Goal: Task Accomplishment & Management: Manage account settings

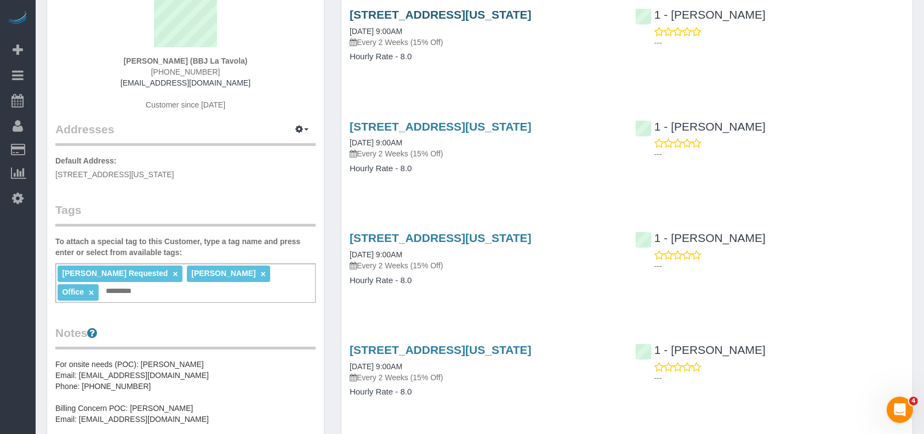
scroll to position [219, 0]
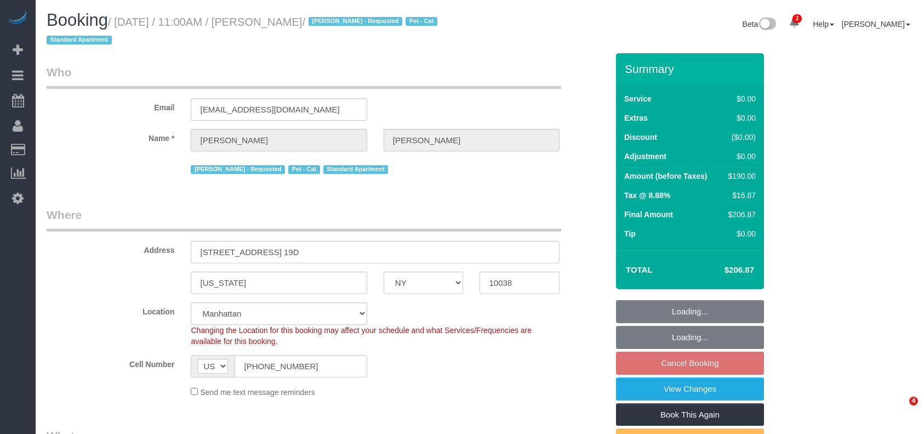
select select "NY"
select select "2"
select select "string:stripe-pm_1MW4TA4VGloSiKo7mam2n3lX"
select select "spot2"
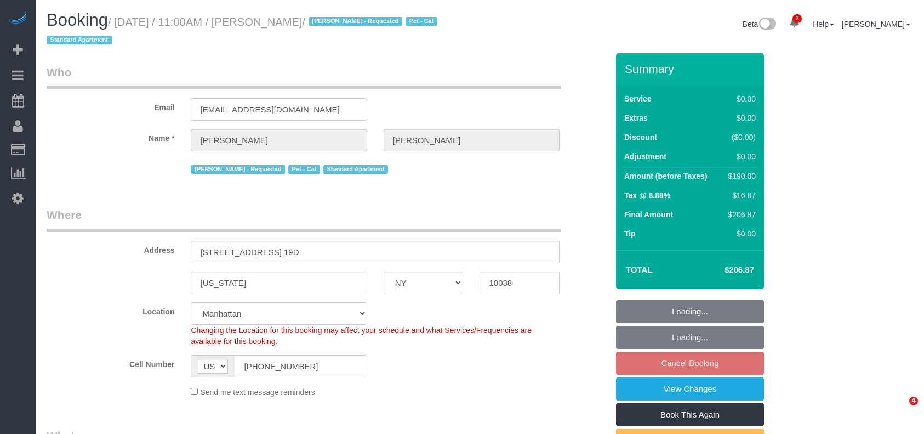
select select "number:58"
select select "number:72"
select select "number:14"
select select "number:5"
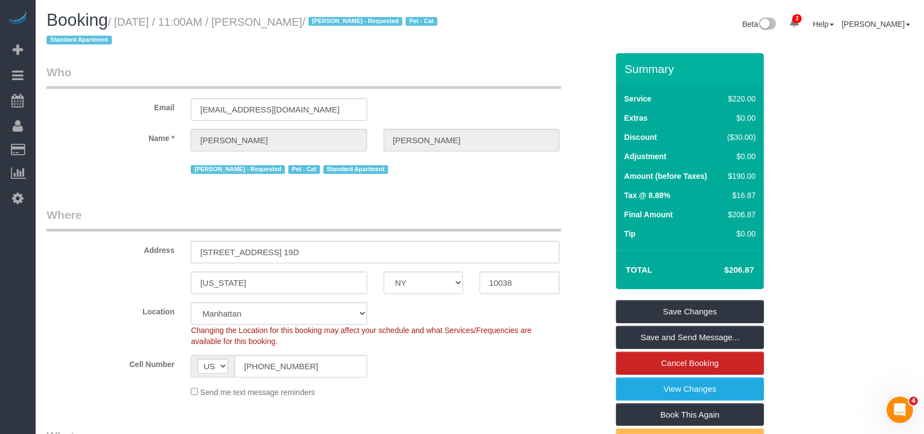
drag, startPoint x: 118, startPoint y: 21, endPoint x: 315, endPoint y: 26, distance: 197.4
click at [315, 26] on small "/ August 25, 2025 / 11:00AM / Philip Barr / Patricia Sinche - Requested Pet - C…" at bounding box center [244, 31] width 394 height 31
copy small "August 25, 2025 / 11:00AM / Philip Barr"
drag, startPoint x: 197, startPoint y: 249, endPoint x: 252, endPoint y: 249, distance: 54.8
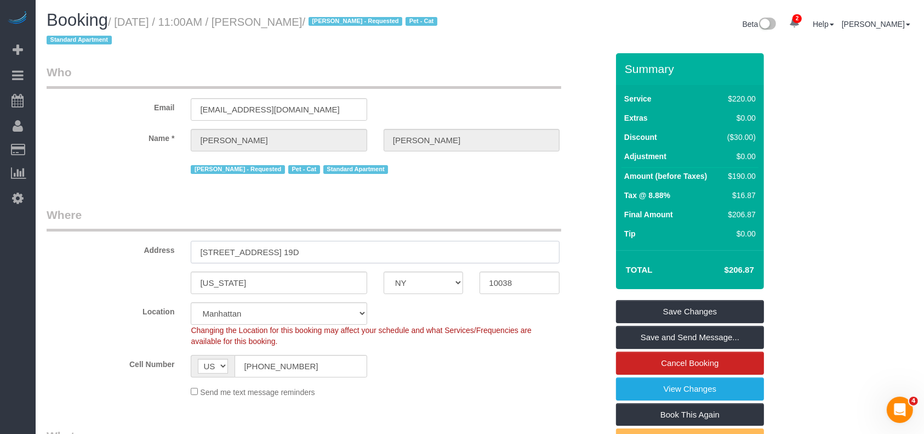
click at [252, 249] on input "29 Cliff Street, Apt. 19D" at bounding box center [375, 252] width 369 height 22
drag, startPoint x: 118, startPoint y: 23, endPoint x: 315, endPoint y: 20, distance: 196.3
click at [315, 20] on small "/ August 25, 2025 / 11:00AM / Philip Barr / Patricia Sinche - Requested Pet - C…" at bounding box center [244, 31] width 394 height 31
copy small "August 25, 2025 / 11:00AM / Philip Barr"
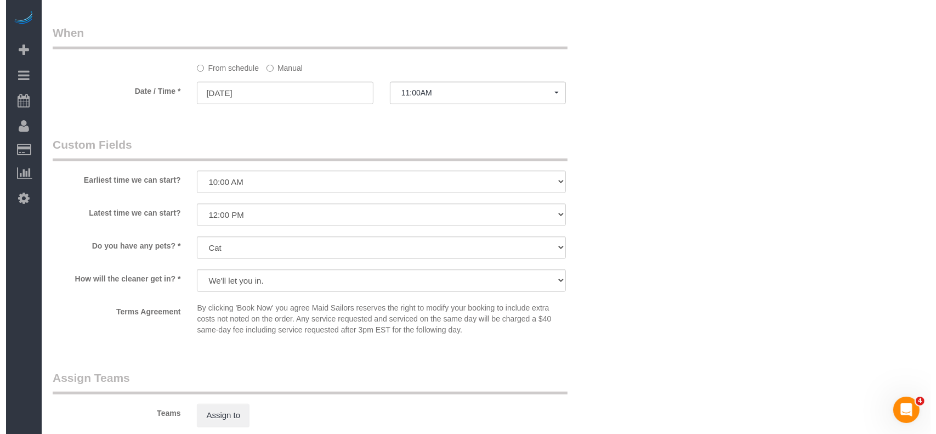
scroll to position [1462, 0]
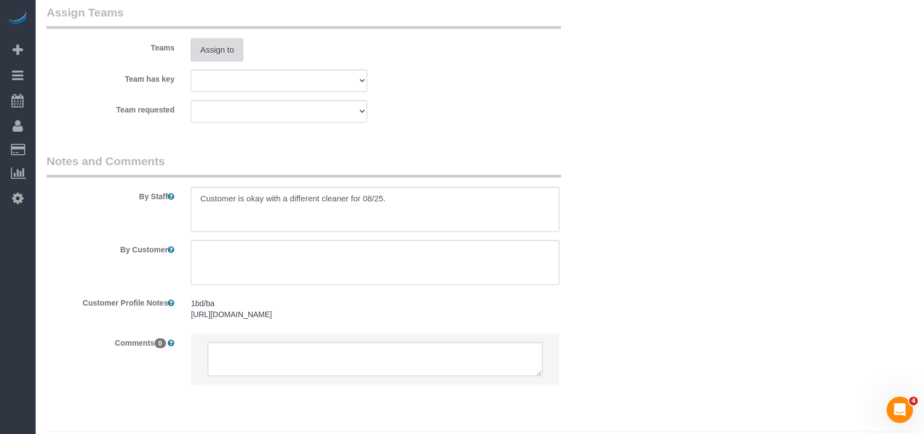
click at [205, 61] on button "Assign to" at bounding box center [217, 49] width 53 height 23
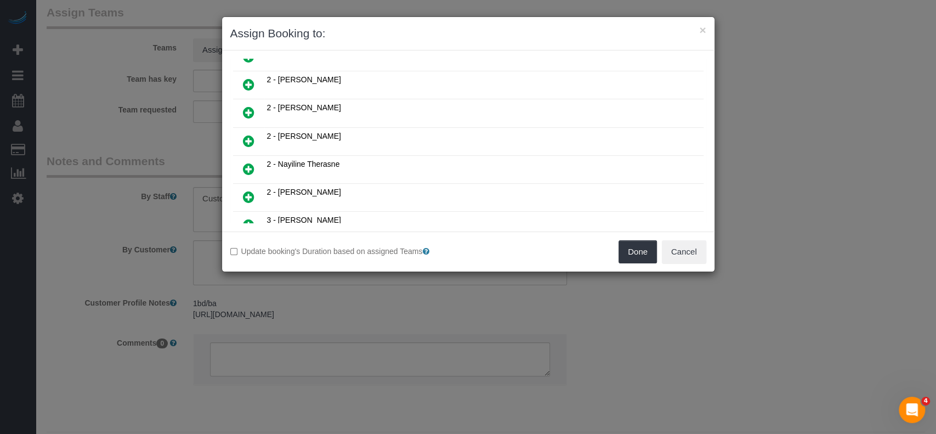
scroll to position [584, 0]
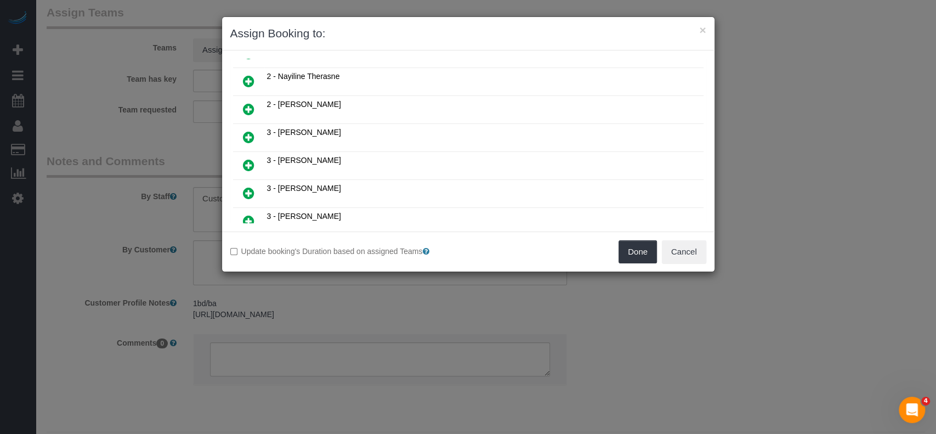
click at [248, 186] on icon at bounding box center [249, 192] width 12 height 13
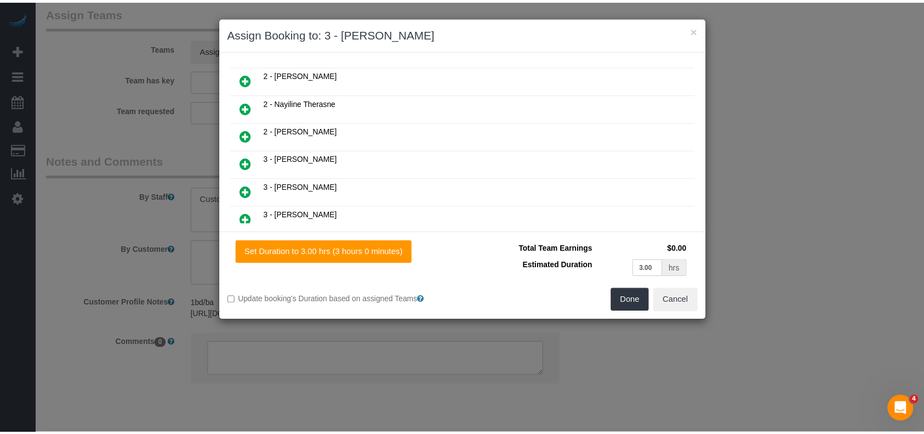
scroll to position [610, 0]
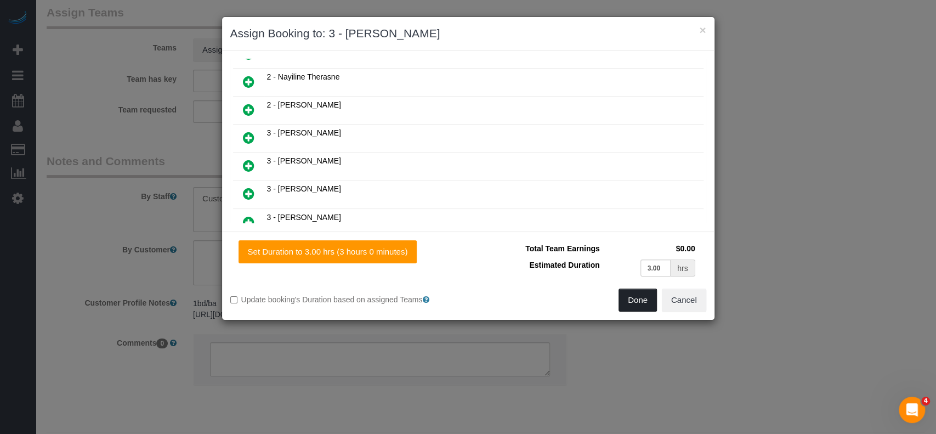
click at [623, 297] on button "Done" at bounding box center [637, 299] width 38 height 23
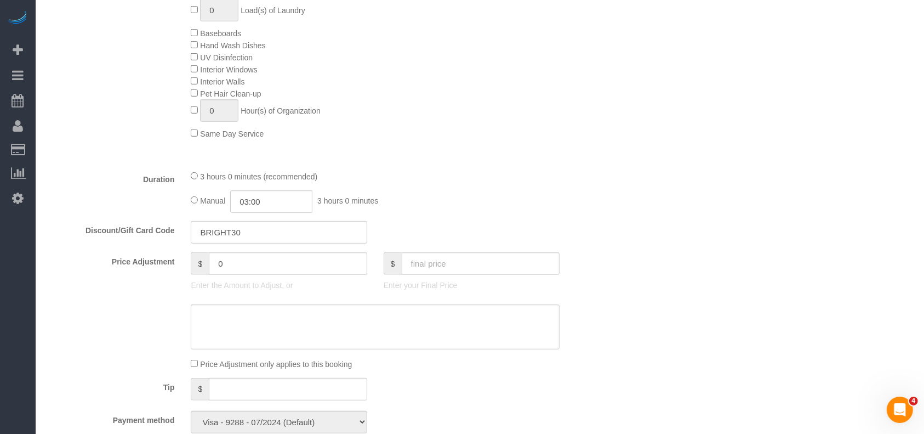
scroll to position [146, 0]
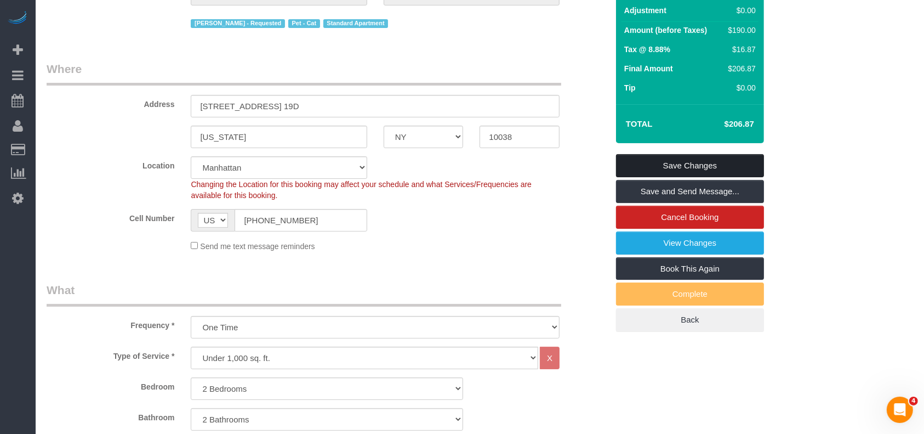
drag, startPoint x: 732, startPoint y: 158, endPoint x: 701, endPoint y: 152, distance: 32.5
click at [732, 160] on link "Save Changes" at bounding box center [690, 165] width 148 height 23
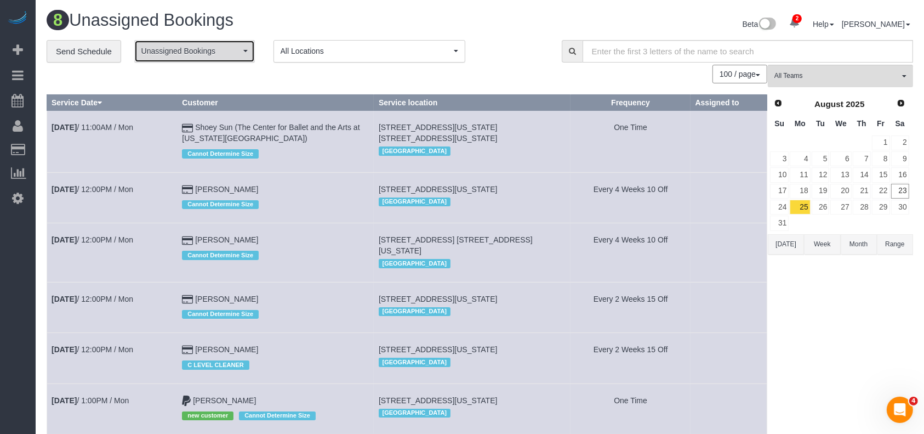
click at [222, 48] on span "Unassigned Bookings" at bounding box center [190, 51] width 99 height 11
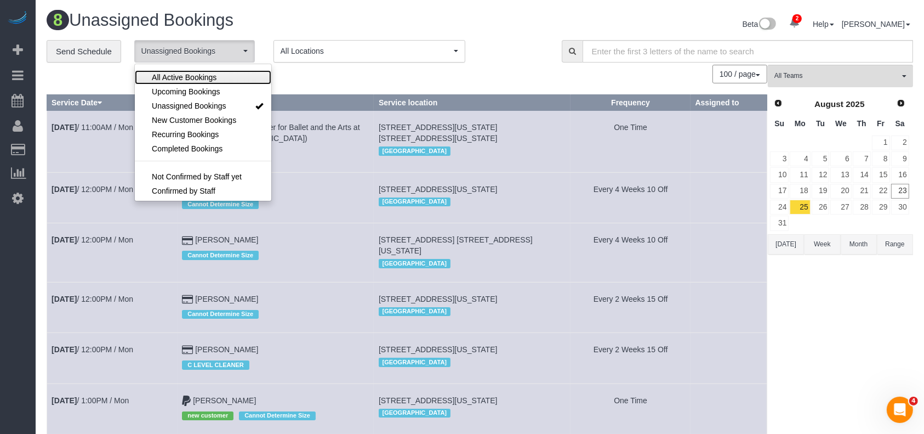
click at [203, 78] on span "All Active Bookings" at bounding box center [184, 77] width 65 height 11
select select "***"
click at [321, 89] on div "0 Bookings found. We couldn't find any bookings that matched your search. Creat…" at bounding box center [407, 332] width 721 height 534
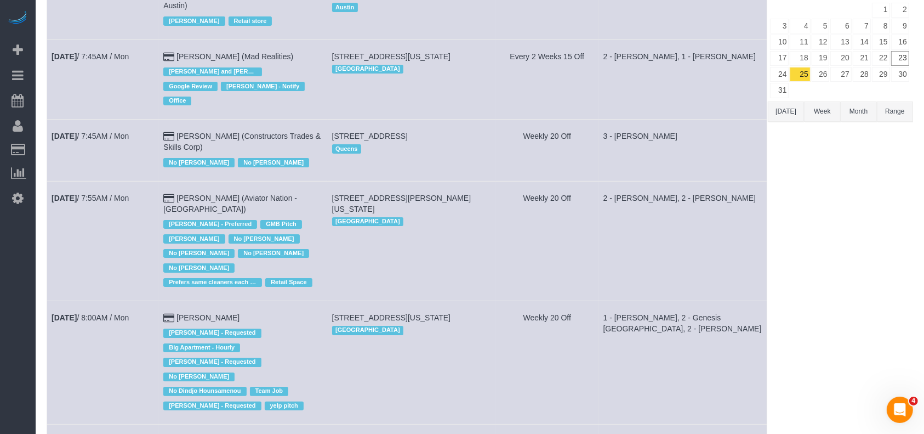
scroll to position [146, 0]
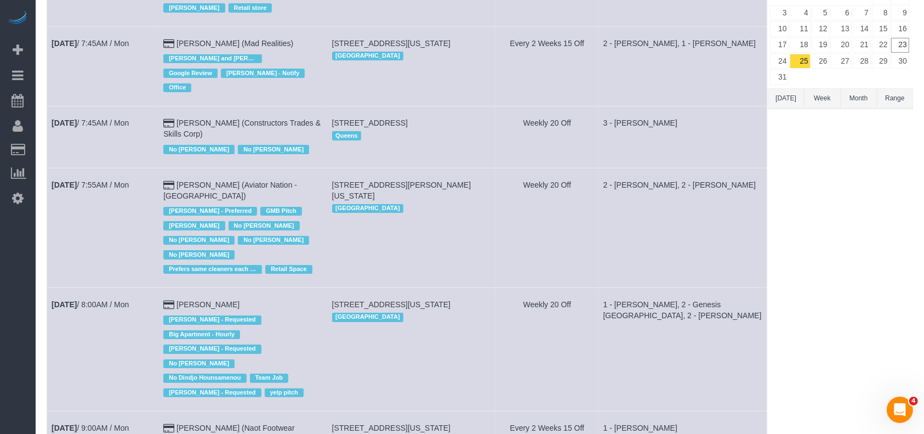
drag, startPoint x: 338, startPoint y: 101, endPoint x: 494, endPoint y: 99, distance: 156.8
click at [494, 106] on td "64-00 Metropolitan Ave, Flushing, NY 11379 Queens" at bounding box center [411, 136] width 168 height 61
copy span "64-00 Metropolitan Ave, Flushing, NY 11379"
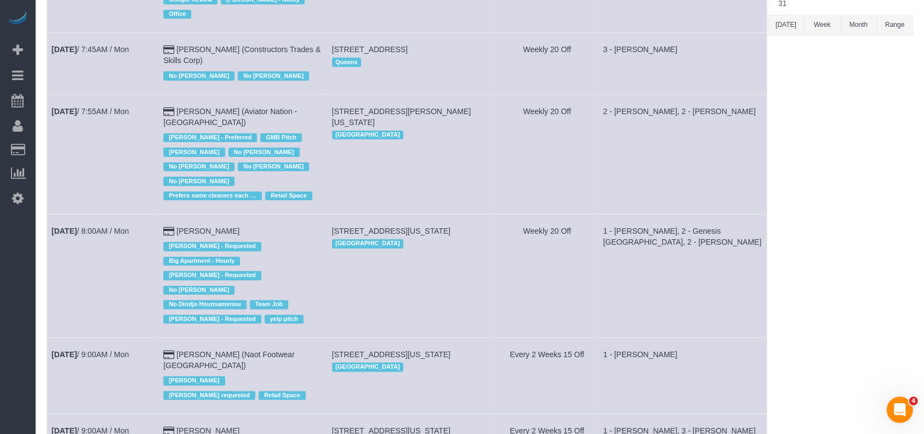
scroll to position [365, 0]
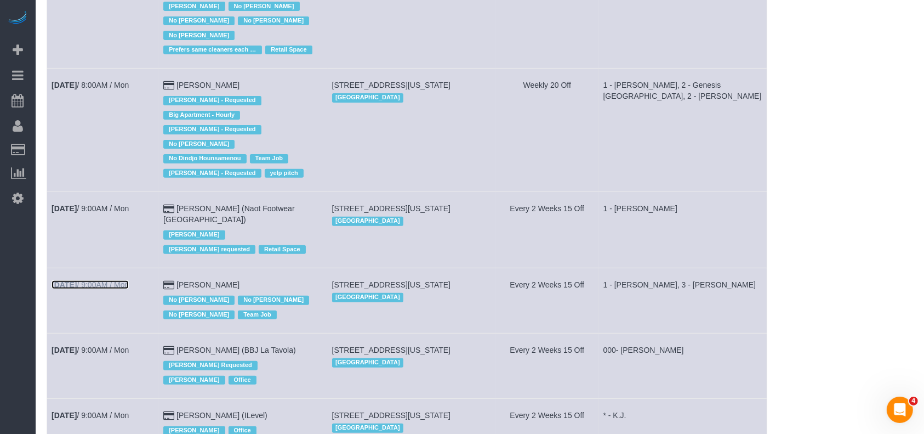
click at [122, 280] on link "Aug 25th / 9:00AM / Mon" at bounding box center [90, 284] width 77 height 9
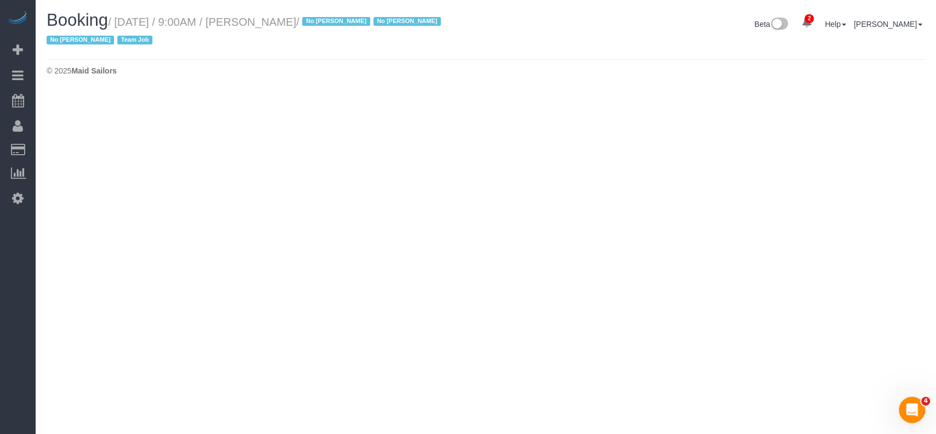
select select "NY"
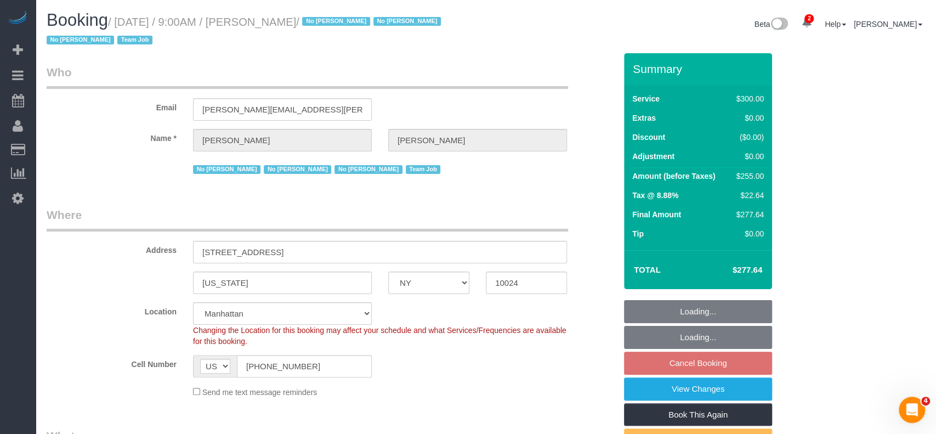
select select "object:5418"
select select "spot60"
select select "number:89"
select select "number:90"
select select "number:15"
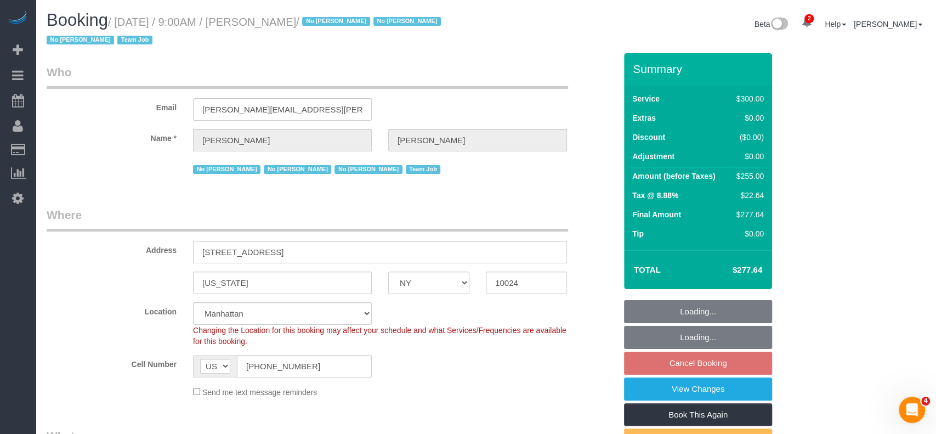
select select "number:5"
select select "number:21"
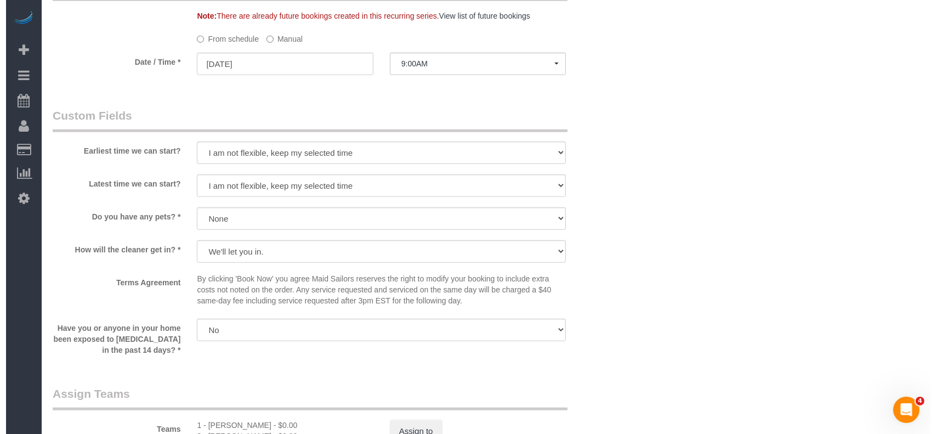
scroll to position [1169, 0]
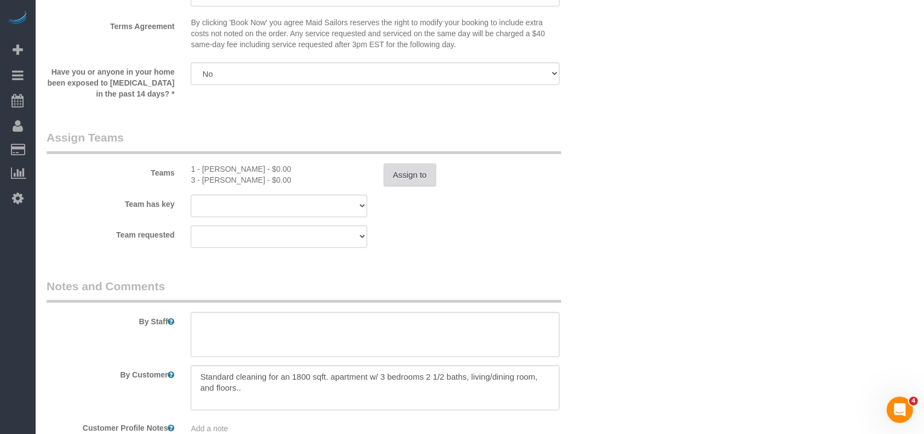
click at [403, 169] on button "Assign to" at bounding box center [410, 174] width 53 height 23
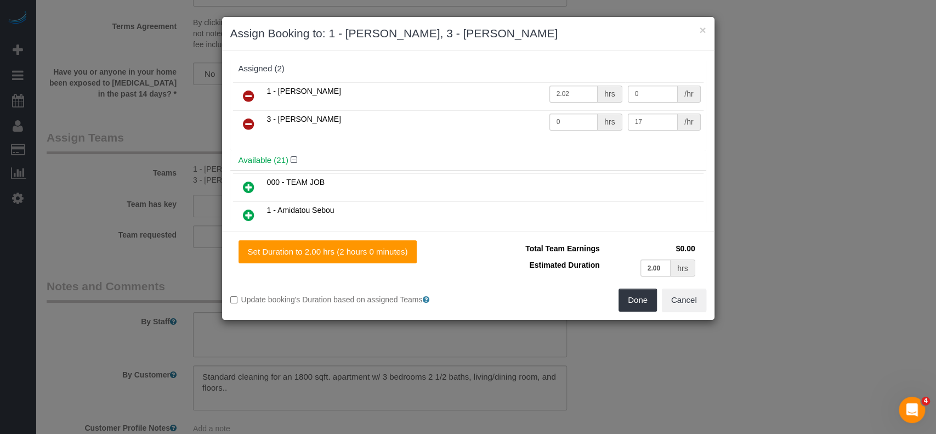
drag, startPoint x: 248, startPoint y: 117, endPoint x: 329, endPoint y: 137, distance: 83.5
click at [247, 118] on icon at bounding box center [249, 123] width 12 height 13
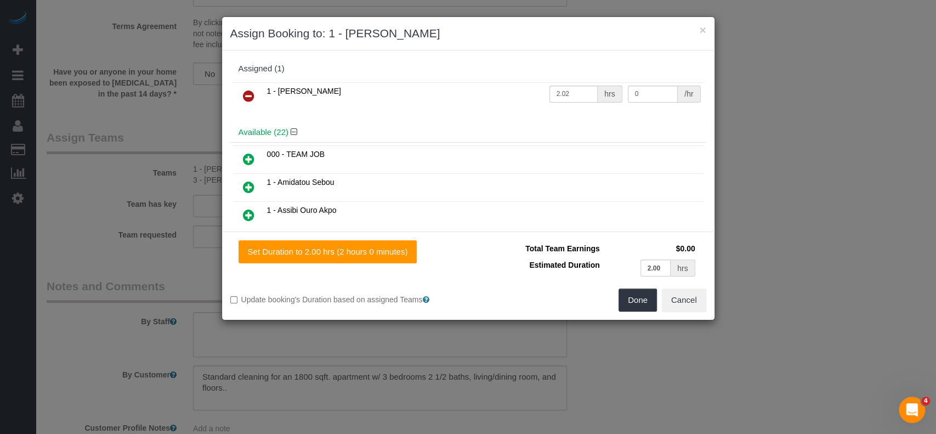
click at [248, 156] on icon at bounding box center [249, 158] width 12 height 13
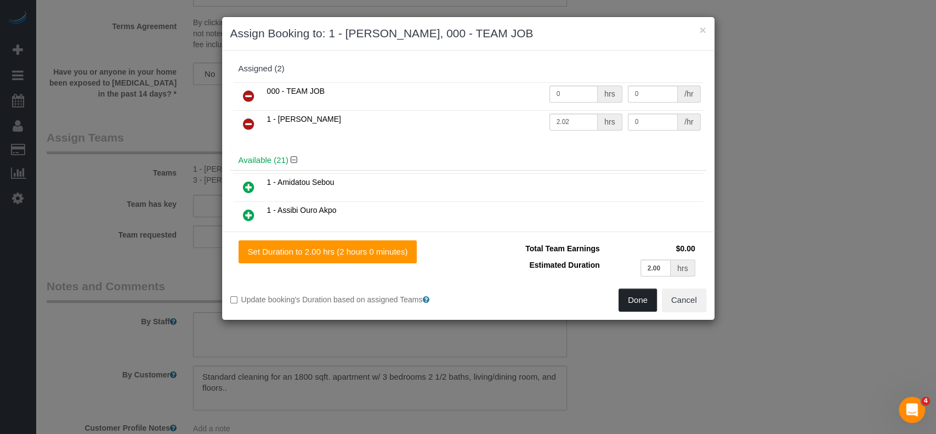
click at [638, 302] on button "Done" at bounding box center [637, 299] width 38 height 23
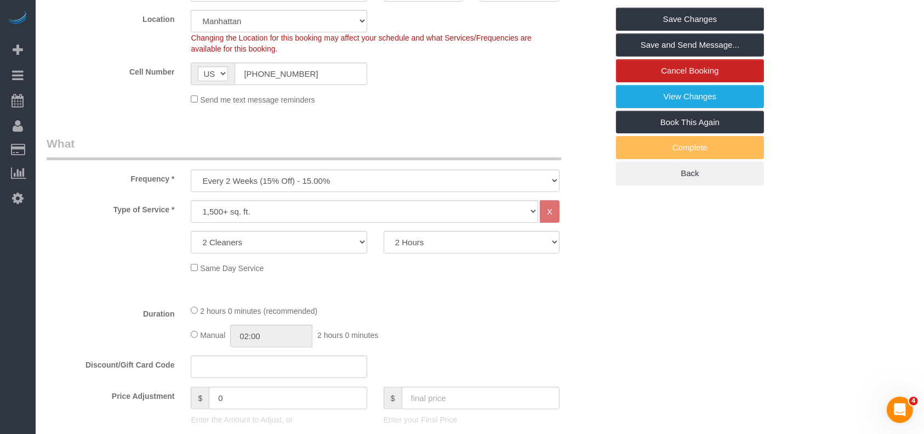
scroll to position [0, 0]
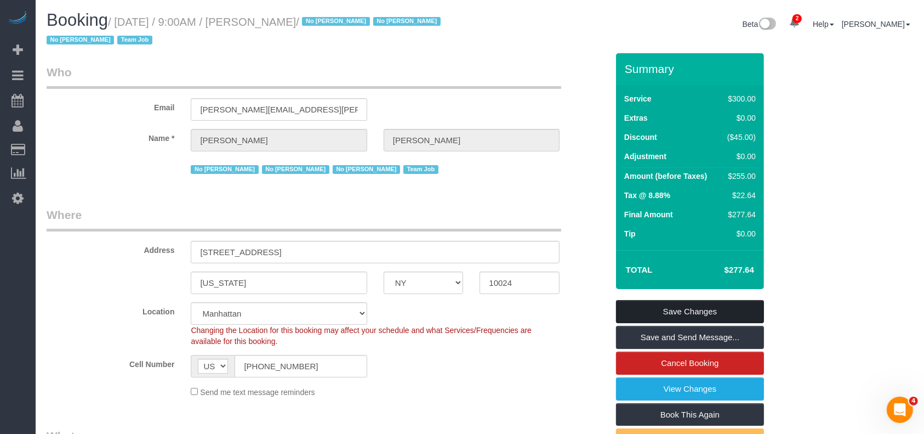
click at [732, 310] on link "Save Changes" at bounding box center [690, 311] width 148 height 23
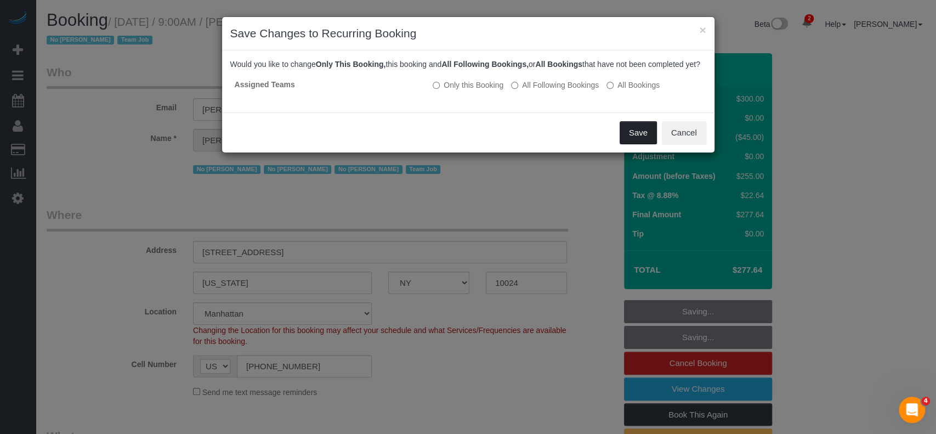
click at [634, 144] on button "Save" at bounding box center [637, 132] width 37 height 23
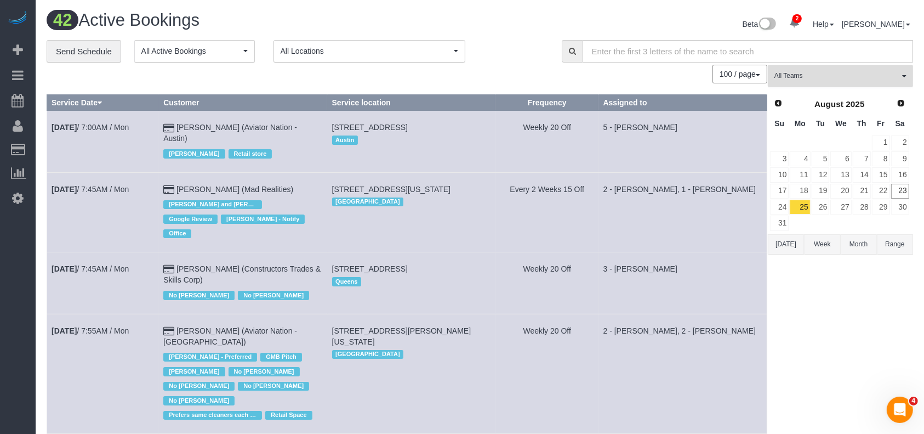
click at [891, 73] on span "All Teams" at bounding box center [837, 75] width 125 height 9
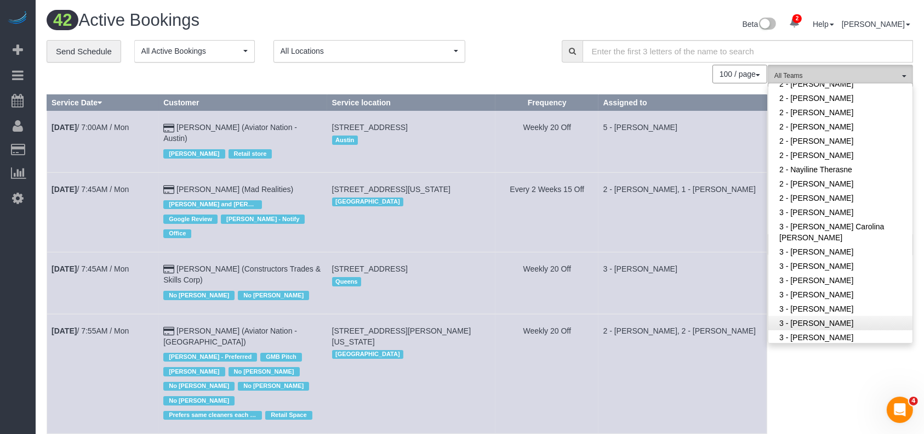
scroll to position [877, 0]
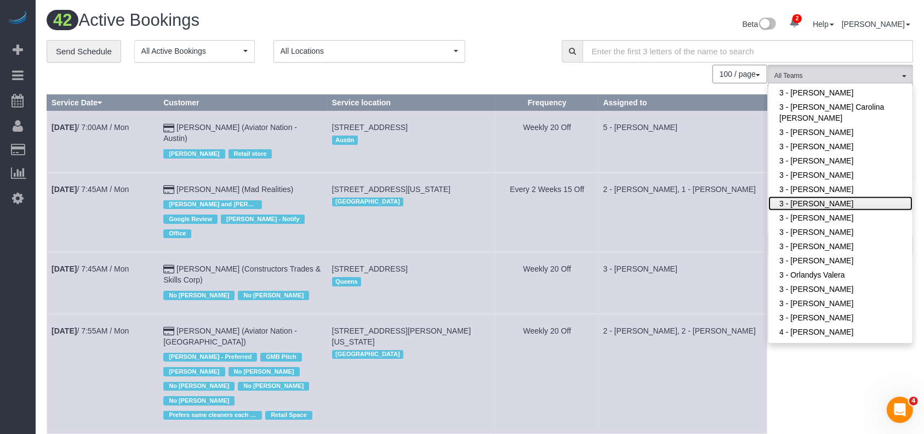
click at [850, 208] on link "3 - Khady Diouf" at bounding box center [841, 203] width 144 height 14
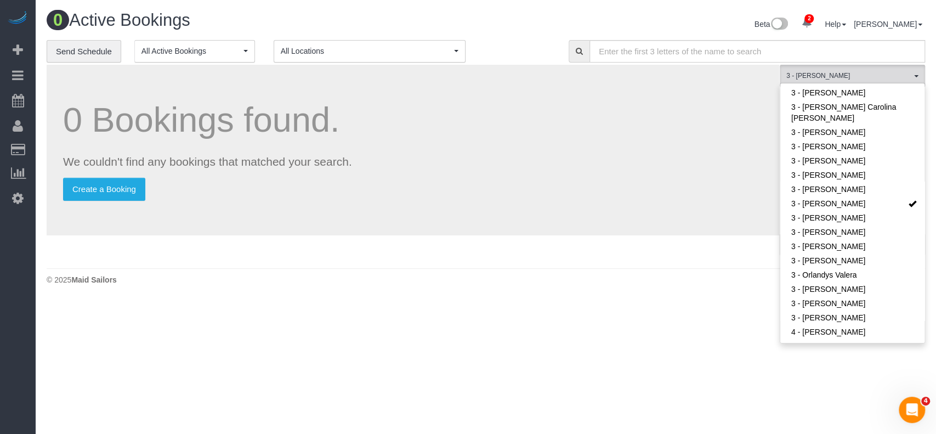
click at [618, 239] on div "0 Bookings found. We couldn't find any bookings that matched your search. Creat…" at bounding box center [413, 164] width 733 height 198
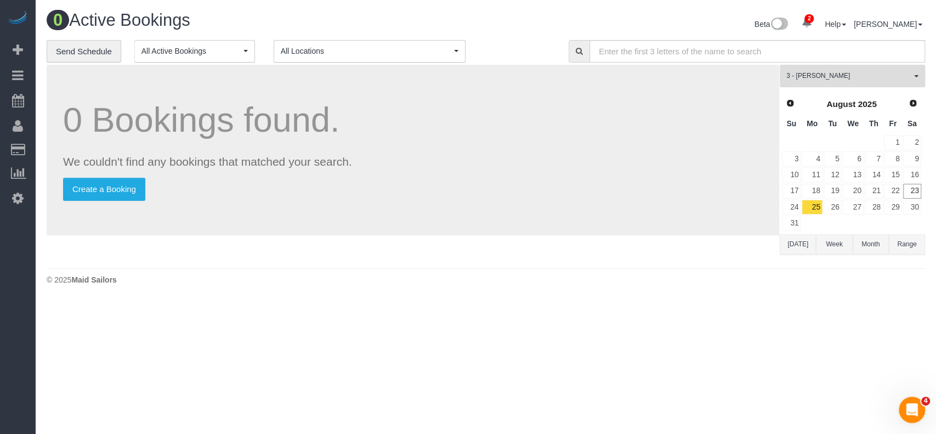
click at [909, 74] on span "3 - Khady Diouf" at bounding box center [848, 75] width 125 height 9
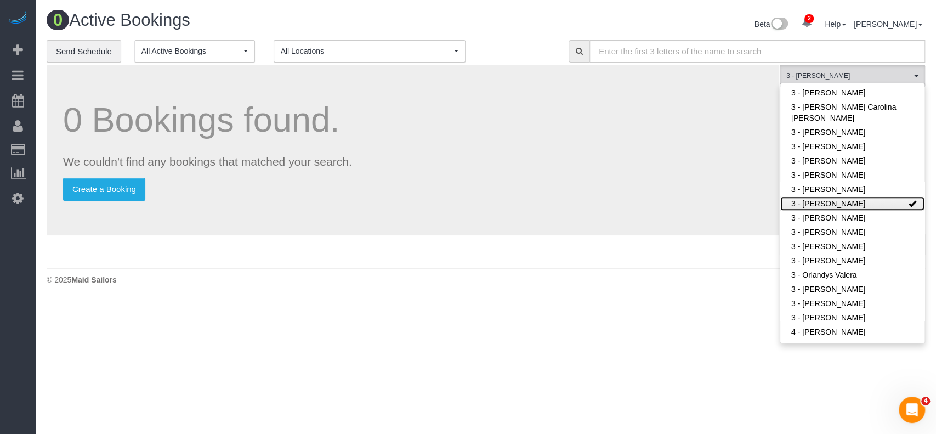
drag, startPoint x: 889, startPoint y: 207, endPoint x: 764, endPoint y: 158, distance: 134.7
click at [888, 207] on link "3 - Khady Diouf" at bounding box center [852, 203] width 144 height 14
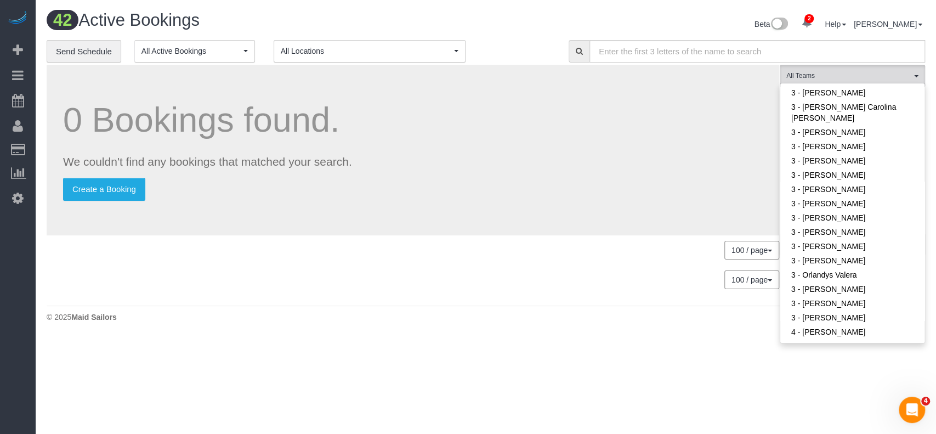
click at [516, 10] on div "42 Active Bookings Beta 2 Your Notifications You have 0 alerts × You have 4 to …" at bounding box center [486, 169] width 900 height 338
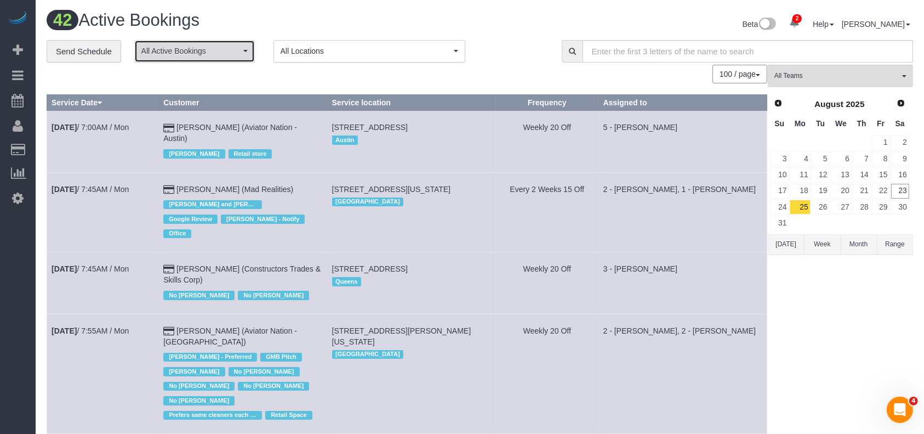
drag, startPoint x: 213, startPoint y: 53, endPoint x: 212, endPoint y: 60, distance: 7.7
click at [213, 53] on span "All Active Bookings" at bounding box center [190, 51] width 99 height 11
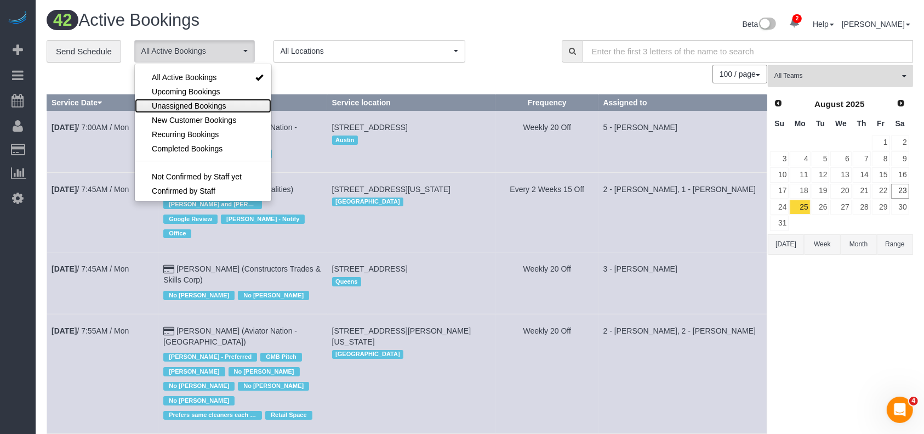
click at [226, 106] on link "Unassigned Bookings" at bounding box center [203, 106] width 137 height 14
click at [373, 21] on h1 "42 Active Bookings" at bounding box center [259, 20] width 425 height 19
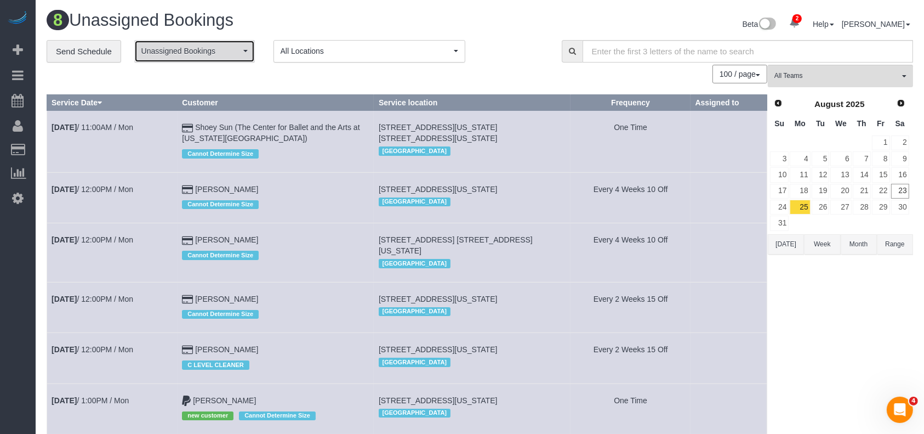
click at [220, 55] on span "Unassigned Bookings" at bounding box center [190, 51] width 99 height 11
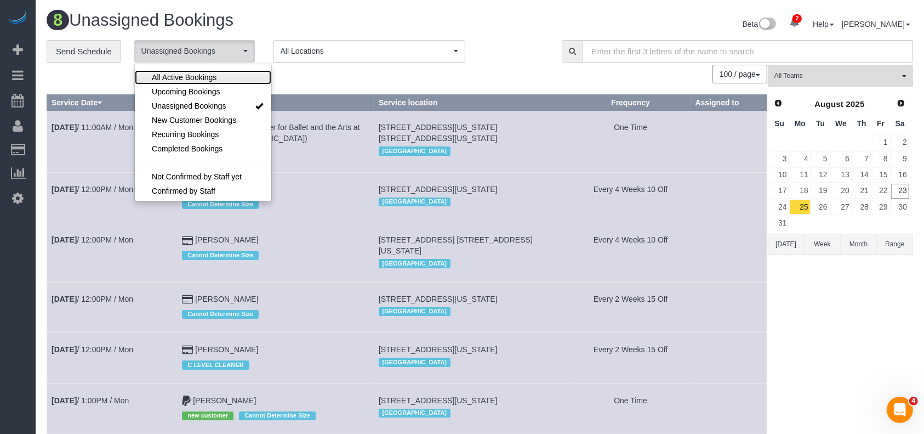
click at [213, 75] on span "All Active Bookings" at bounding box center [184, 77] width 65 height 11
select select "***"
click at [343, 82] on div "100 / page 10 / page 20 / page 30 / page 40 / page 50 / page 100 / page" at bounding box center [407, 74] width 721 height 19
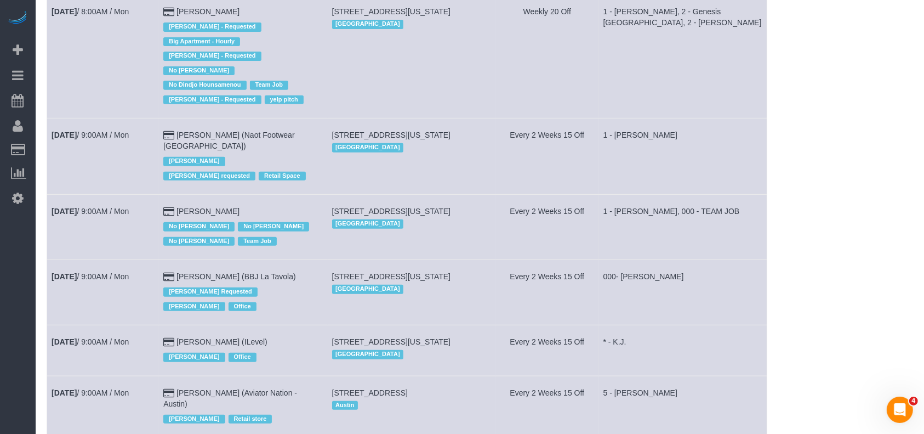
scroll to position [658, 0]
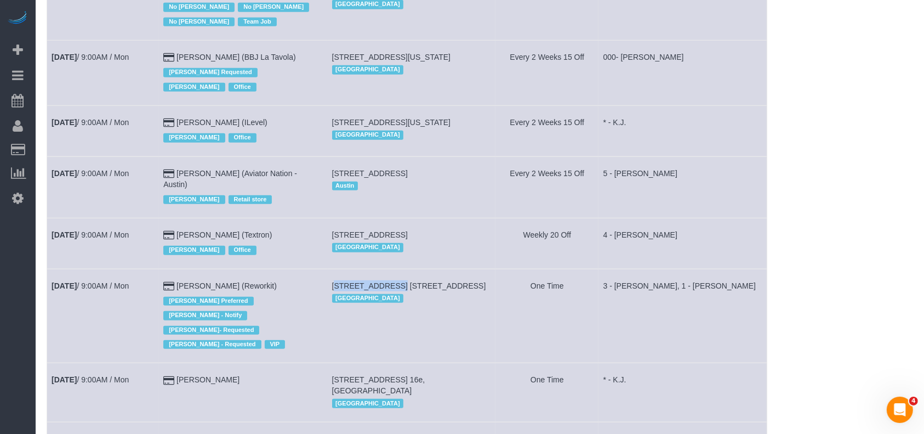
drag, startPoint x: 350, startPoint y: 221, endPoint x: 389, endPoint y: 221, distance: 38.9
click at [389, 269] on td "86 Fleet Place, Apt. 29r, Brooklyn, NY 11201 Brooklyn" at bounding box center [411, 316] width 168 height 94
copy span "86 Fleet Place,"
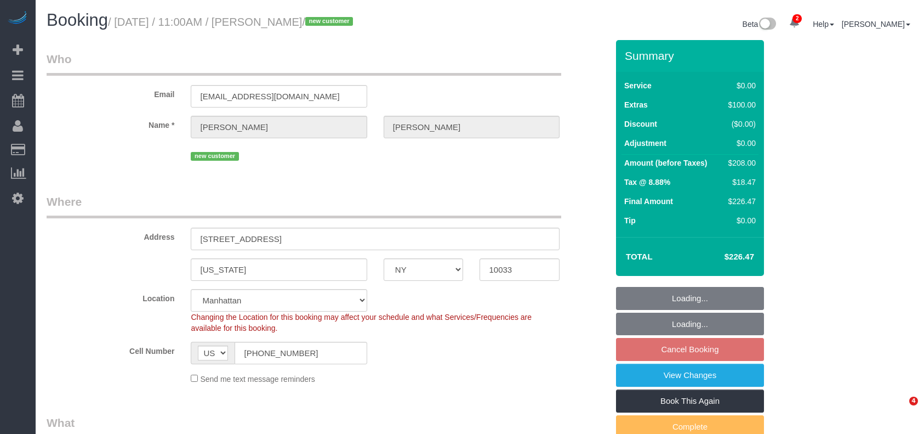
select select "NY"
select select "1"
select select "spot2"
select select "number:89"
select select "number:90"
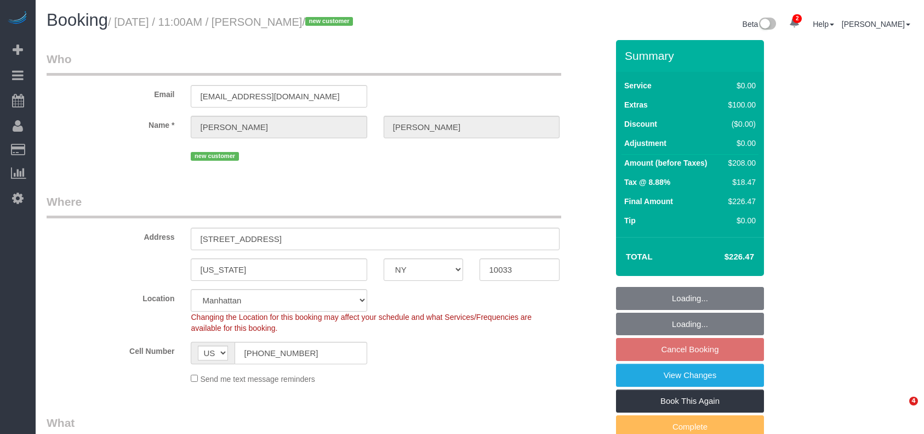
select select "number:15"
select select "number:5"
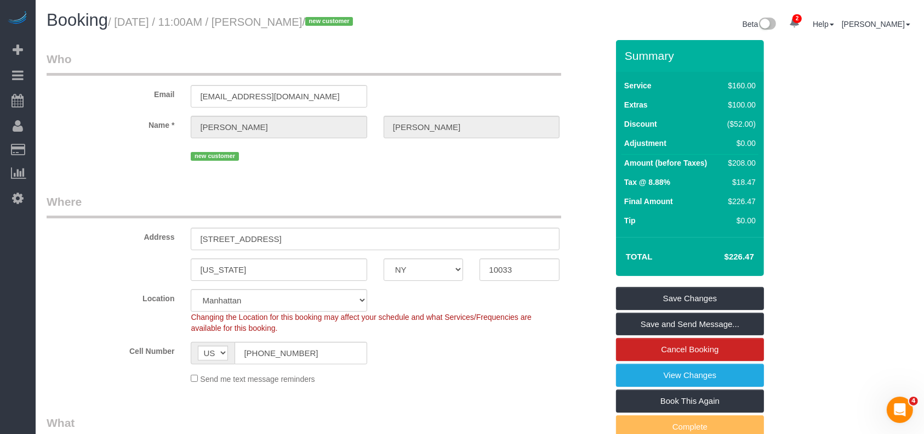
drag, startPoint x: 120, startPoint y: 24, endPoint x: 338, endPoint y: 24, distance: 218.7
click at [338, 24] on small "/ August 25, 2025 / 11:00AM / Gena Casciano / new customer" at bounding box center [232, 22] width 248 height 12
copy small "August 25, 2025 / 11:00AM / Gena Casciano"
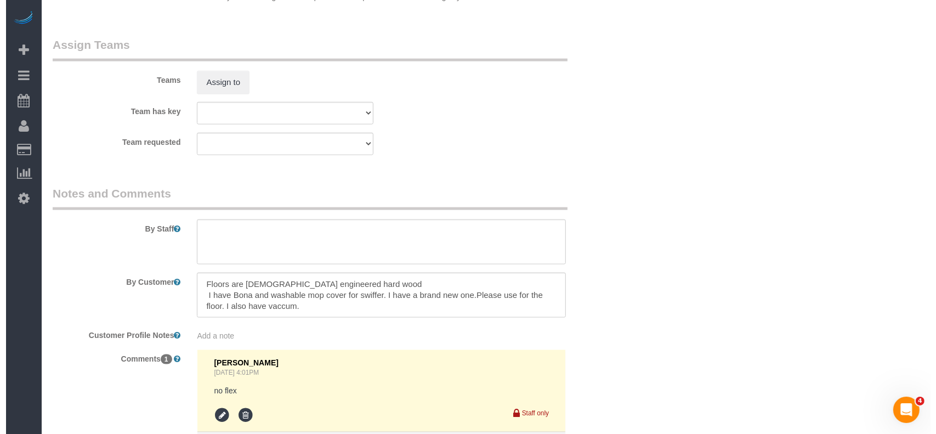
scroll to position [1403, 0]
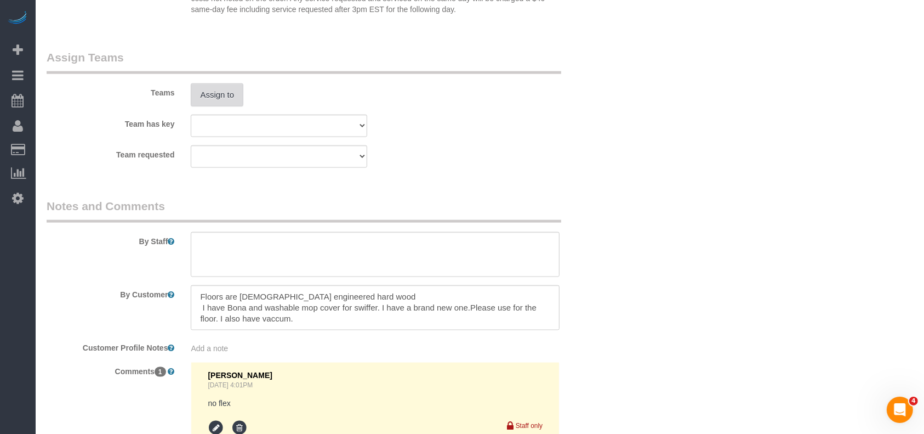
click at [215, 100] on button "Assign to" at bounding box center [217, 94] width 53 height 23
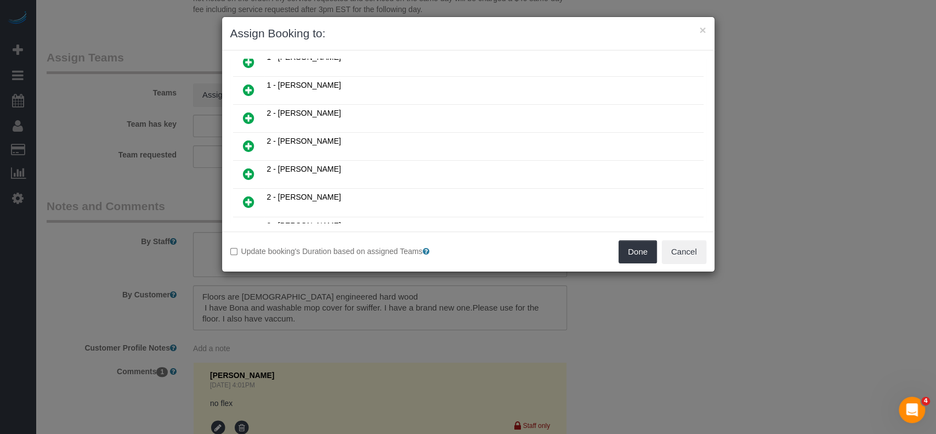
scroll to position [439, 0]
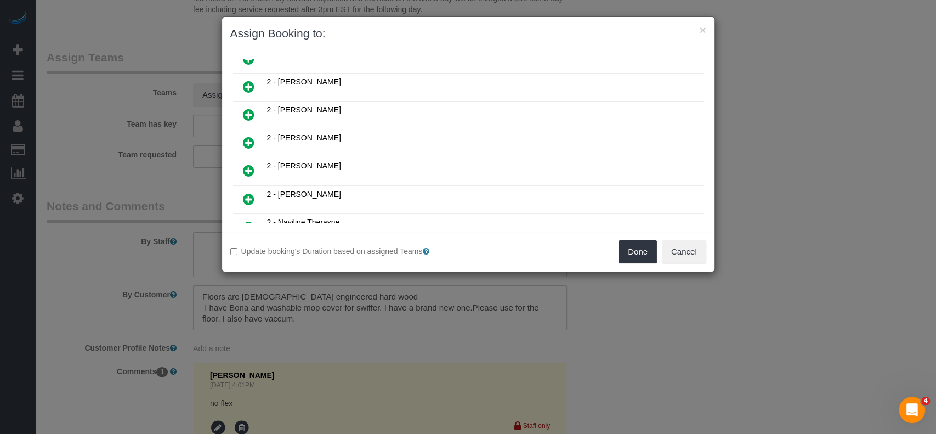
click at [248, 136] on icon at bounding box center [249, 142] width 12 height 13
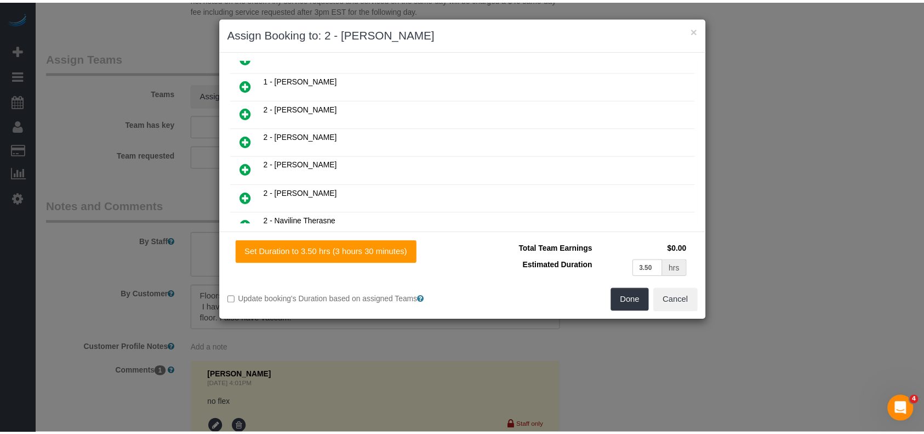
scroll to position [464, 0]
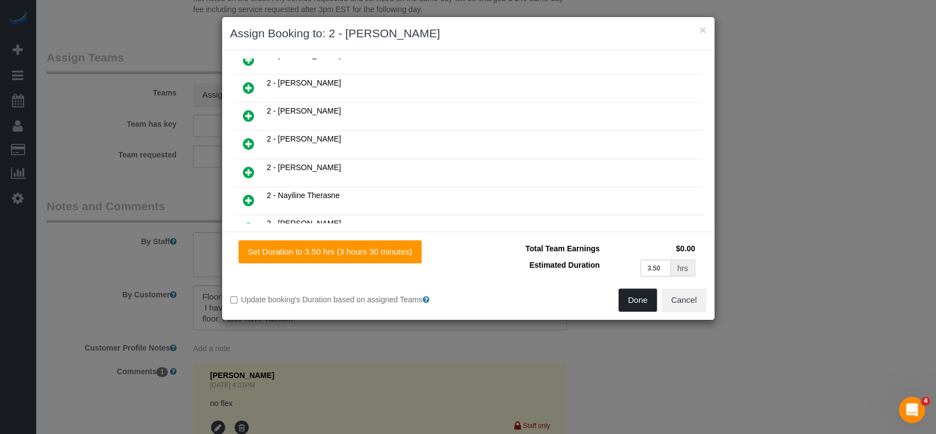
drag, startPoint x: 633, startPoint y: 296, endPoint x: 631, endPoint y: 291, distance: 5.7
click at [633, 296] on button "Done" at bounding box center [637, 299] width 38 height 23
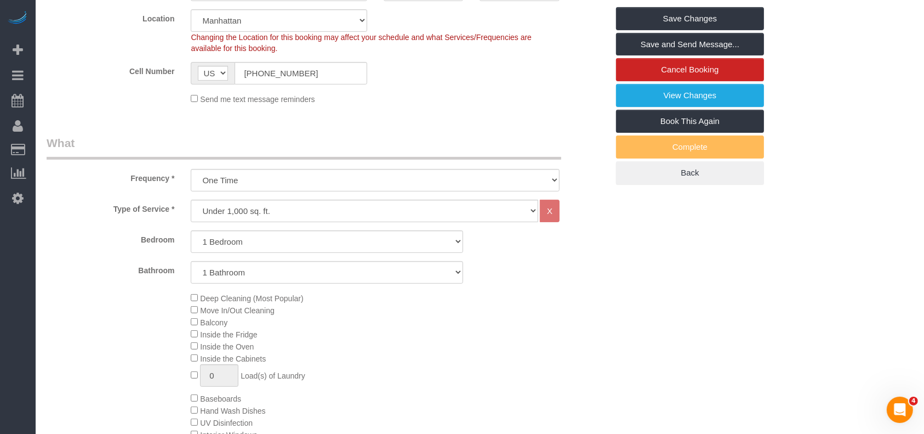
scroll to position [161, 0]
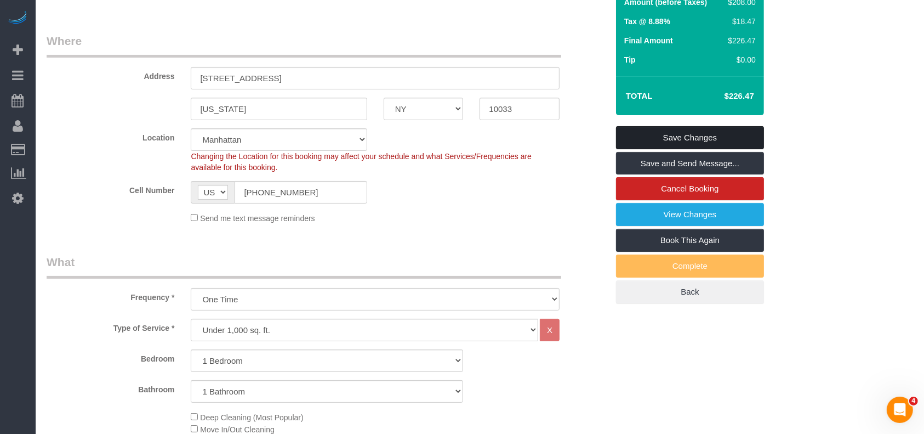
click at [700, 132] on link "Save Changes" at bounding box center [690, 137] width 148 height 23
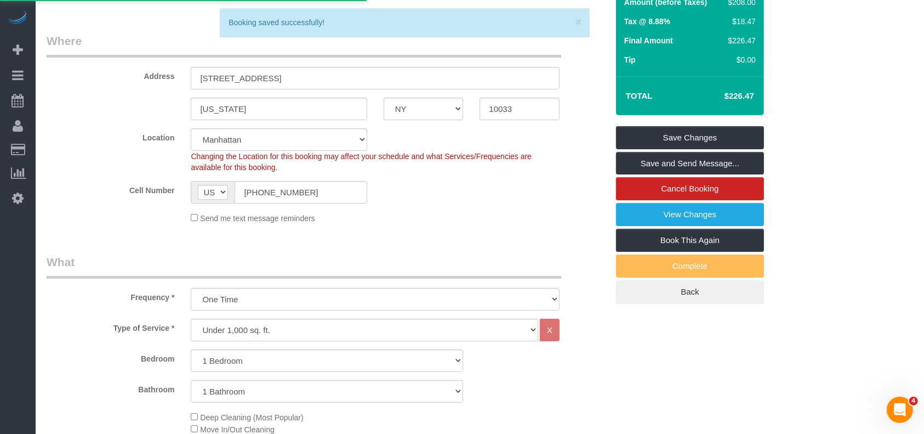
select select "**********"
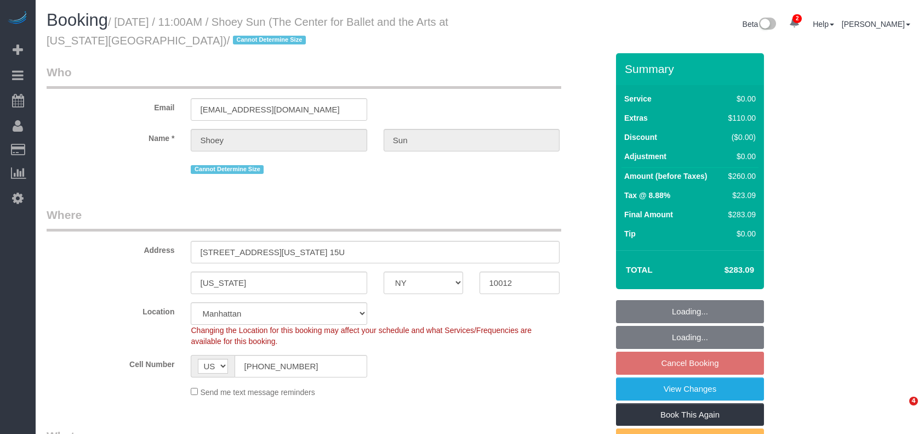
select select "NY"
select select "number:57"
select select "number:77"
select select "number:15"
select select "number:6"
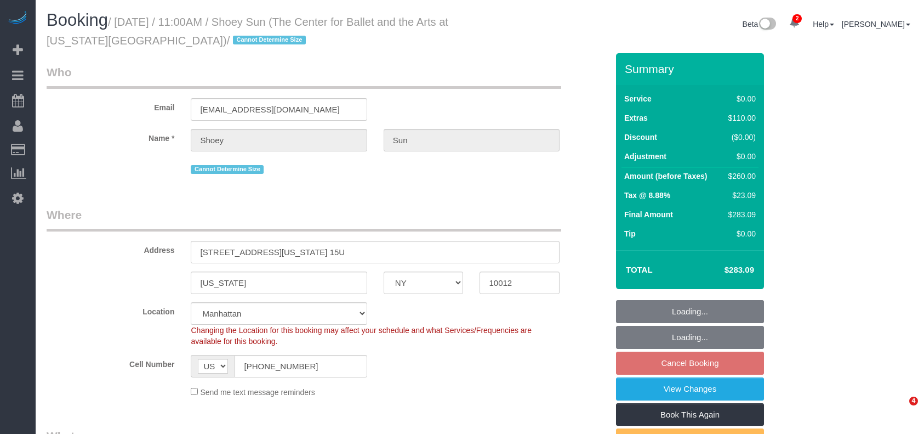
select select "spot2"
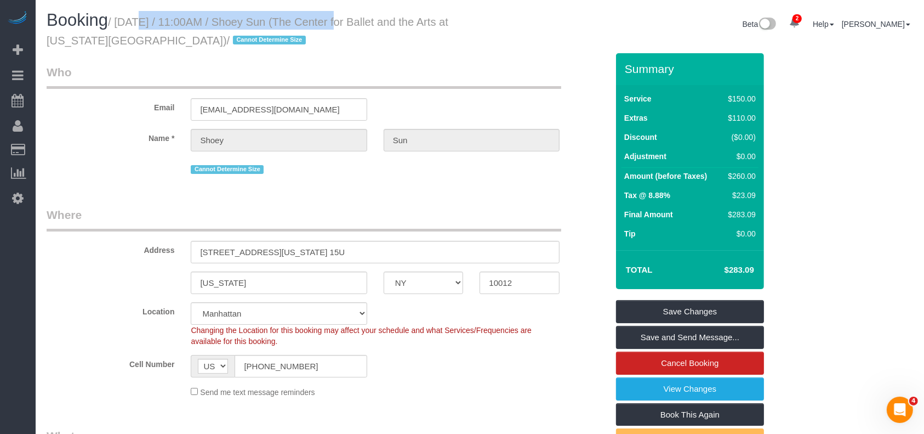
drag, startPoint x: 119, startPoint y: 18, endPoint x: 316, endPoint y: 22, distance: 196.9
click at [316, 22] on small "/ August 25, 2025 / 11:00AM / Shoey Sun (The Center for Ballet and the Arts at …" at bounding box center [248, 31] width 402 height 31
copy small "August 25, 2025 / 11:00AM / Shoey Sun"
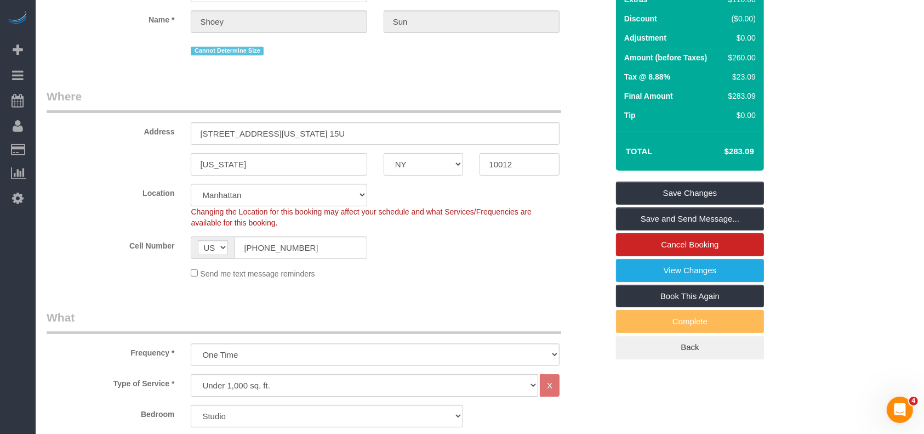
scroll to position [73, 0]
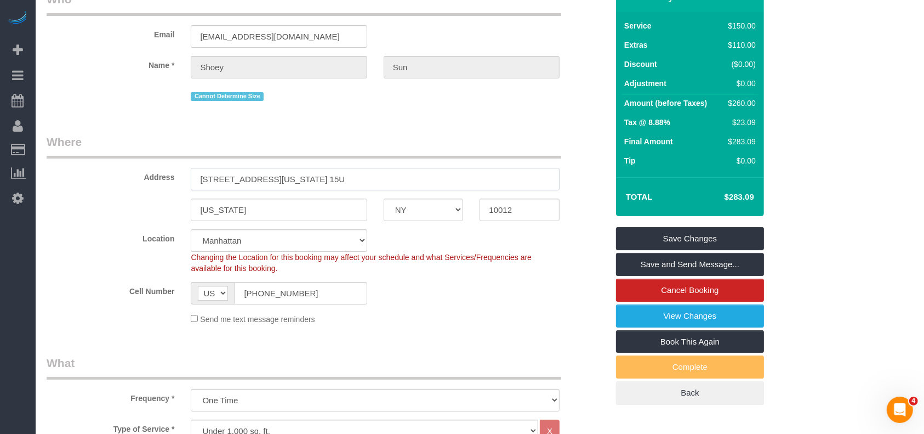
drag, startPoint x: 219, startPoint y: 178, endPoint x: 307, endPoint y: 176, distance: 87.7
click at [309, 176] on input "2 Washington Square Village, Apt. 15U" at bounding box center [375, 179] width 369 height 22
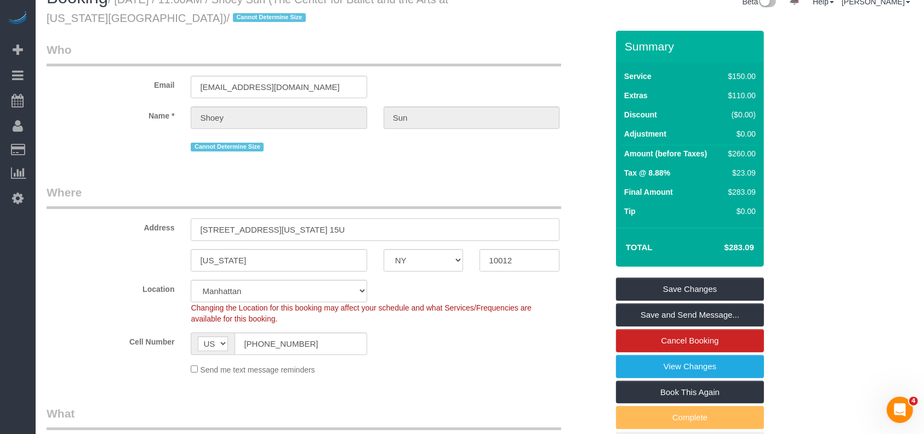
scroll to position [0, 0]
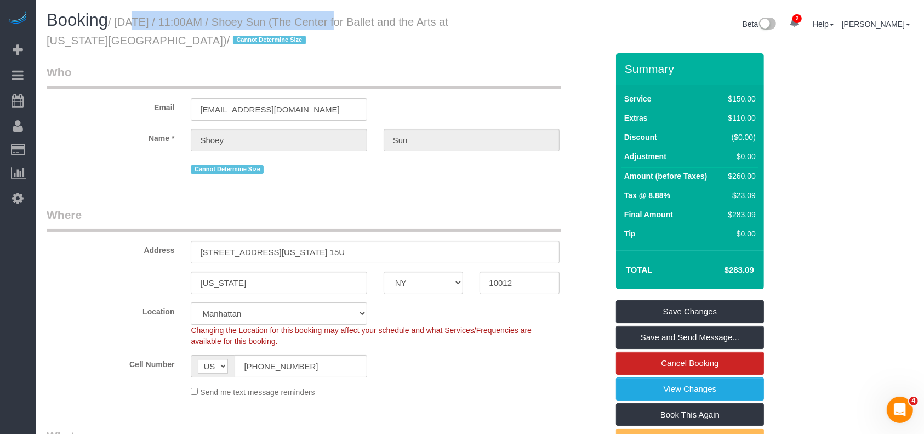
drag, startPoint x: 122, startPoint y: 20, endPoint x: 317, endPoint y: 26, distance: 195.3
click at [317, 26] on small "/ August 25, 2025 / 11:00AM / Shoey Sun (The Center for Ballet and the Arts at …" at bounding box center [248, 31] width 402 height 31
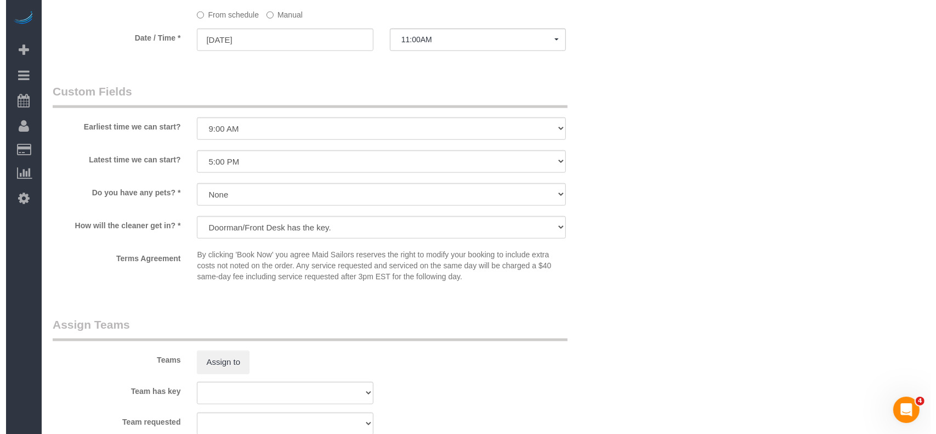
scroll to position [1169, 0]
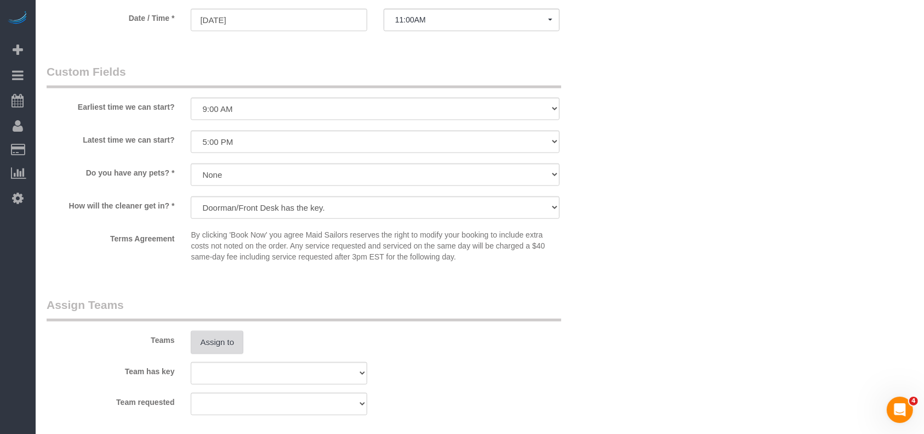
click at [220, 336] on div "Teams Assign to" at bounding box center [327, 325] width 578 height 57
click at [220, 344] on button "Assign to" at bounding box center [217, 342] width 53 height 23
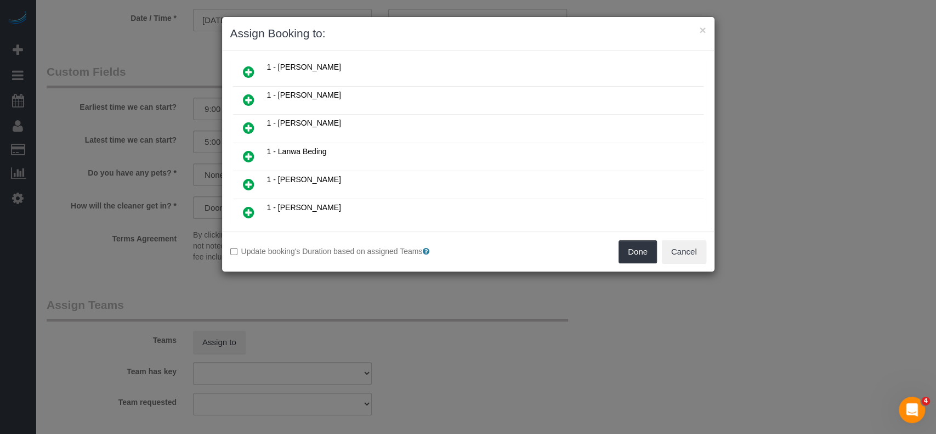
scroll to position [365, 0]
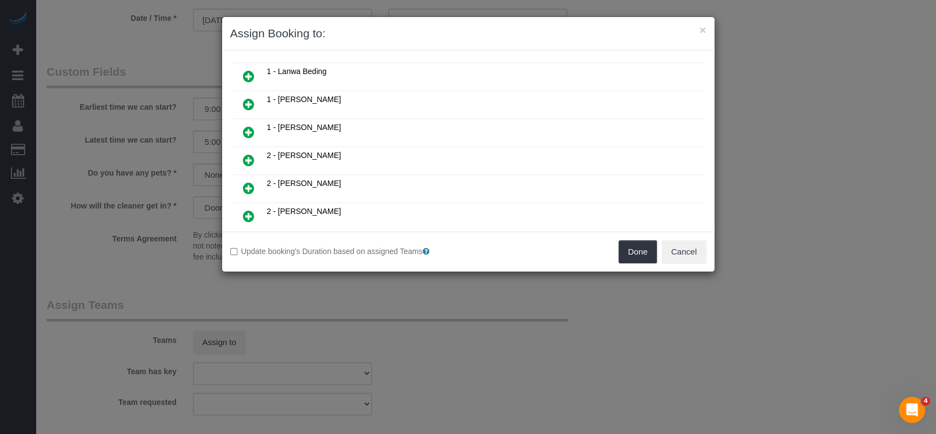
click at [251, 126] on icon at bounding box center [249, 132] width 12 height 13
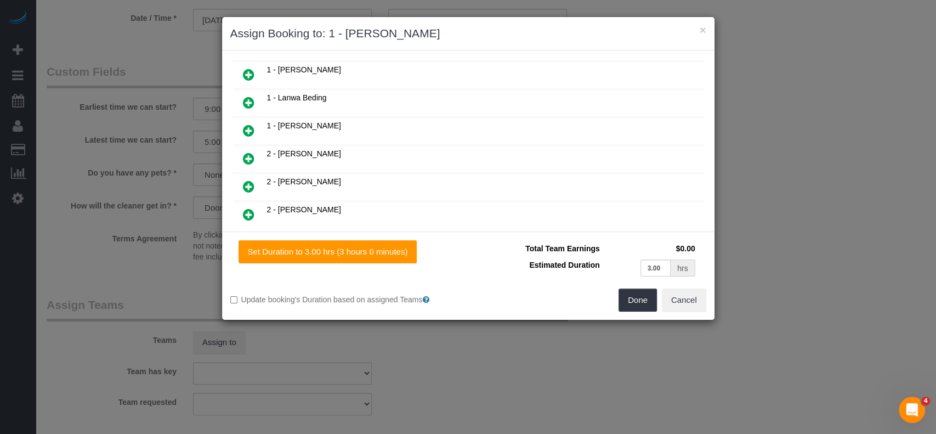
scroll to position [391, 0]
click at [631, 296] on button "Done" at bounding box center [637, 299] width 38 height 23
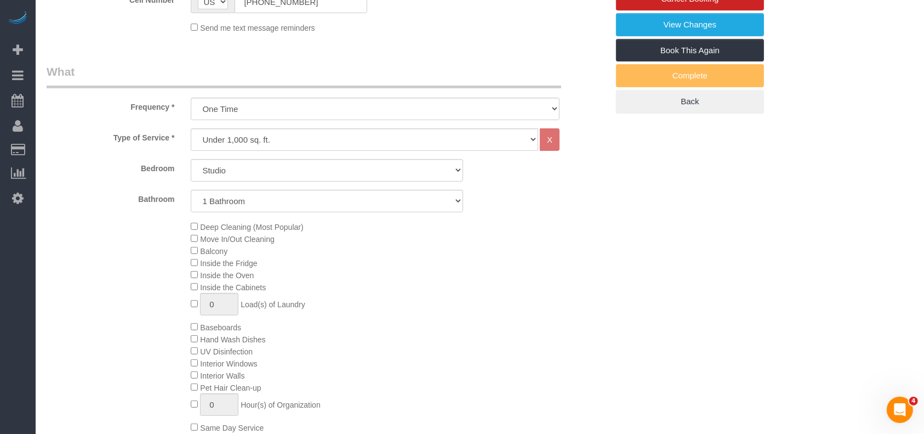
scroll to position [0, 0]
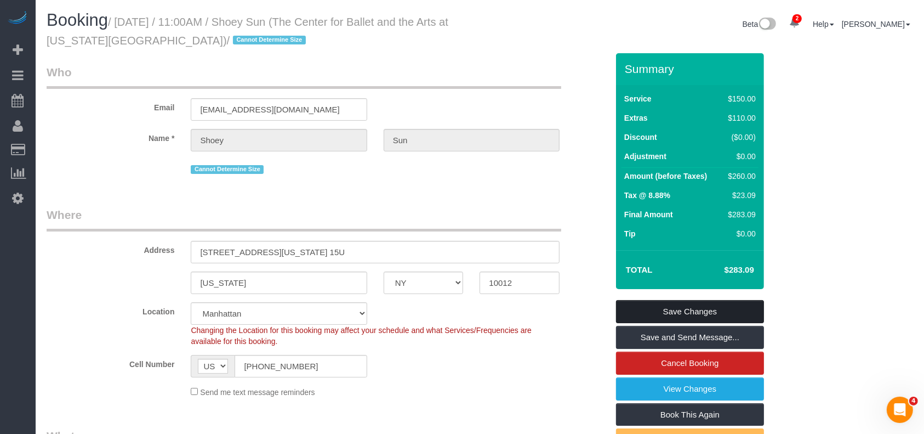
drag, startPoint x: 692, startPoint y: 306, endPoint x: 456, endPoint y: 233, distance: 246.9
click at [691, 306] on link "Save Changes" at bounding box center [690, 311] width 148 height 23
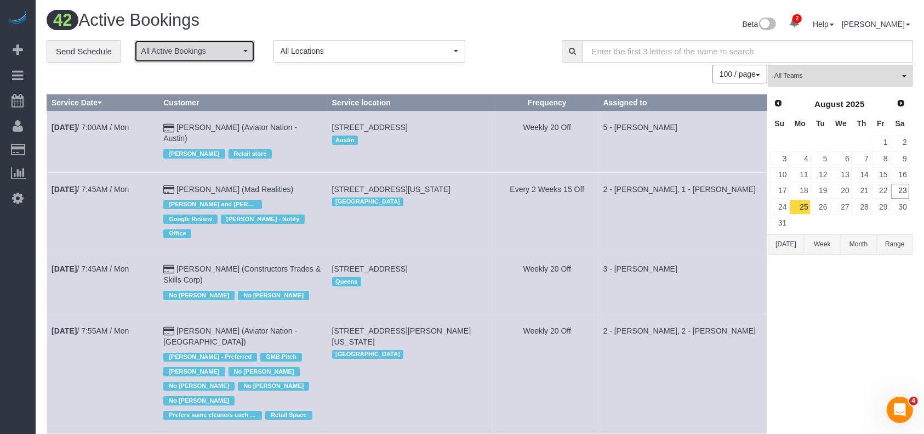
click at [243, 53] on button "All Active Bookings" at bounding box center [194, 51] width 121 height 22
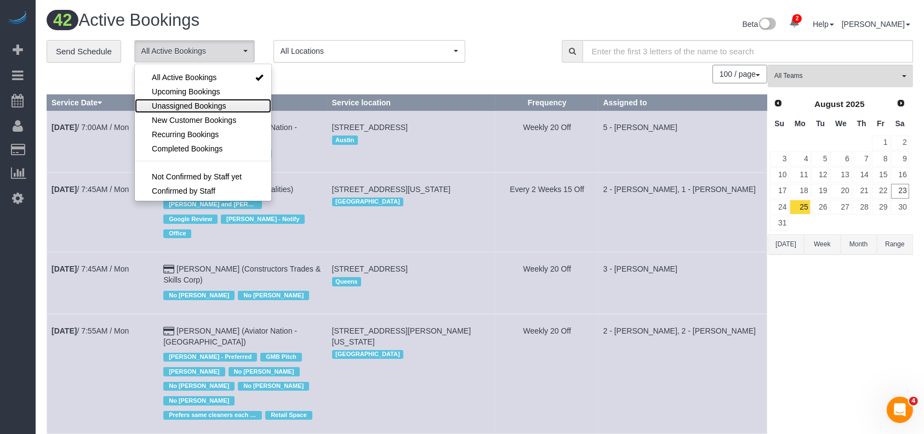
click at [202, 105] on span "Unassigned Bookings" at bounding box center [189, 105] width 74 height 11
select select "**********"
click at [323, 79] on div "100 / page 10 / page 20 / page 30 / page 40 / page 50 / page 100 / page" at bounding box center [407, 74] width 721 height 19
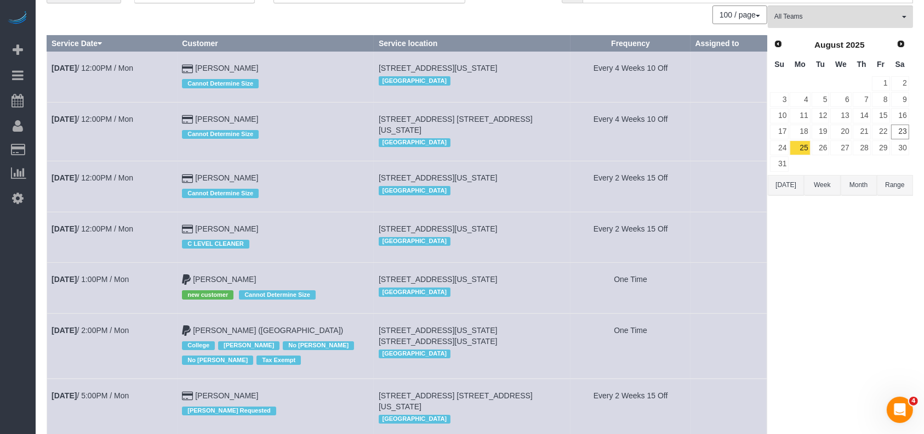
scroll to position [128, 0]
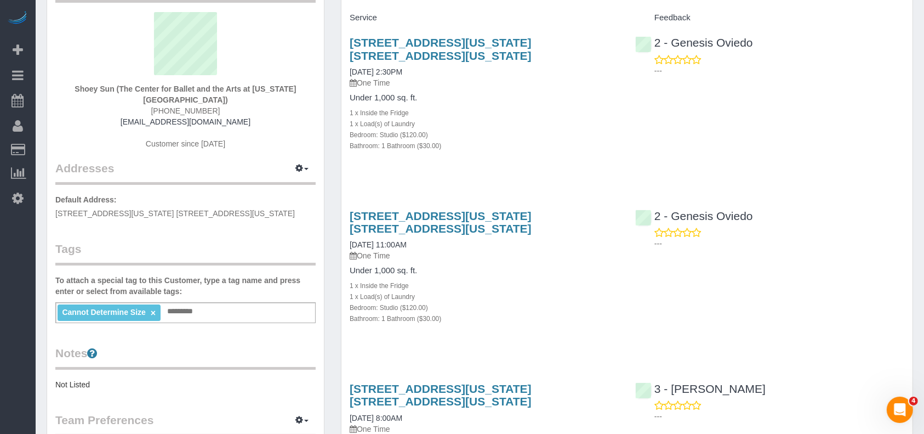
scroll to position [146, 0]
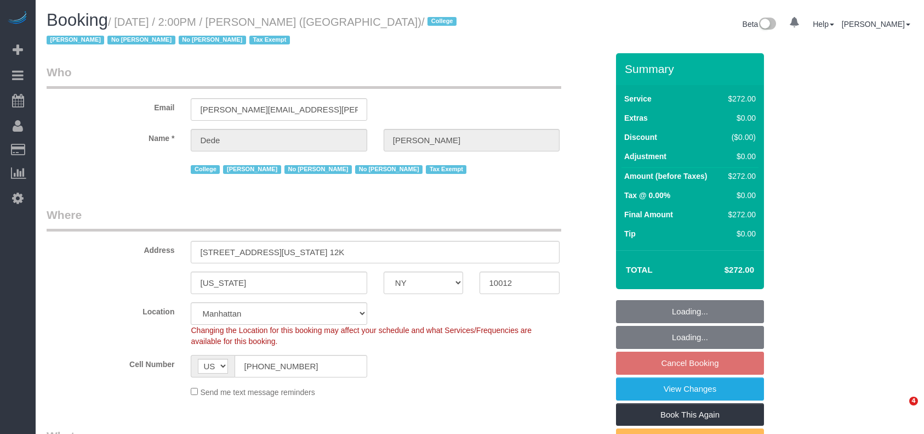
select select "NY"
select select "number:62"
select select "number:79"
select select "number:15"
select select "number:6"
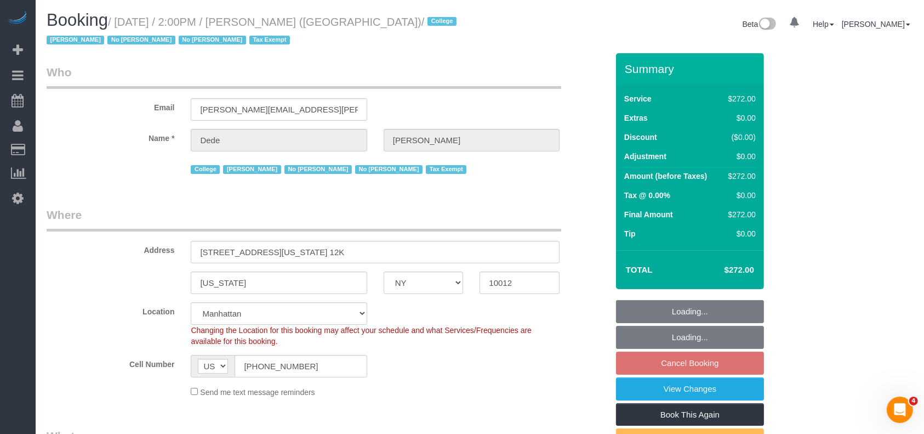
select select "240"
select select "spot5"
select select "object:788"
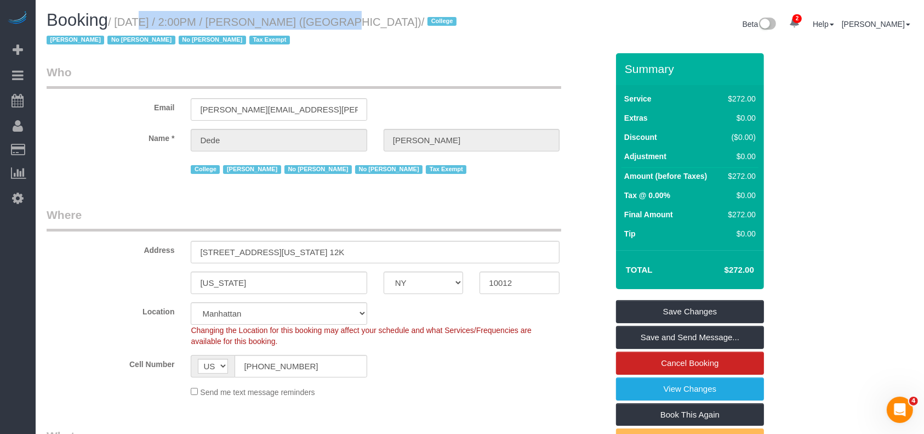
drag, startPoint x: 120, startPoint y: 18, endPoint x: 514, endPoint y: 94, distance: 401.6
click at [312, 15] on h1 "Booking / [DATE] / 2:00PM / [PERSON_NAME] ([GEOGRAPHIC_DATA]) / College [PERSON…" at bounding box center [259, 29] width 425 height 37
copy small "[DATE] / 2:00PM / [PERSON_NAME]"
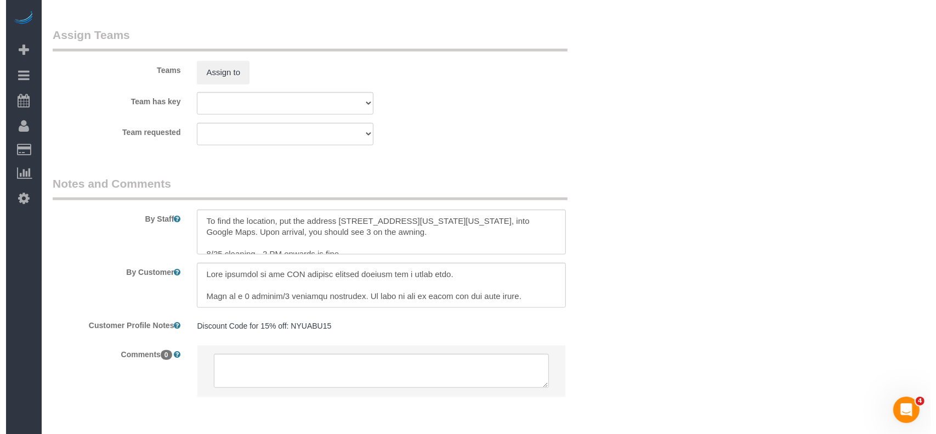
scroll to position [1237, 0]
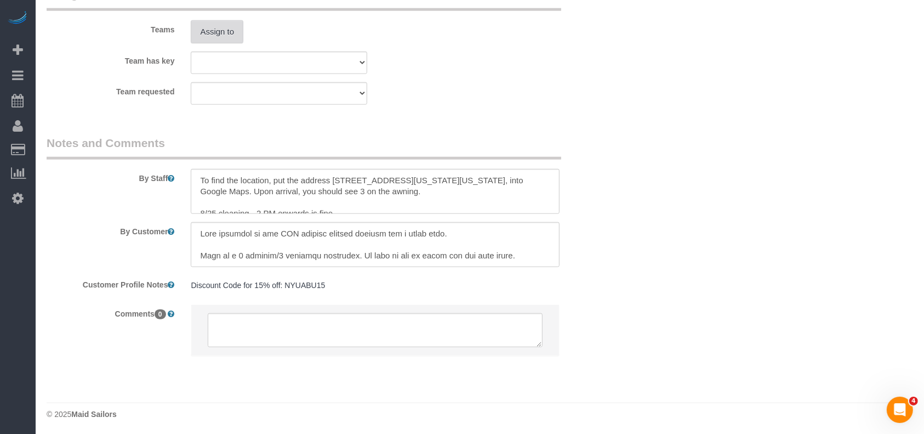
click at [228, 26] on button "Assign to" at bounding box center [217, 31] width 53 height 23
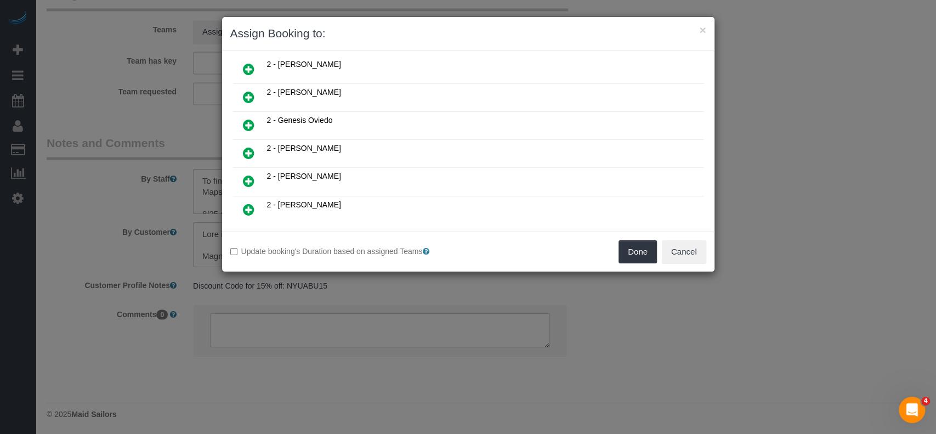
scroll to position [511, 0]
drag, startPoint x: 246, startPoint y: 218, endPoint x: 461, endPoint y: 235, distance: 215.0
click at [246, 231] on icon at bounding box center [249, 237] width 12 height 13
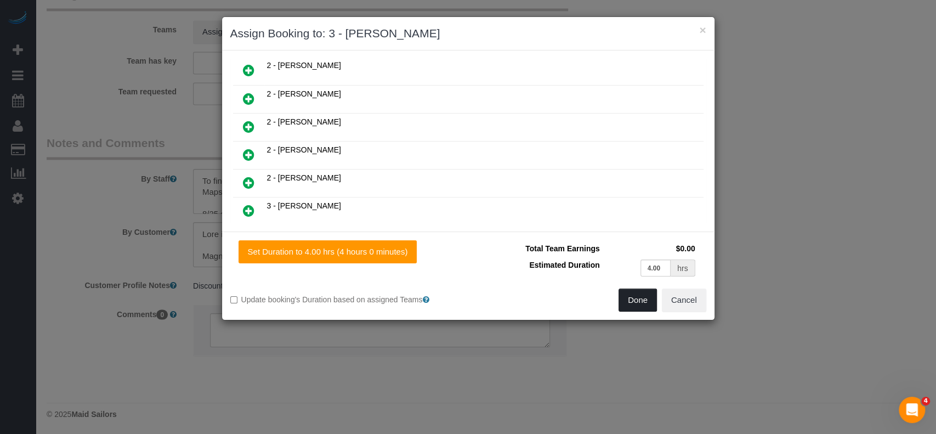
click at [635, 300] on button "Done" at bounding box center [637, 299] width 38 height 23
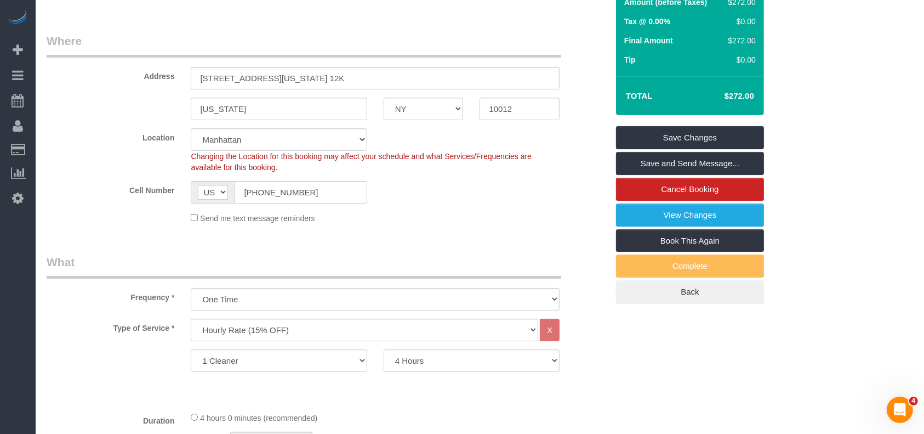
scroll to position [0, 0]
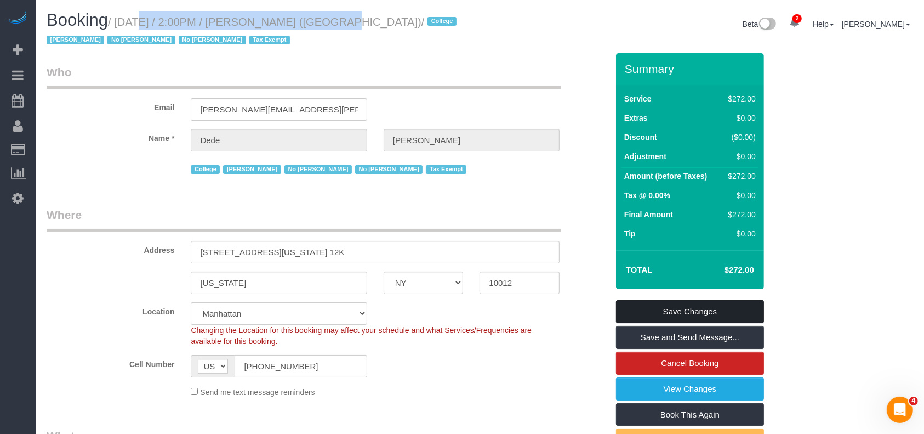
click at [697, 305] on link "Save Changes" at bounding box center [690, 311] width 148 height 23
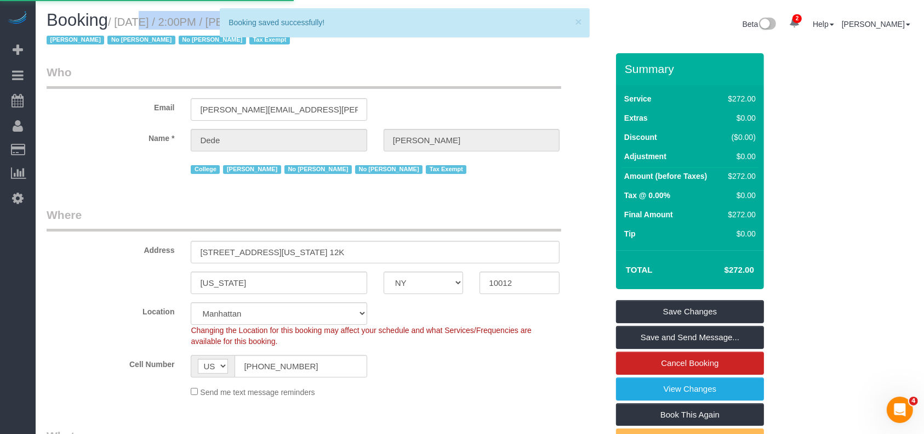
select select "**********"
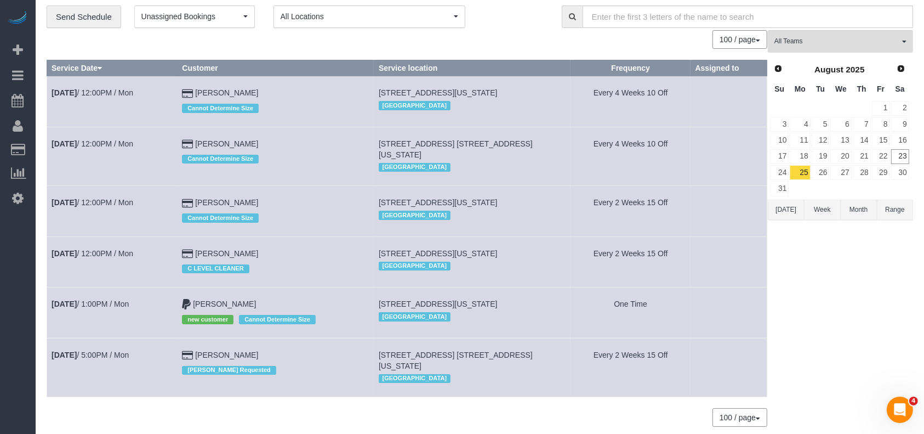
scroll to position [62, 0]
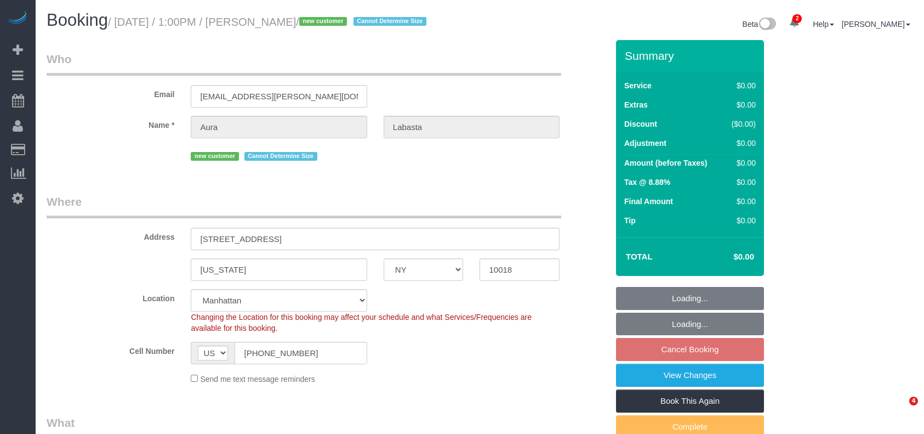
select select "NY"
select select "number:61"
select select "number:74"
select select "number:15"
select select "number:5"
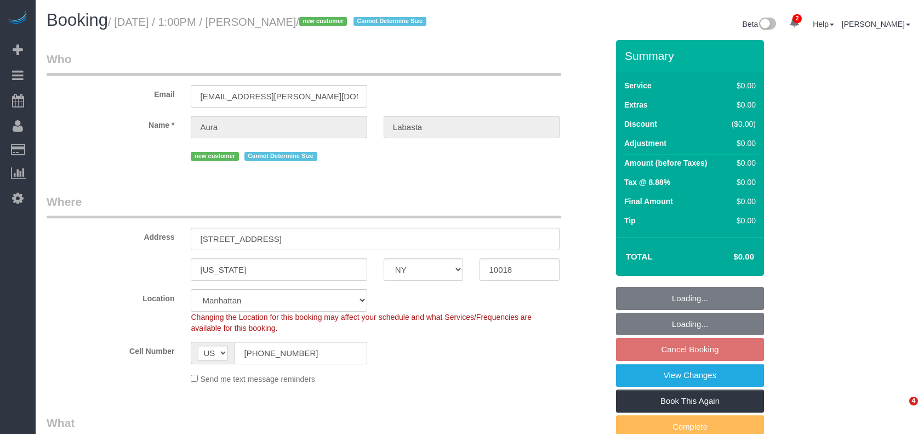
select select "object:1187"
select select "spot4"
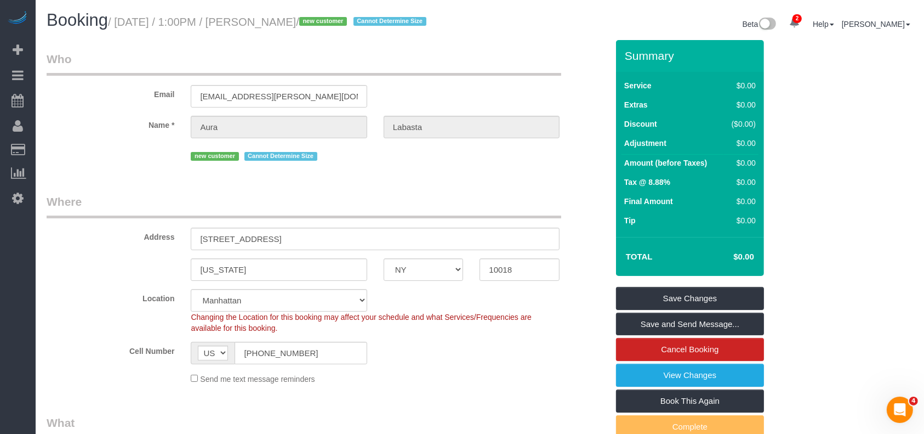
drag, startPoint x: 118, startPoint y: 18, endPoint x: 319, endPoint y: 21, distance: 200.1
click at [319, 21] on small "/ August 25, 2025 / 1:00PM / Aura Labasta / new customer Cannot Determine Size" at bounding box center [269, 22] width 322 height 12
copy small "August 25, 2025 / 1:00PM / Aura Labasta"
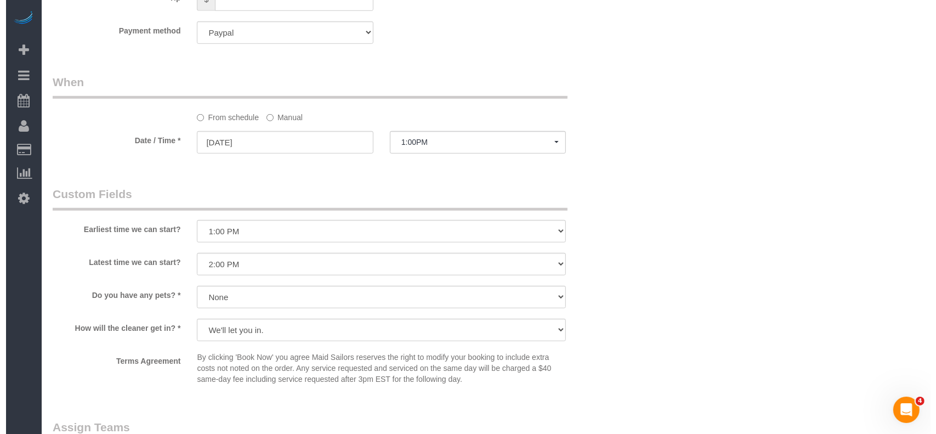
scroll to position [950, 0]
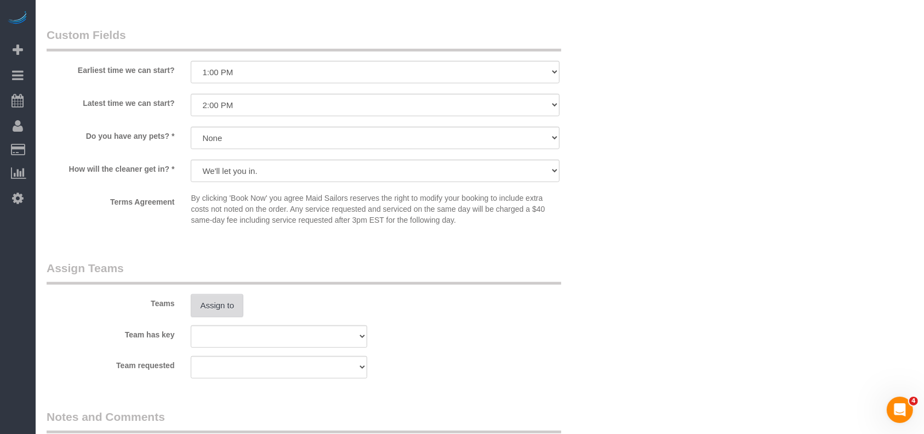
click at [231, 300] on button "Assign to" at bounding box center [217, 305] width 53 height 23
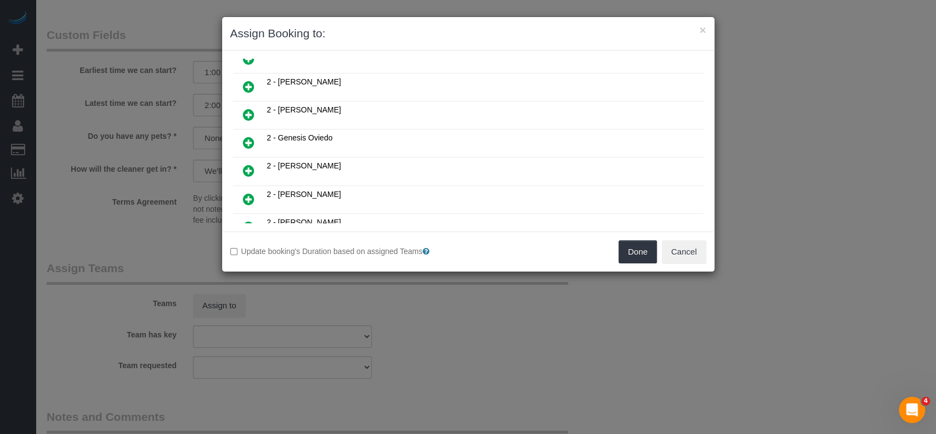
scroll to position [511, 0]
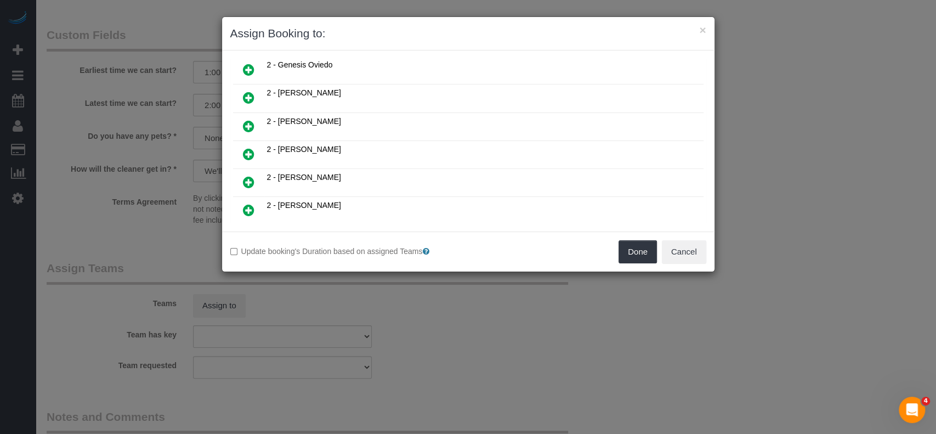
drag, startPoint x: 247, startPoint y: 164, endPoint x: 613, endPoint y: 192, distance: 367.2
click at [247, 175] on icon at bounding box center [249, 181] width 12 height 13
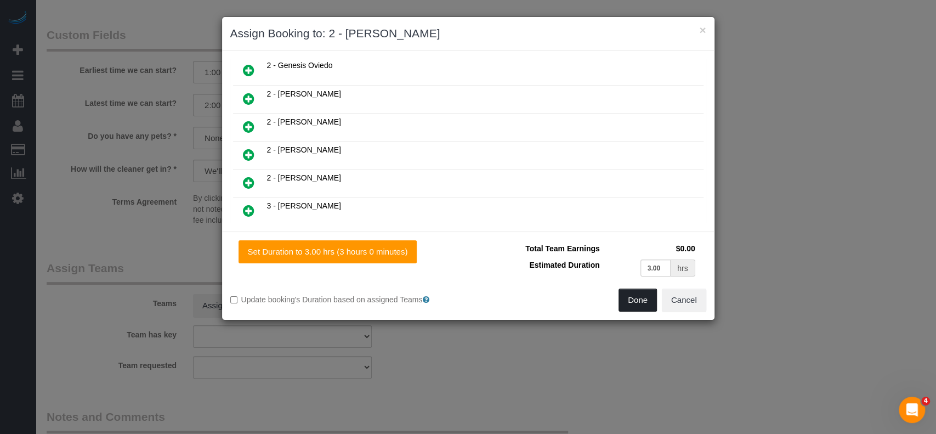
click at [635, 300] on button "Done" at bounding box center [637, 299] width 38 height 23
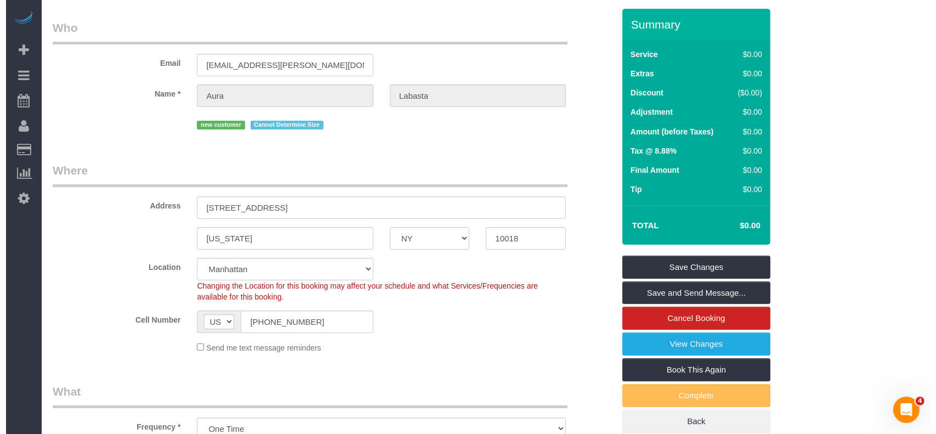
scroll to position [0, 0]
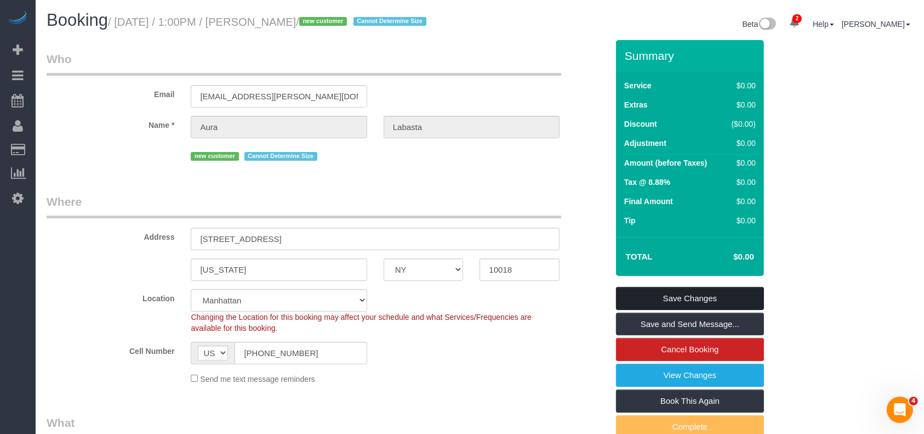
click at [701, 290] on link "Save Changes" at bounding box center [690, 298] width 148 height 23
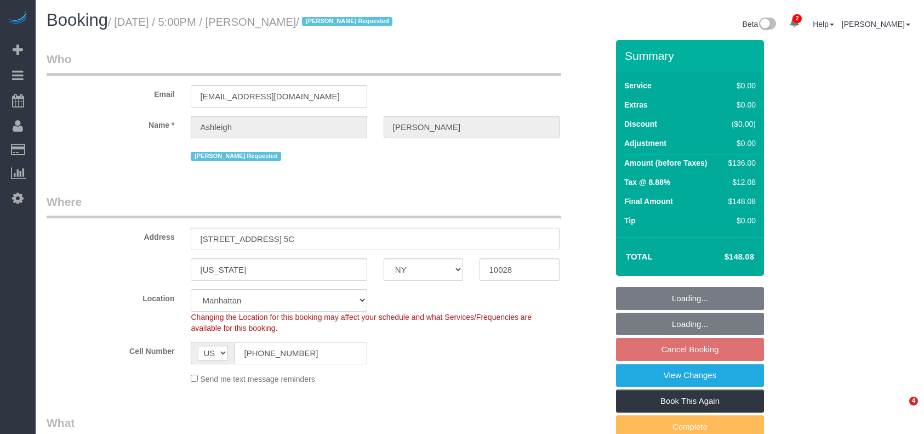
select select "NY"
select select "1"
select select "spot8"
select select "number:65"
select select "number:78"
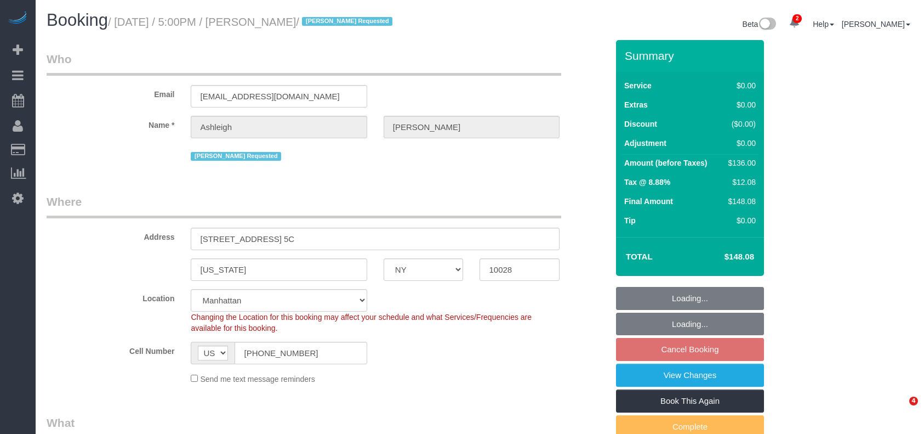
select select "number:15"
select select "number:5"
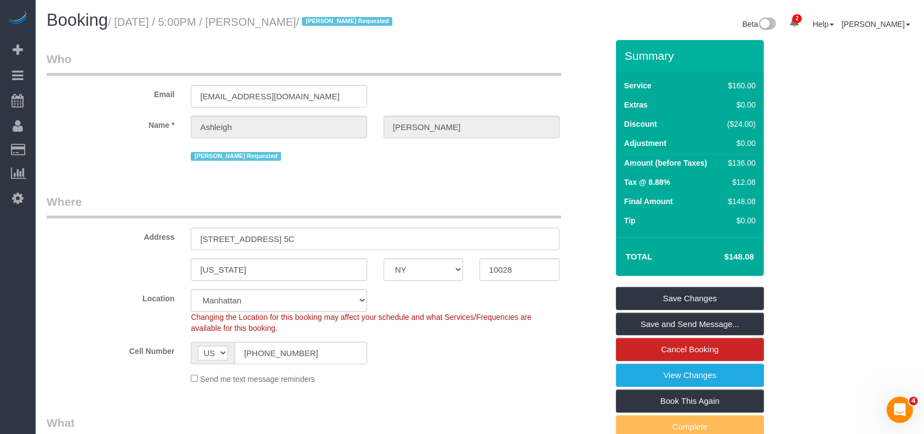
drag, startPoint x: 121, startPoint y: 20, endPoint x: 325, endPoint y: 16, distance: 204.5
click at [325, 16] on small "/ August 25, 2025 / 5:00PM / Ashleigh Mills / Kariluz Romero Requested" at bounding box center [252, 22] width 288 height 12
copy small "August 25, 2025 / 5:00PM / Ashleigh Mills"
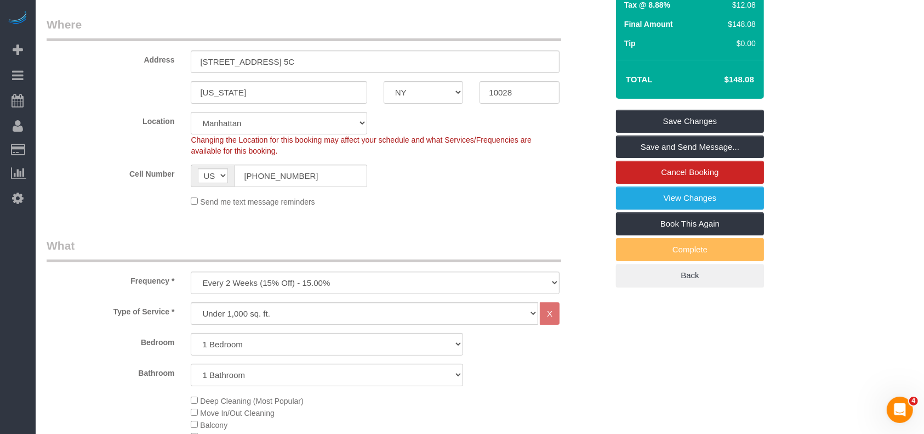
scroll to position [62, 0]
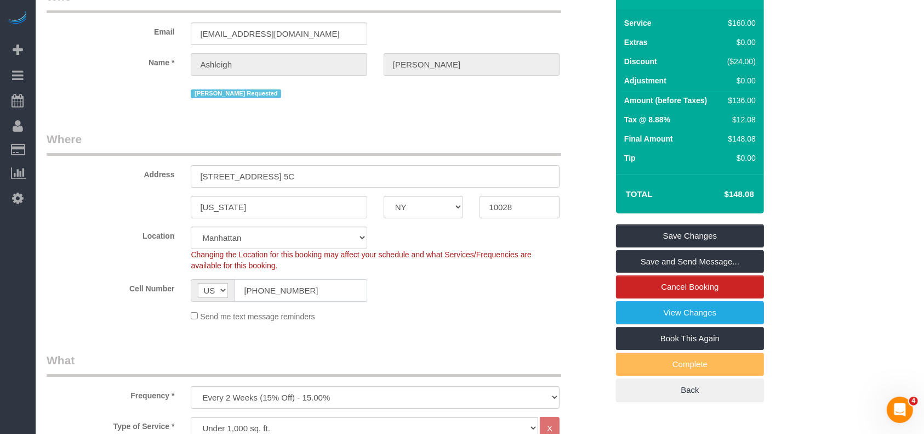
click at [266, 283] on input "(806) 544-9292" at bounding box center [301, 290] width 132 height 22
click at [266, 288] on input "(806) 544-9292" at bounding box center [301, 290] width 132 height 22
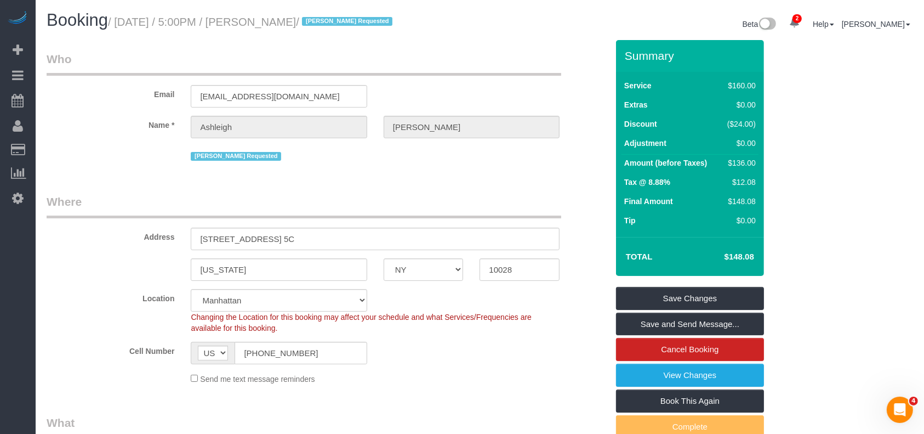
drag, startPoint x: 120, startPoint y: 22, endPoint x: 322, endPoint y: 15, distance: 201.9
click at [322, 19] on small "/ August 25, 2025 / 5:00PM / Ashleigh Mills / Kariluz Romero Requested" at bounding box center [252, 22] width 288 height 12
copy small "August 25, 2025 / 5:00PM / Ashleigh Mills"
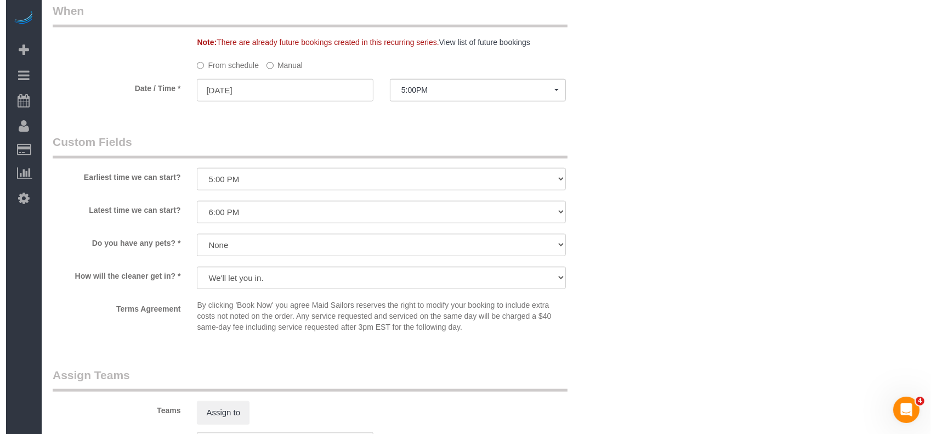
scroll to position [1169, 0]
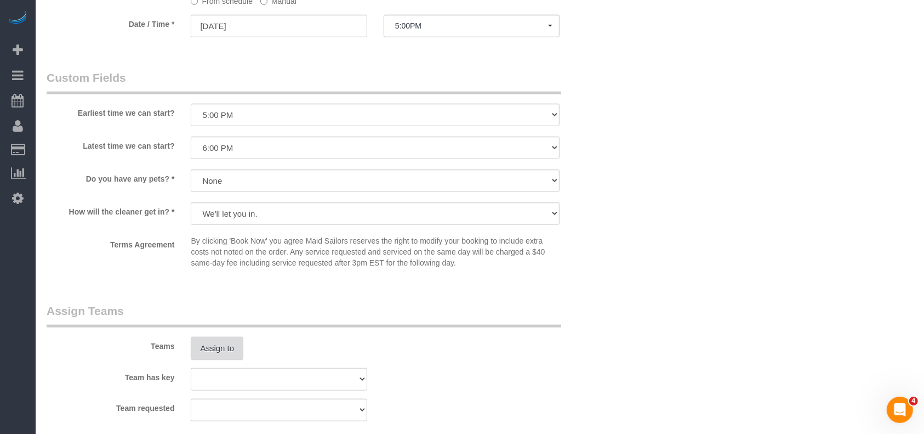
click at [219, 342] on button "Assign to" at bounding box center [217, 348] width 53 height 23
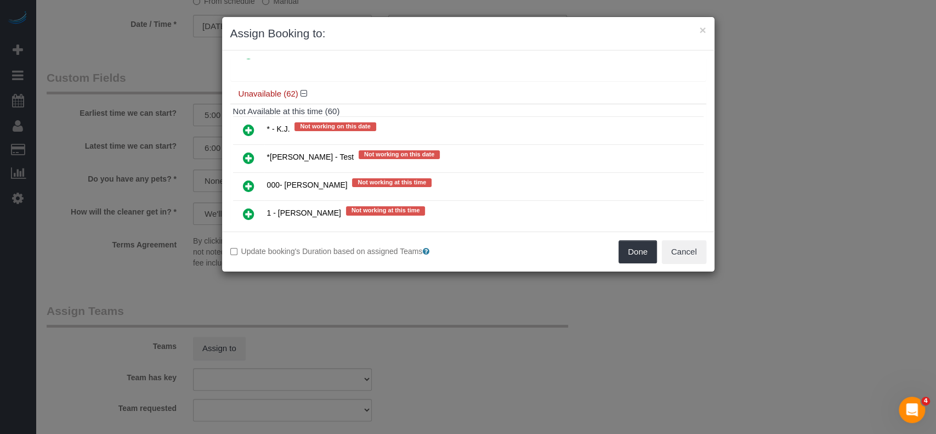
scroll to position [439, 0]
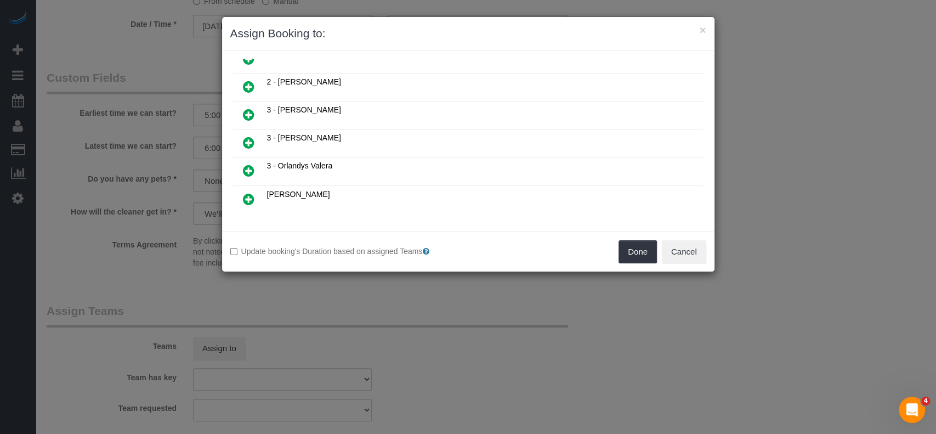
click at [245, 136] on icon at bounding box center [249, 142] width 12 height 13
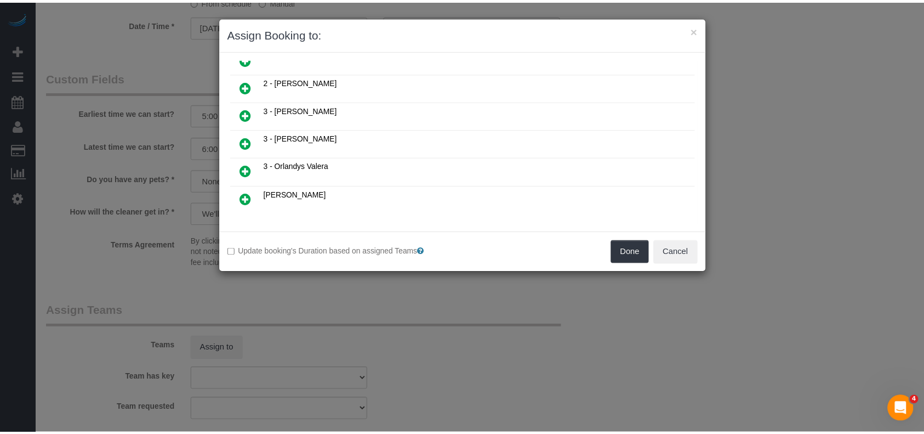
scroll to position [464, 0]
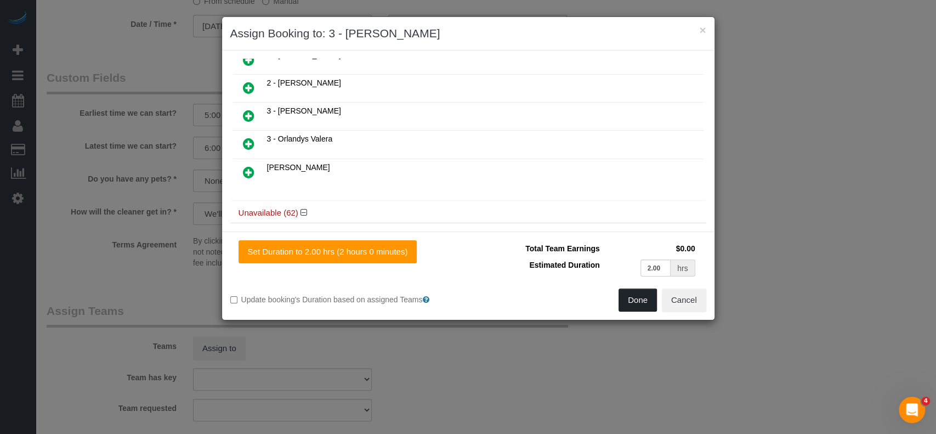
click at [630, 296] on button "Done" at bounding box center [637, 299] width 38 height 23
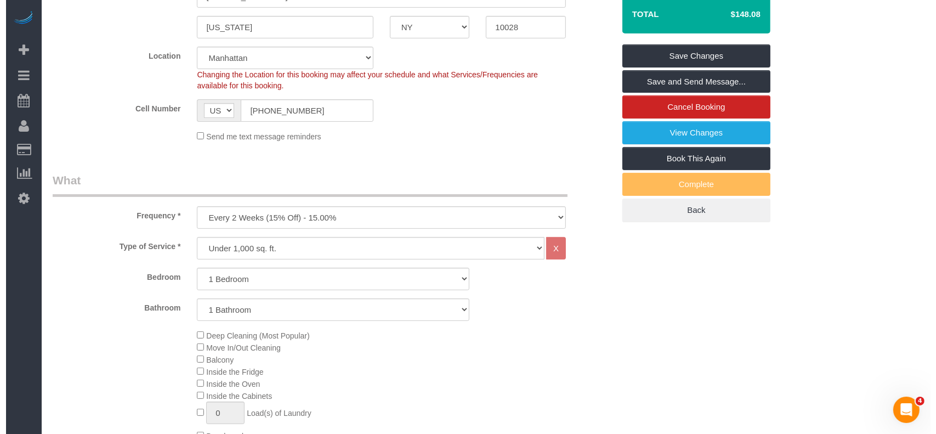
scroll to position [0, 0]
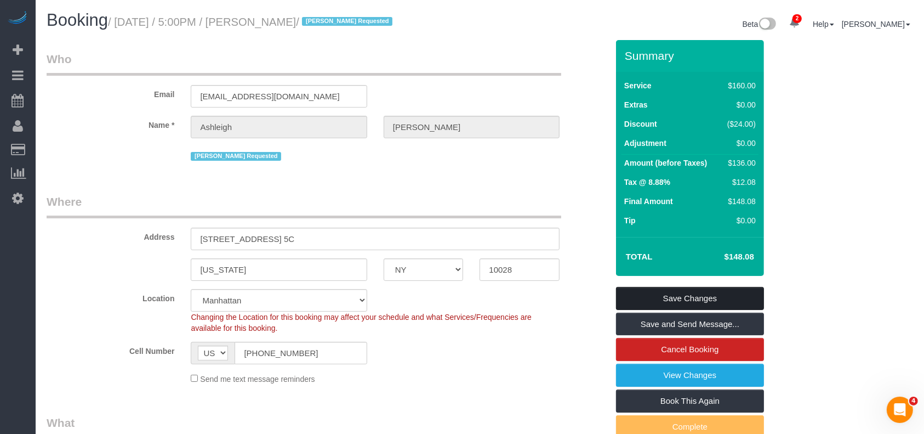
click at [710, 292] on link "Save Changes" at bounding box center [690, 298] width 148 height 23
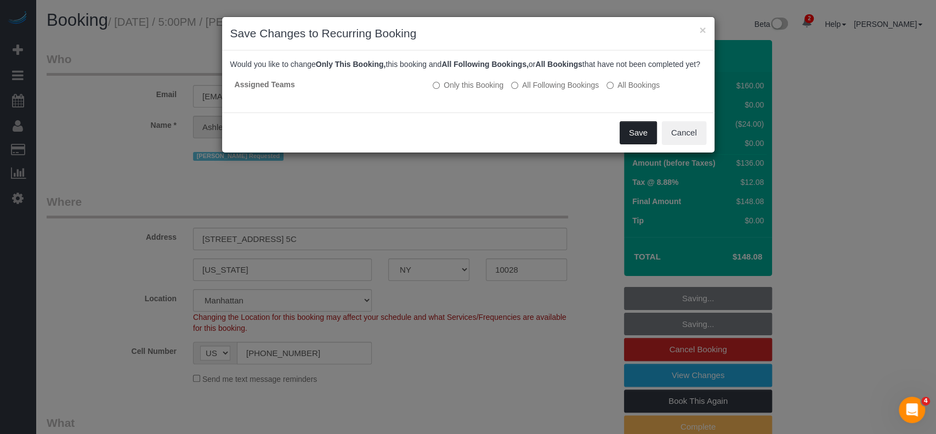
drag, startPoint x: 646, startPoint y: 147, endPoint x: 630, endPoint y: 145, distance: 16.0
click at [645, 144] on button "Save" at bounding box center [637, 132] width 37 height 23
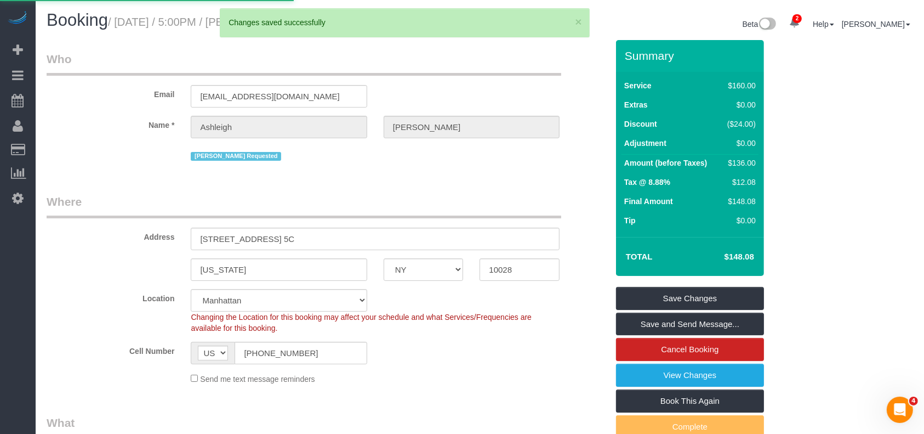
select select "**********"
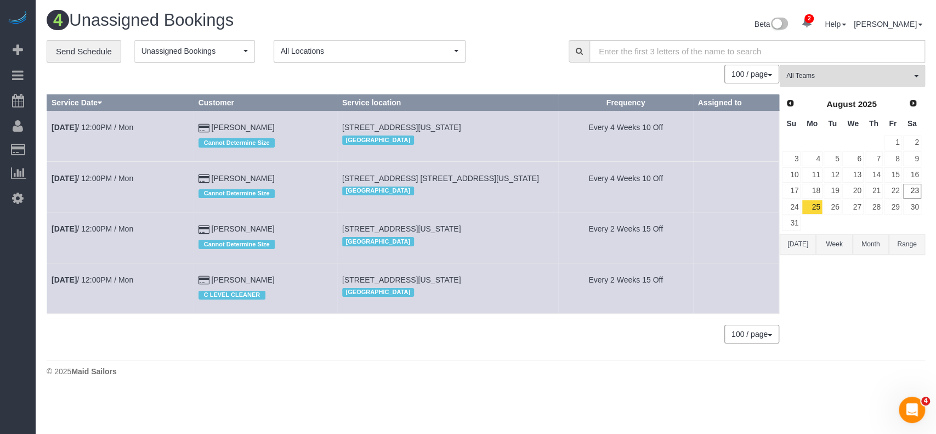
drag, startPoint x: 112, startPoint y: 121, endPoint x: 79, endPoint y: 138, distance: 37.5
click at [79, 138] on td "Aug 25th / 12:00PM / Mon" at bounding box center [120, 136] width 147 height 50
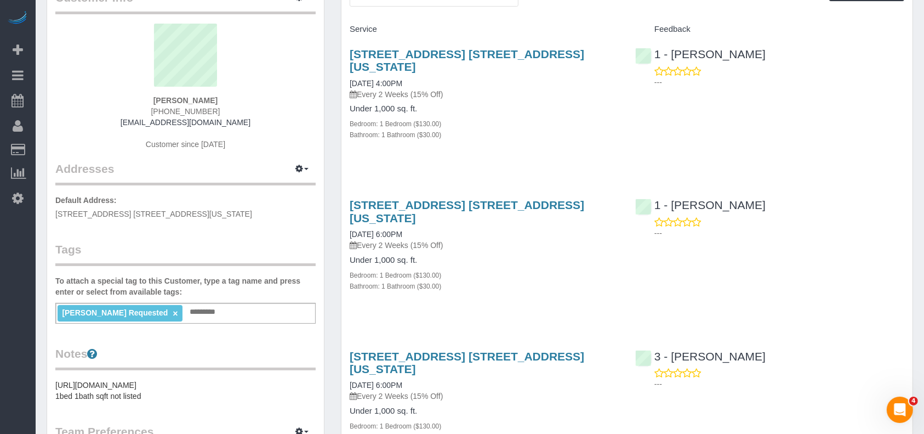
scroll to position [146, 0]
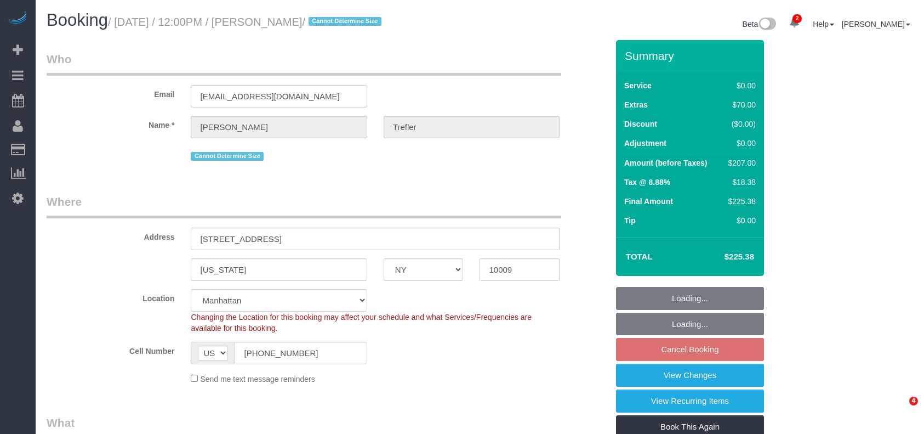
select select "NY"
select select "1"
select select "spot3"
select select "number:60"
select select "number:90"
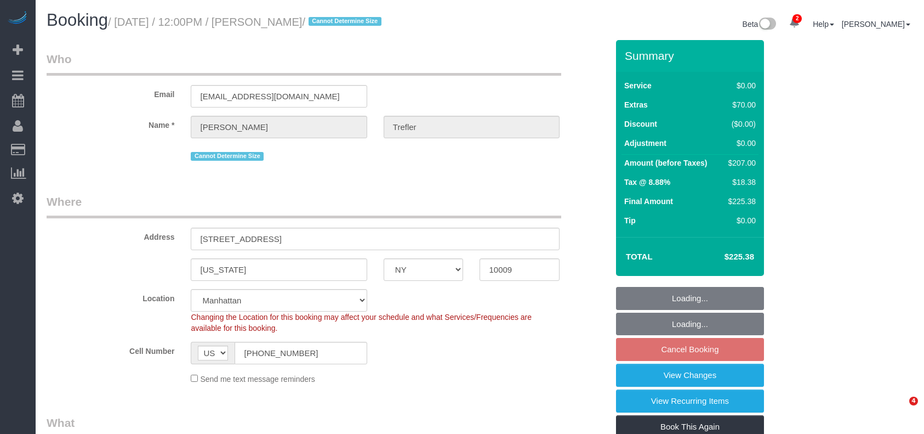
select select "number:15"
select select "number:5"
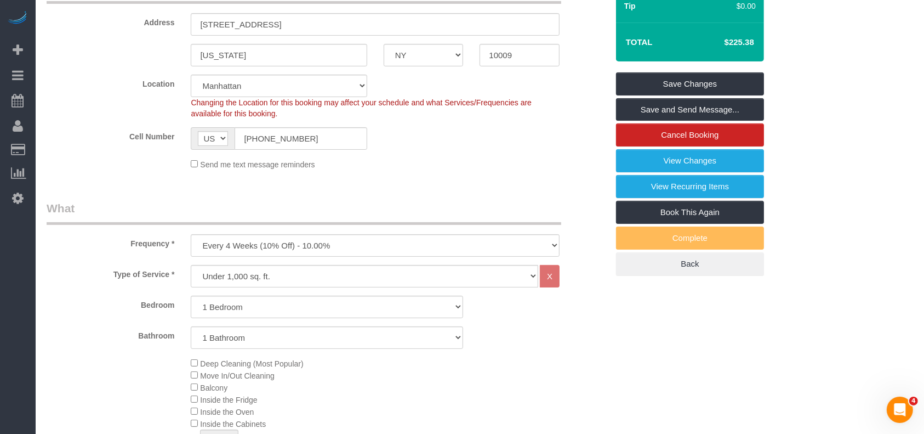
scroll to position [439, 0]
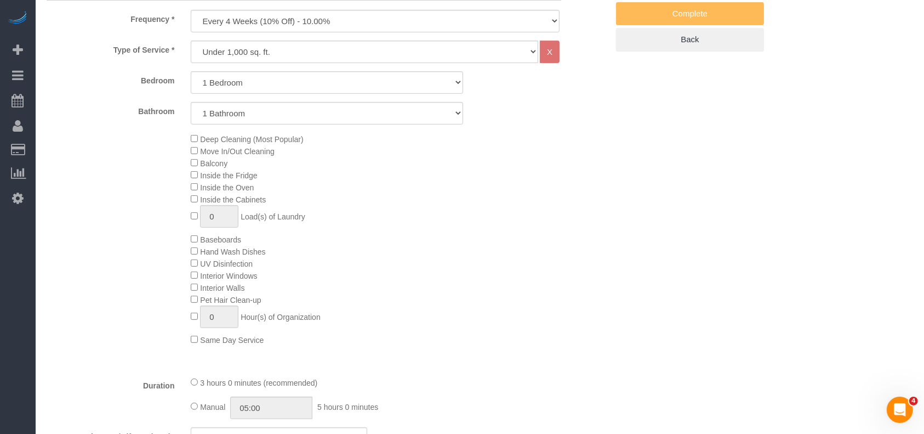
select select "spot61"
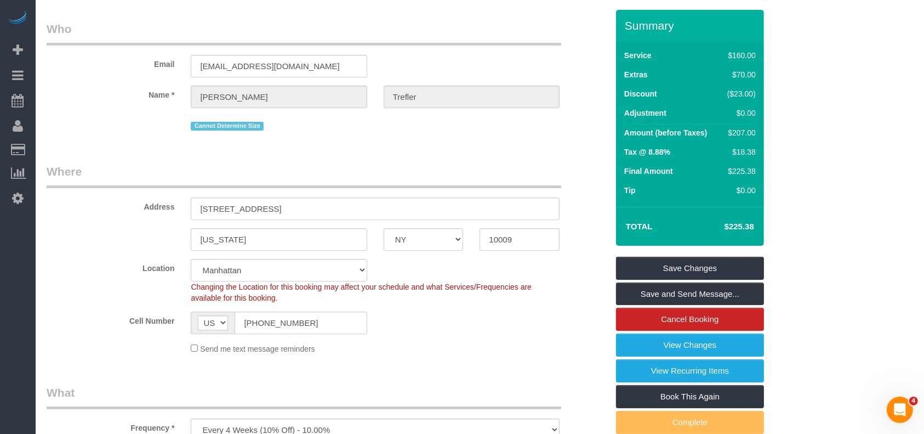
scroll to position [0, 0]
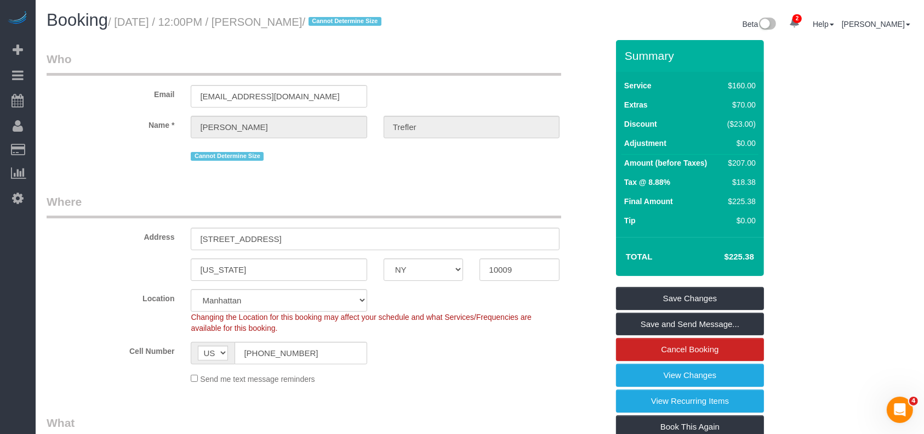
drag, startPoint x: 116, startPoint y: 20, endPoint x: 337, endPoint y: 22, distance: 221.5
click at [337, 22] on small "/ August 25, 2025 / 12:00PM / Caroline Trefler / Cannot Determine Size" at bounding box center [246, 22] width 277 height 12
copy small "August 25, 2025 / 12:00PM / Caroline Trefler"
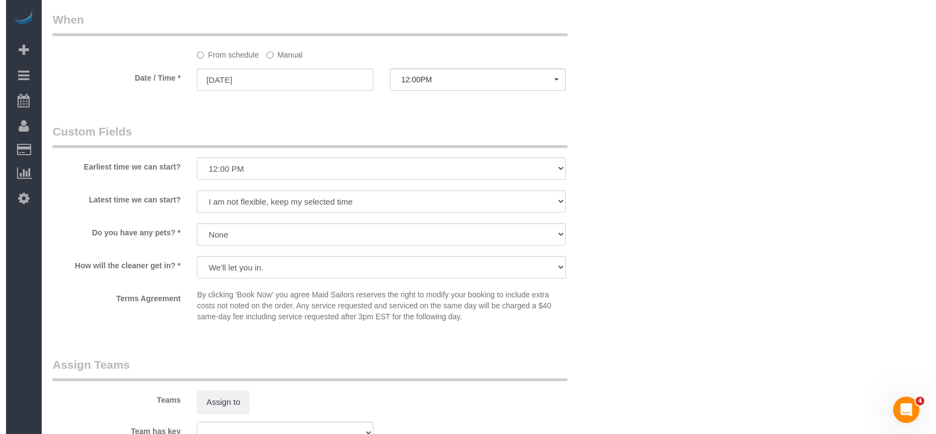
scroll to position [1242, 0]
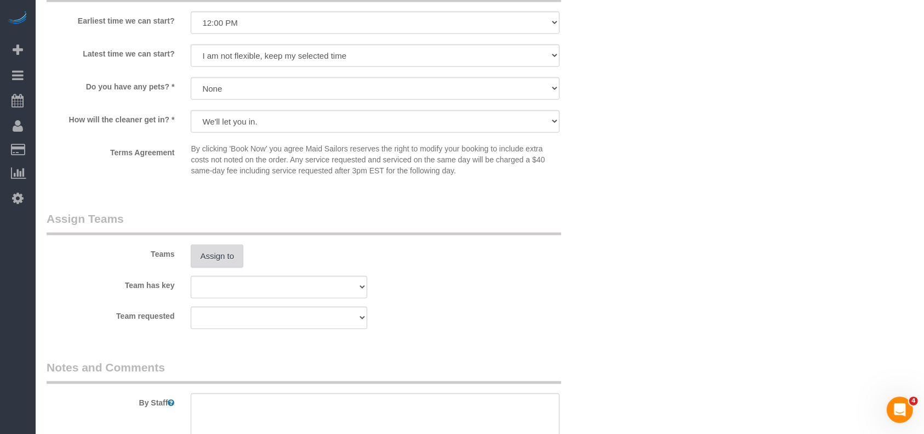
click at [211, 255] on button "Assign to" at bounding box center [217, 256] width 53 height 23
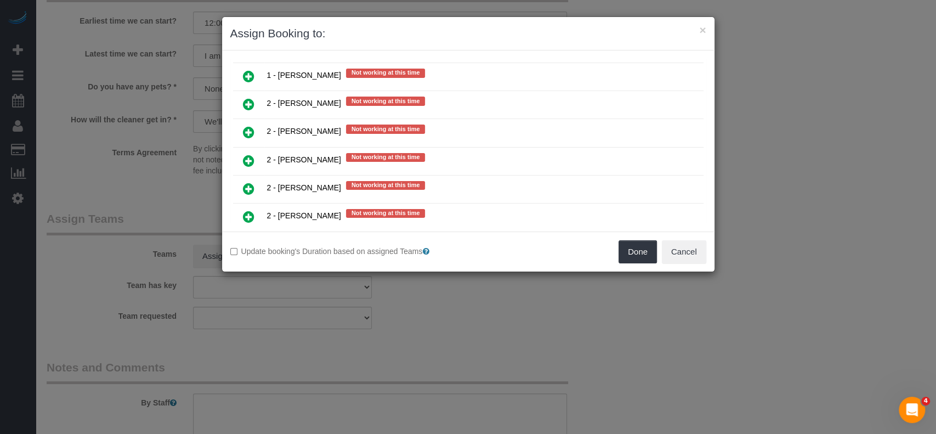
scroll to position [1608, 0]
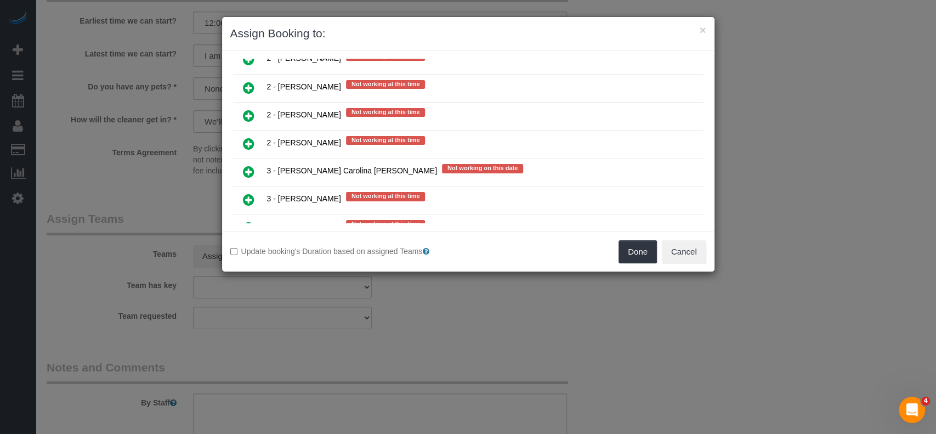
click at [248, 165] on icon at bounding box center [249, 171] width 12 height 13
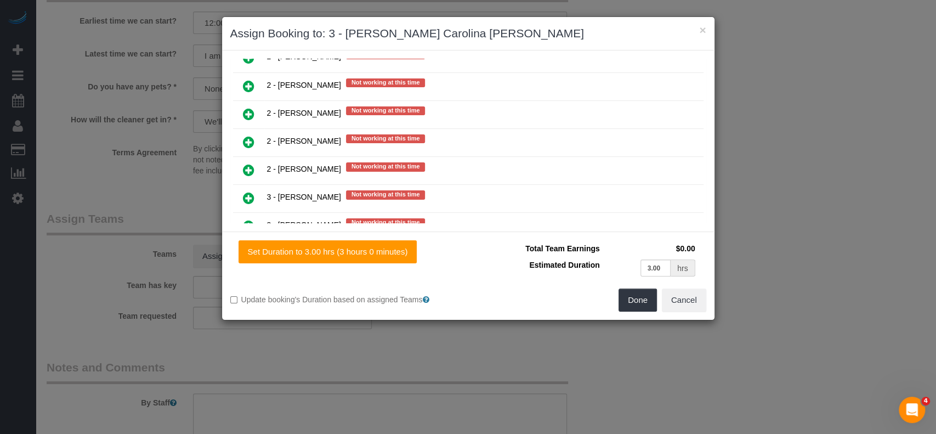
scroll to position [1633, 0]
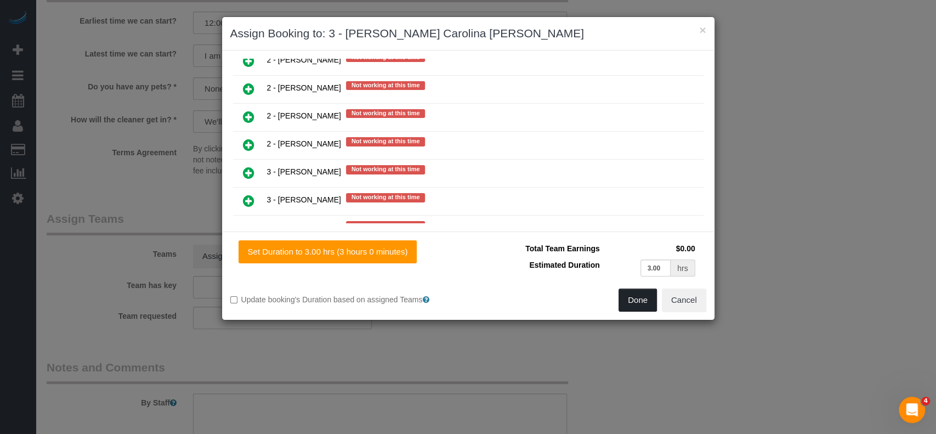
click at [645, 305] on button "Done" at bounding box center [637, 299] width 38 height 23
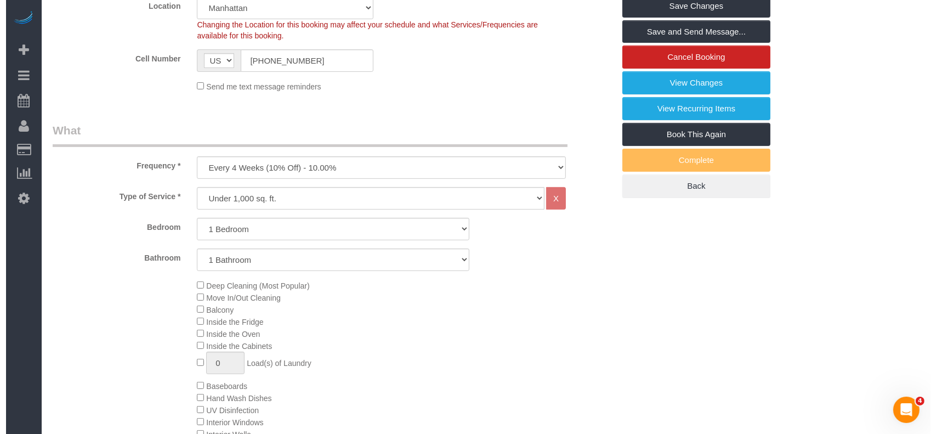
scroll to position [0, 0]
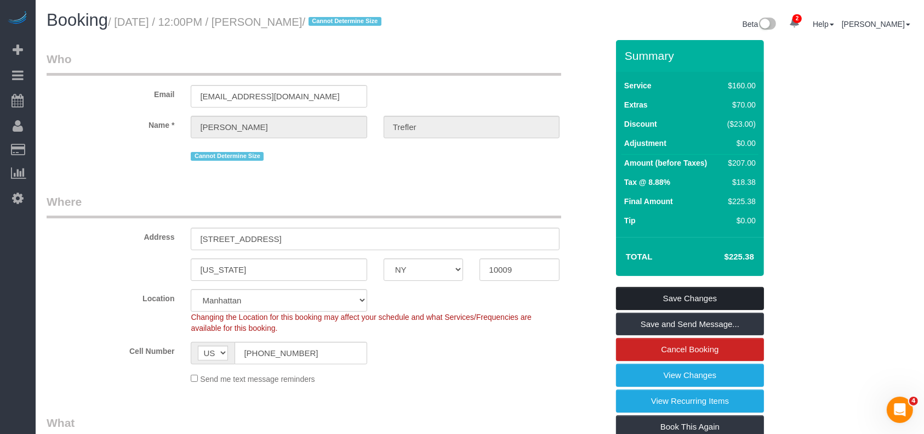
click at [716, 292] on link "Save Changes" at bounding box center [690, 298] width 148 height 23
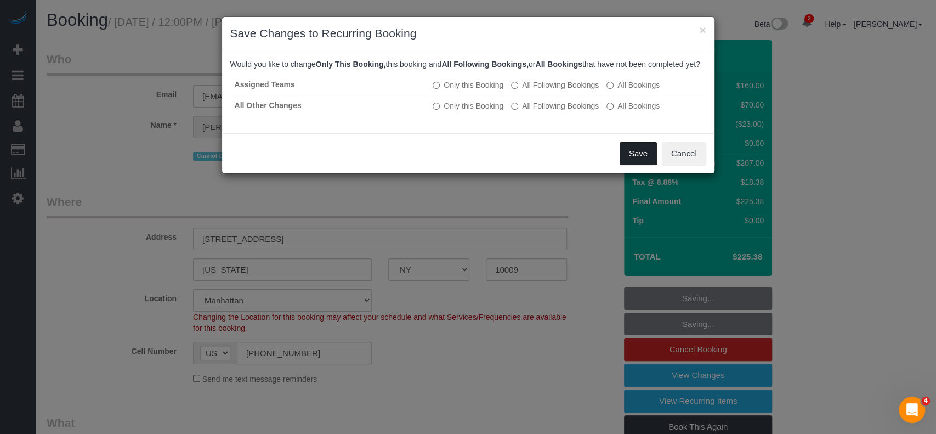
click at [641, 165] on button "Save" at bounding box center [637, 153] width 37 height 23
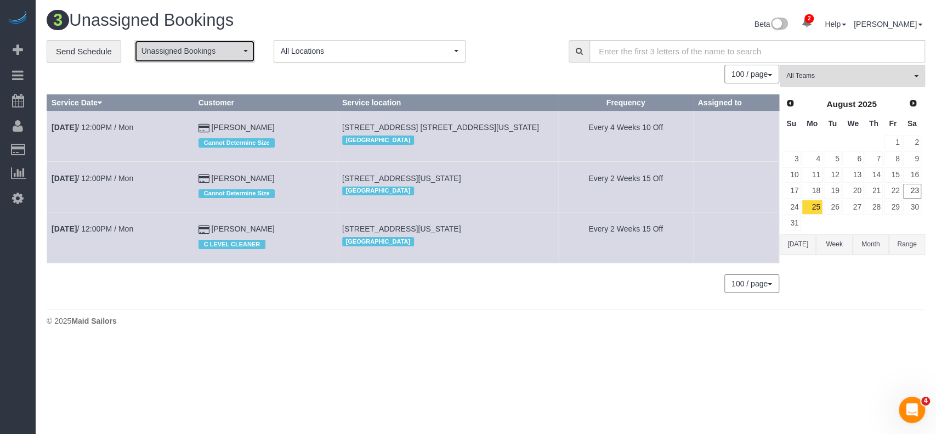
click at [230, 51] on span "Unassigned Bookings" at bounding box center [190, 51] width 99 height 11
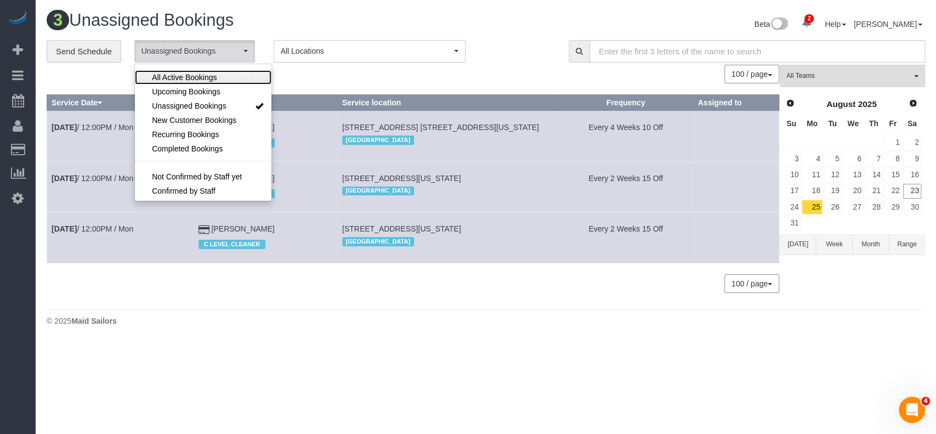
click at [211, 72] on span "All Active Bookings" at bounding box center [184, 77] width 65 height 11
select select "***"
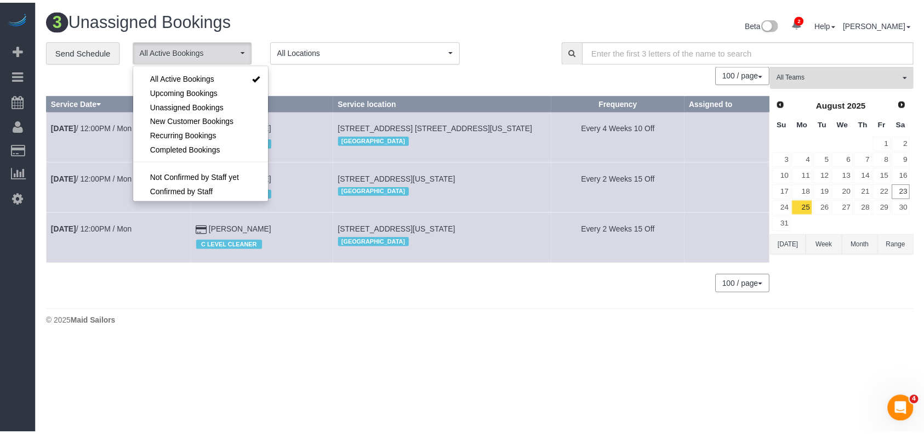
scroll to position [15, 0]
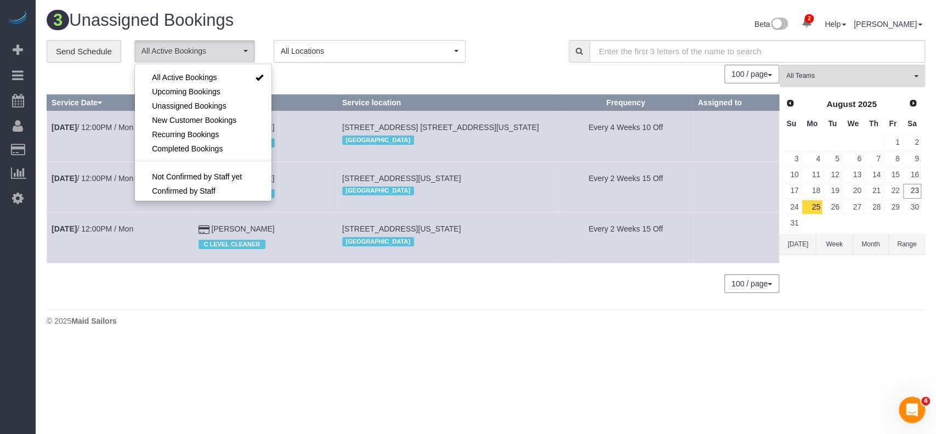
click at [363, 76] on div "100 / page 10 / page 20 / page 30 / page 40 / page 50 / page 100 / page" at bounding box center [413, 74] width 732 height 19
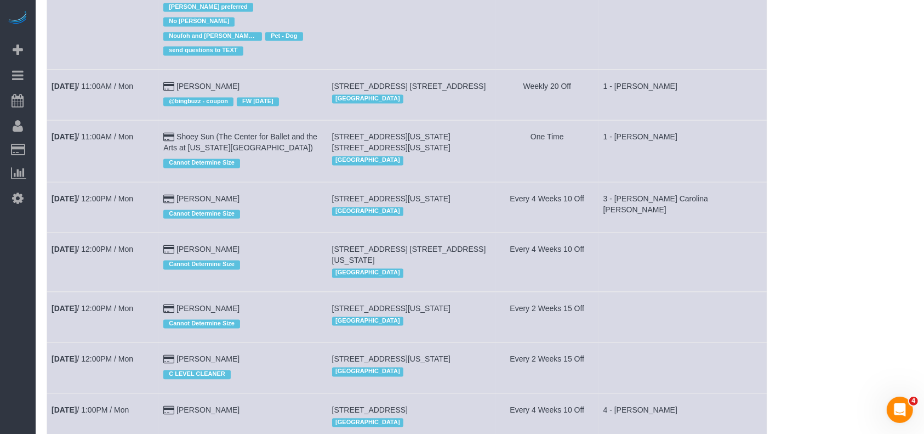
scroll to position [2193, 0]
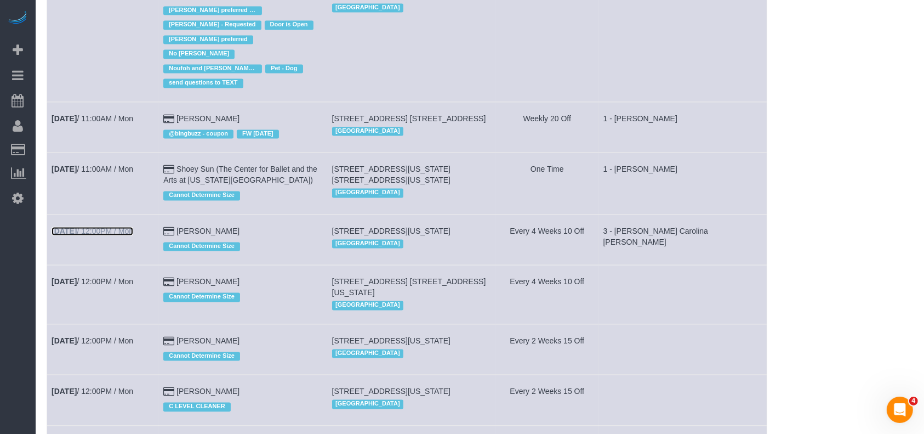
click at [131, 226] on link "Aug 25th / 12:00PM / Mon" at bounding box center [93, 230] width 82 height 9
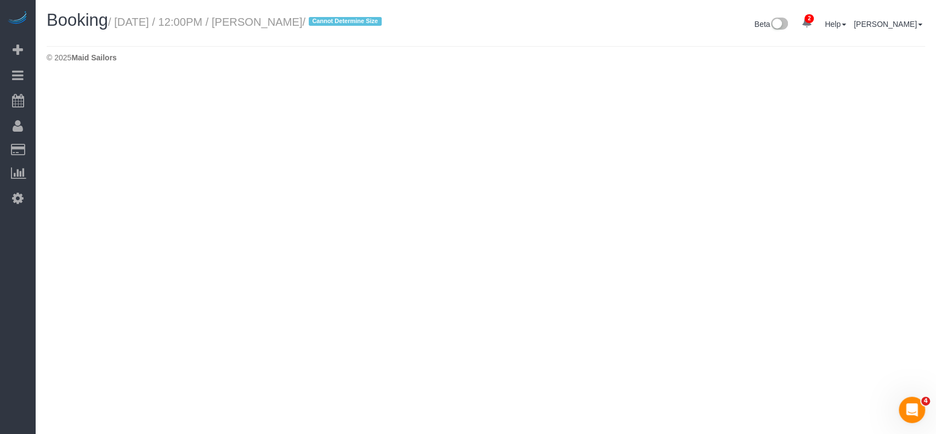
select select "NY"
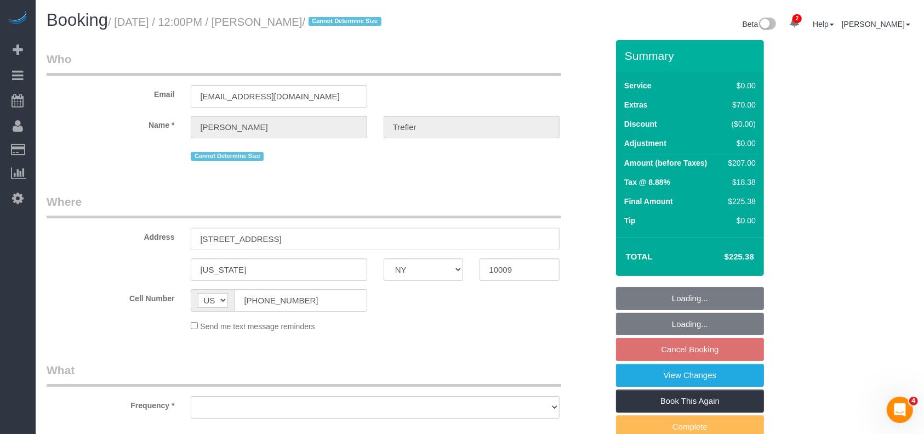
select select "string:stripe-pm_1RSkNx4VGloSiKo7CHzMvNuZ"
select select "1"
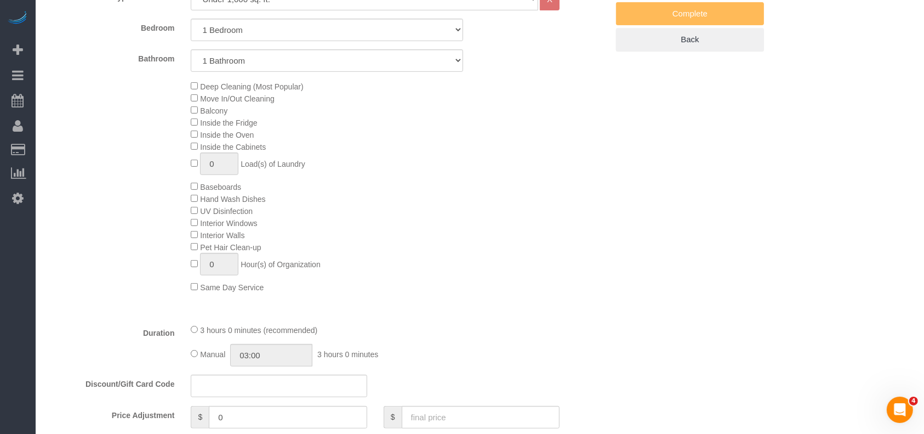
select select "object:5207"
select select "spot119"
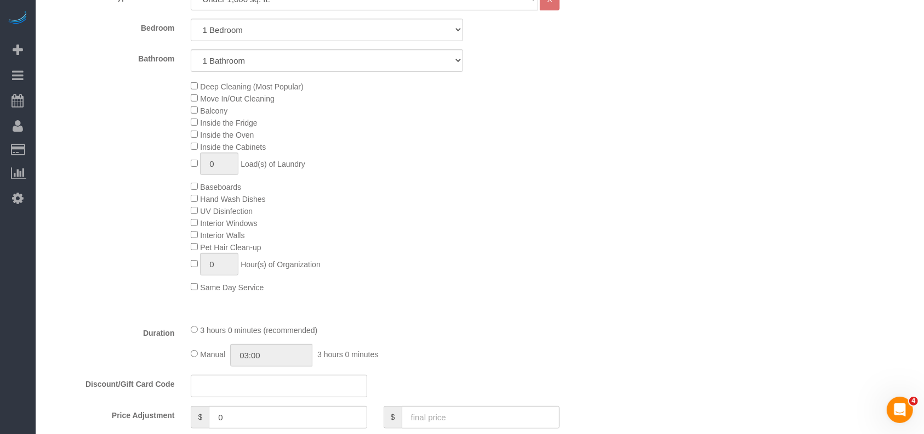
select select "number:60"
select select "number:90"
select select "number:15"
select select "number:5"
select select "object:5775"
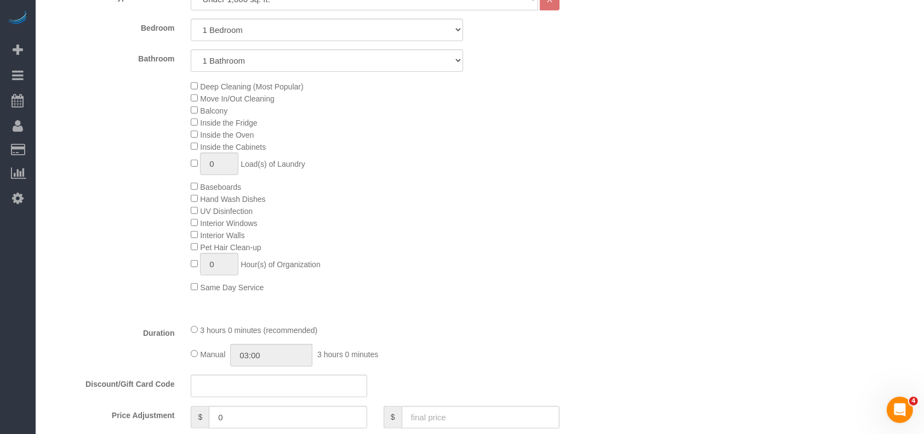
select select "spot177"
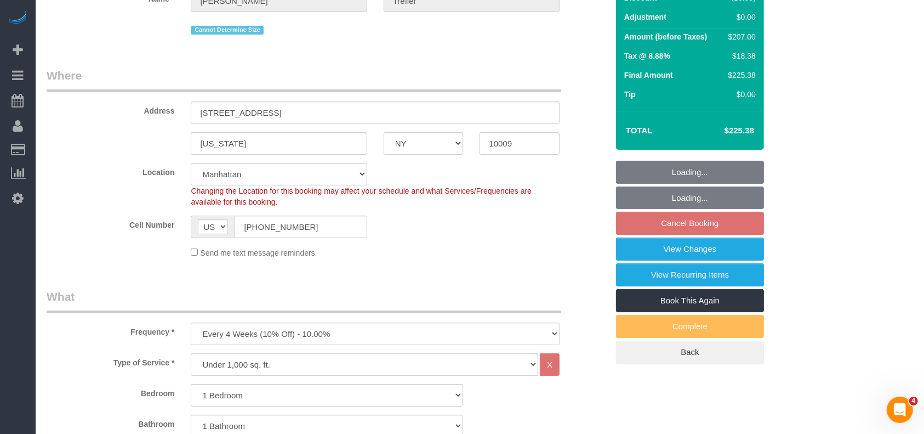
select select "1"
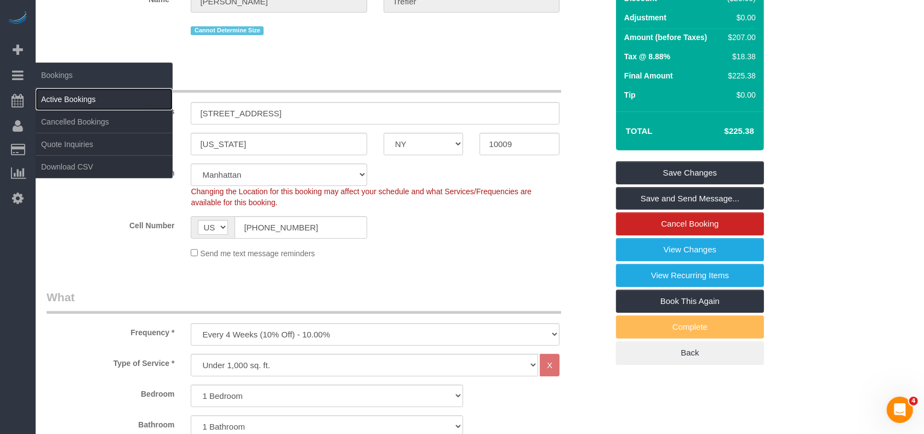
click at [58, 98] on link "Active Bookings" at bounding box center [104, 99] width 137 height 22
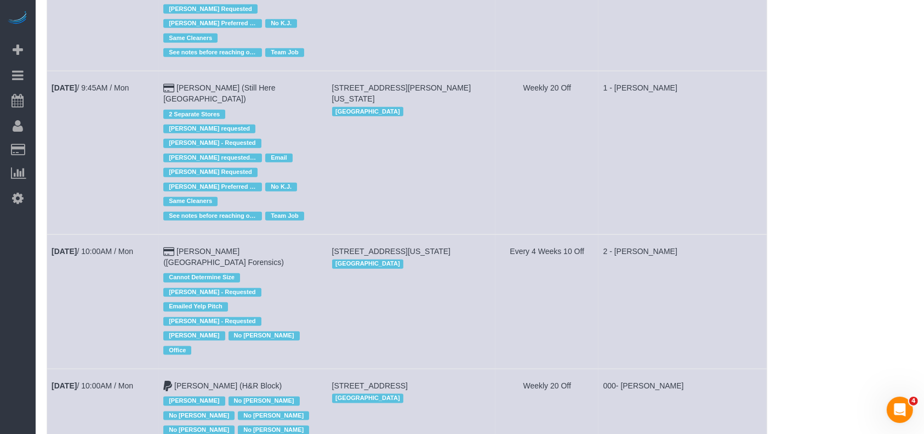
scroll to position [1389, 0]
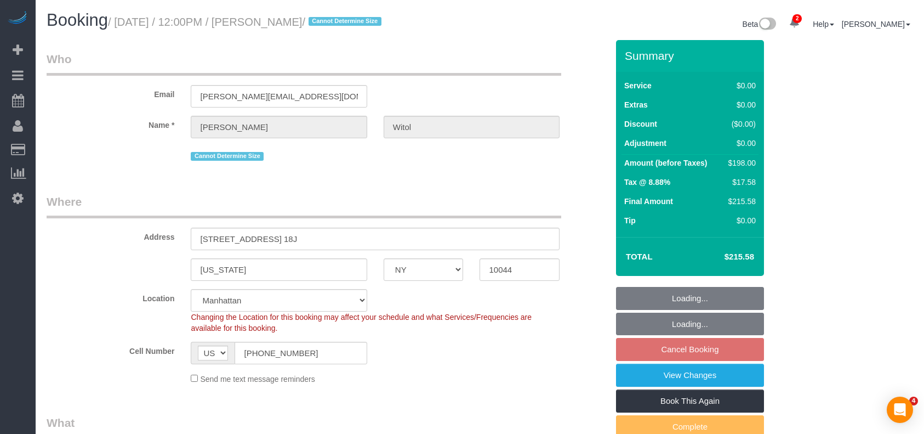
select select "NY"
select select "2"
select select "spot3"
select select "number:58"
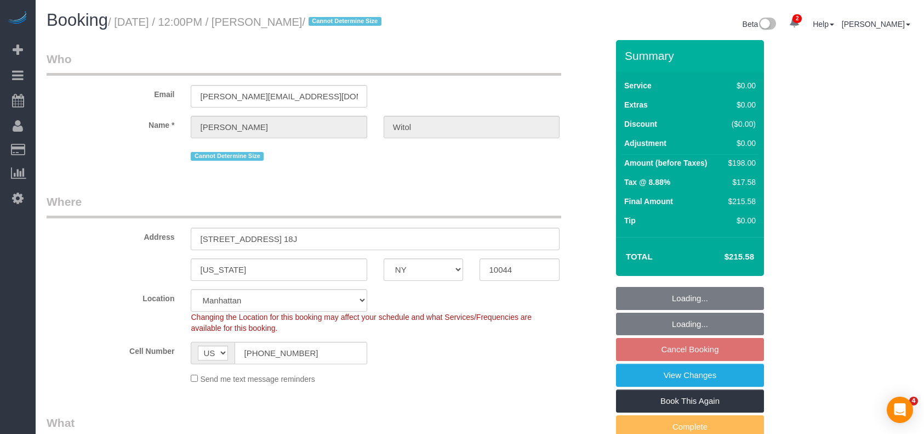
select select "number:75"
select select "number:15"
select select "number:6"
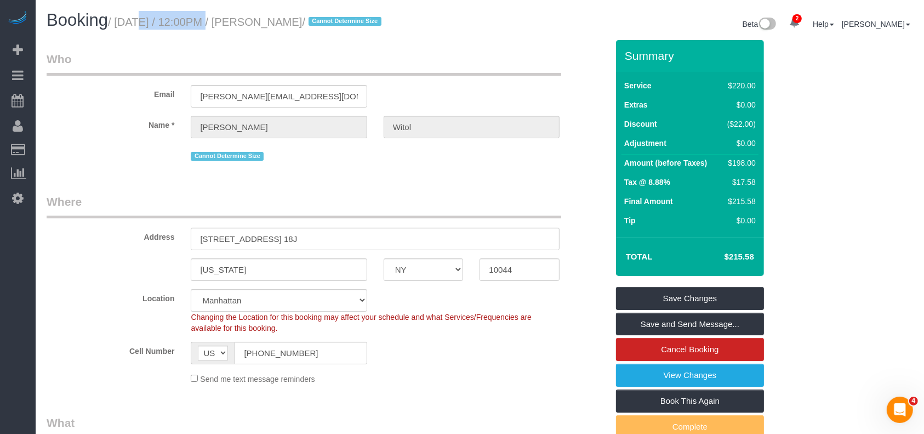
drag, startPoint x: 118, startPoint y: 21, endPoint x: 177, endPoint y: 2, distance: 62.4
click at [187, 19] on small "/ August 25, 2025 / 12:00PM / Dennis Witol / Cannot Determine Size" at bounding box center [246, 22] width 277 height 12
click at [213, 38] on div "Booking / August 25, 2025 / 12:00PM / Dennis Witol / Cannot Determine Size Beta…" at bounding box center [479, 25] width 883 height 29
drag, startPoint x: 116, startPoint y: 20, endPoint x: 328, endPoint y: 16, distance: 211.6
click at [328, 16] on small "/ August 25, 2025 / 12:00PM / Dennis Witol / Cannot Determine Size" at bounding box center [246, 22] width 277 height 12
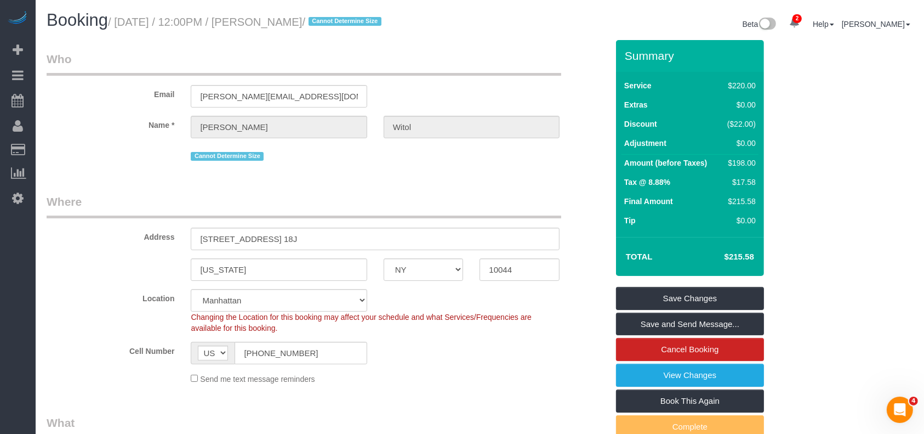
copy small "August 25, 2025 / 12:00PM / Dennis Witol /"
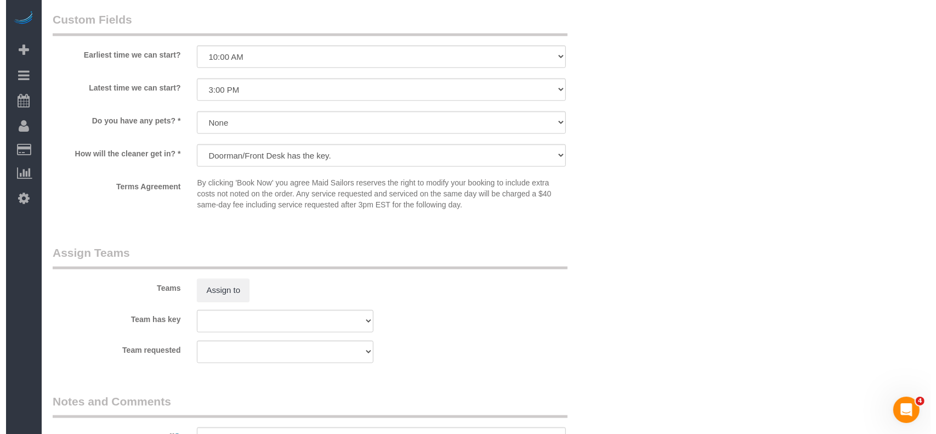
scroll to position [1316, 0]
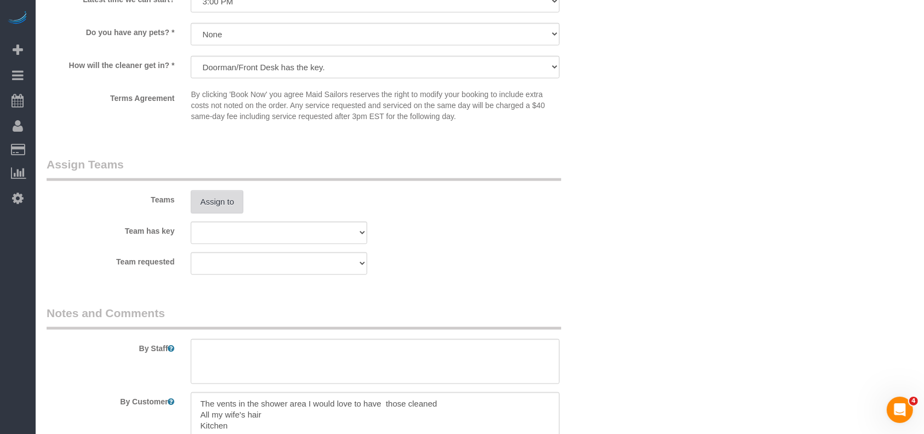
click at [211, 212] on button "Assign to" at bounding box center [217, 201] width 53 height 23
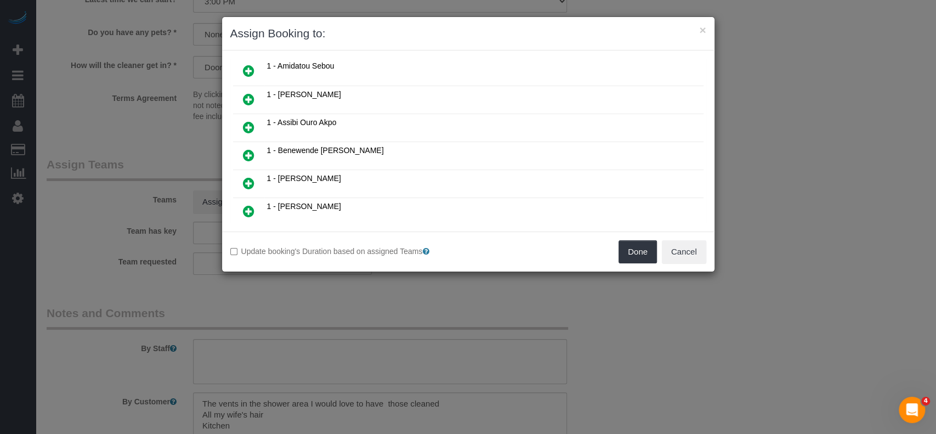
scroll to position [219, 0]
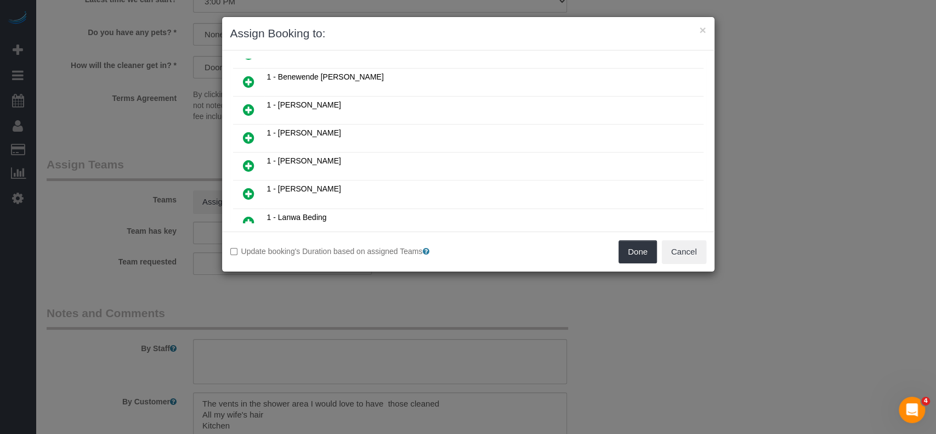
click at [248, 104] on icon at bounding box center [249, 109] width 12 height 13
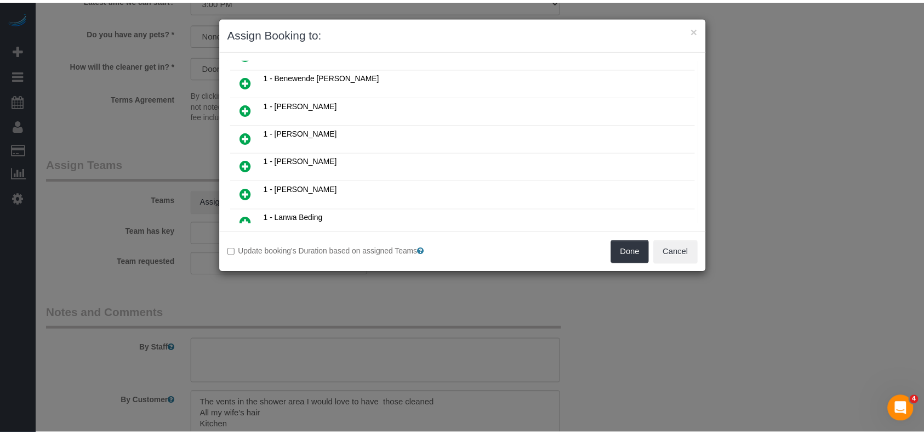
scroll to position [245, 0]
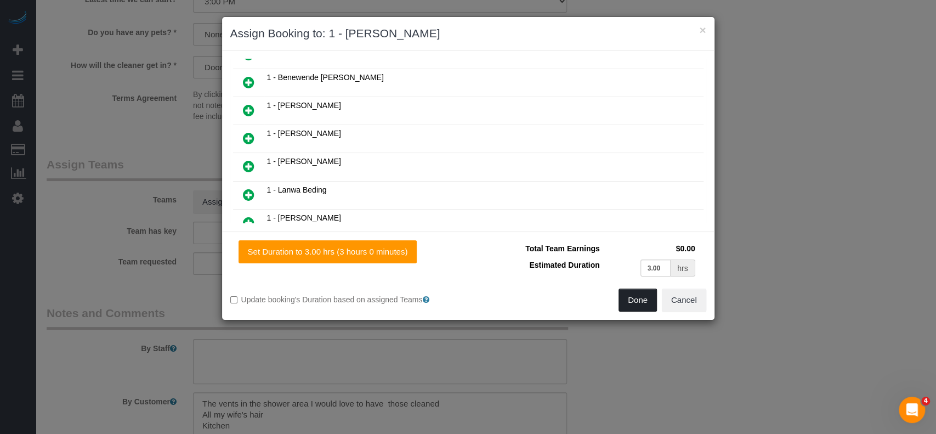
click at [643, 309] on button "Done" at bounding box center [637, 299] width 38 height 23
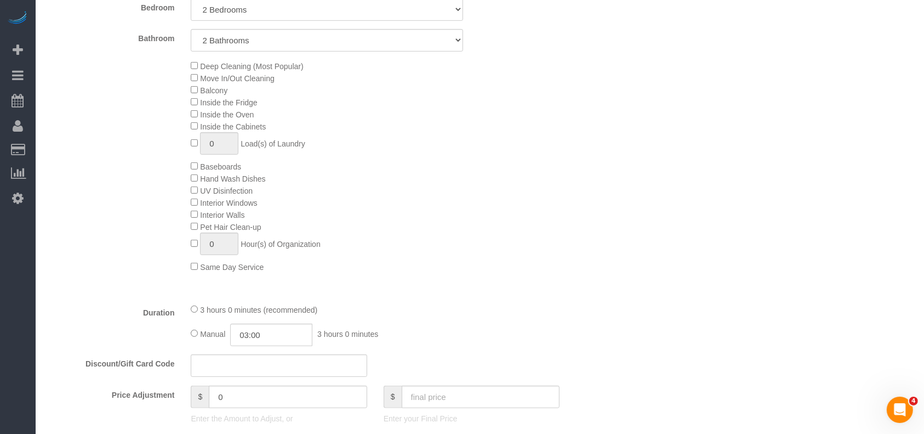
scroll to position [73, 0]
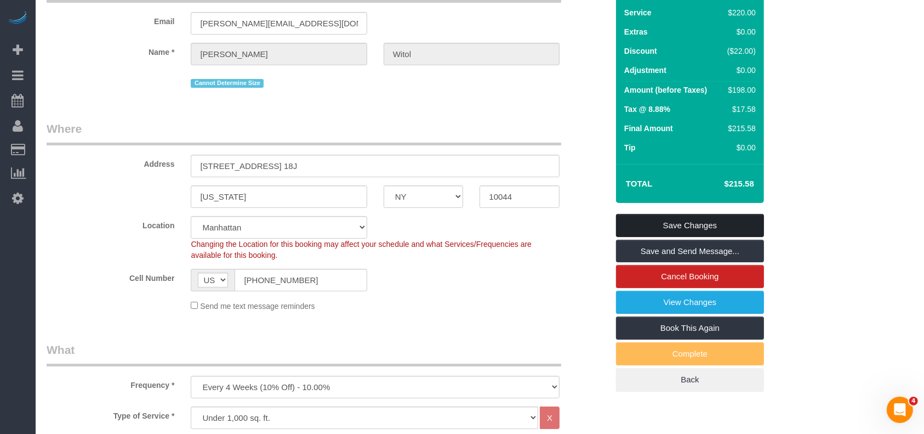
click at [691, 225] on link "Save Changes" at bounding box center [690, 225] width 148 height 23
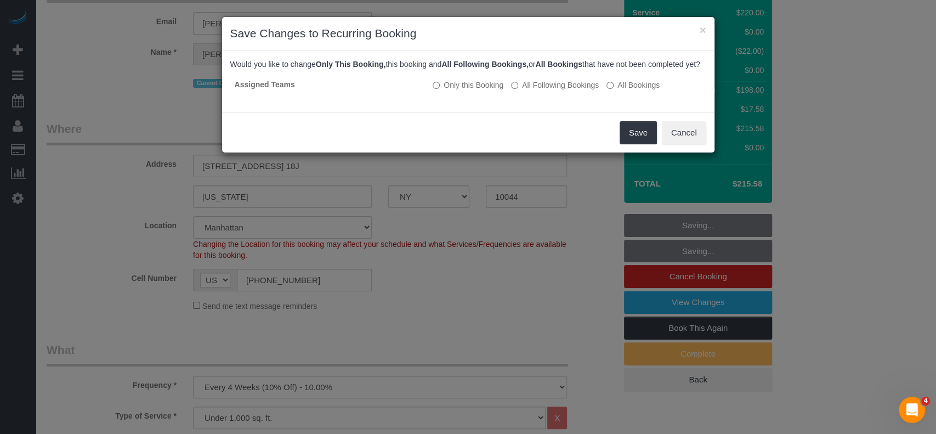
click at [661, 146] on div "Save Cancel" at bounding box center [468, 132] width 492 height 40
click at [641, 144] on button "Save" at bounding box center [637, 132] width 37 height 23
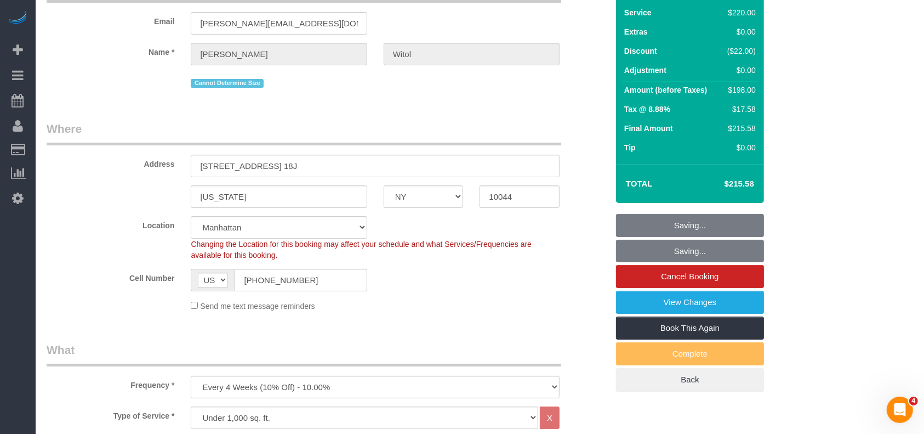
scroll to position [0, 0]
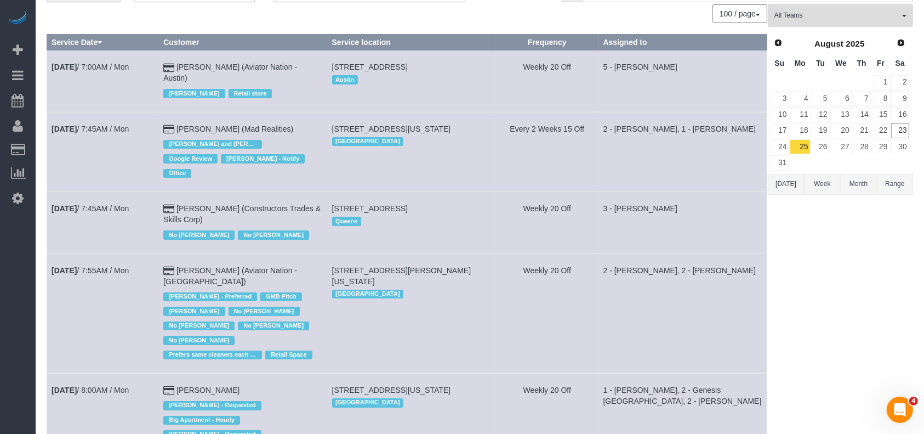
scroll to position [292, 0]
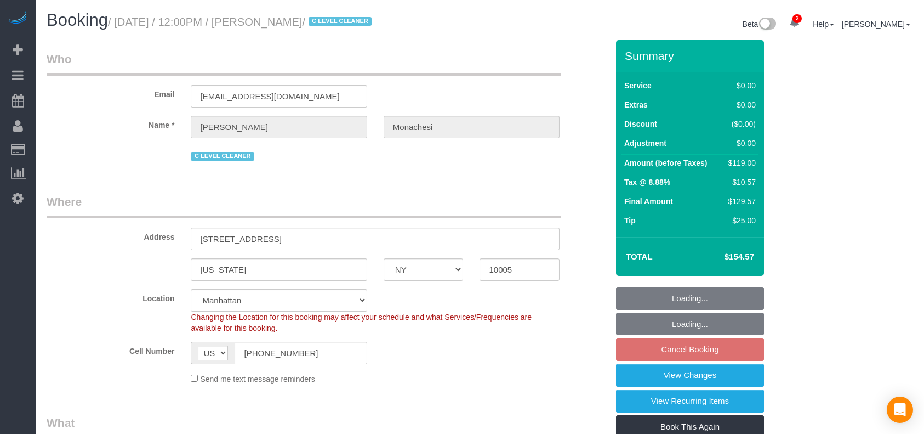
select select "NY"
select select "1"
select select "string:stripe-pm_1QlwZp4VGloSiKo7Aw8ONXaS"
select select "spot3"
select select "number:59"
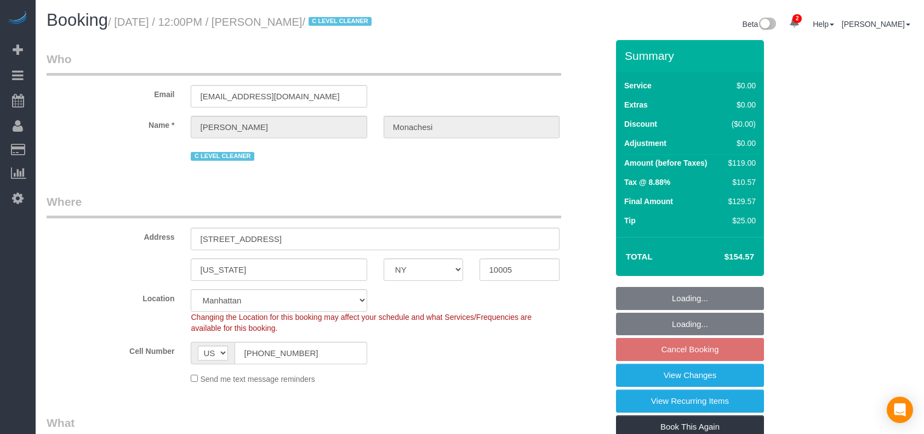
select select "number:76"
select select "number:15"
select select "number:6"
select select "number:21"
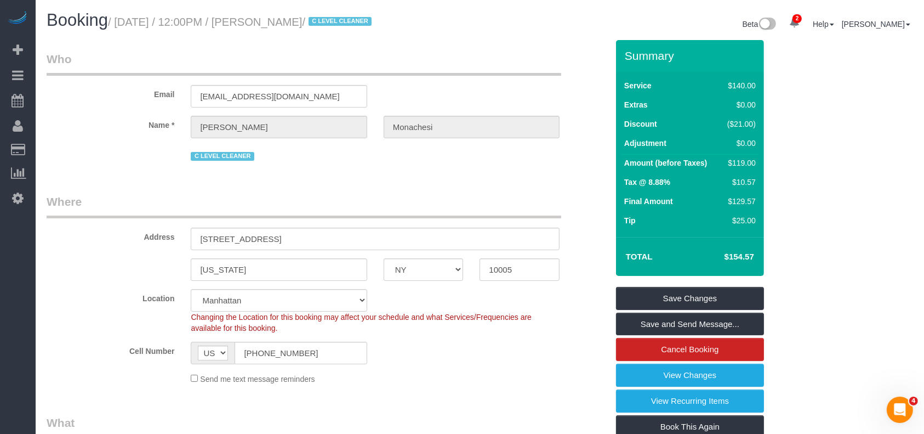
drag, startPoint x: 114, startPoint y: 22, endPoint x: 344, endPoint y: 18, distance: 229.7
click at [344, 18] on small "/ [DATE] / 12:00PM / [PERSON_NAME] / C LEVEL CLEANER" at bounding box center [241, 22] width 267 height 12
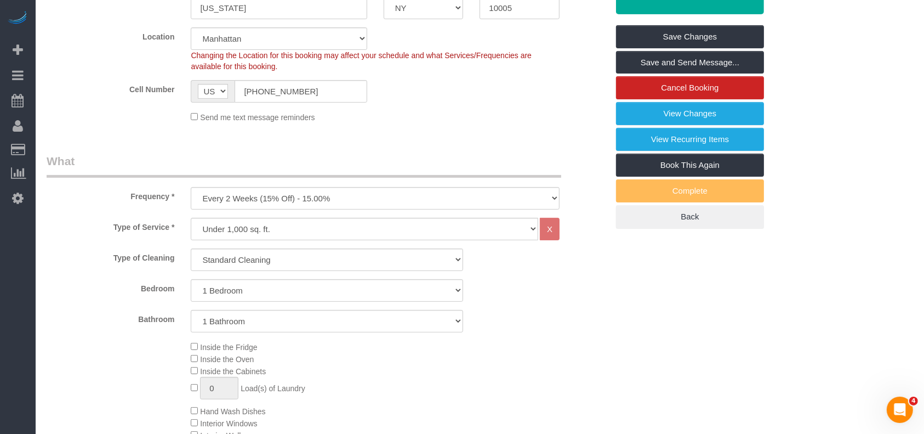
scroll to position [73, 0]
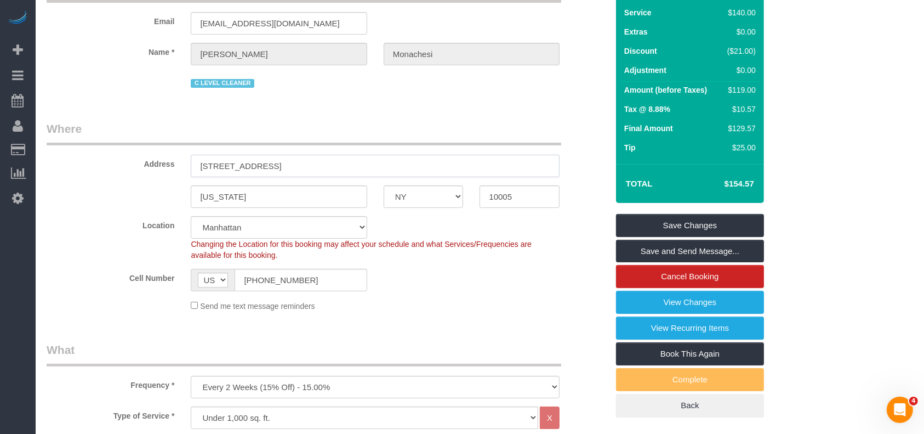
drag, startPoint x: 224, startPoint y: 164, endPoint x: 253, endPoint y: 163, distance: 28.6
click at [253, 164] on input "[STREET_ADDRESS]" at bounding box center [375, 166] width 369 height 22
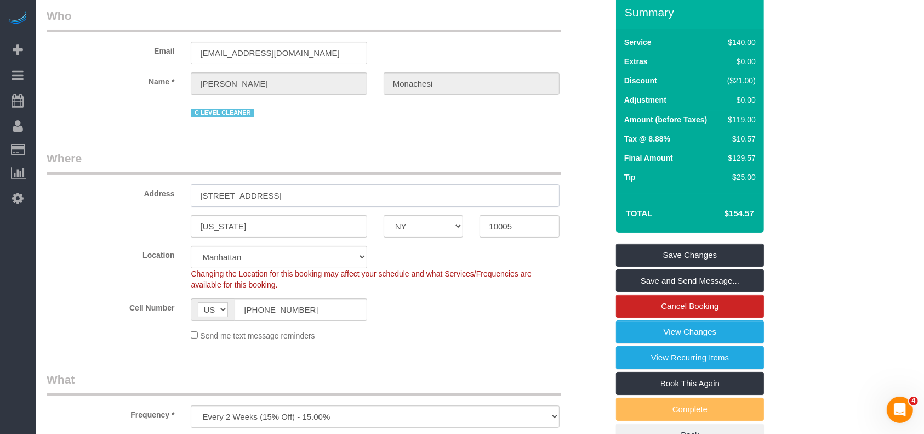
scroll to position [0, 0]
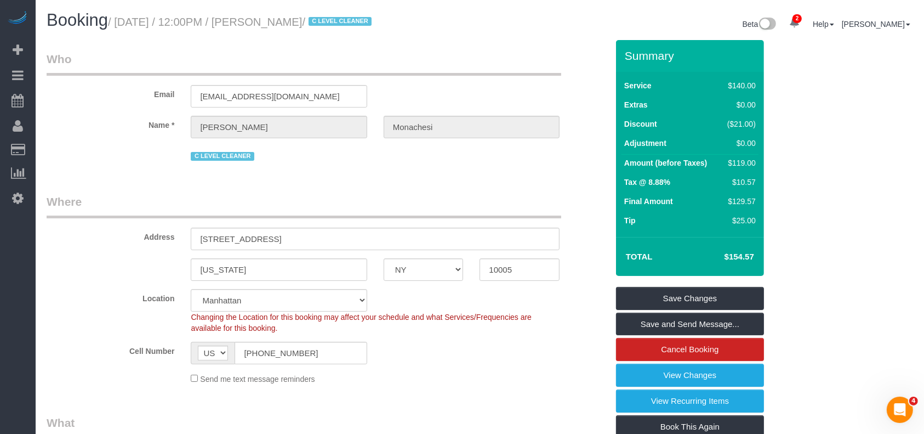
drag, startPoint x: 117, startPoint y: 22, endPoint x: 343, endPoint y: 22, distance: 225.9
click at [343, 22] on small "/ [DATE] / 12:00PM / [PERSON_NAME] / C LEVEL CLEANER" at bounding box center [241, 22] width 267 height 12
copy small "[DATE] / 12:00PM / [PERSON_NAME]"
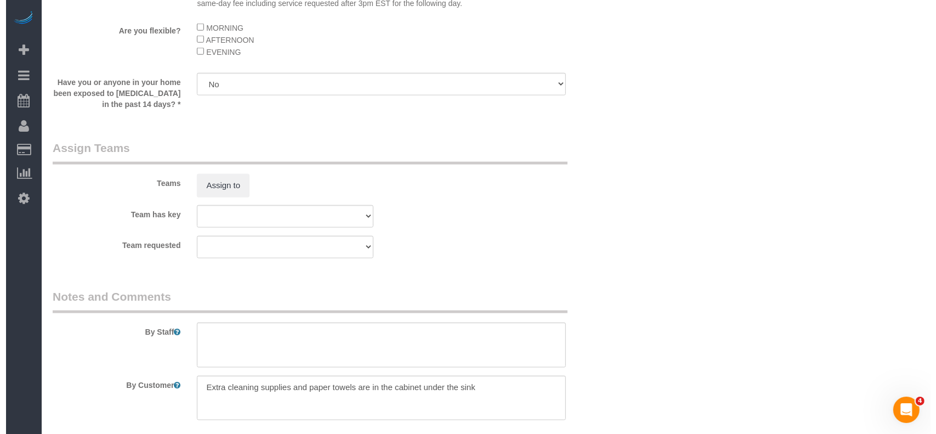
scroll to position [1462, 0]
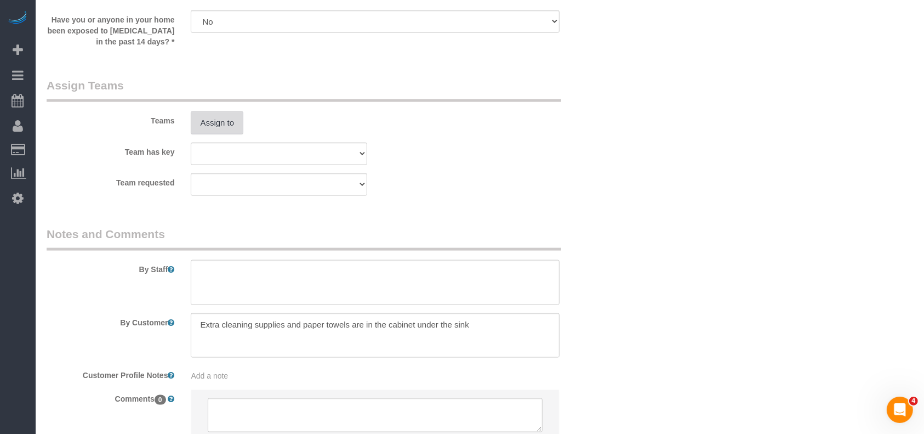
click at [229, 132] on button "Assign to" at bounding box center [217, 122] width 53 height 23
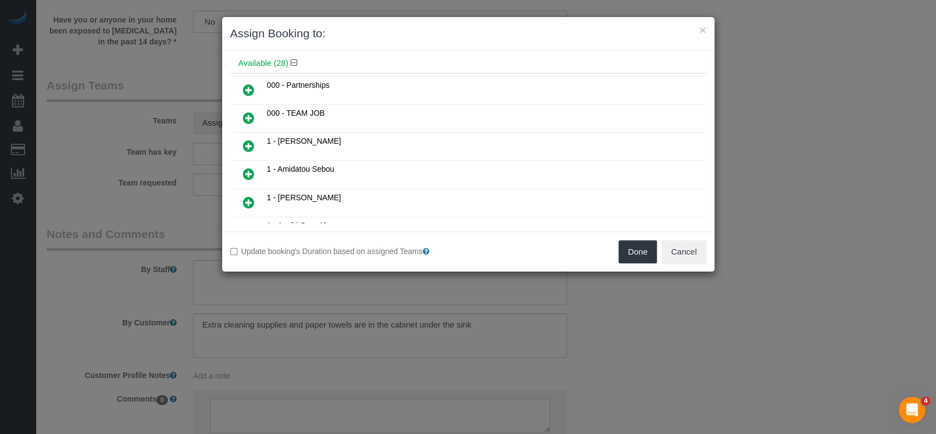
scroll to position [73, 0]
drag, startPoint x: 249, startPoint y: 113, endPoint x: 467, endPoint y: 161, distance: 222.8
click at [247, 113] on icon at bounding box center [249, 115] width 12 height 13
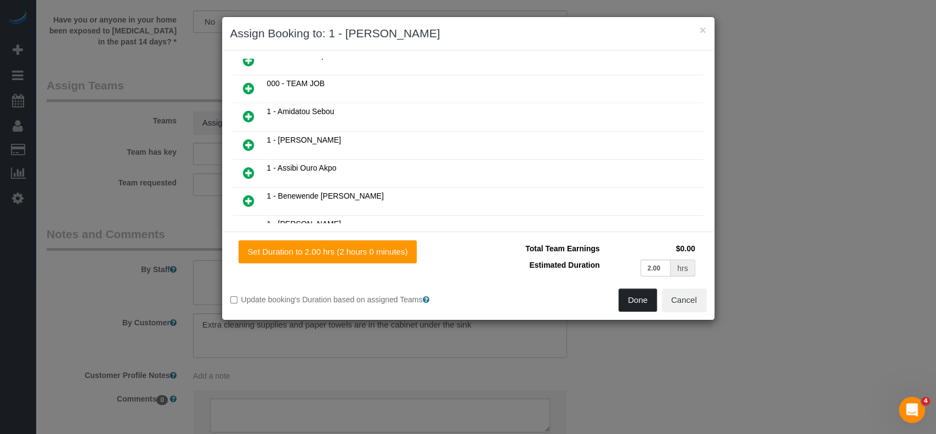
click at [635, 302] on button "Done" at bounding box center [637, 299] width 38 height 23
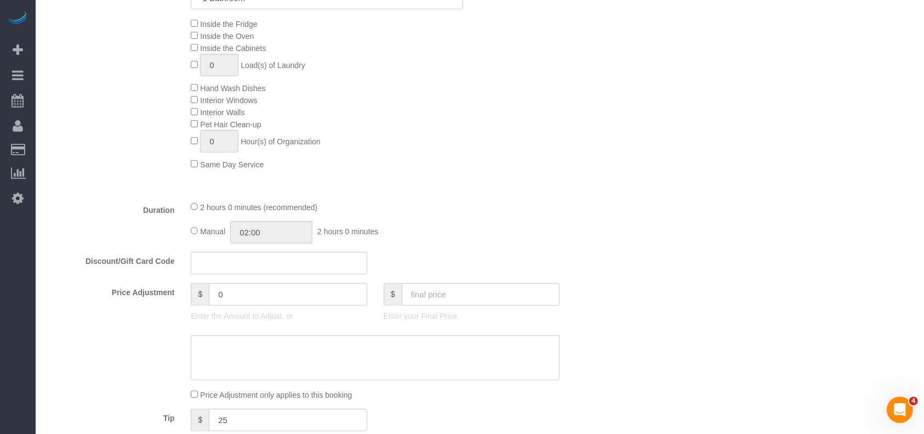
scroll to position [219, 0]
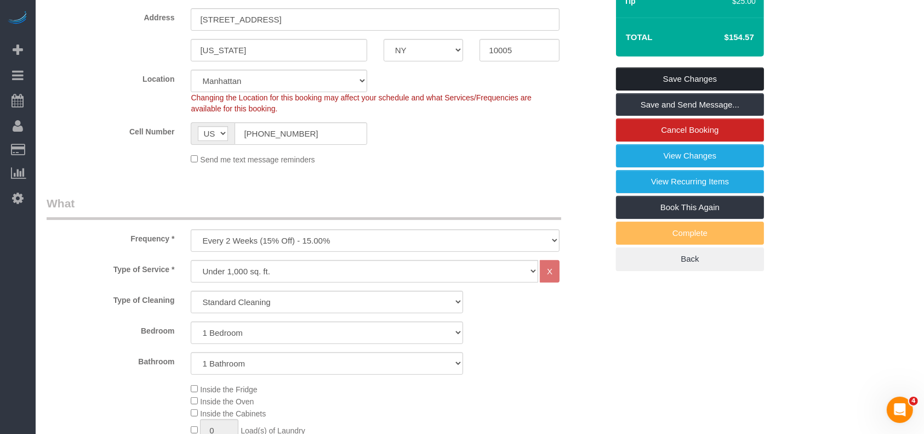
click at [680, 72] on link "Save Changes" at bounding box center [690, 78] width 148 height 23
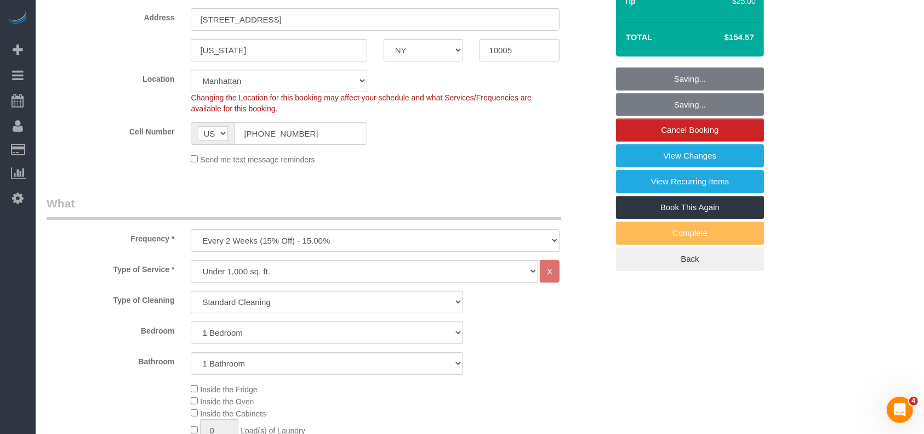
scroll to position [0, 0]
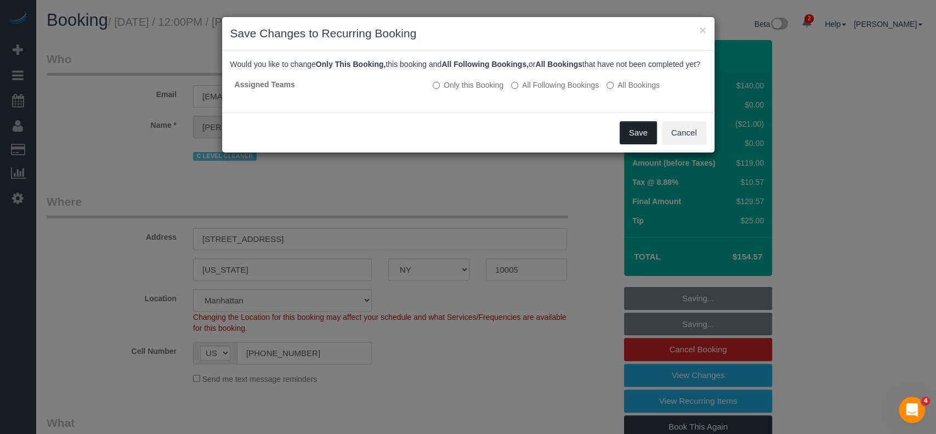
click at [641, 143] on button "Save" at bounding box center [637, 132] width 37 height 23
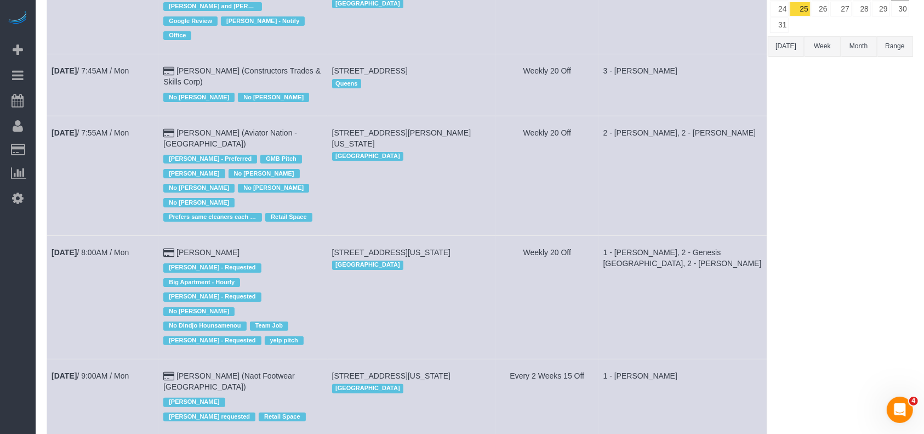
scroll to position [292, 0]
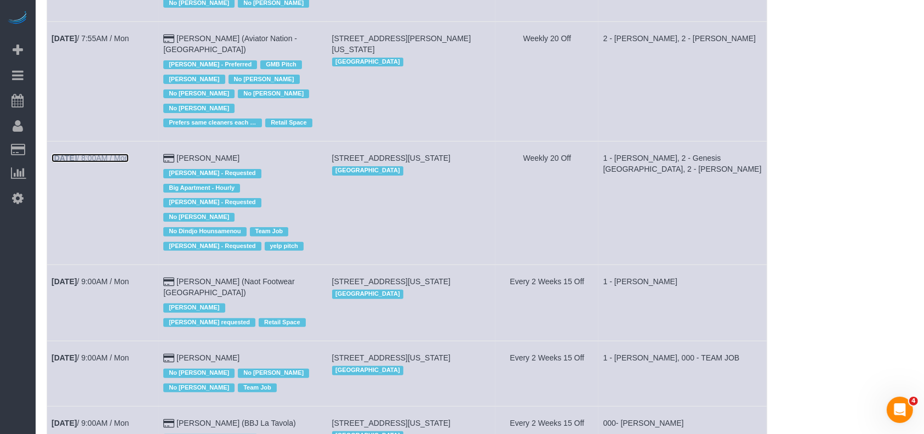
click at [129, 154] on link "[DATE] 8:00AM / Mon" at bounding box center [90, 158] width 77 height 9
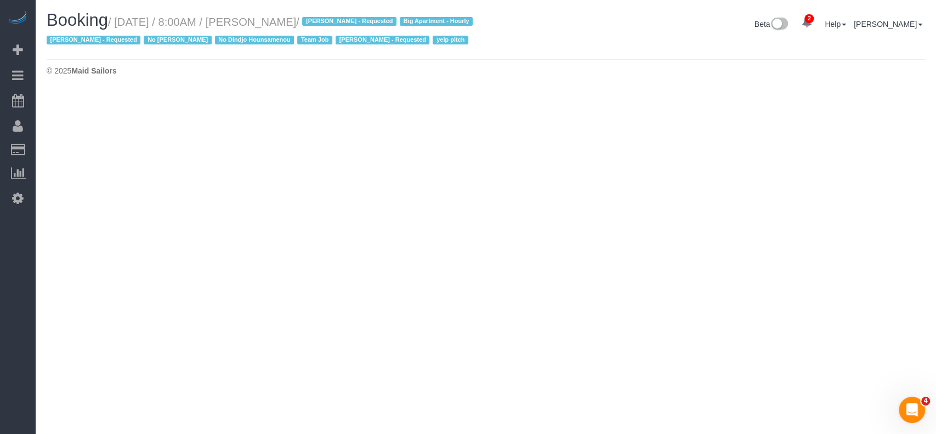
select select "NY"
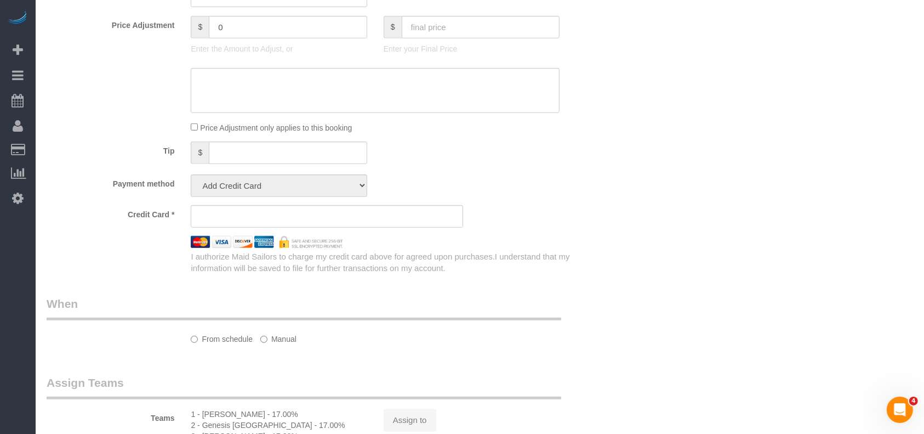
select select "object:4729"
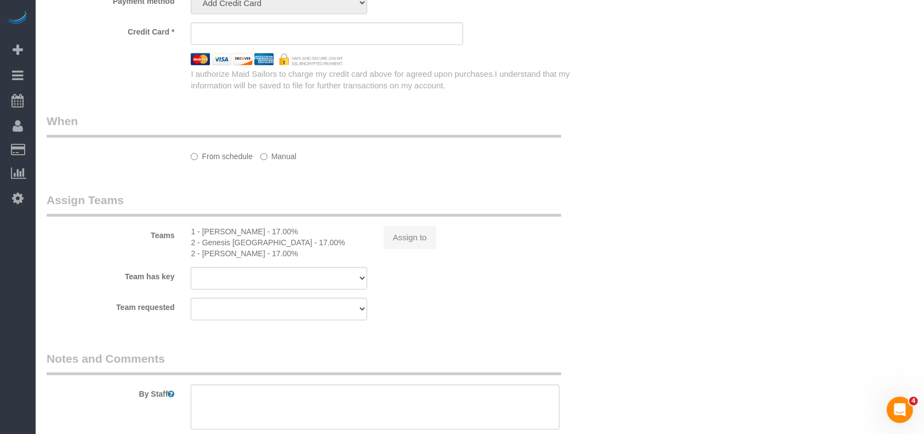
select select "string:stripe-pm_1I87dt4VGloSiKo7CuPcnWZf"
select select "3"
select select "210"
select select "spot59"
select select "number:89"
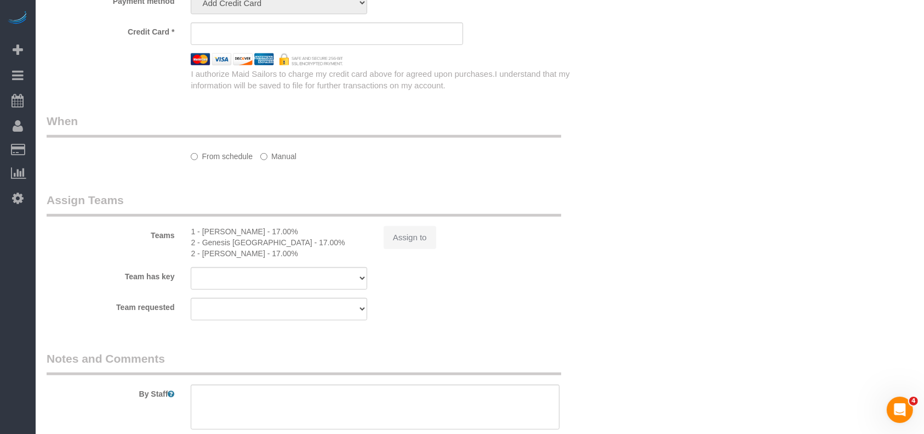
select select "number:90"
select select "number:15"
select select "number:5"
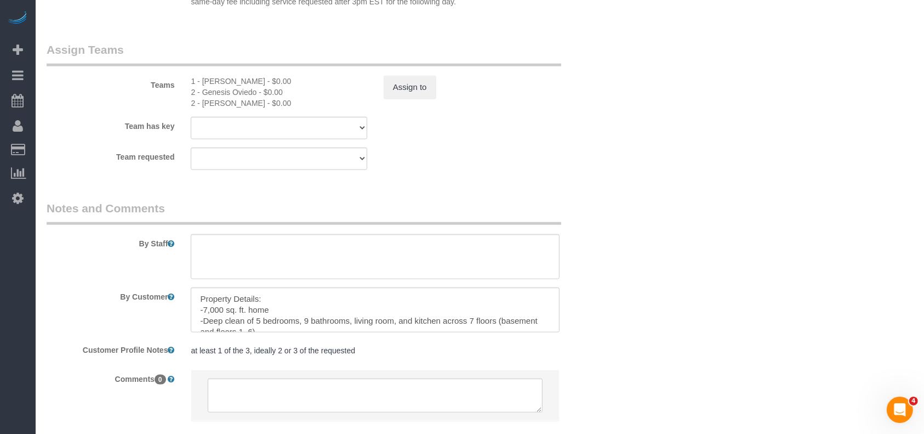
select select "object:5394"
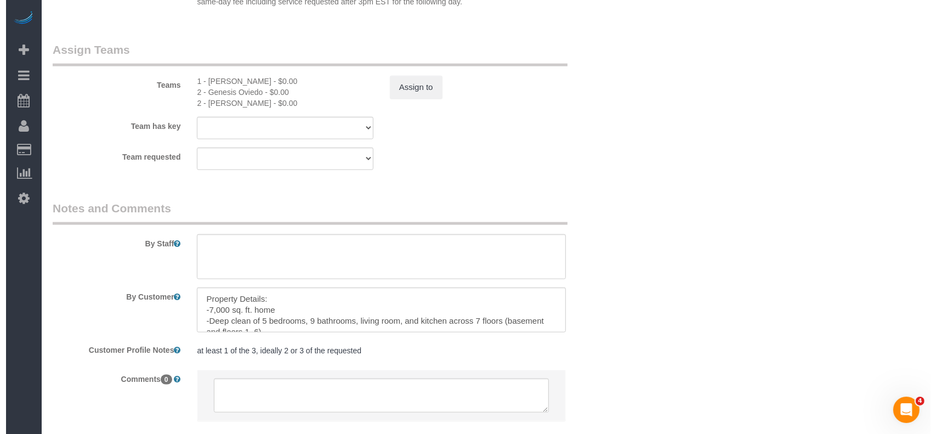
scroll to position [965, 0]
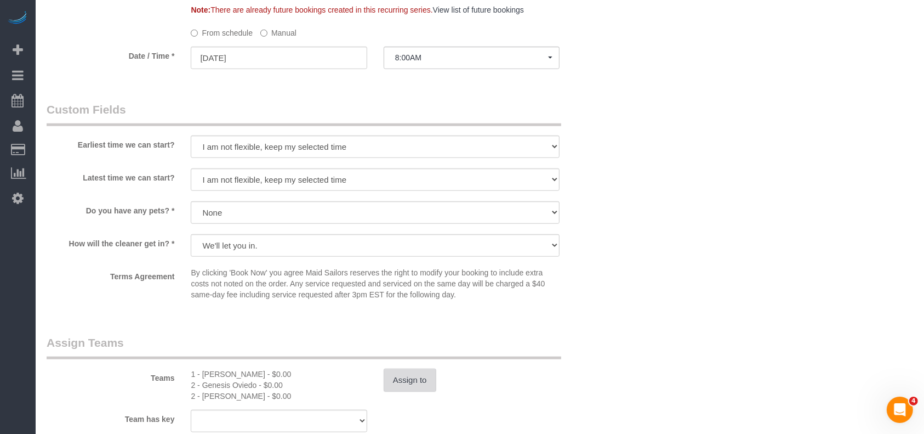
click at [403, 385] on button "Assign to" at bounding box center [410, 379] width 53 height 23
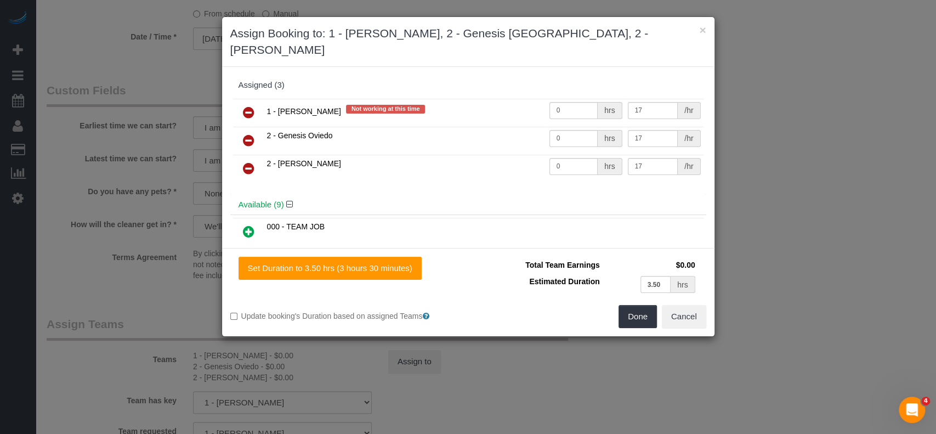
click at [250, 106] on icon at bounding box center [249, 112] width 12 height 13
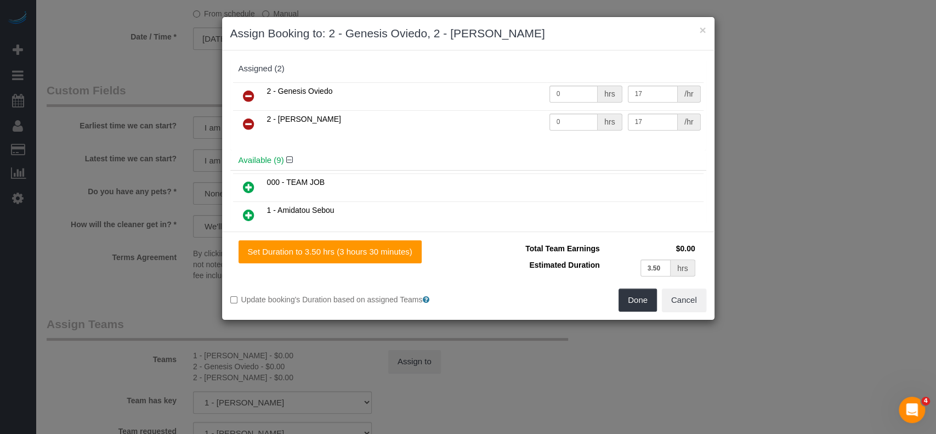
click at [241, 179] on link at bounding box center [249, 188] width 26 height 22
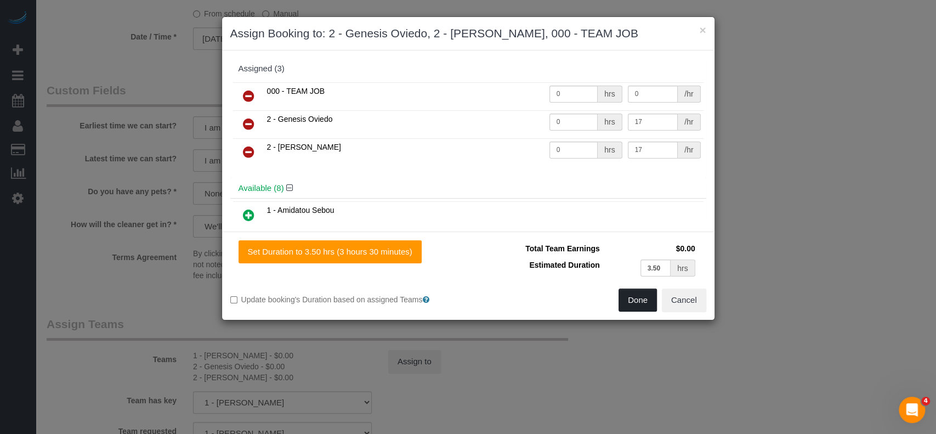
click at [633, 295] on button "Done" at bounding box center [637, 299] width 38 height 23
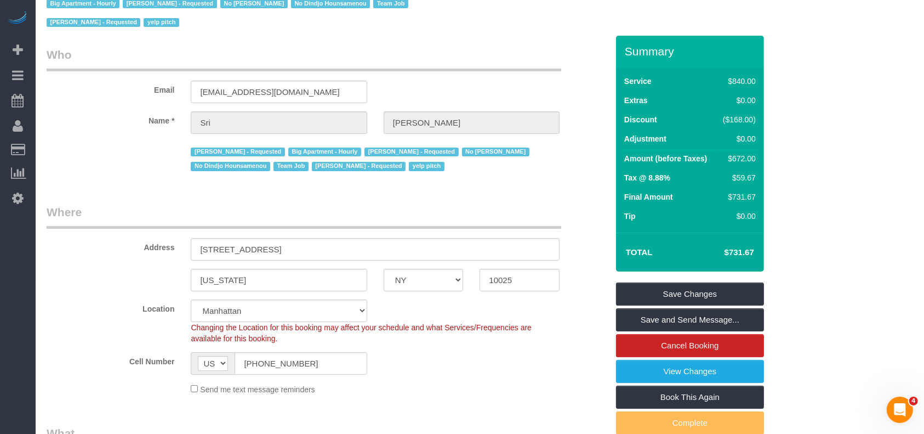
scroll to position [0, 0]
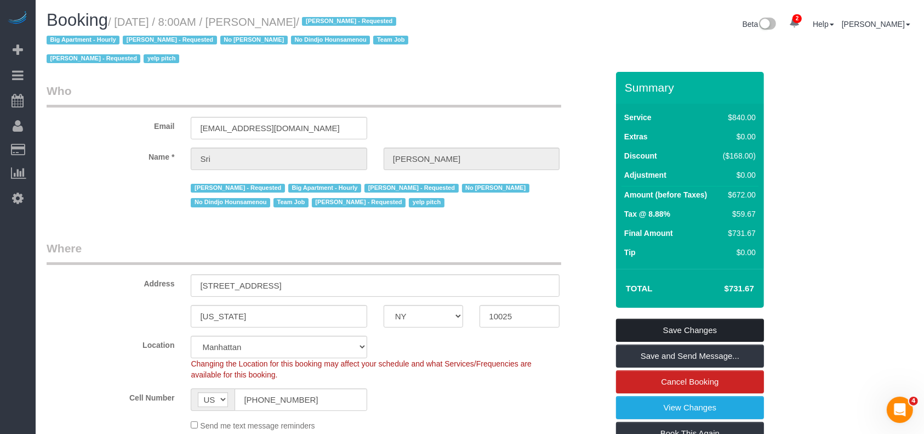
drag, startPoint x: 725, startPoint y: 327, endPoint x: 718, endPoint y: 328, distance: 7.7
click at [725, 327] on link "Save Changes" at bounding box center [690, 330] width 148 height 23
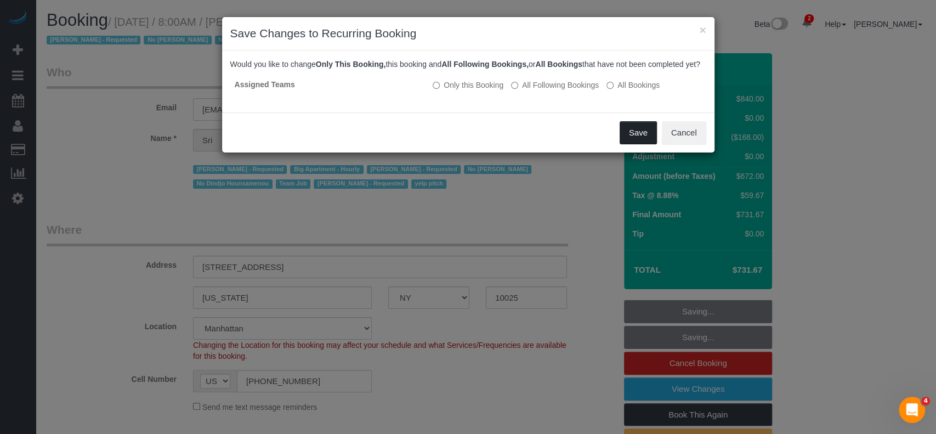
click at [645, 137] on button "Save" at bounding box center [637, 132] width 37 height 23
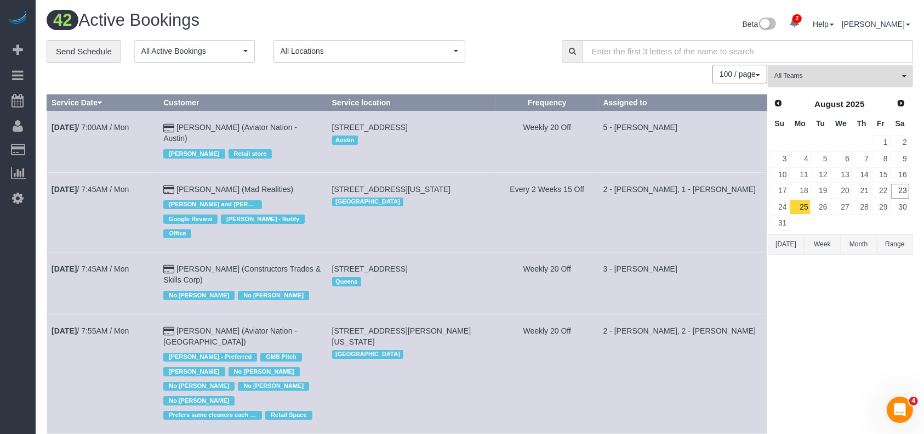
click at [902, 85] on button "All Teams" at bounding box center [840, 76] width 145 height 22
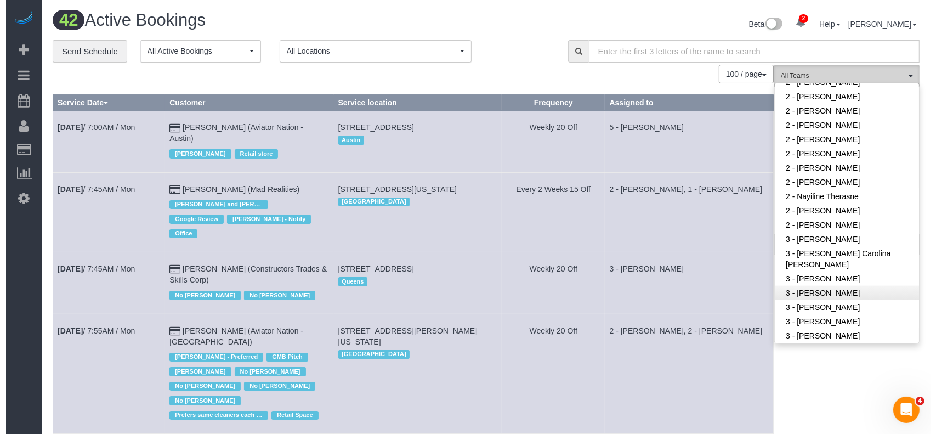
scroll to position [804, 0]
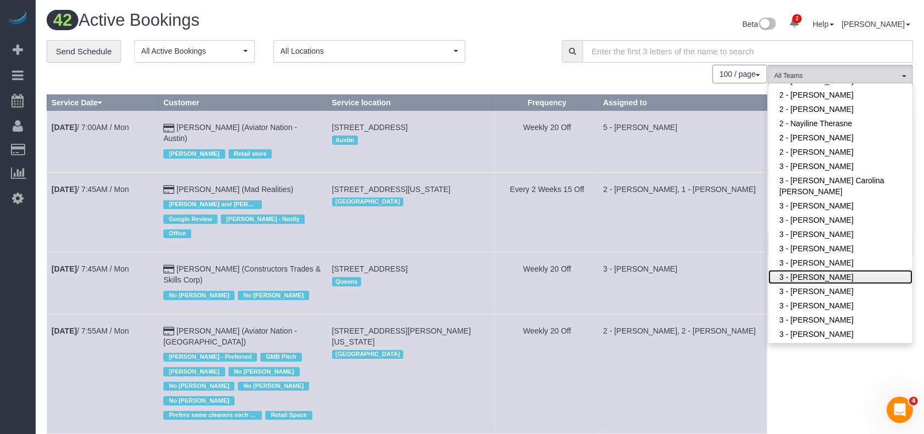
click at [805, 272] on link "3 - [PERSON_NAME]" at bounding box center [841, 277] width 144 height 14
click at [658, 211] on td "2 - [PERSON_NAME], 1 - [PERSON_NAME]" at bounding box center [683, 211] width 168 height 79
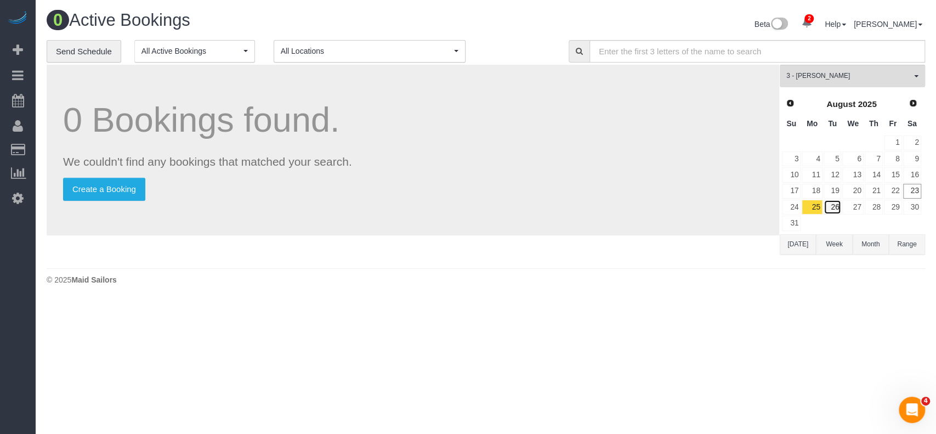
click at [833, 200] on link "26" at bounding box center [832, 207] width 18 height 15
click at [854, 207] on link "27" at bounding box center [852, 207] width 21 height 15
drag, startPoint x: 854, startPoint y: 207, endPoint x: 616, endPoint y: 83, distance: 268.7
click at [855, 206] on link "27" at bounding box center [852, 207] width 21 height 15
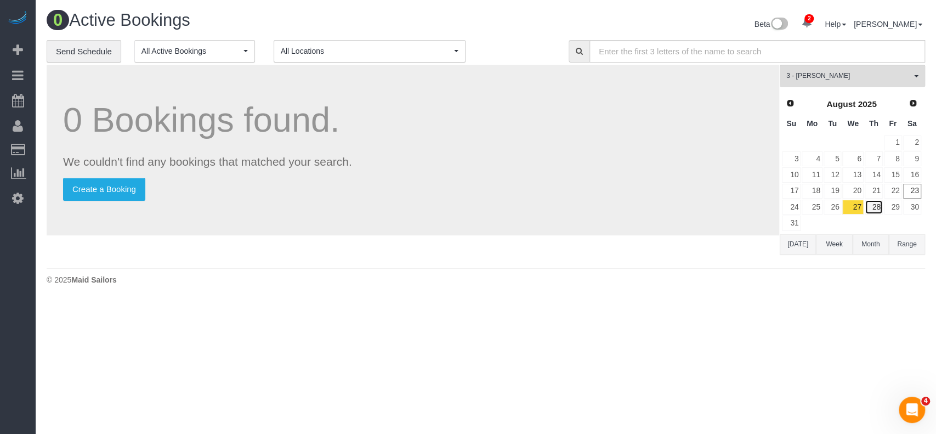
click at [871, 209] on link "28" at bounding box center [874, 207] width 18 height 15
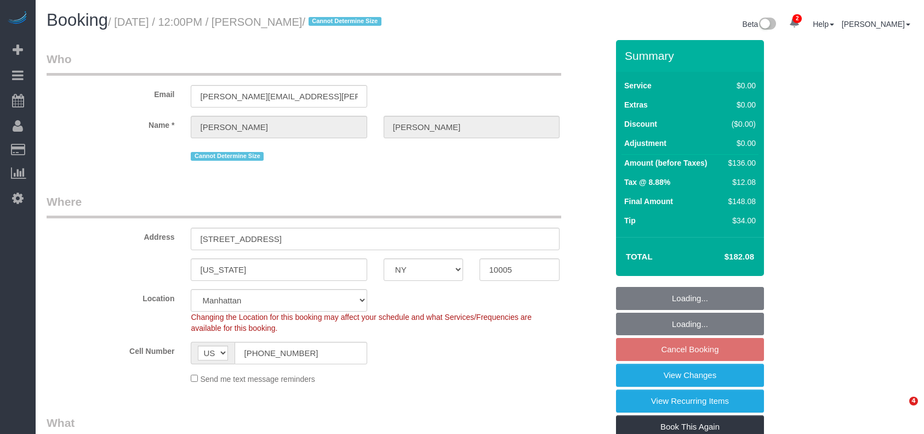
select select "NY"
select select "1"
select select "number:56"
select select "number:79"
select select "number:15"
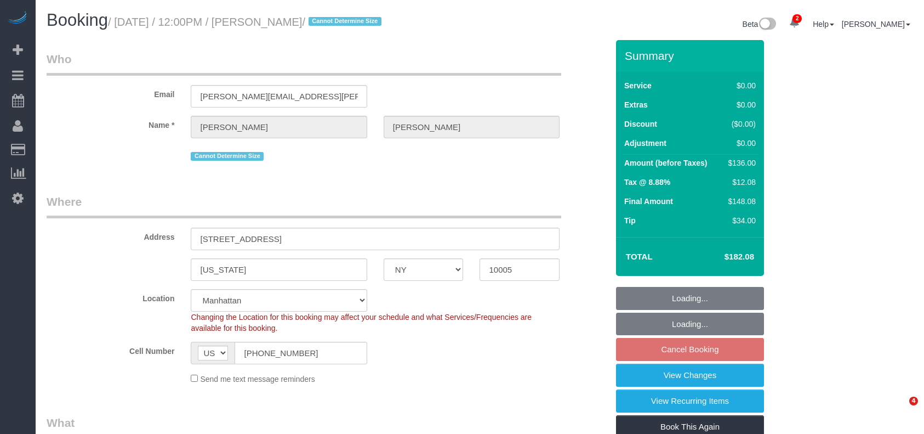
select select "number:6"
select select "spot3"
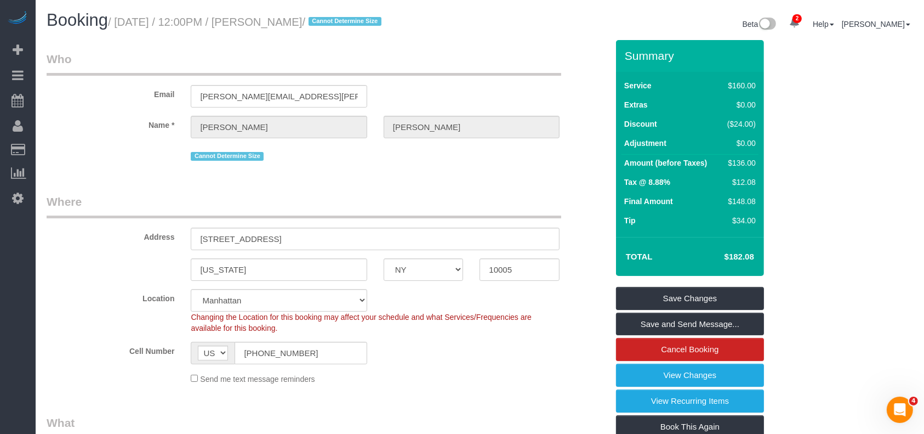
drag, startPoint x: 119, startPoint y: 21, endPoint x: 319, endPoint y: 22, distance: 199.6
click at [319, 22] on small "/ August 25, 2025 / 12:00PM / Emily Annis / Cannot Determine Size" at bounding box center [246, 22] width 277 height 12
copy small "August 25, 2025 / 12:00PM / Emily Annis"
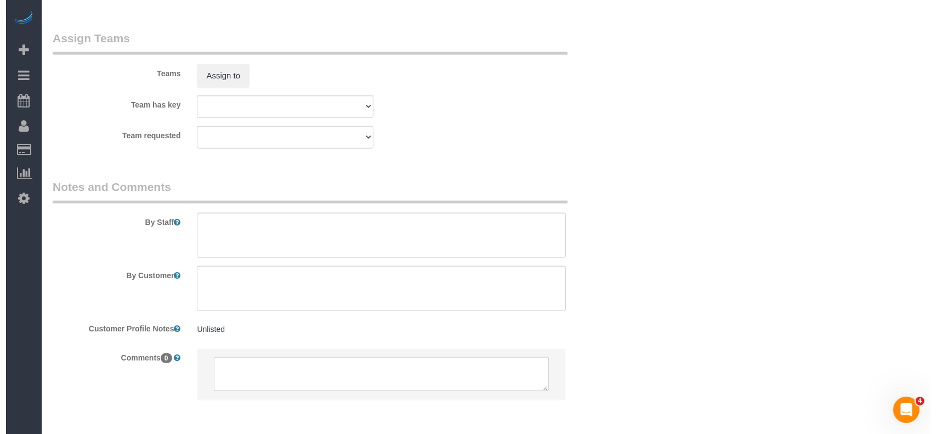
scroll to position [1462, 0]
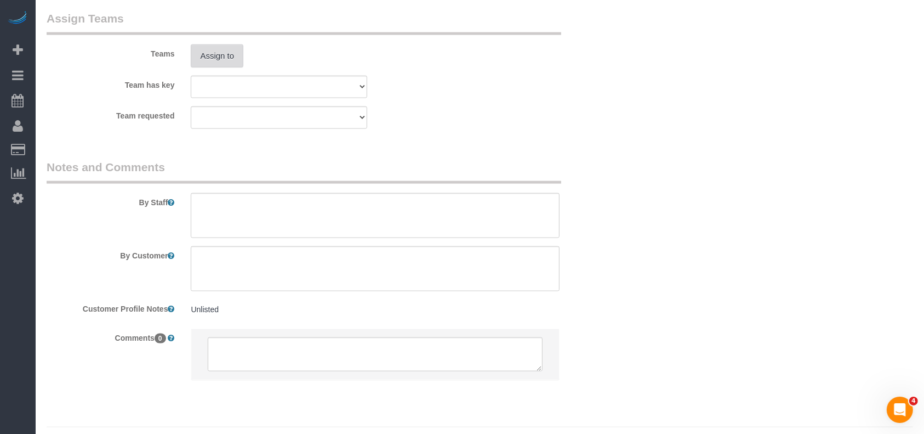
click at [217, 61] on button "Assign to" at bounding box center [217, 55] width 53 height 23
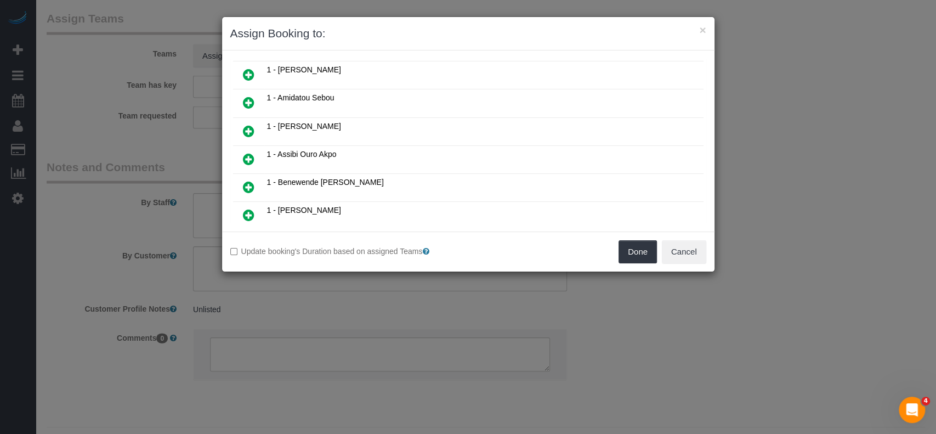
scroll to position [219, 0]
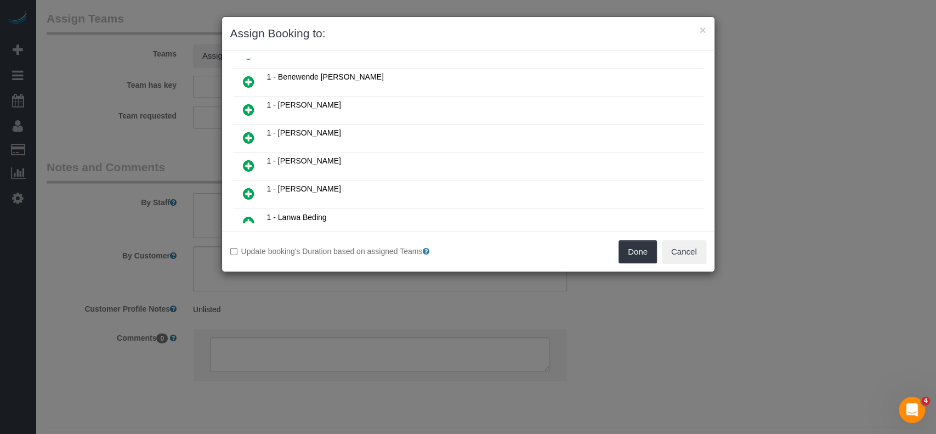
drag, startPoint x: 252, startPoint y: 184, endPoint x: 465, endPoint y: 196, distance: 213.6
click at [252, 187] on icon at bounding box center [249, 193] width 12 height 13
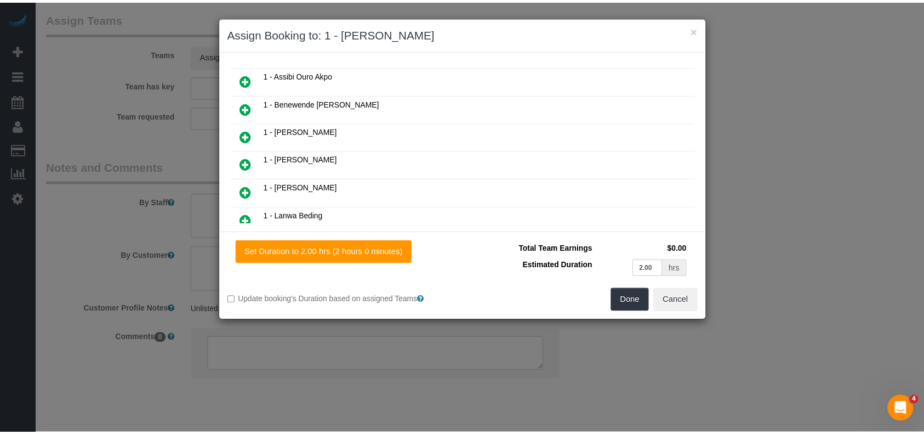
scroll to position [245, 0]
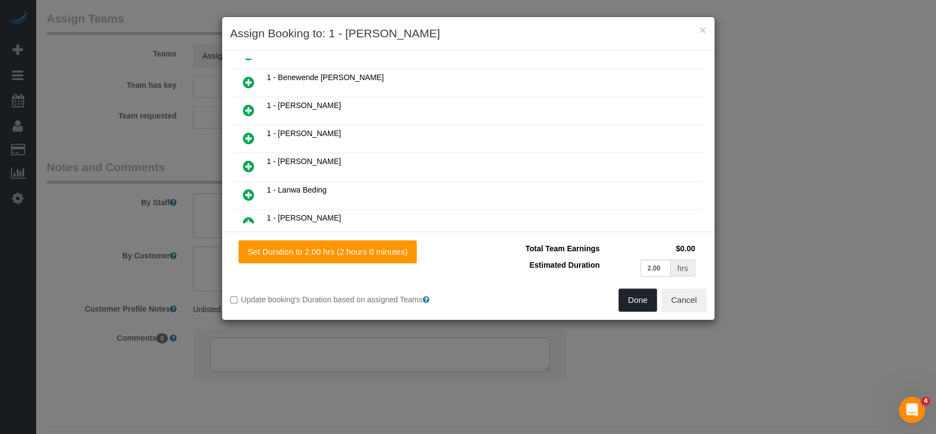
click at [632, 298] on button "Done" at bounding box center [637, 299] width 38 height 23
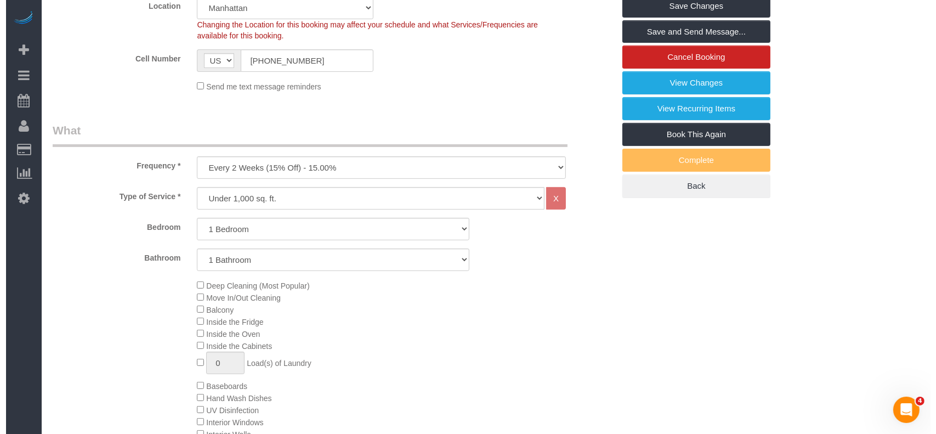
scroll to position [0, 0]
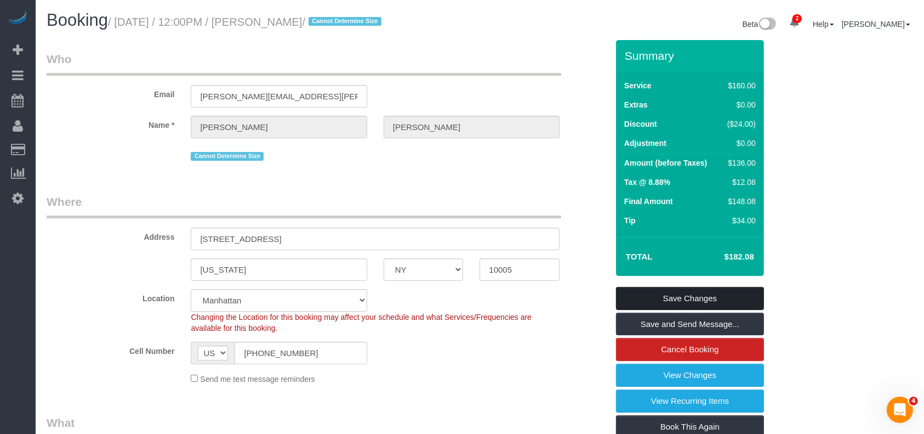
drag, startPoint x: 689, startPoint y: 294, endPoint x: 666, endPoint y: 275, distance: 29.6
click at [687, 294] on link "Save Changes" at bounding box center [690, 298] width 148 height 23
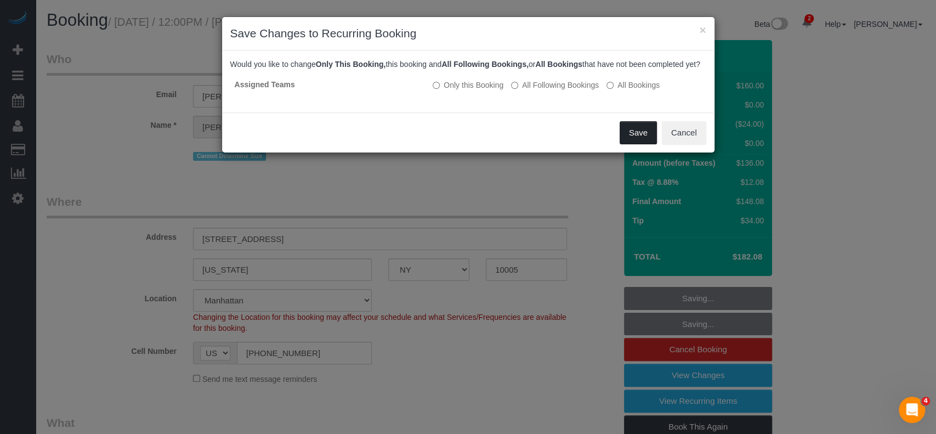
click at [647, 144] on button "Save" at bounding box center [637, 132] width 37 height 23
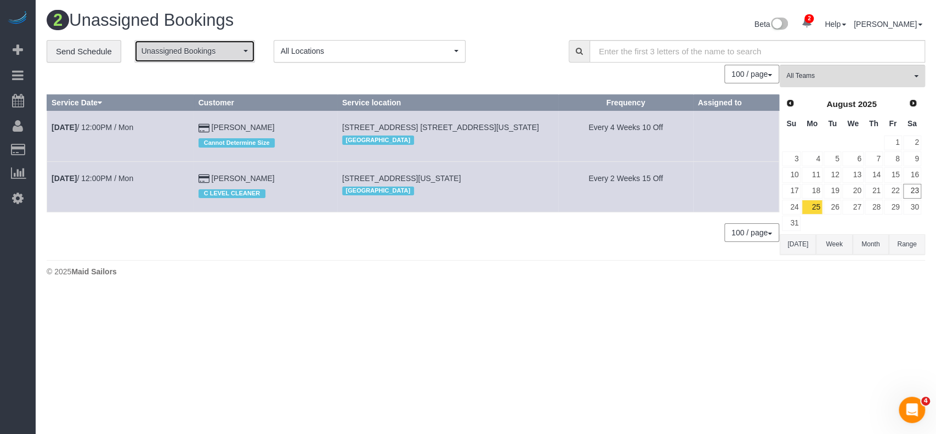
click at [240, 55] on button "Unassigned Bookings" at bounding box center [194, 51] width 121 height 22
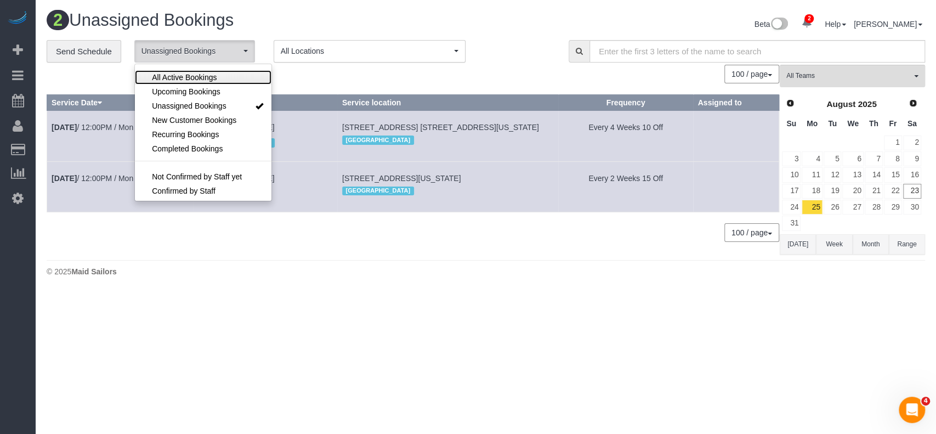
click at [202, 77] on span "All Active Bookings" at bounding box center [184, 77] width 65 height 11
select select "***"
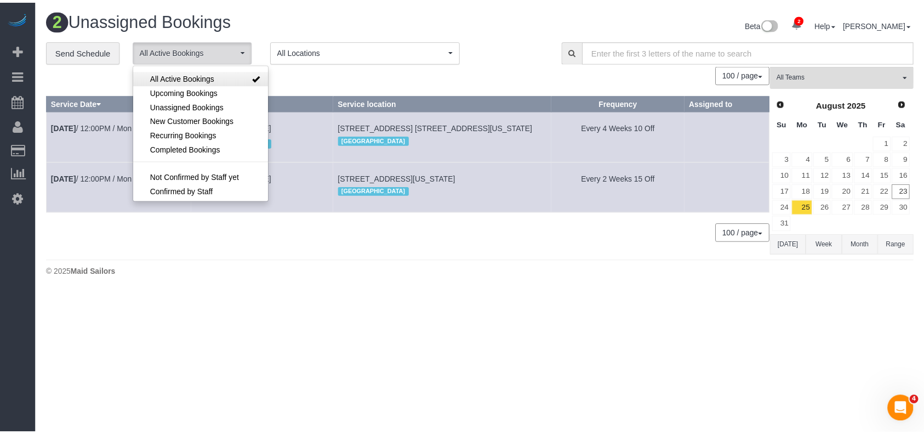
scroll to position [15, 0]
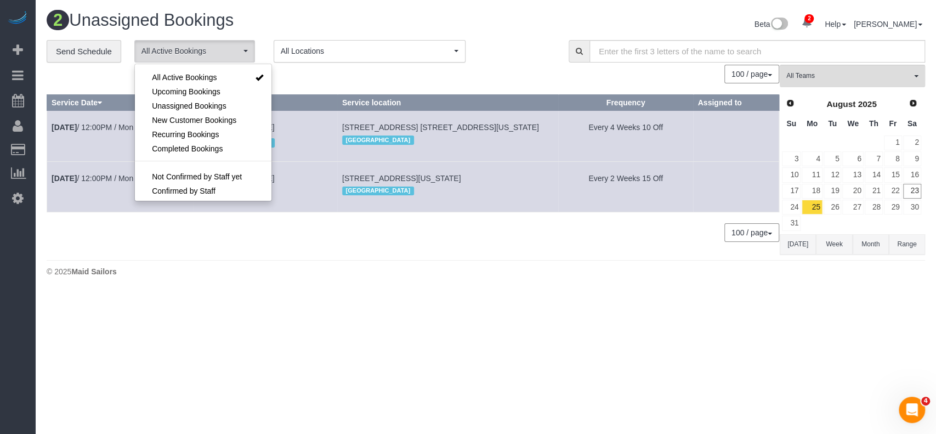
click at [346, 66] on div "100 / page 10 / page 20 / page 30 / page 40 / page 50 / page 100 / page" at bounding box center [413, 74] width 732 height 19
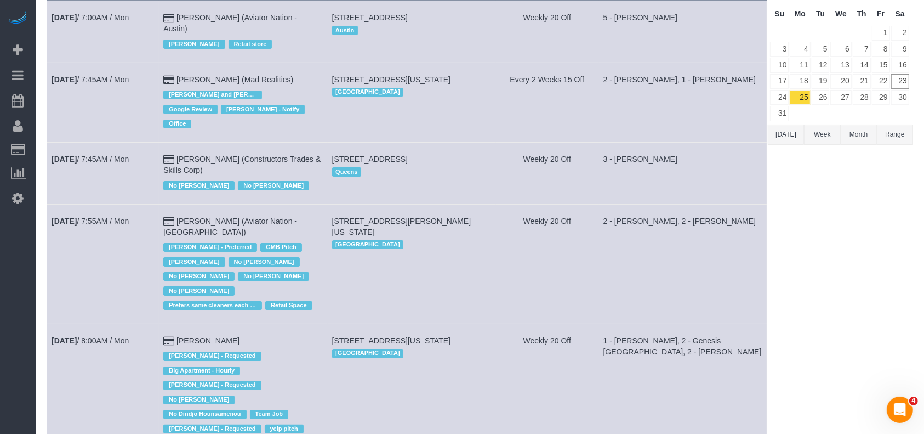
scroll to position [292, 0]
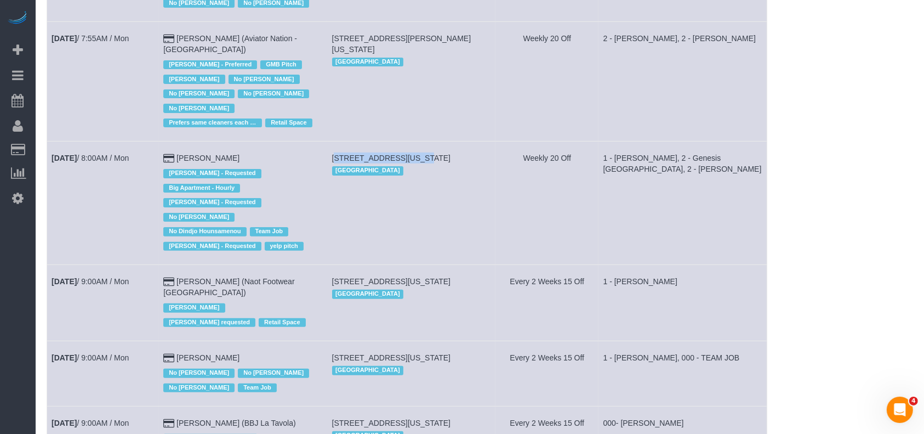
drag, startPoint x: 337, startPoint y: 126, endPoint x: 412, endPoint y: 128, distance: 75.1
click at [412, 141] on td "113 West 95th Street, New York, NY 10025 Manhattan" at bounding box center [411, 202] width 168 height 123
copy span "113 West 95th Street,"
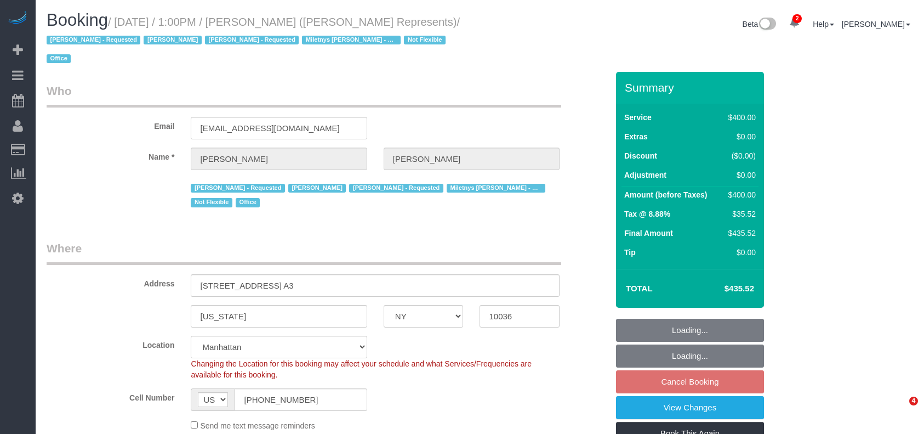
select select "NY"
select select "2"
select select "150"
select select "number:89"
select select "number:76"
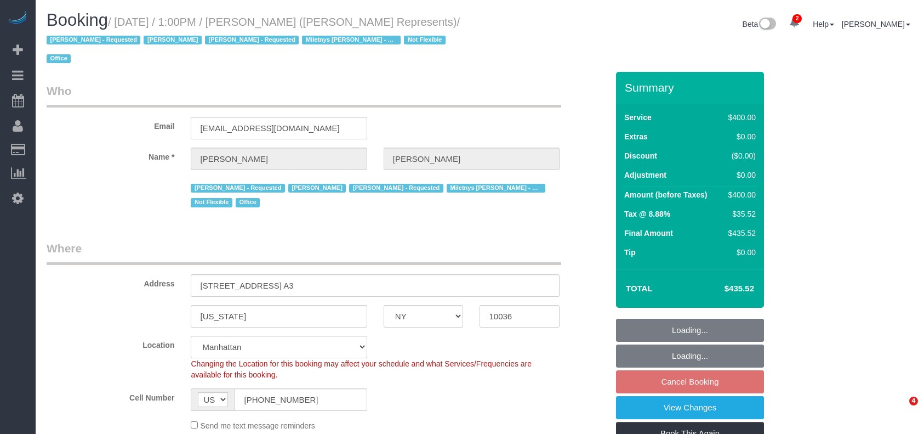
select select "number:15"
select select "number:5"
select select "string:stripe-pm_1LzOHa4VGloSiKo7eJy9cIDS"
select select "spot4"
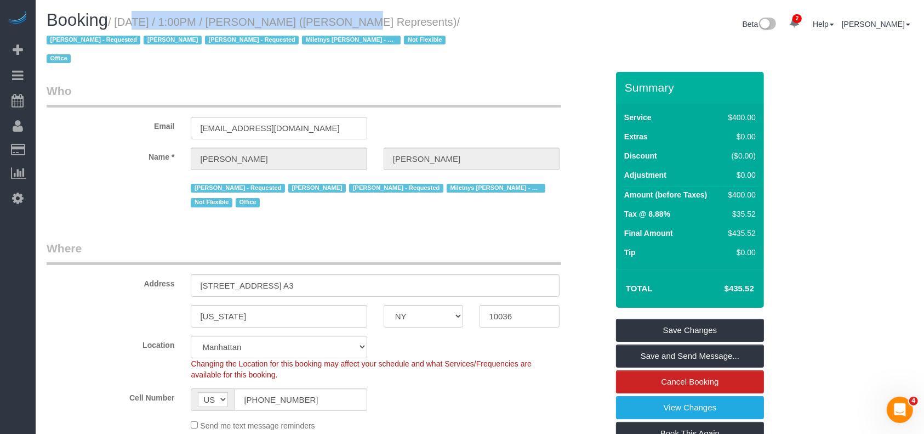
drag, startPoint x: 116, startPoint y: 21, endPoint x: 318, endPoint y: 17, distance: 202.3
click at [318, 17] on small "/ August 25, 2025 / 1:00PM / Holly Corbett (Holly Corbett Represents) / Alketa …" at bounding box center [253, 40] width 413 height 49
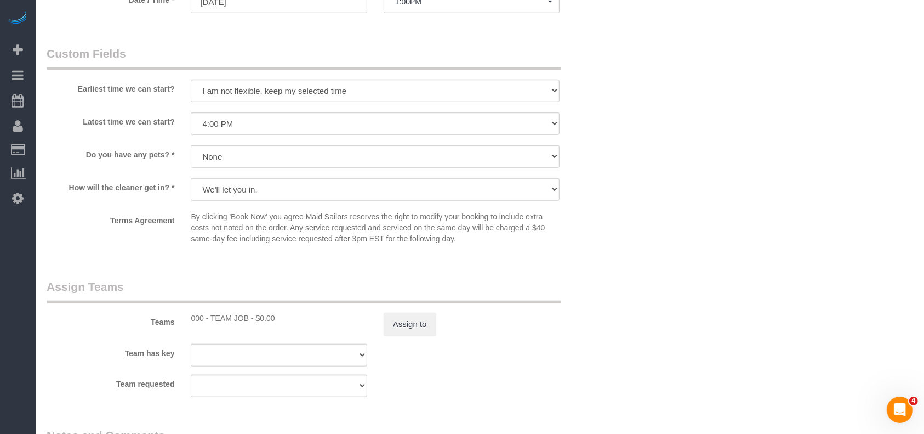
scroll to position [1096, 0]
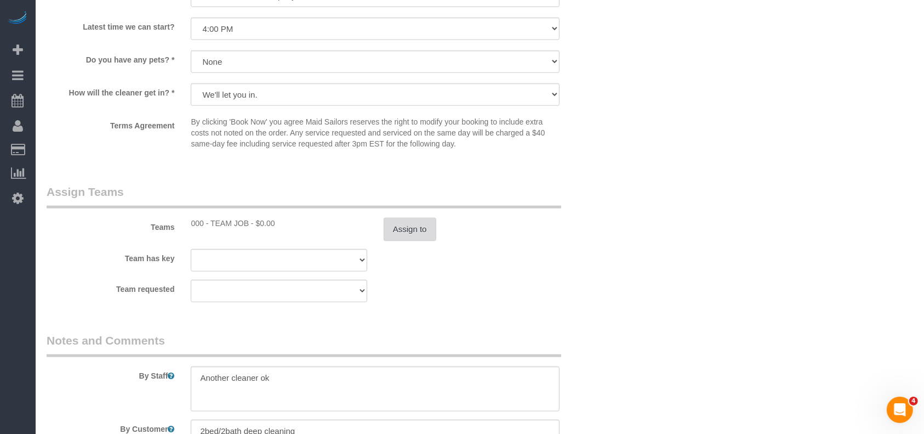
click at [410, 218] on button "Assign to" at bounding box center [410, 229] width 53 height 23
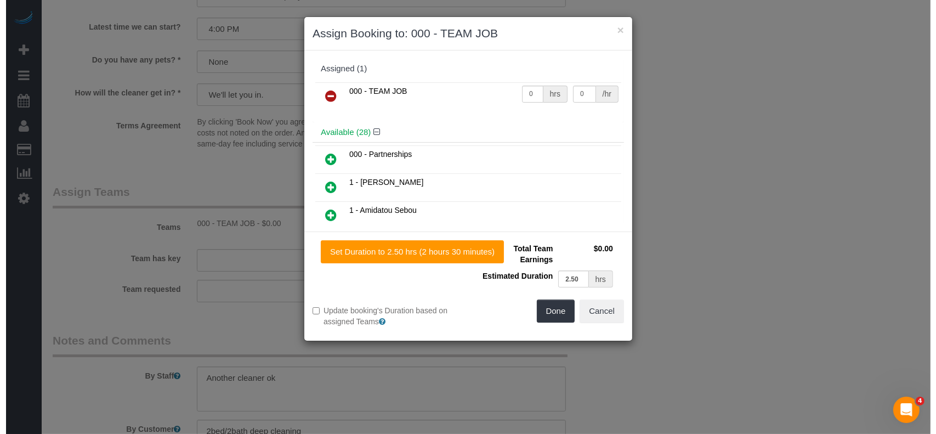
scroll to position [1081, 0]
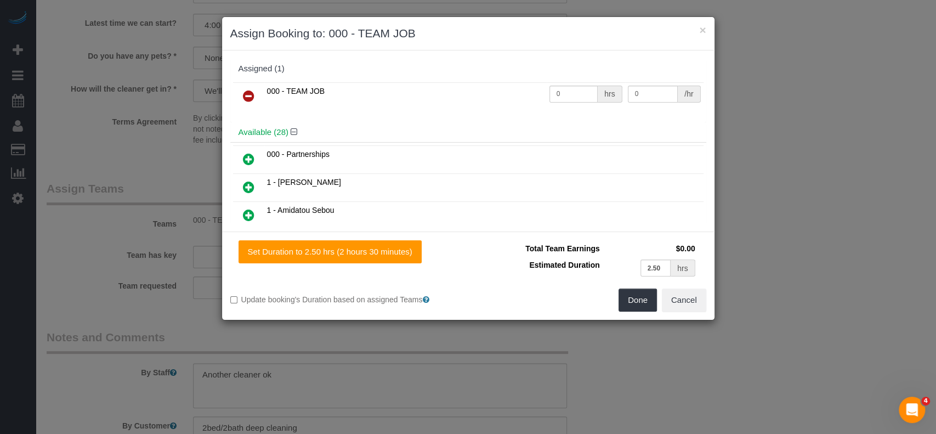
click at [247, 91] on icon at bounding box center [249, 95] width 12 height 13
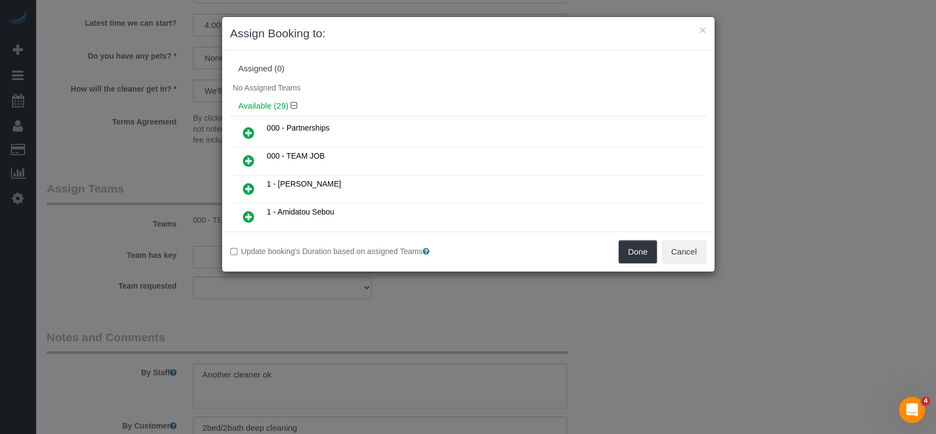
scroll to position [73, 0]
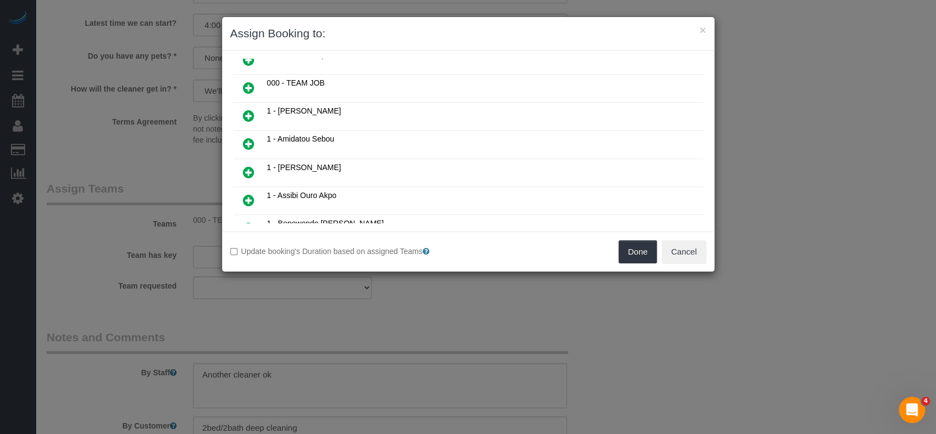
click at [246, 169] on icon at bounding box center [249, 172] width 12 height 13
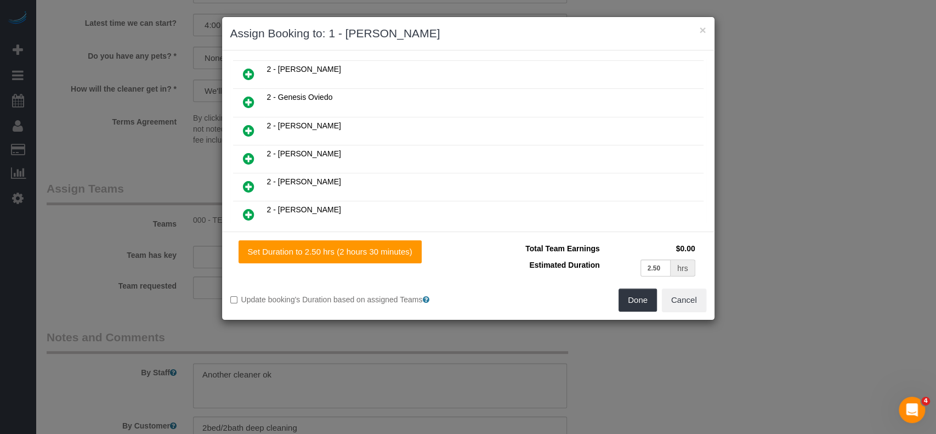
scroll to position [537, 0]
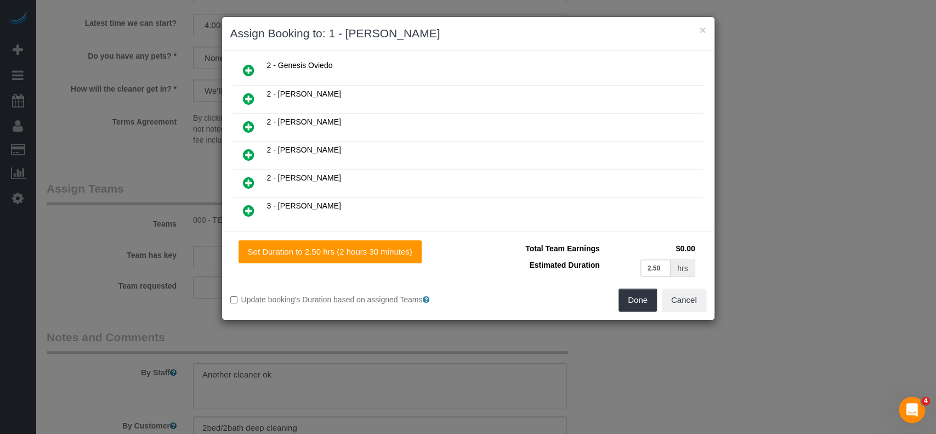
drag, startPoint x: 249, startPoint y: 162, endPoint x: 257, endPoint y: 162, distance: 7.7
click at [248, 176] on icon at bounding box center [249, 182] width 12 height 13
click at [634, 301] on button "Done" at bounding box center [637, 299] width 38 height 23
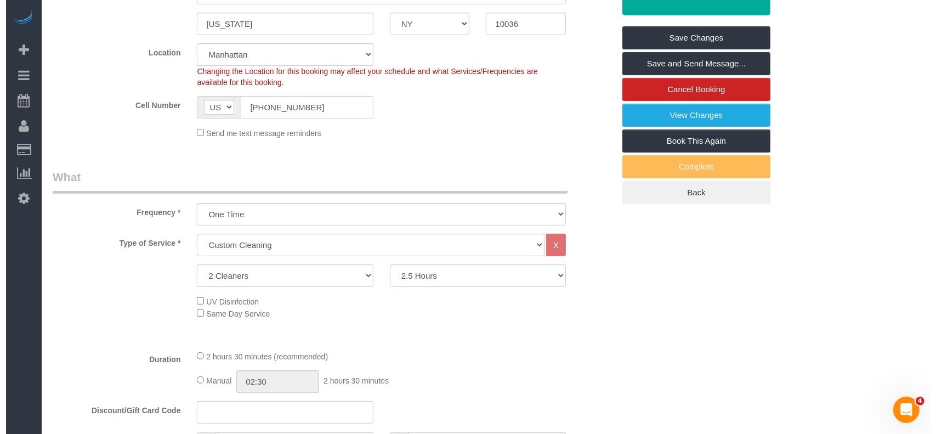
scroll to position [0, 0]
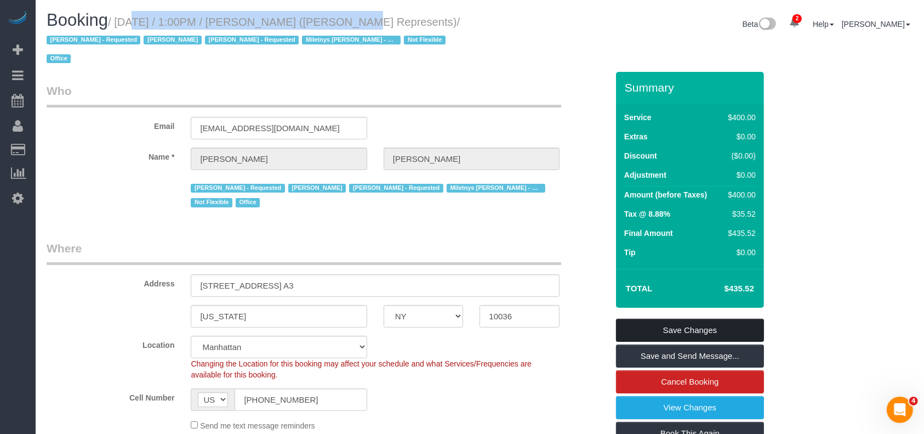
click at [711, 319] on link "Save Changes" at bounding box center [690, 330] width 148 height 23
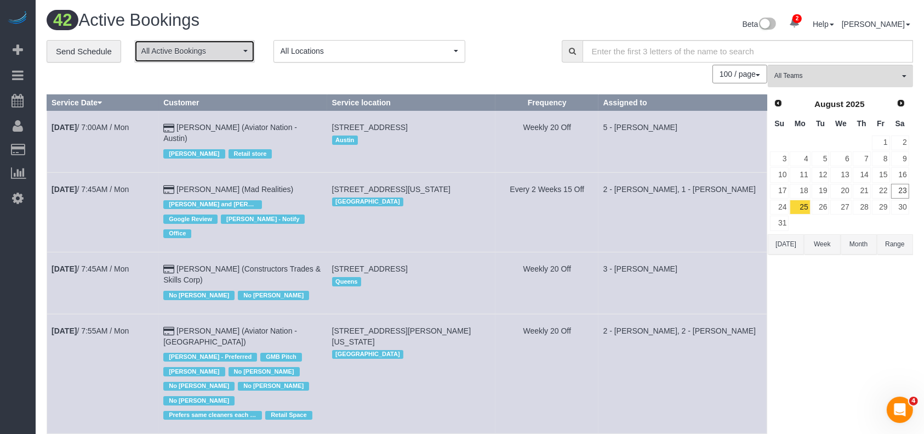
click at [227, 52] on span "All Active Bookings" at bounding box center [190, 51] width 99 height 11
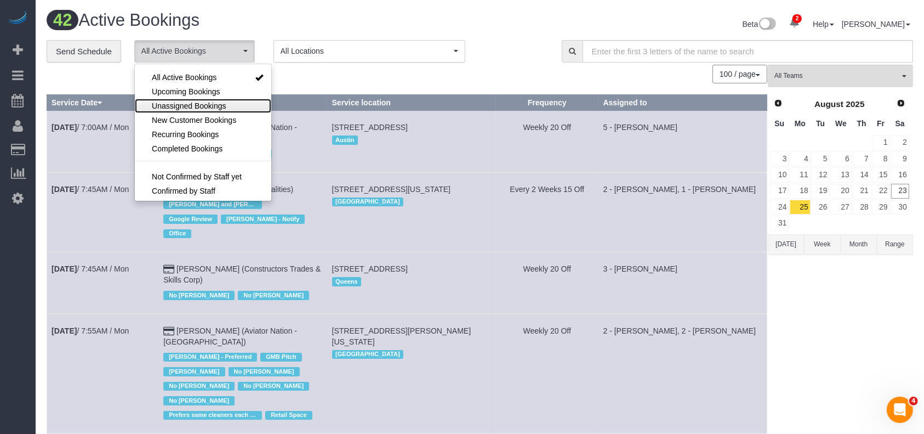
click at [197, 100] on span "Unassigned Bookings" at bounding box center [189, 105] width 74 height 11
select select "**********"
click at [312, 18] on h1 "42 Active Bookings" at bounding box center [259, 20] width 425 height 19
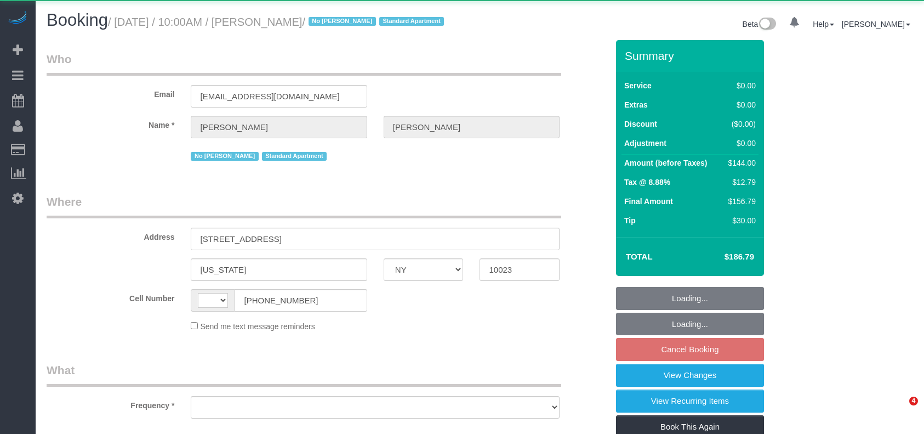
select select "NY"
select select "string:[GEOGRAPHIC_DATA]"
select select "object:644"
select select "string:stripe-pm_1MzMDc4VGloSiKo7xNndlTC7"
select select "1"
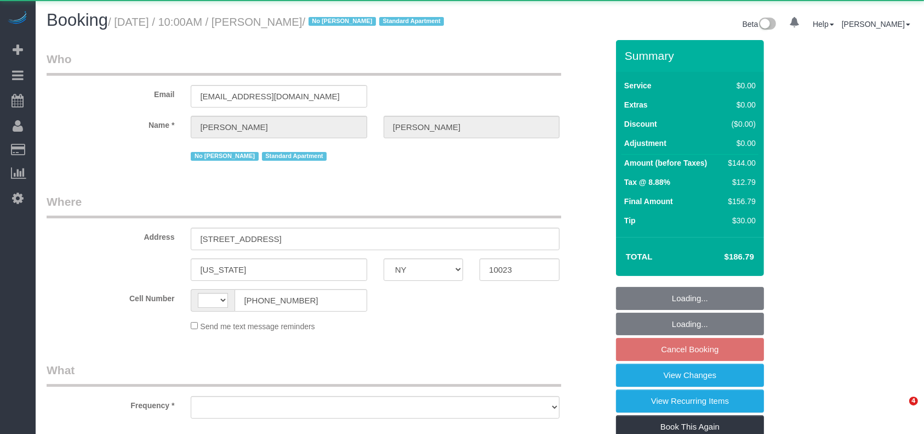
select select "number:56"
select select "number:74"
select select "number:15"
select select "number:6"
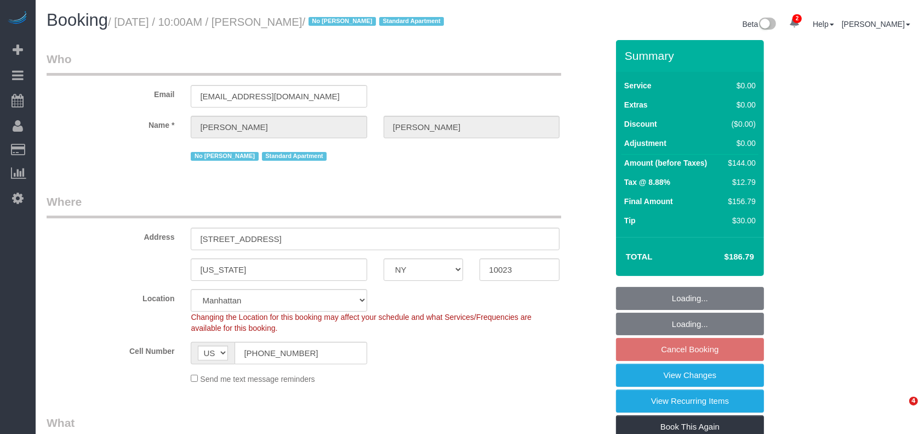
select select "spot3"
select select "object:903"
select select "1"
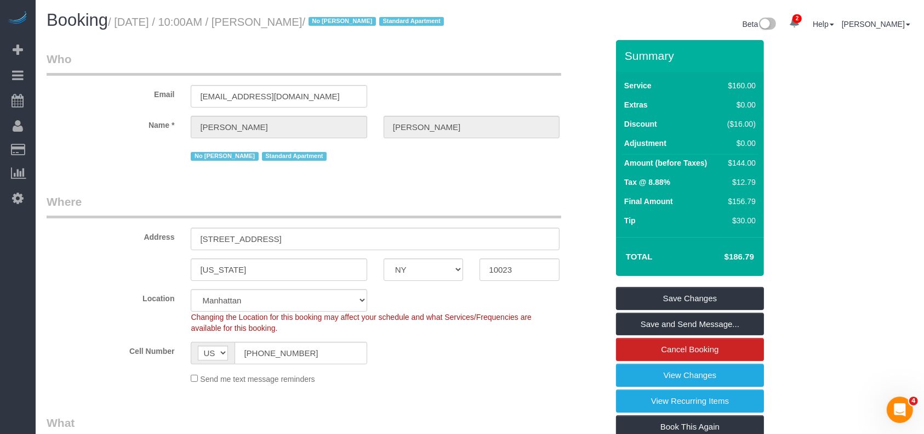
drag, startPoint x: 117, startPoint y: 18, endPoint x: 322, endPoint y: 17, distance: 204.5
click at [322, 17] on small "/ [DATE] / 10:00AM / [PERSON_NAME] / No [PERSON_NAME] Standard Apartment" at bounding box center [277, 22] width 339 height 12
copy small "[DATE] / 10:00AM / [PERSON_NAME]"
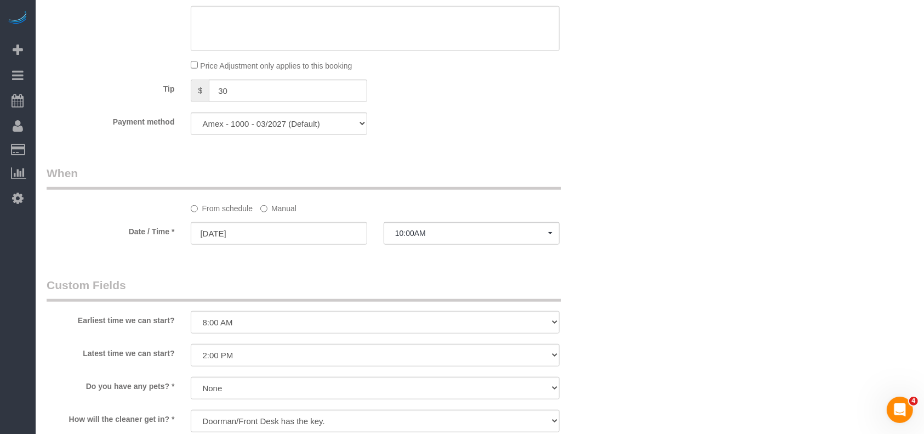
scroll to position [1169, 0]
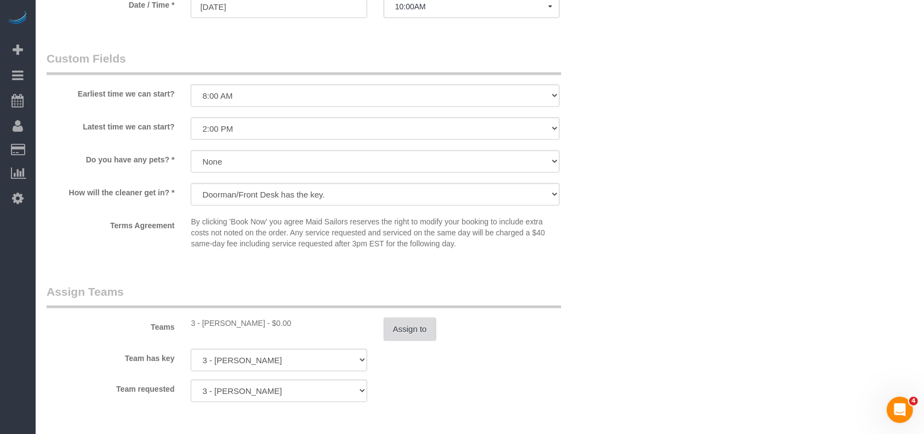
click at [410, 328] on button "Assign to" at bounding box center [410, 328] width 53 height 23
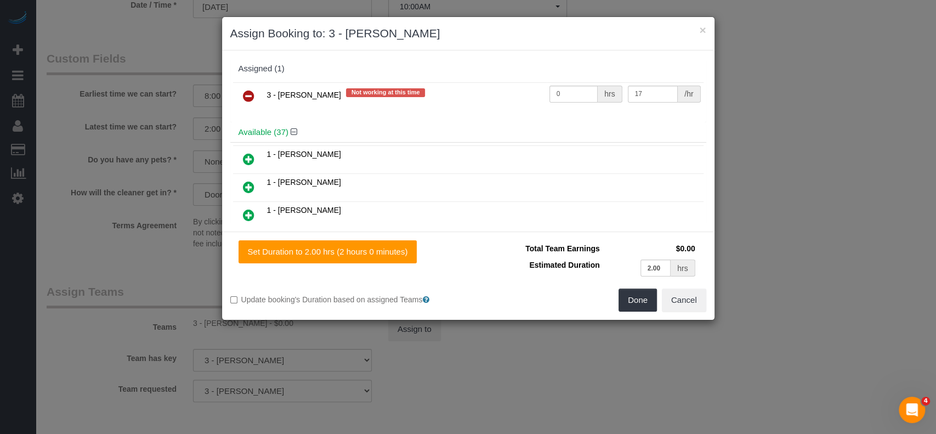
click at [246, 94] on icon at bounding box center [249, 95] width 12 height 13
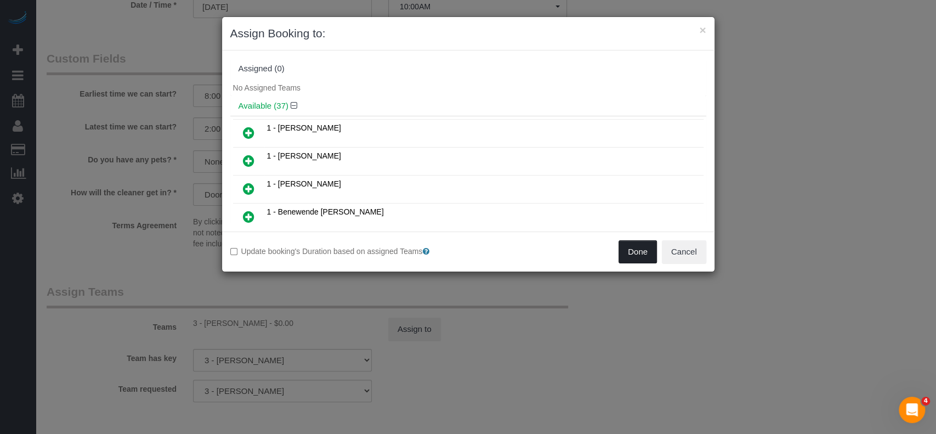
click at [640, 249] on button "Done" at bounding box center [637, 251] width 38 height 23
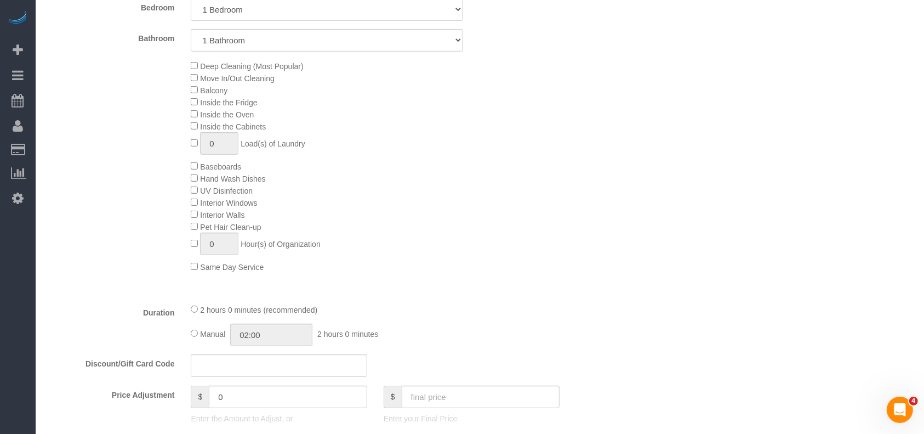
scroll to position [146, 0]
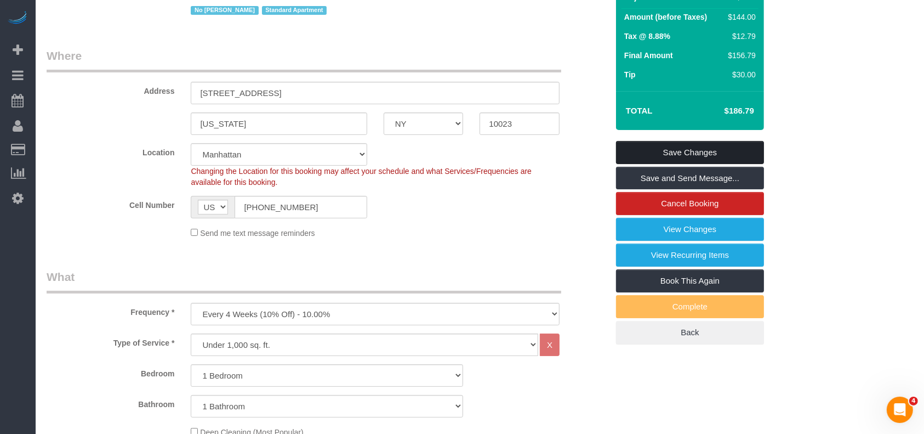
click at [704, 146] on link "Save Changes" at bounding box center [690, 152] width 148 height 23
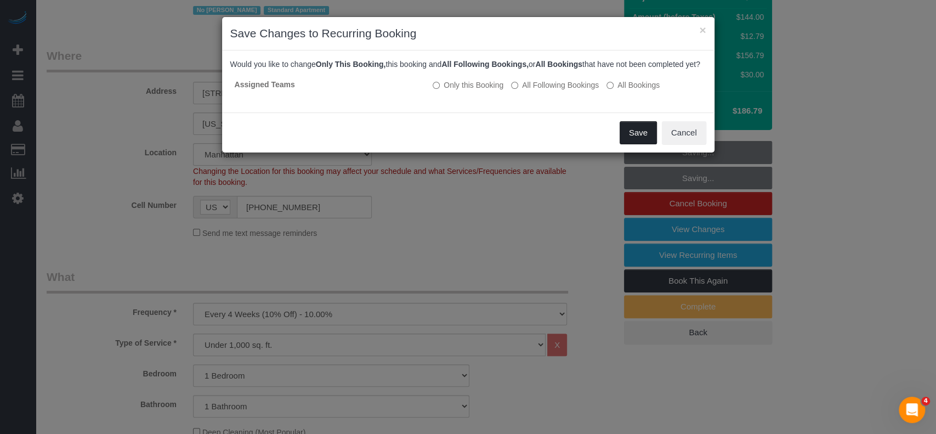
drag, startPoint x: 632, startPoint y: 147, endPoint x: 776, endPoint y: 301, distance: 211.0
click at [632, 144] on button "Save" at bounding box center [637, 132] width 37 height 23
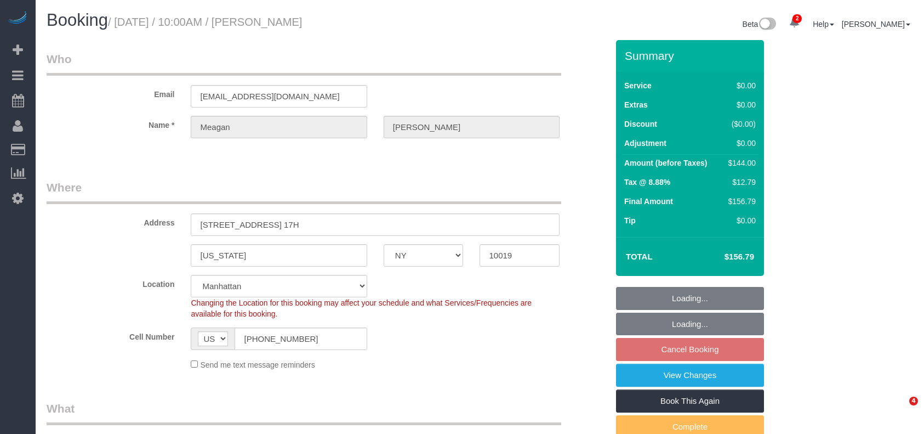
select select "NY"
select select "1"
select select "number:58"
select select "number:90"
select select "number:15"
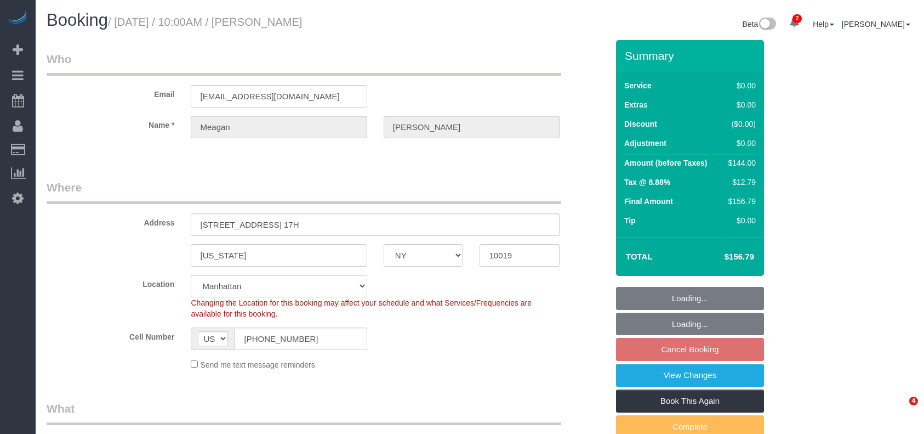
select select "number:5"
select select "object:1337"
select select "spot3"
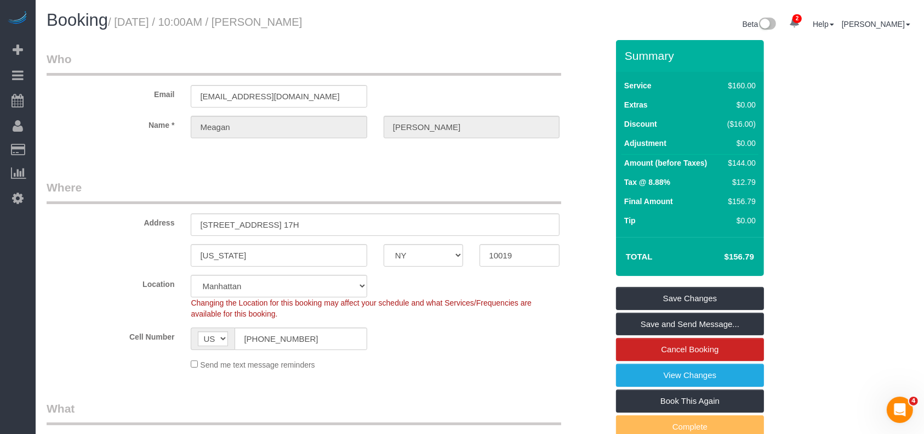
drag, startPoint x: 120, startPoint y: 20, endPoint x: 362, endPoint y: 16, distance: 242.3
click at [361, 16] on h1 "Booking / [DATE] / 10:00AM / [PERSON_NAME]" at bounding box center [259, 20] width 425 height 19
copy small "[DATE] / 10:00AM / [PERSON_NAME]"
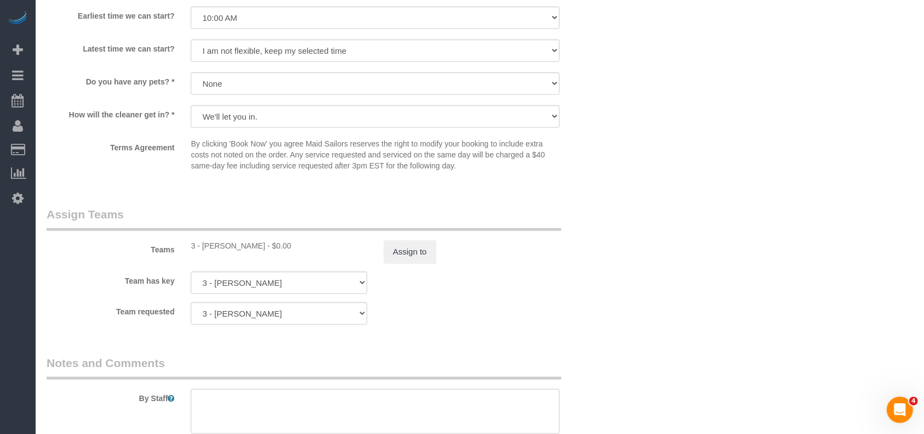
scroll to position [1316, 0]
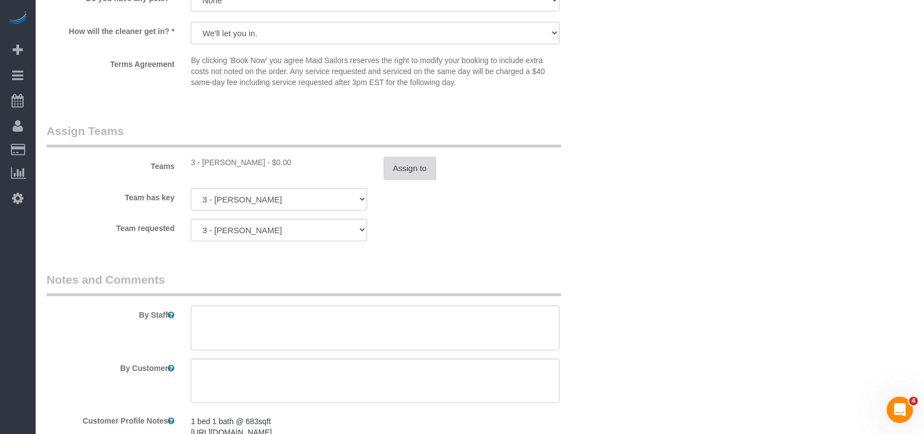
click at [418, 173] on button "Assign to" at bounding box center [410, 168] width 53 height 23
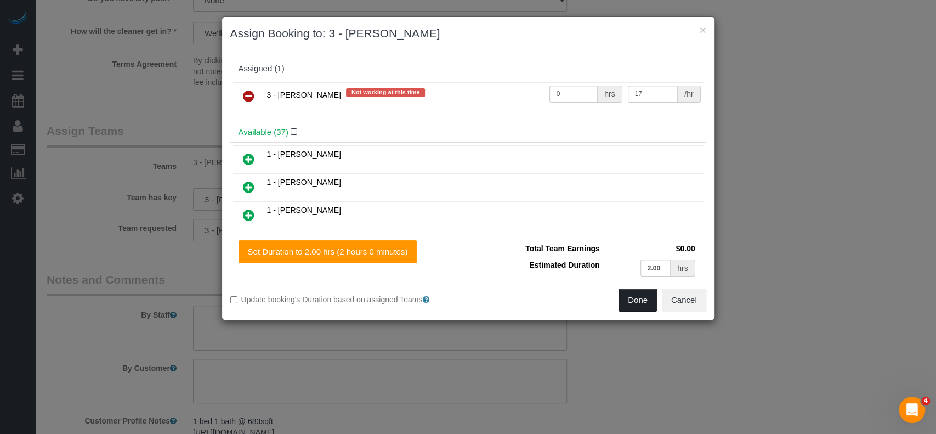
click at [638, 305] on button "Done" at bounding box center [637, 299] width 38 height 23
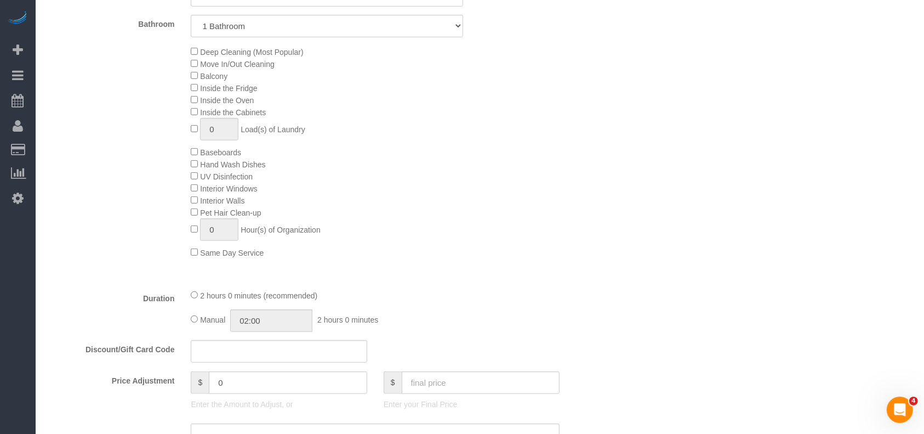
scroll to position [146, 0]
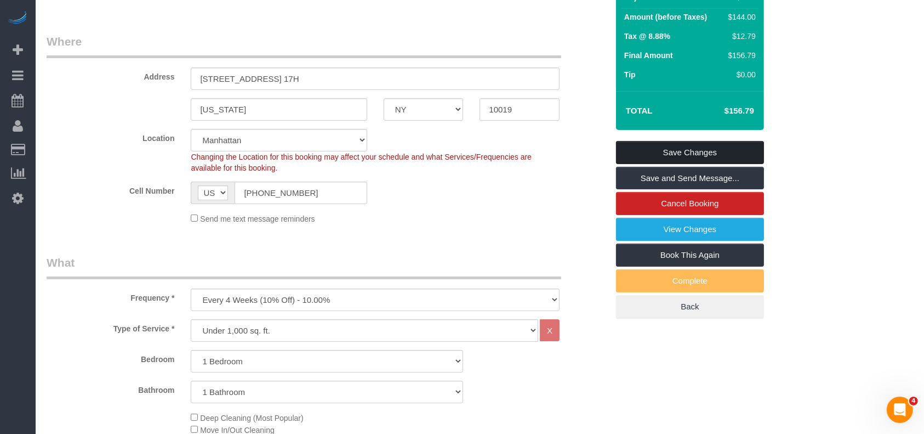
click at [703, 143] on link "Save Changes" at bounding box center [690, 152] width 148 height 23
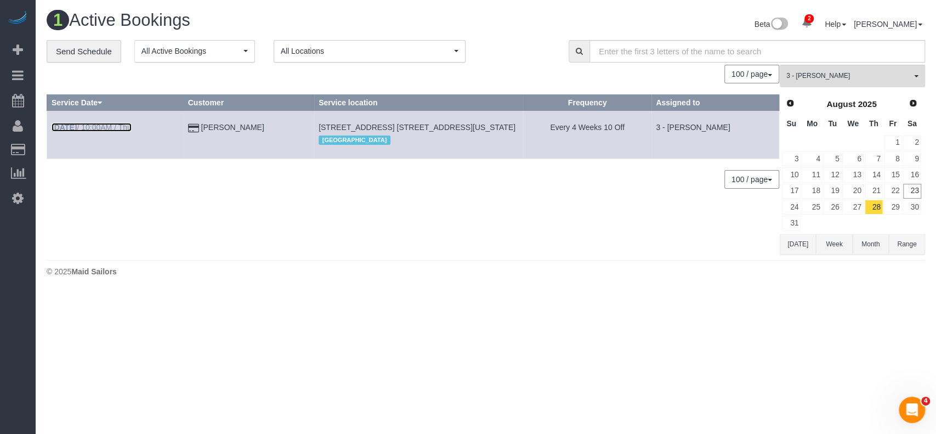
click at [110, 124] on link "[DATE] 10:00AM / Thu" at bounding box center [92, 127] width 80 height 9
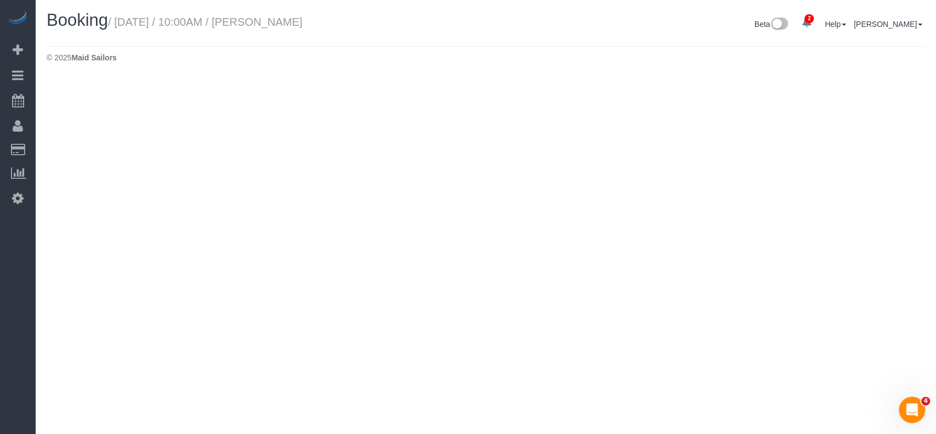
select select "NY"
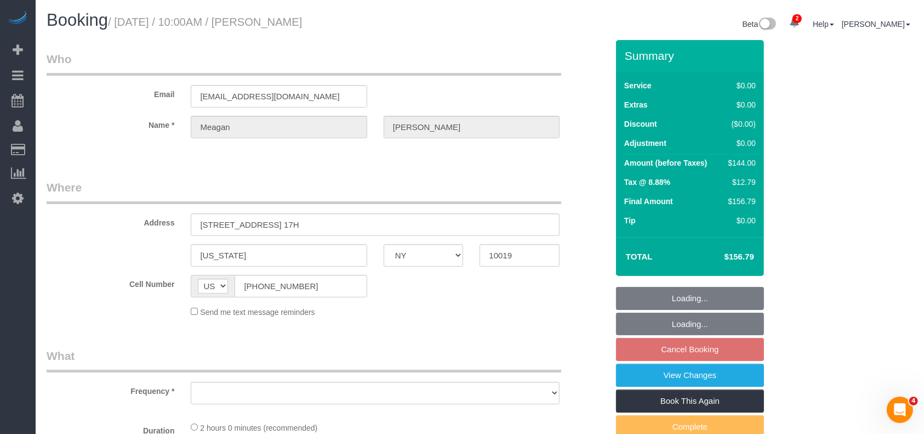
select select "object:3622"
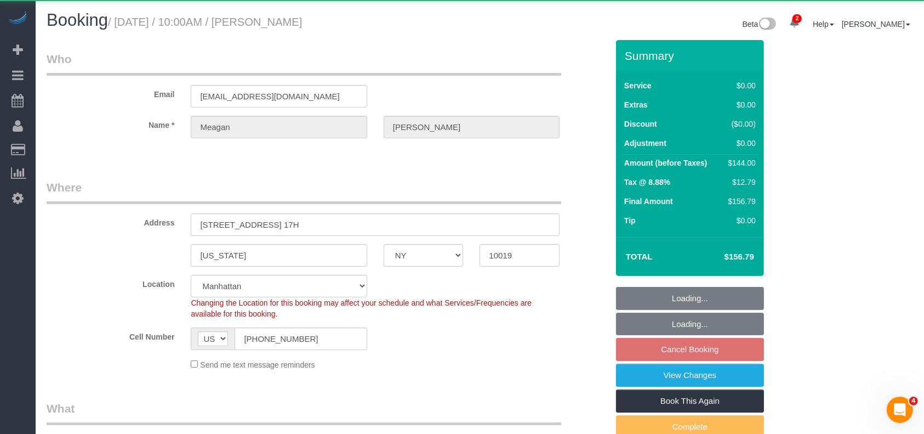
select select "string:stripe-pm_1QbDsO4VGloSiKo7Ou6H4738"
select select "object:3626"
select select "number:58"
select select "number:90"
select select "number:15"
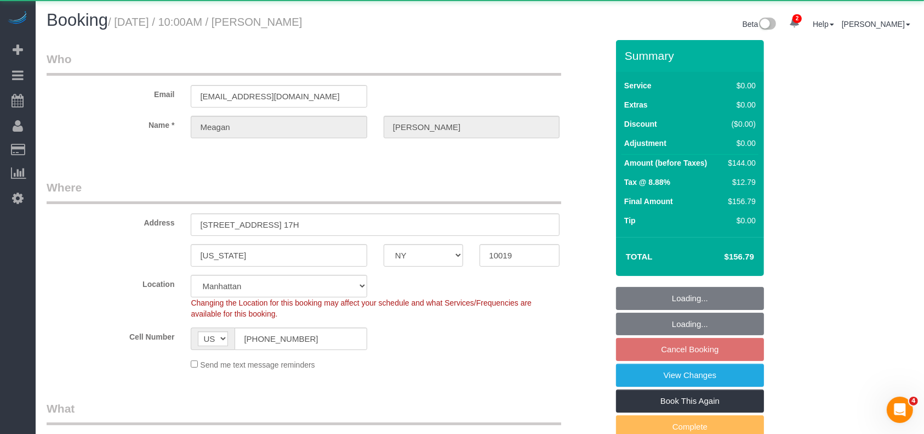
select select "number:5"
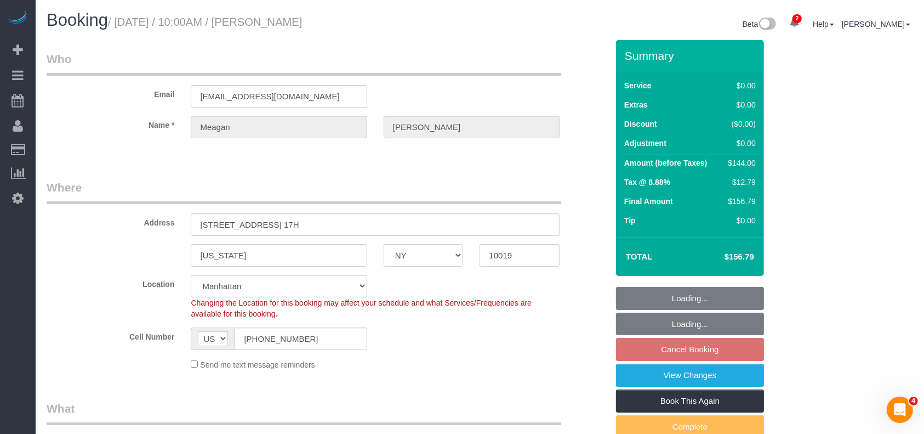
select select "1"
select select "spot63"
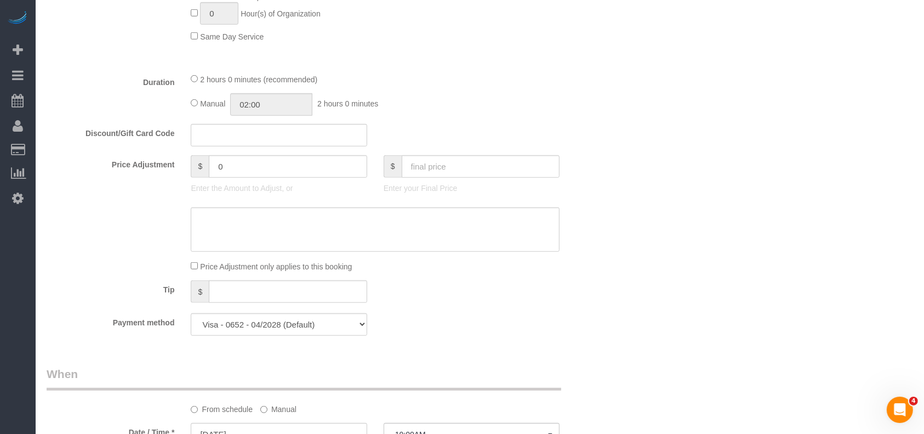
select select "1"
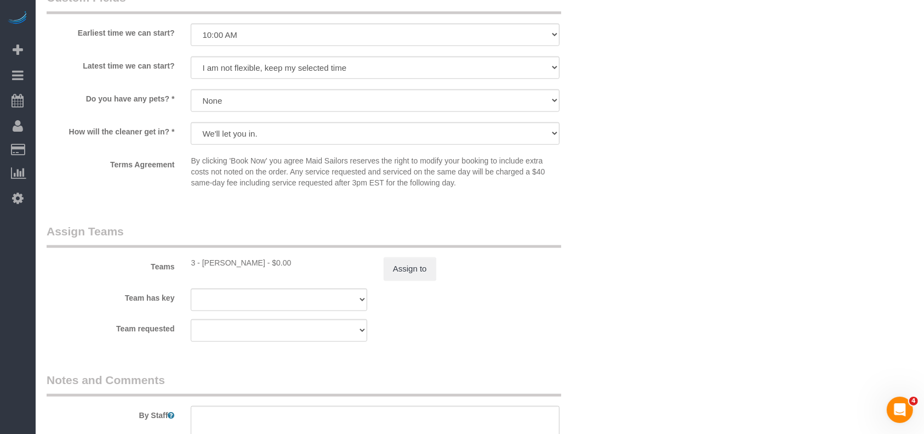
scroll to position [1316, 0]
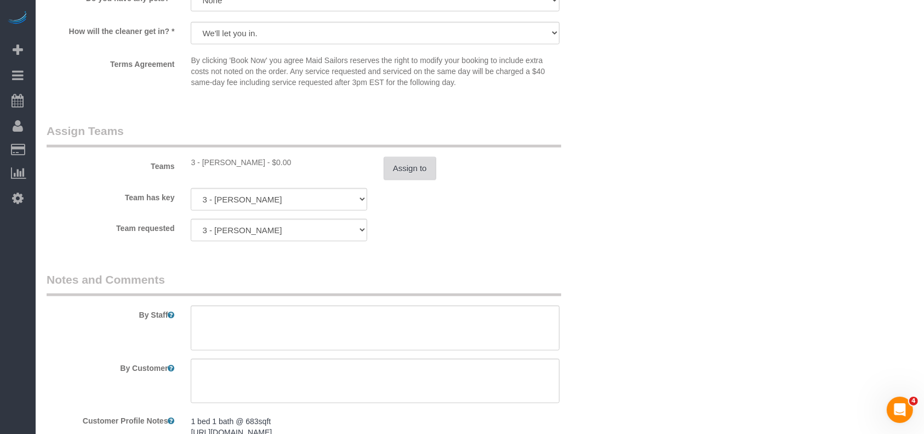
click at [411, 178] on button "Assign to" at bounding box center [410, 168] width 53 height 23
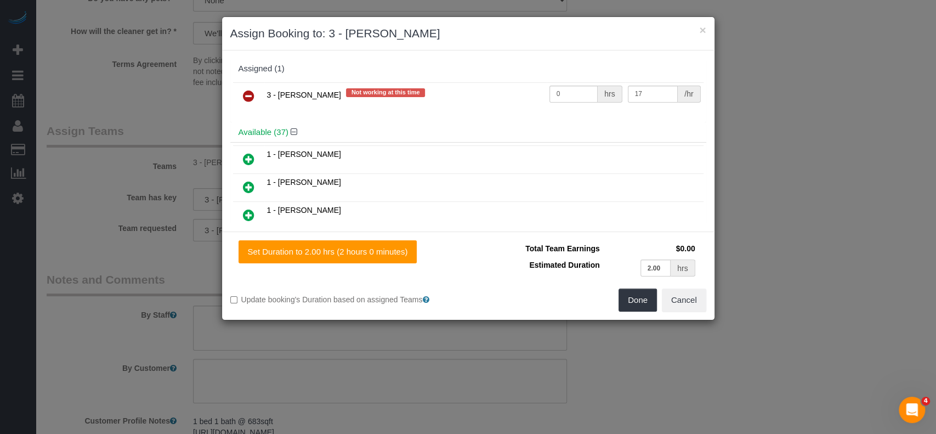
drag, startPoint x: 248, startPoint y: 98, endPoint x: 500, endPoint y: 195, distance: 269.9
click at [249, 98] on icon at bounding box center [249, 95] width 12 height 13
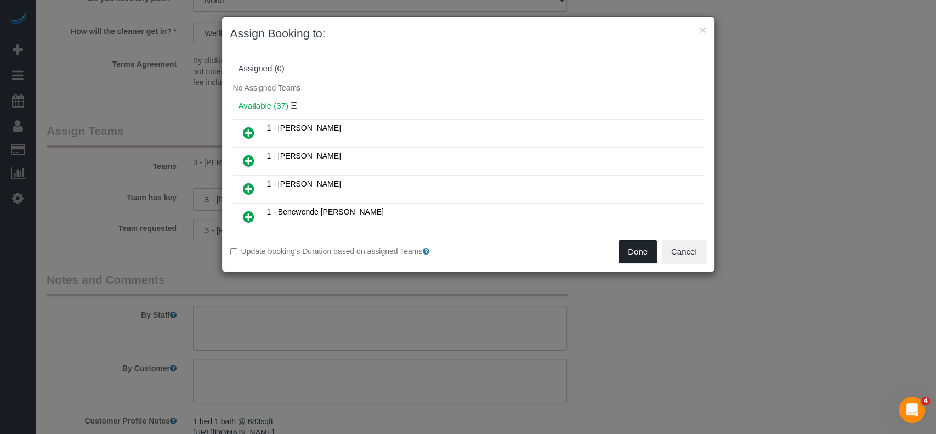
click at [630, 249] on button "Done" at bounding box center [637, 251] width 38 height 23
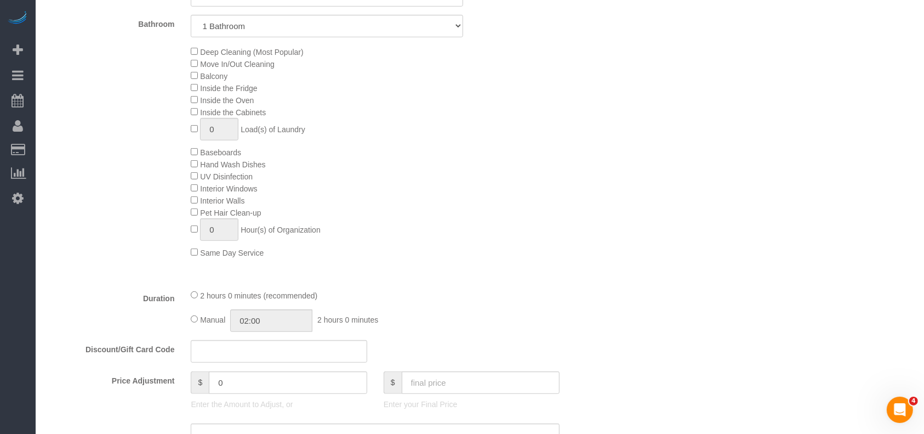
scroll to position [73, 0]
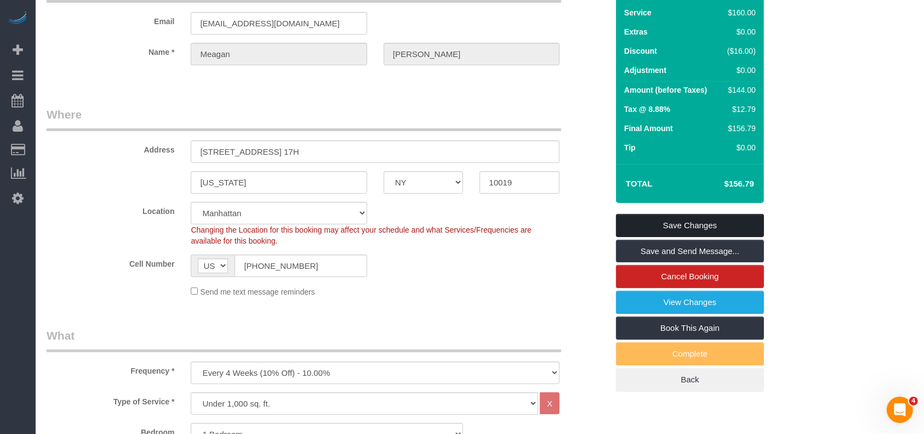
drag, startPoint x: 667, startPoint y: 220, endPoint x: 585, endPoint y: 213, distance: 82.0
click at [667, 219] on link "Save Changes" at bounding box center [690, 225] width 148 height 23
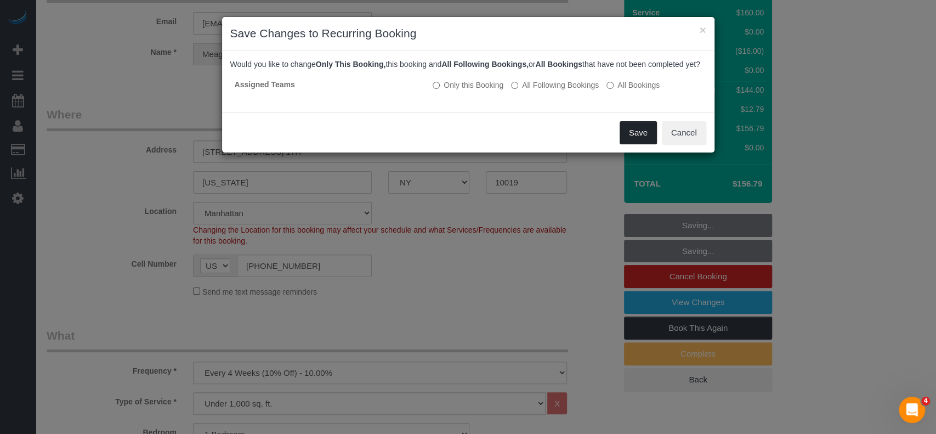
click at [636, 144] on button "Save" at bounding box center [637, 132] width 37 height 23
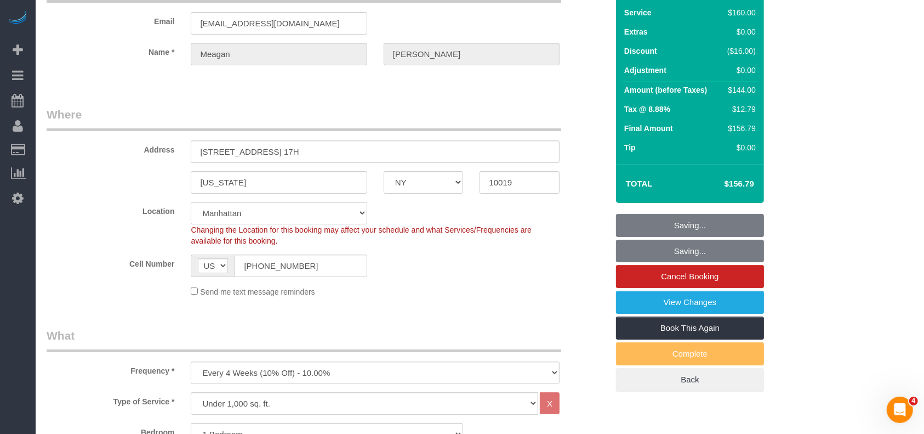
scroll to position [0, 0]
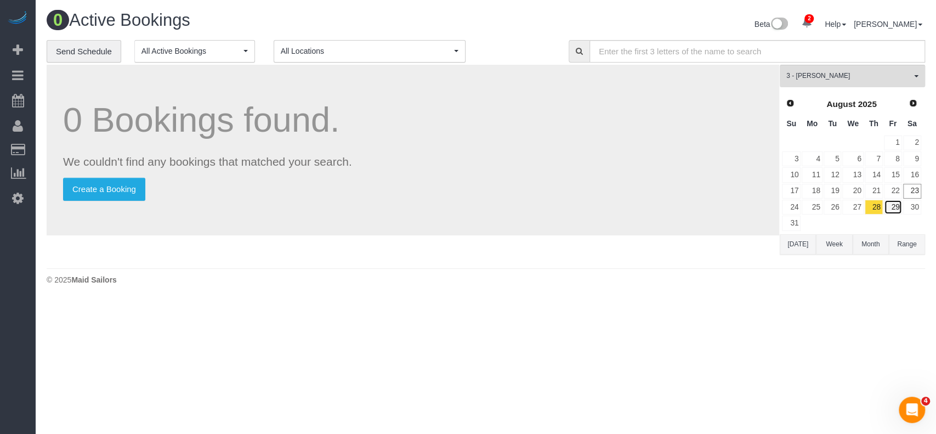
click at [886, 200] on link "29" at bounding box center [893, 207] width 18 height 15
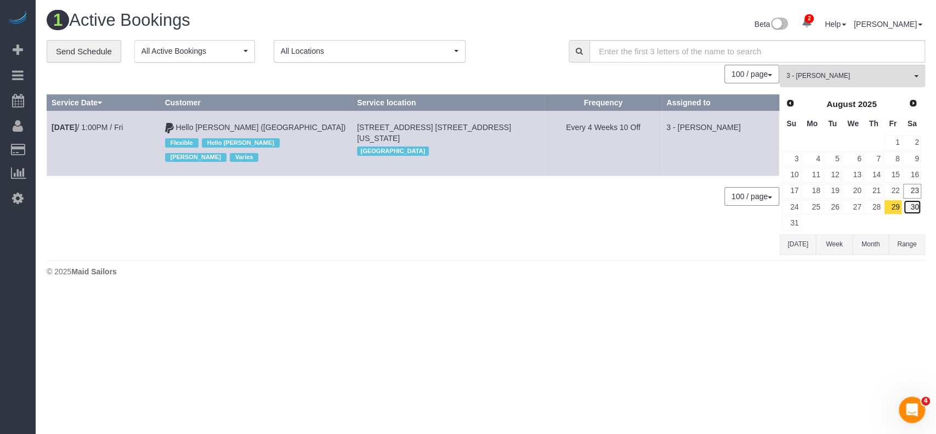
click at [913, 206] on link "30" at bounding box center [912, 207] width 18 height 15
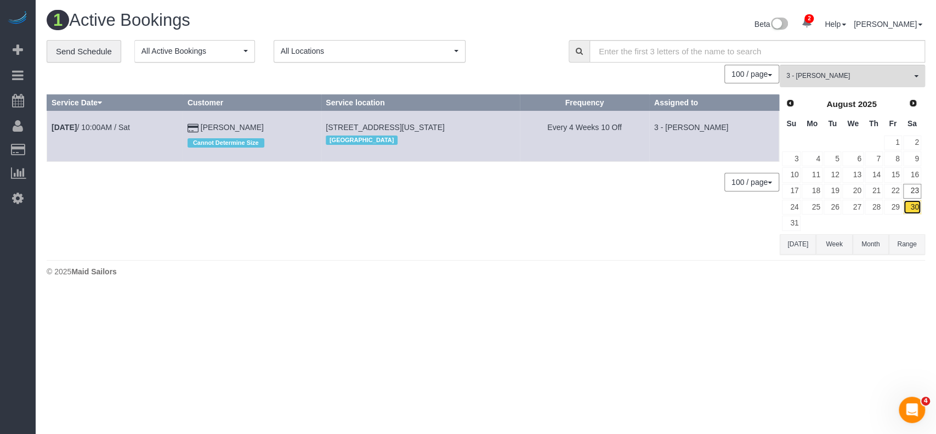
click at [913, 206] on link "30" at bounding box center [912, 207] width 18 height 15
click at [120, 123] on link "Aug 30th / 10:00AM / Sat" at bounding box center [91, 127] width 78 height 9
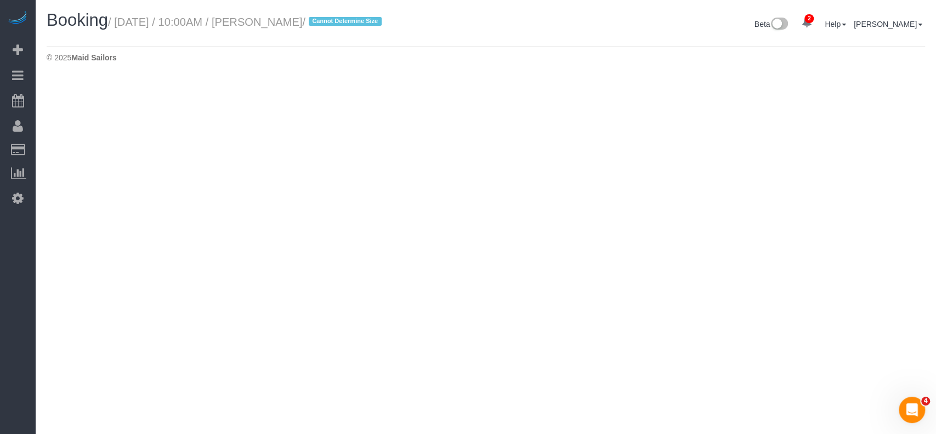
select select "NY"
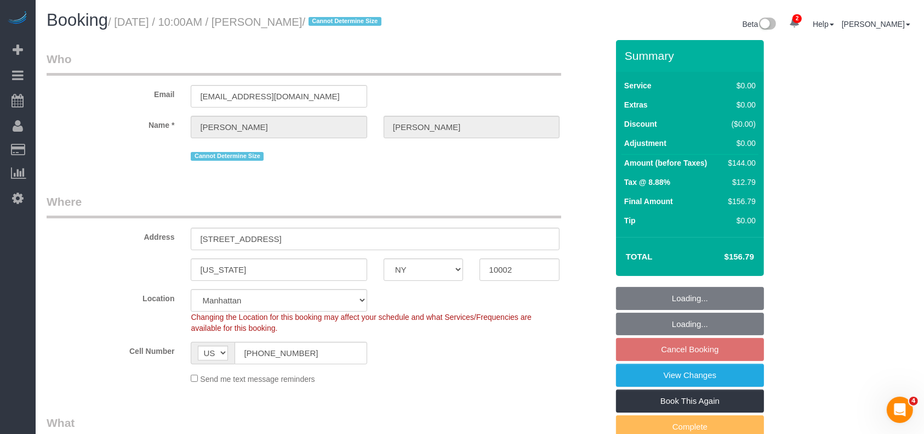
select select "object:7427"
select select "1"
select select "spot123"
select select "number:89"
select select "number:90"
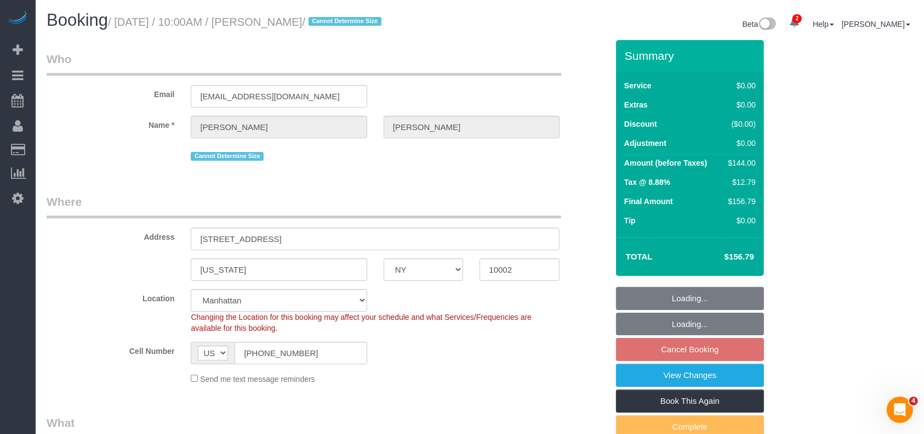
select select "number:15"
select select "number:5"
select select "string:stripe-pm_1QO42J4VGloSiKo7BwRwKNAi"
select select "1"
drag, startPoint x: 120, startPoint y: 17, endPoint x: 316, endPoint y: 16, distance: 196.3
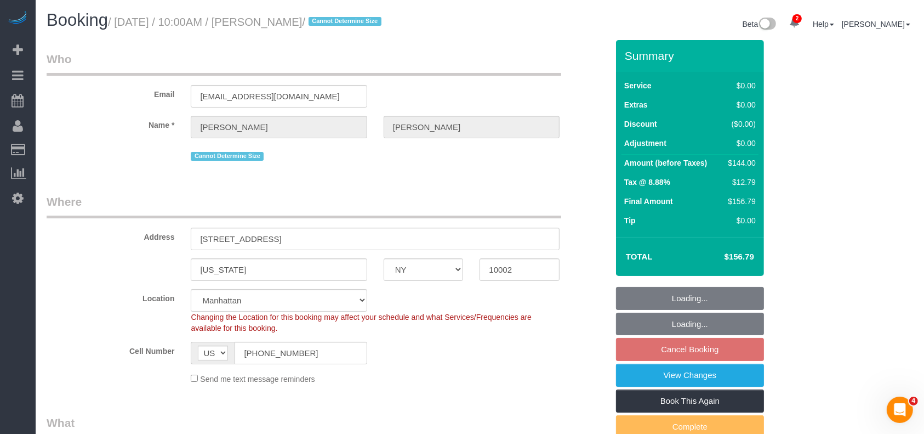
click at [316, 16] on small "/ August 30, 2025 / 10:00AM / Jason Yoo / Cannot Determine Size" at bounding box center [246, 22] width 277 height 12
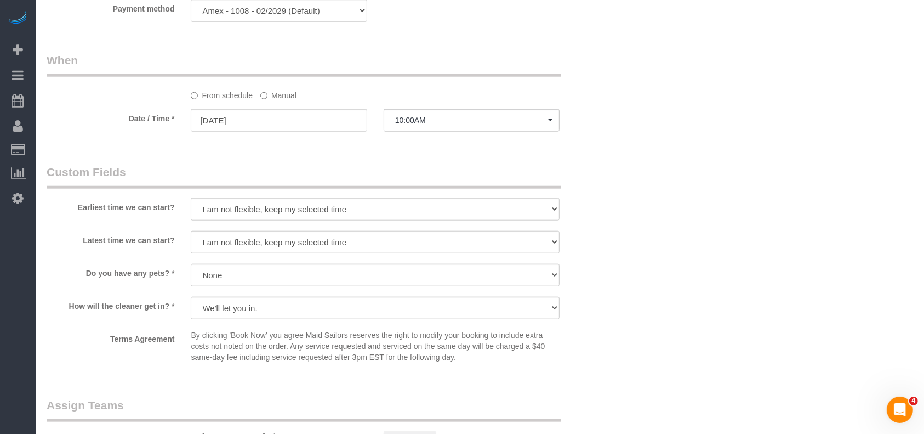
scroll to position [1242, 0]
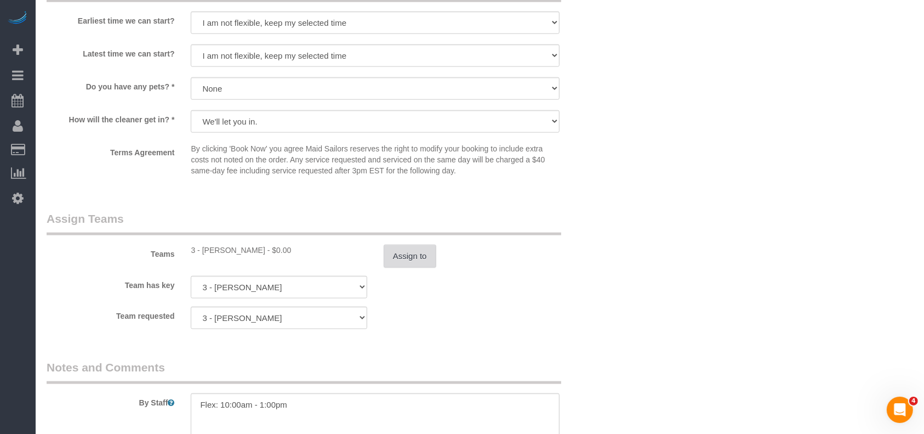
click at [397, 257] on button "Assign to" at bounding box center [410, 256] width 53 height 23
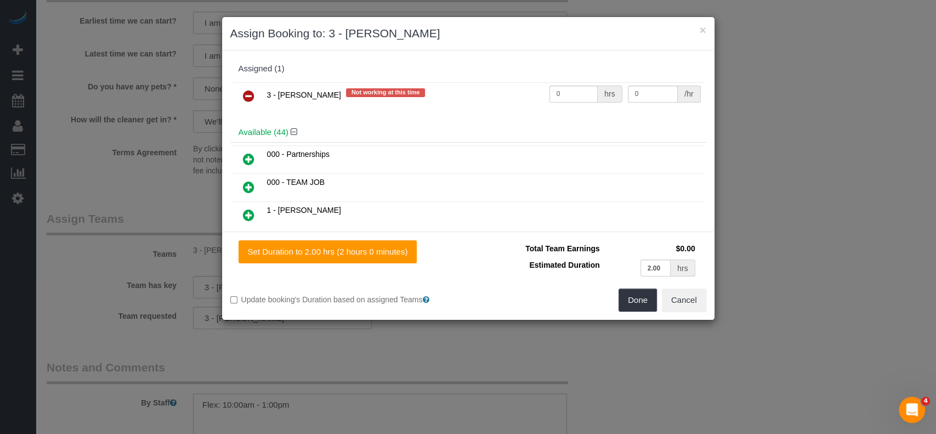
click at [243, 94] on icon at bounding box center [249, 95] width 12 height 13
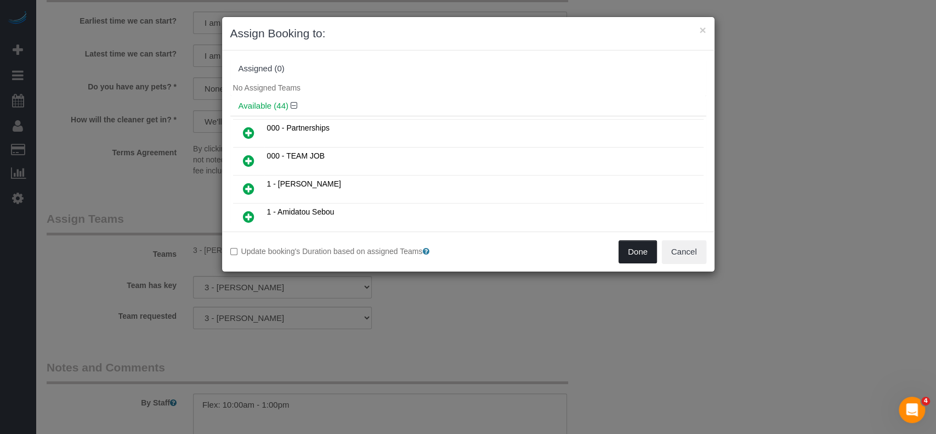
drag, startPoint x: 643, startPoint y: 246, endPoint x: 643, endPoint y: 239, distance: 7.1
click at [643, 245] on button "Done" at bounding box center [637, 251] width 38 height 23
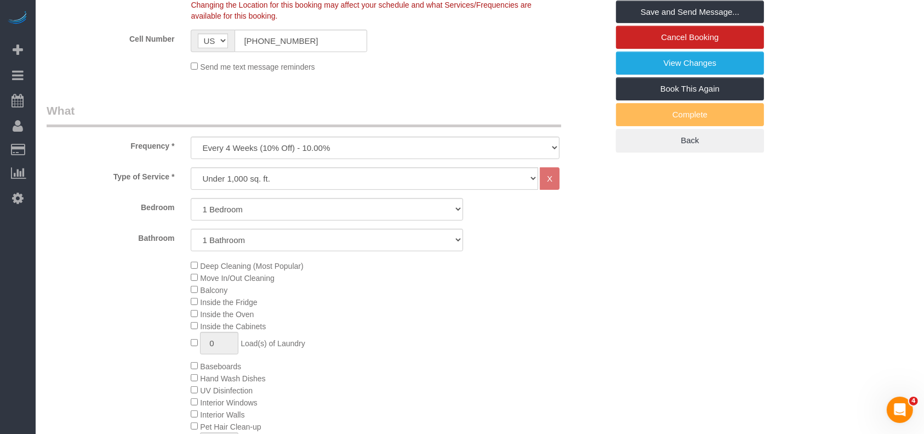
scroll to position [146, 0]
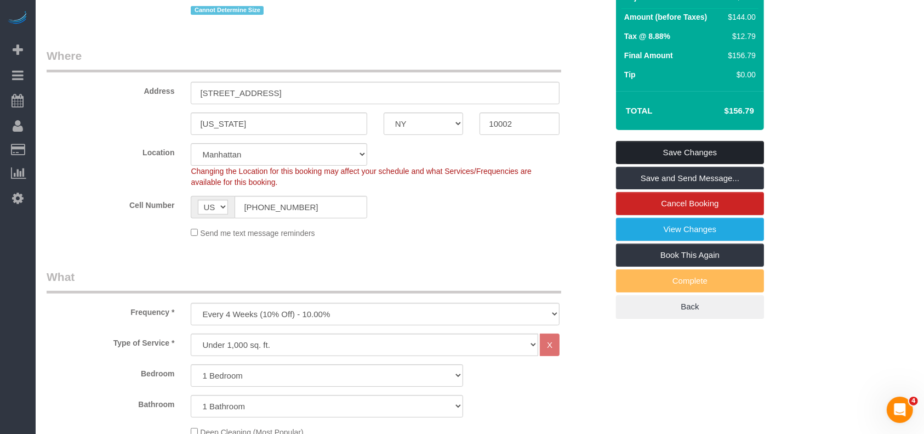
click at [736, 151] on link "Save Changes" at bounding box center [690, 152] width 148 height 23
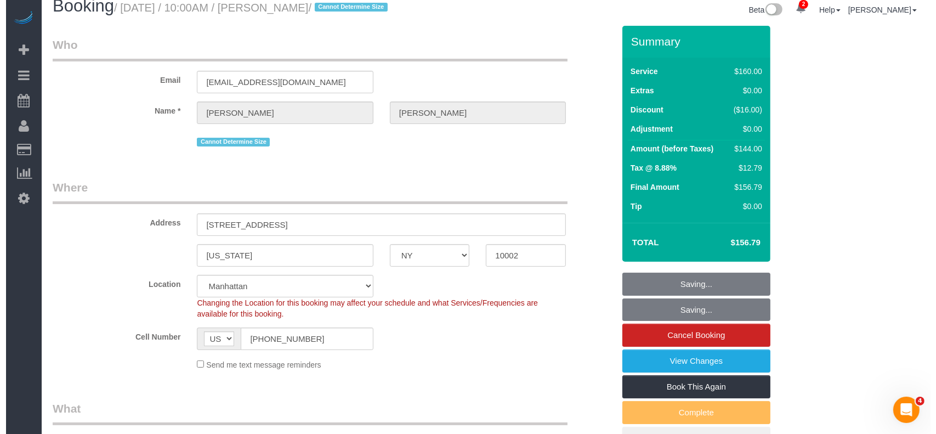
scroll to position [0, 0]
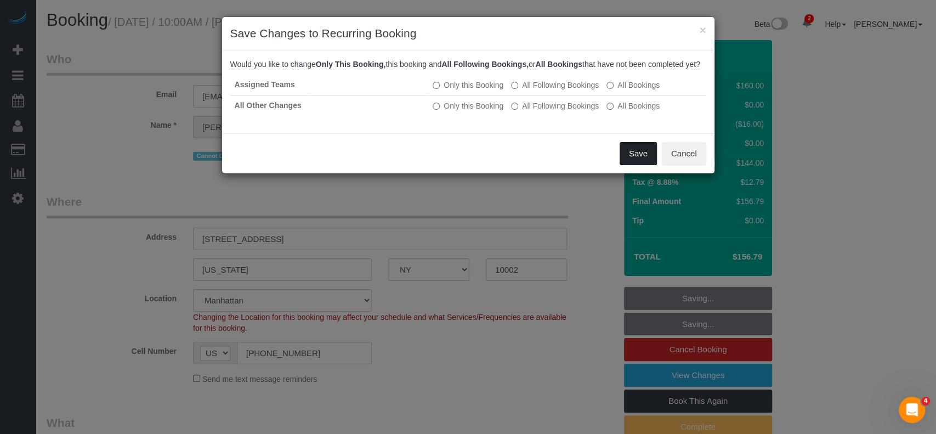
click at [639, 165] on button "Save" at bounding box center [637, 153] width 37 height 23
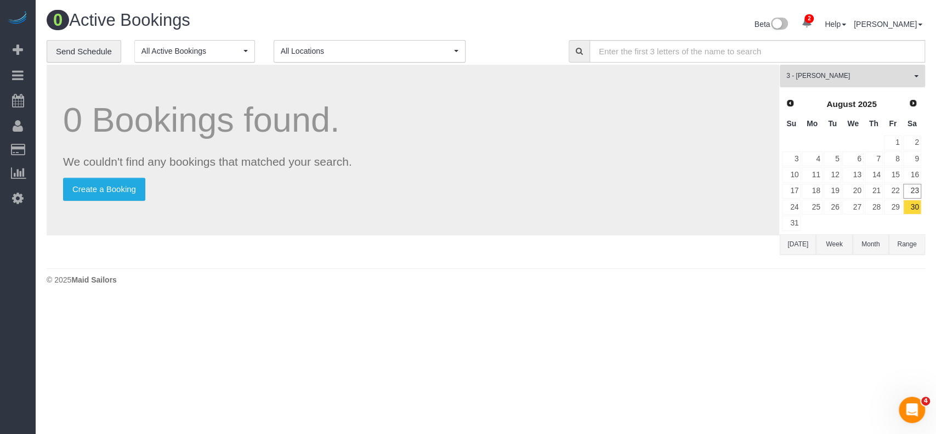
click at [906, 81] on span "3 - [PERSON_NAME]" at bounding box center [848, 75] width 125 height 9
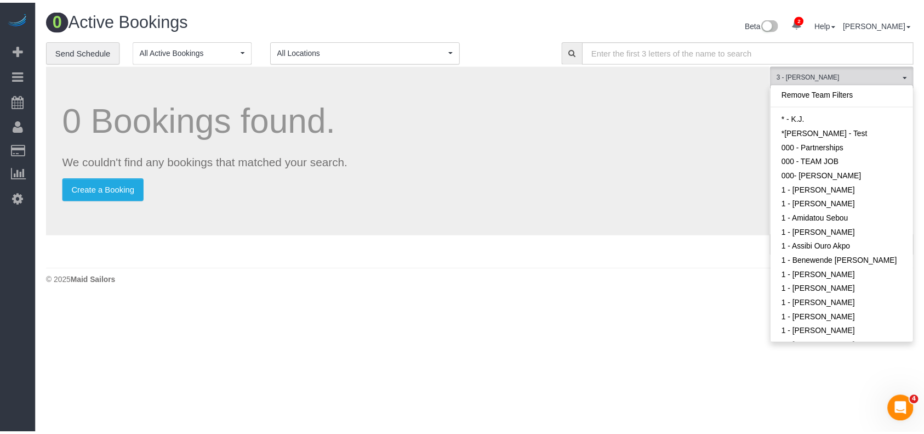
scroll to position [867, 0]
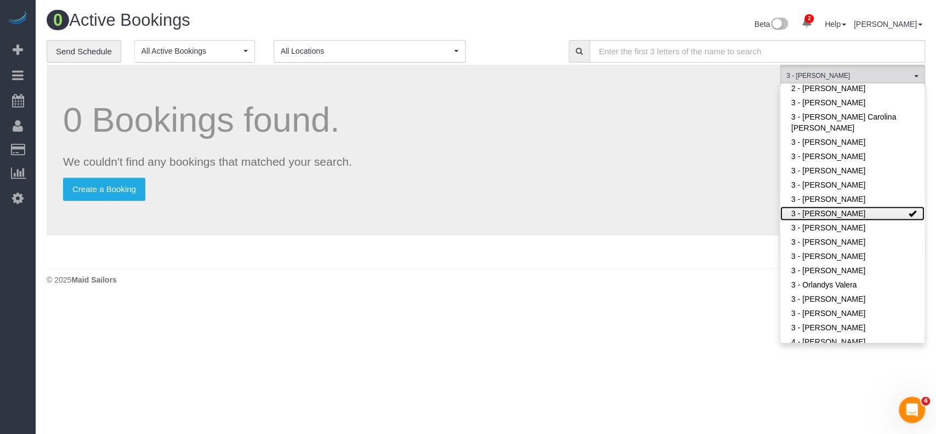
click at [875, 213] on link "3 - [PERSON_NAME]" at bounding box center [852, 213] width 144 height 14
click at [534, 229] on div "0 Bookings found. We couldn't find any bookings that matched your search. Creat…" at bounding box center [413, 150] width 732 height 170
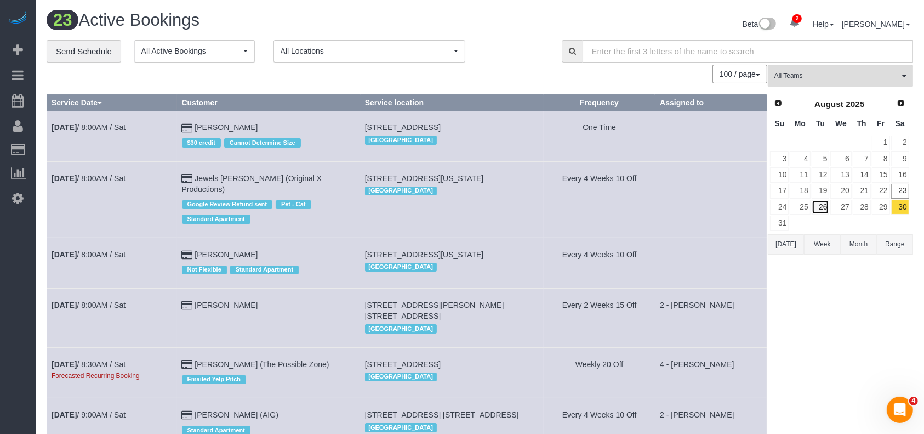
click at [828, 204] on link "26" at bounding box center [821, 207] width 18 height 15
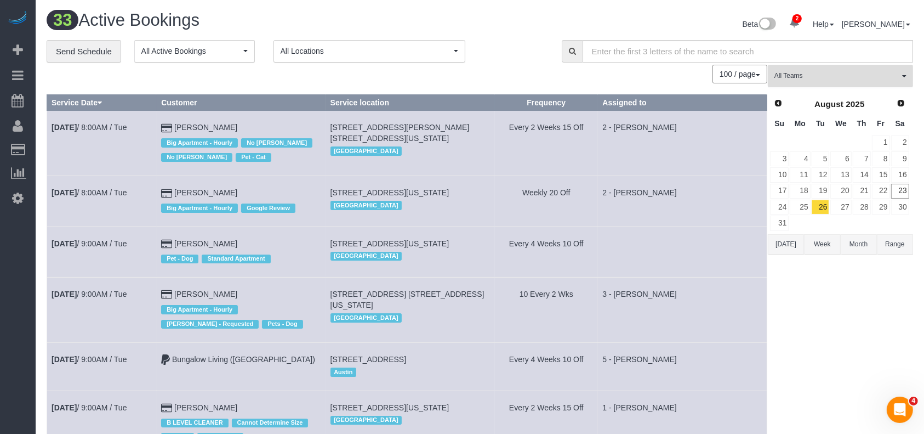
click at [890, 67] on button "All Teams" at bounding box center [840, 76] width 145 height 22
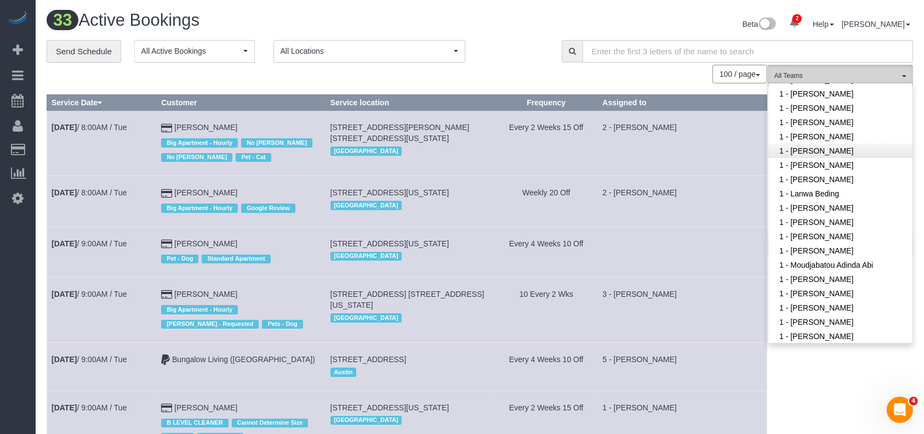
scroll to position [429, 0]
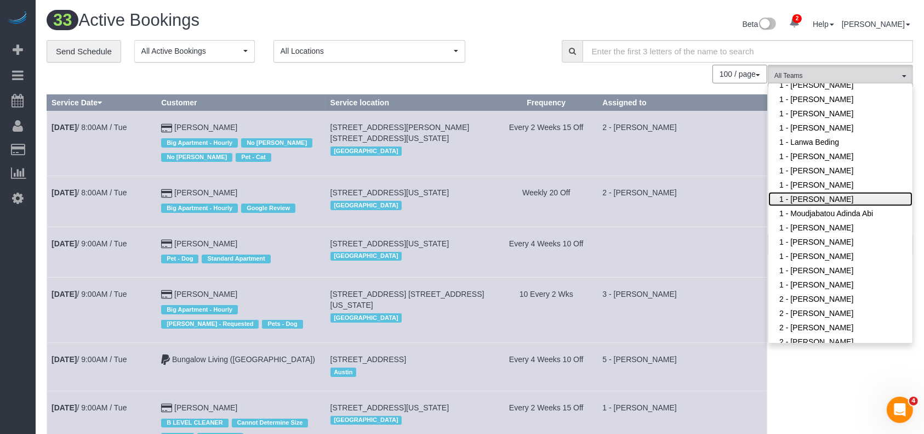
click at [820, 198] on link "1 - [PERSON_NAME]" at bounding box center [841, 199] width 144 height 14
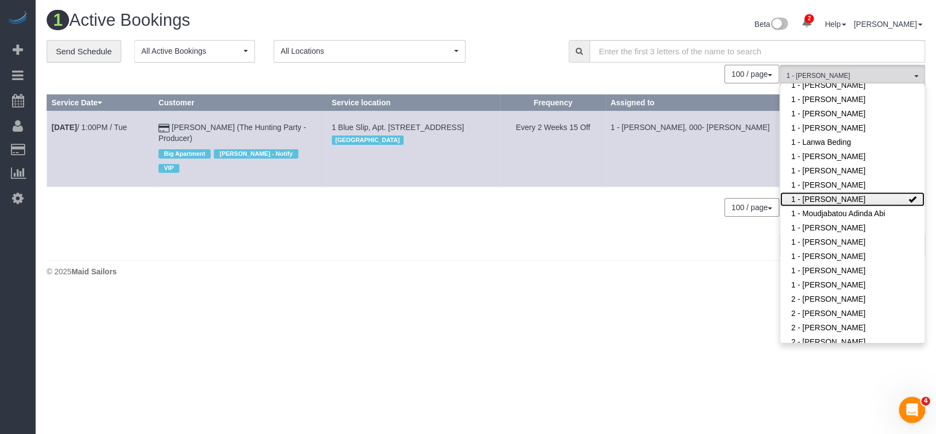
click at [851, 200] on link "1 - [PERSON_NAME]" at bounding box center [852, 199] width 144 height 14
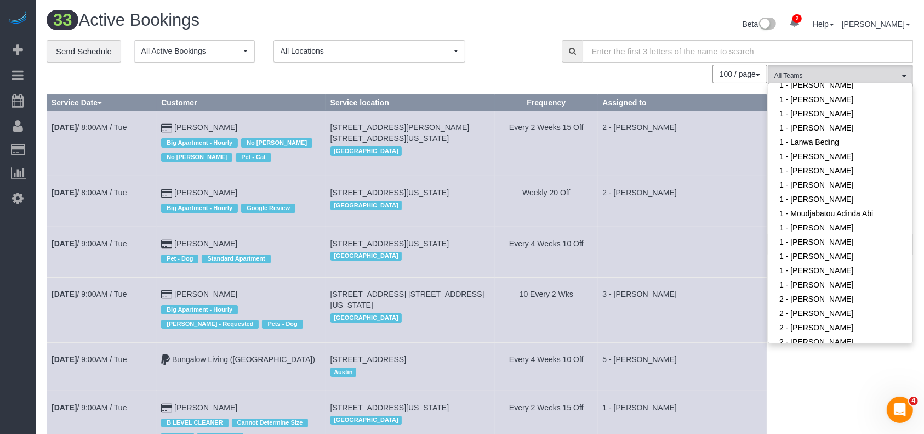
click at [500, 24] on div "Beta 2 Your Notifications You have 0 alerts × You have 4 to charge for 08/22/20…" at bounding box center [701, 25] width 442 height 29
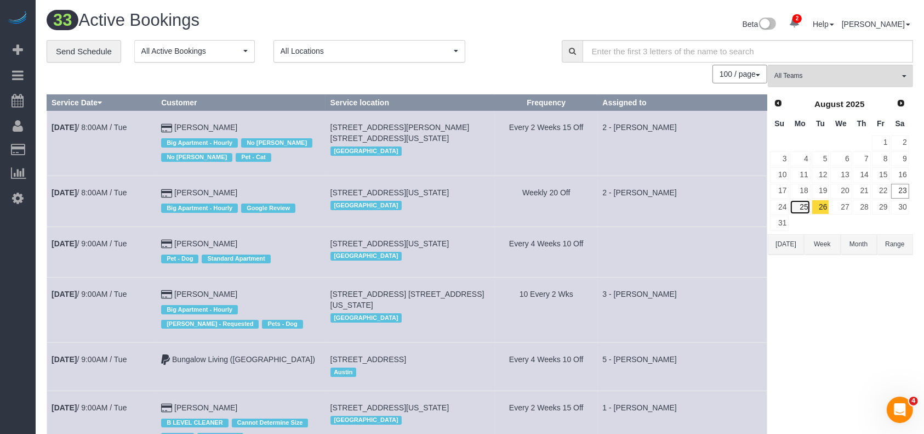
click at [806, 207] on link "25" at bounding box center [800, 207] width 20 height 15
drag, startPoint x: 806, startPoint y: 207, endPoint x: 712, endPoint y: 162, distance: 105.0
click at [806, 207] on link "25" at bounding box center [800, 207] width 20 height 15
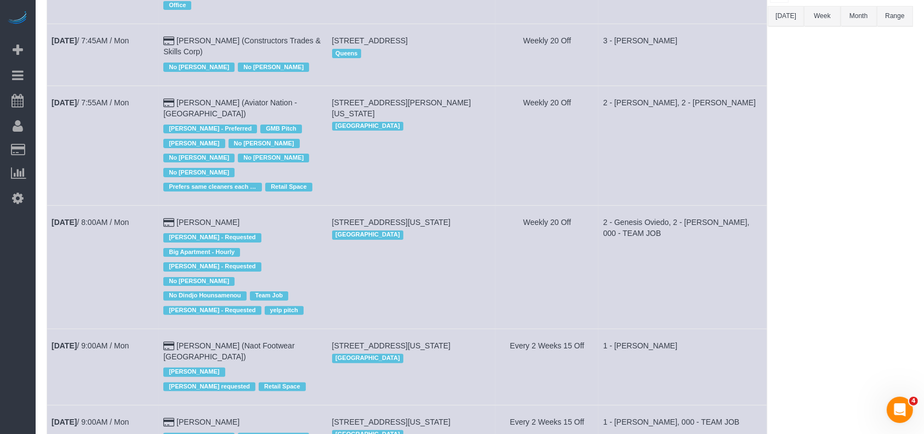
scroll to position [292, 0]
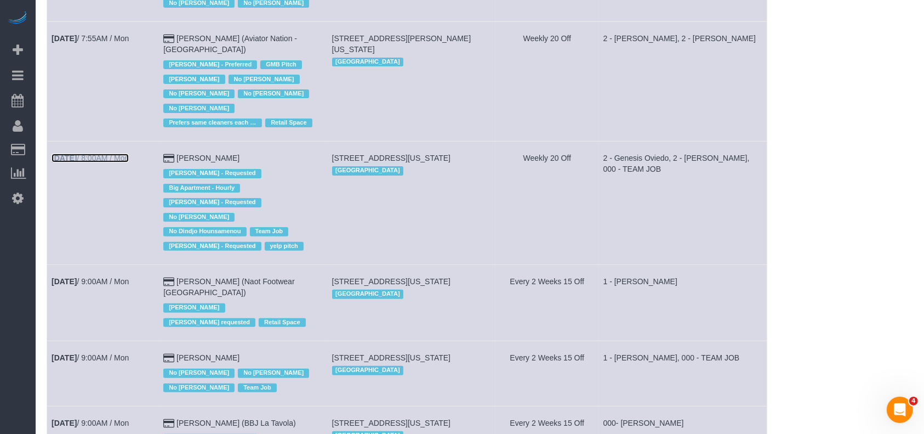
click at [124, 154] on link "Aug 25th / 8:00AM / Mon" at bounding box center [90, 158] width 77 height 9
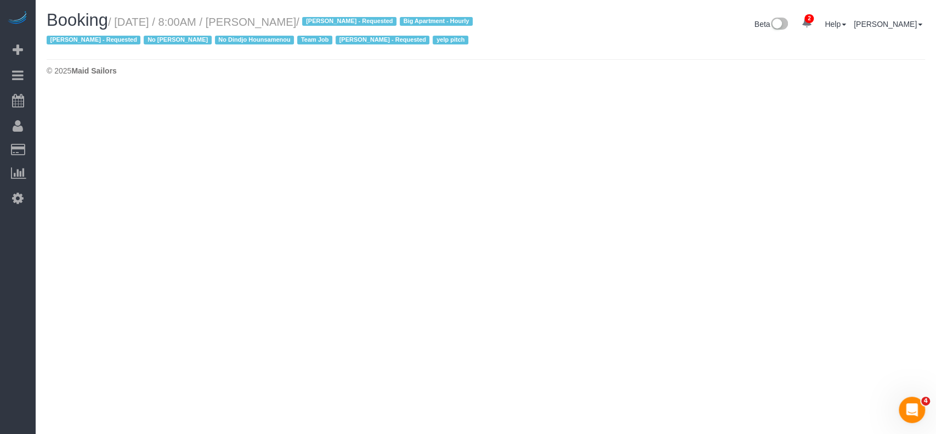
select select "NY"
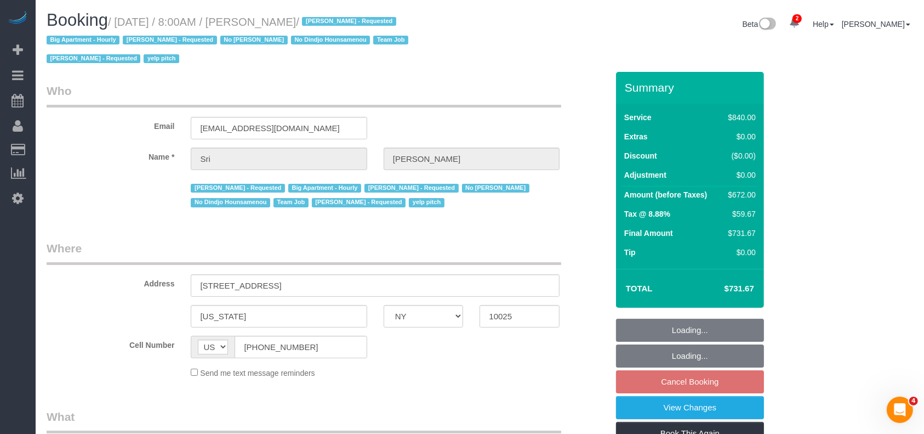
select select "number:89"
select select "number:90"
select select "number:15"
select select "number:5"
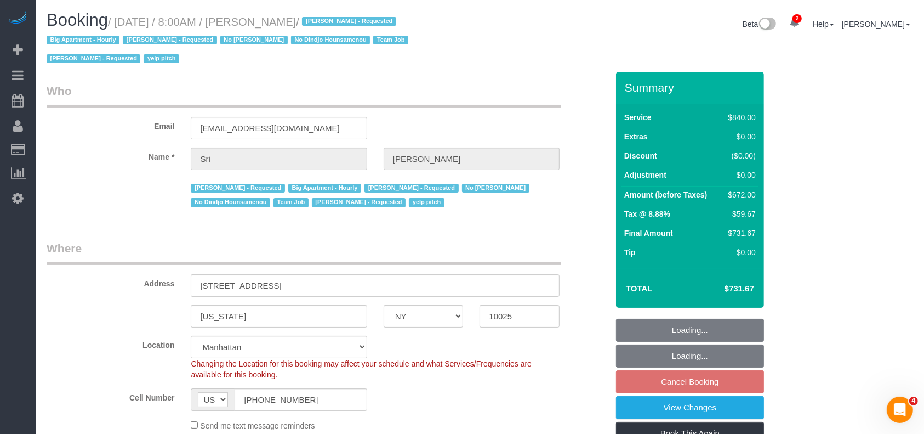
select select "string:stripe-pm_1I87dt4VGloSiKo7CuPcnWZf"
select select "object:14737"
select select "3"
select select "210"
select select "spot181"
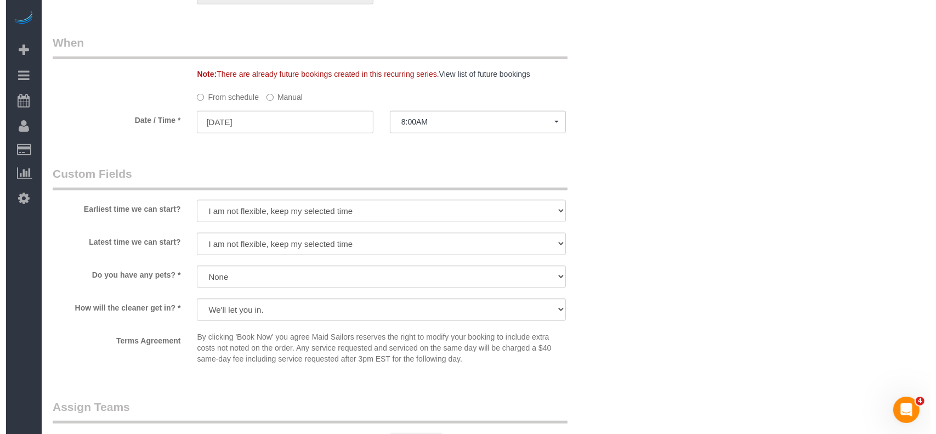
scroll to position [1023, 0]
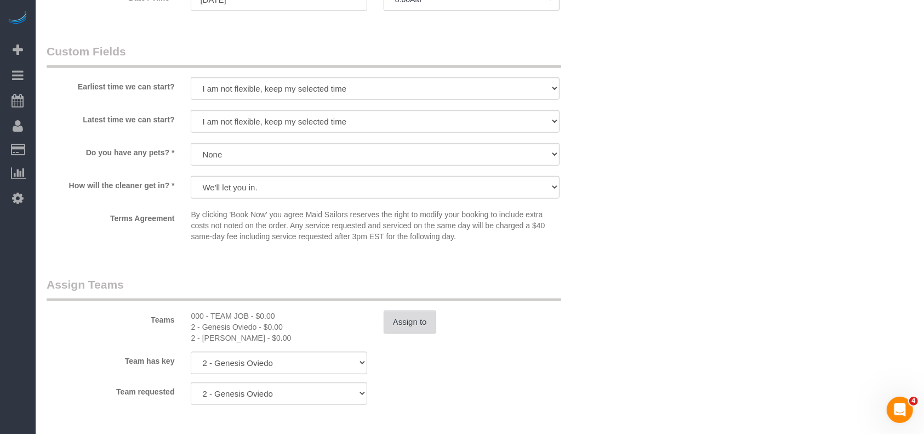
click at [396, 315] on button "Assign to" at bounding box center [410, 321] width 53 height 23
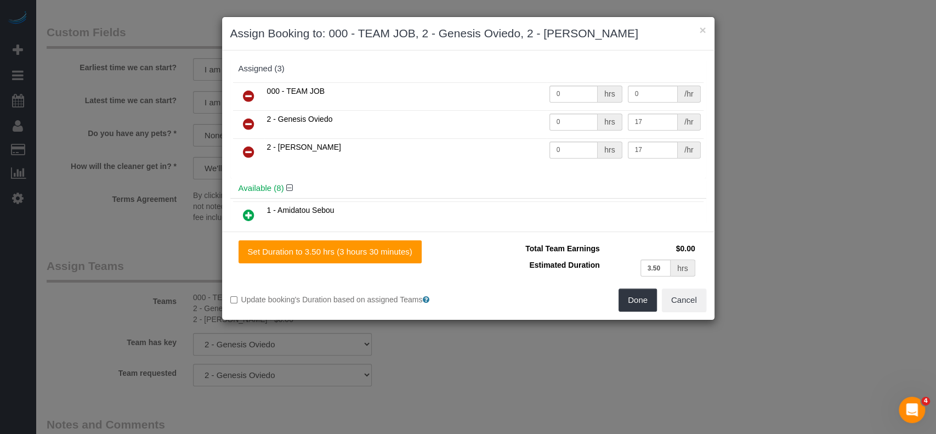
click at [253, 92] on icon at bounding box center [249, 95] width 12 height 13
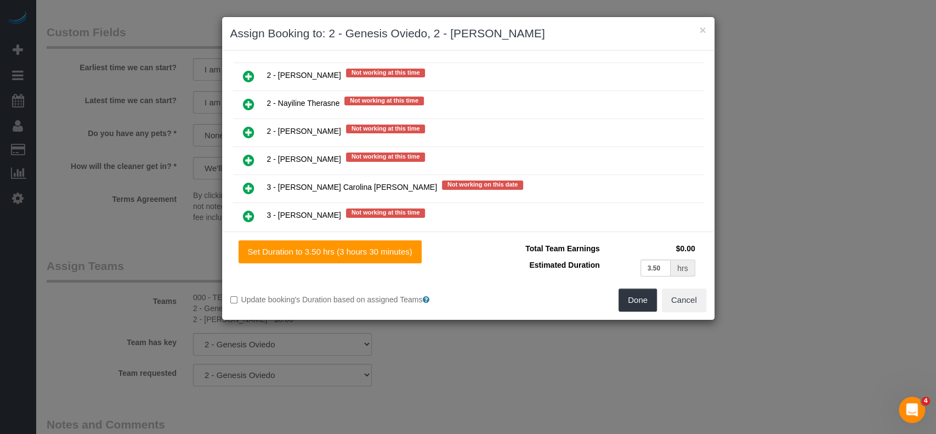
scroll to position [1754, 0]
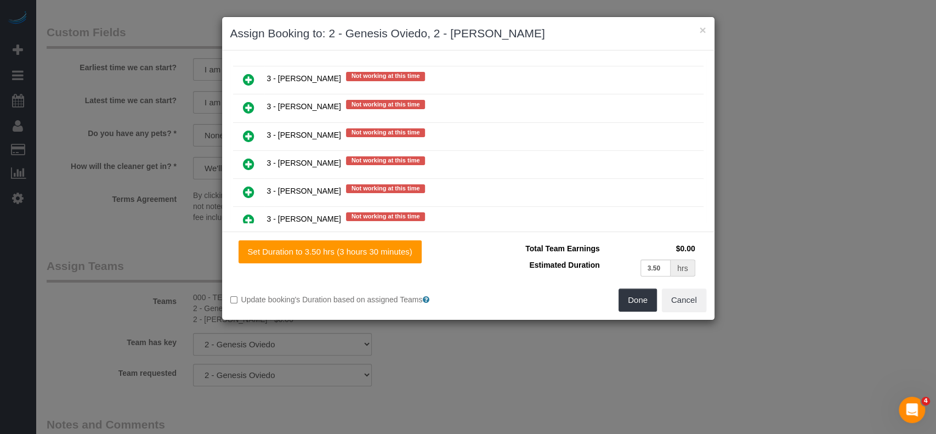
click at [244, 237] on link at bounding box center [249, 248] width 26 height 22
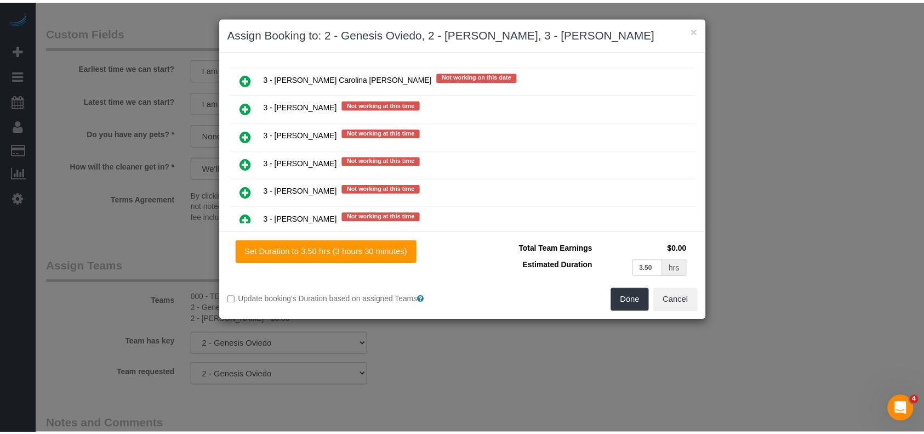
scroll to position [1781, 0]
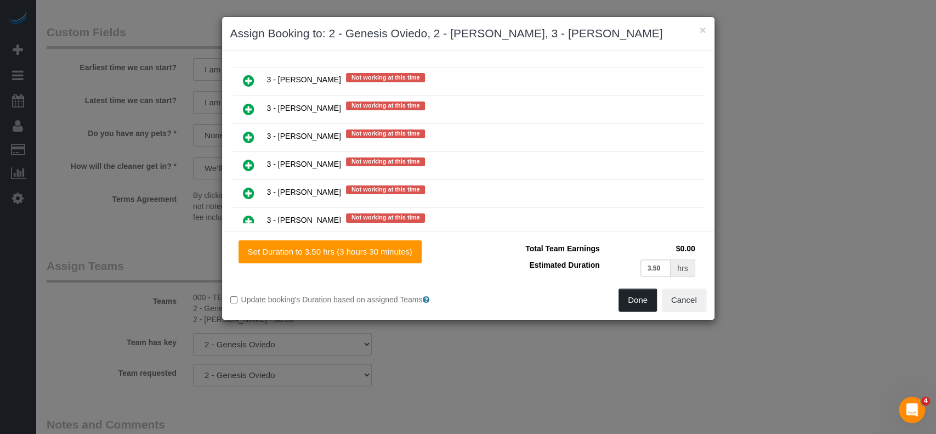
click at [645, 297] on button "Done" at bounding box center [637, 299] width 38 height 23
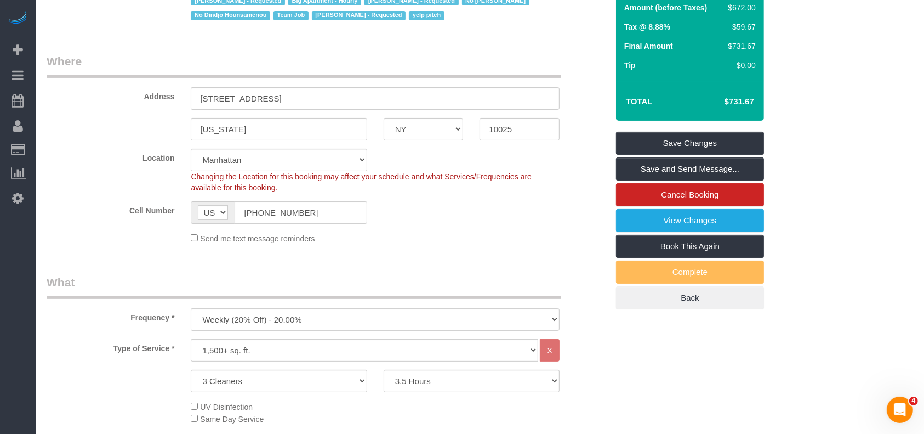
scroll to position [0, 0]
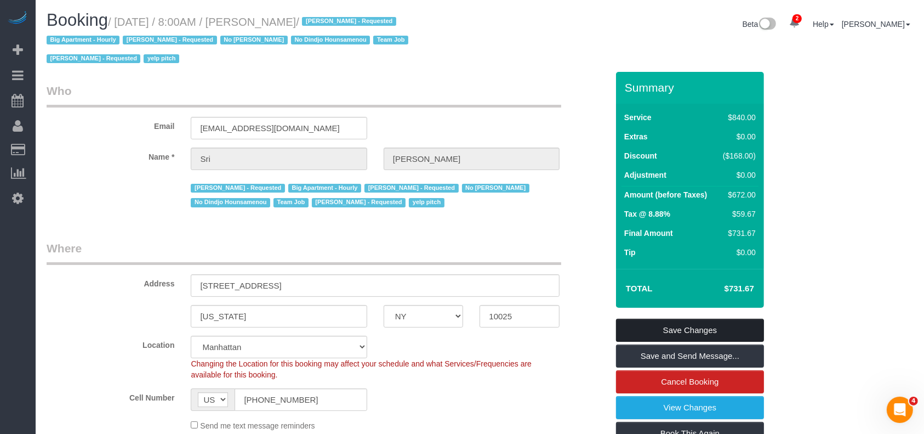
click at [692, 317] on div "Summary Service $840.00 Extras $0.00 Discount ($168.00) Adjustment $0.00 Amount…" at bounding box center [690, 284] width 148 height 424
drag, startPoint x: 694, startPoint y: 321, endPoint x: 458, endPoint y: 269, distance: 241.5
click at [694, 321] on link "Save Changes" at bounding box center [690, 330] width 148 height 23
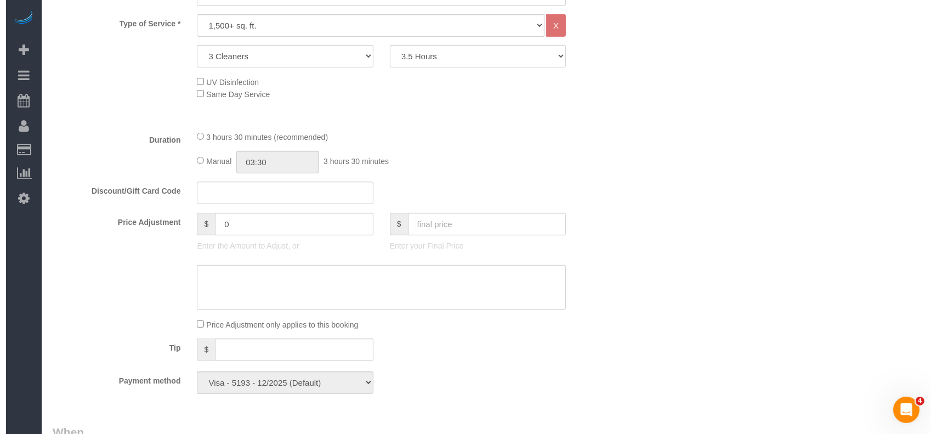
scroll to position [1023, 0]
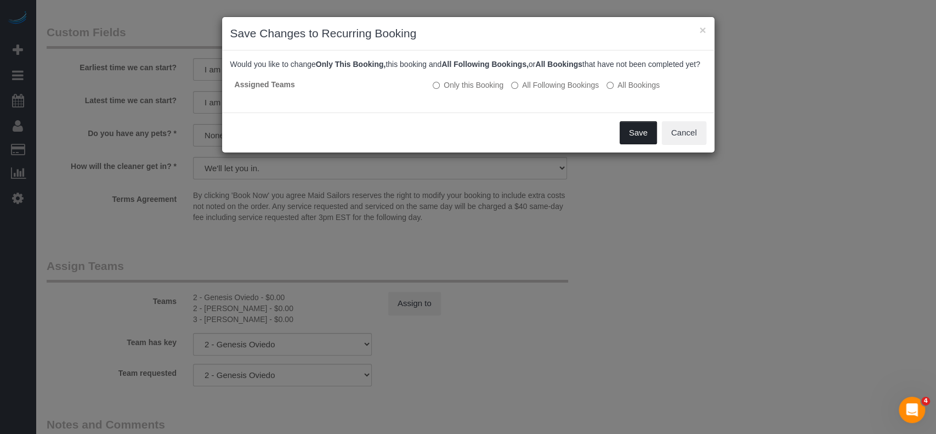
click at [648, 138] on button "Save" at bounding box center [637, 132] width 37 height 23
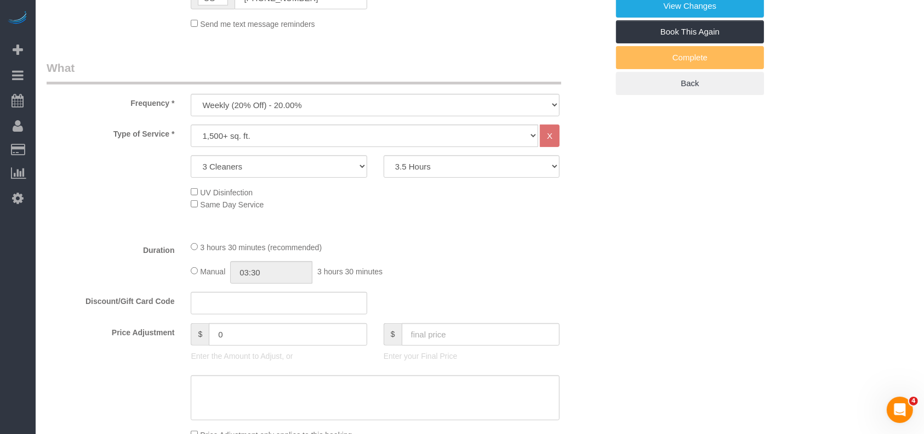
scroll to position [552, 0]
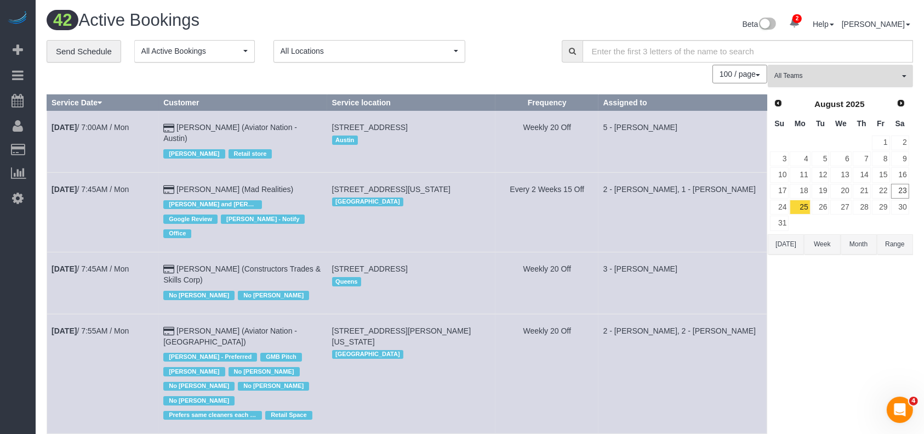
click at [895, 73] on span "All Teams" at bounding box center [837, 75] width 125 height 9
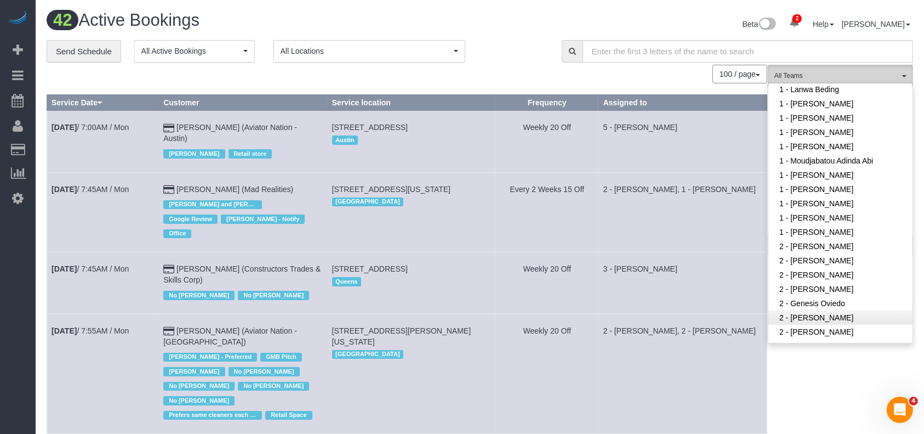
scroll to position [584, 0]
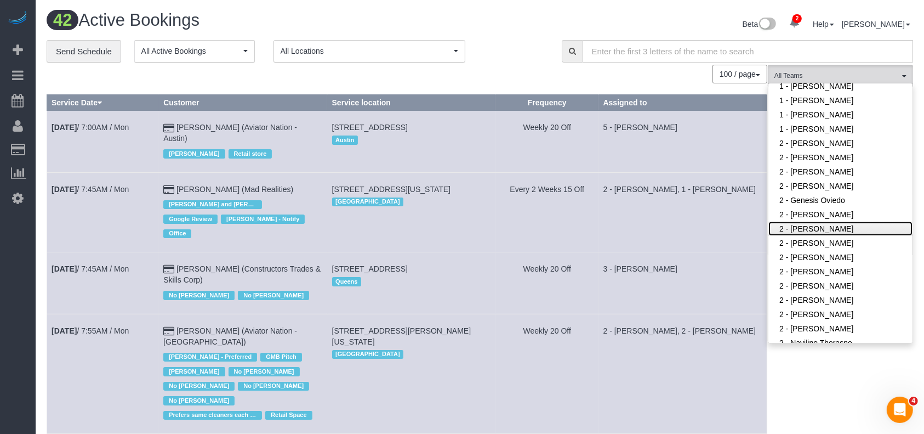
click at [821, 227] on link "2 - [PERSON_NAME]" at bounding box center [841, 228] width 144 height 14
click at [651, 220] on td "2 - Katherine Poveda, 1 - John Harris" at bounding box center [683, 211] width 168 height 79
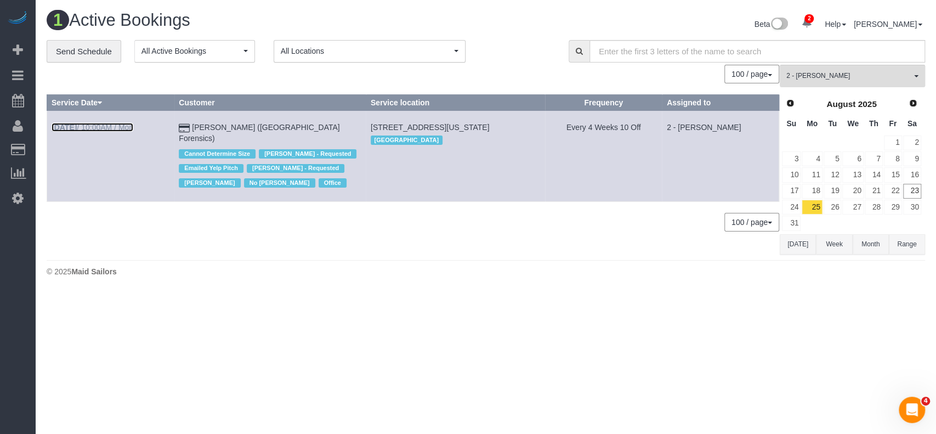
click at [104, 129] on link "Aug 25th / 10:00AM / Mon" at bounding box center [93, 127] width 82 height 9
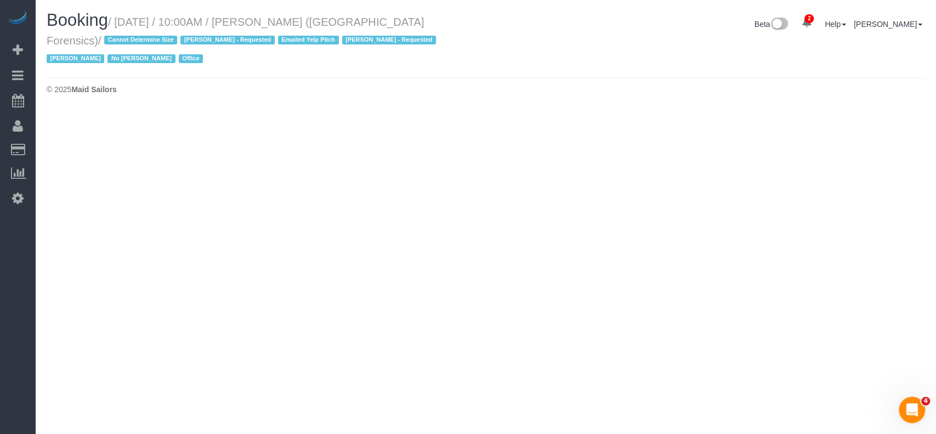
select select "NY"
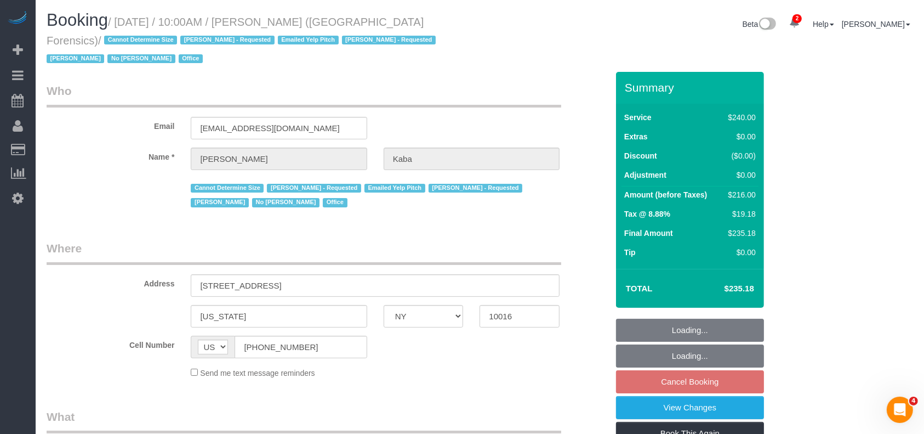
select select "number:89"
select select "number:90"
select select "number:15"
select select "number:5"
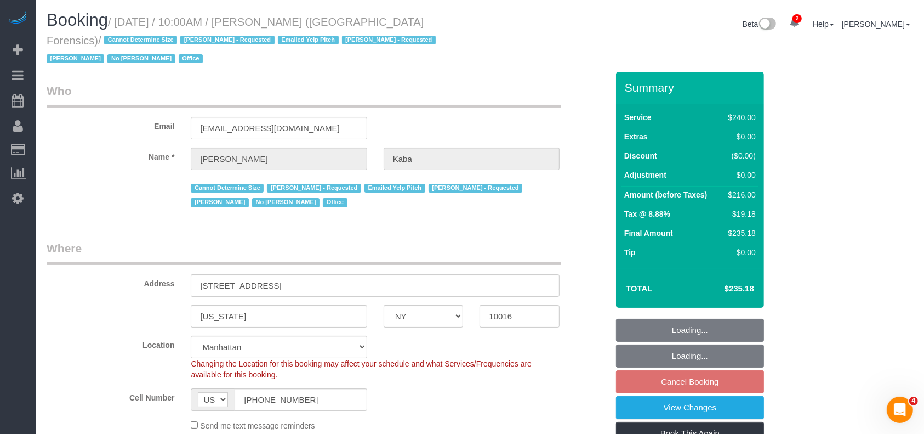
select select "string:stripe-pm_1M5WF74VGloSiKo7yaFUKUtE"
select select "object:18810"
select select "spot240"
select select "180"
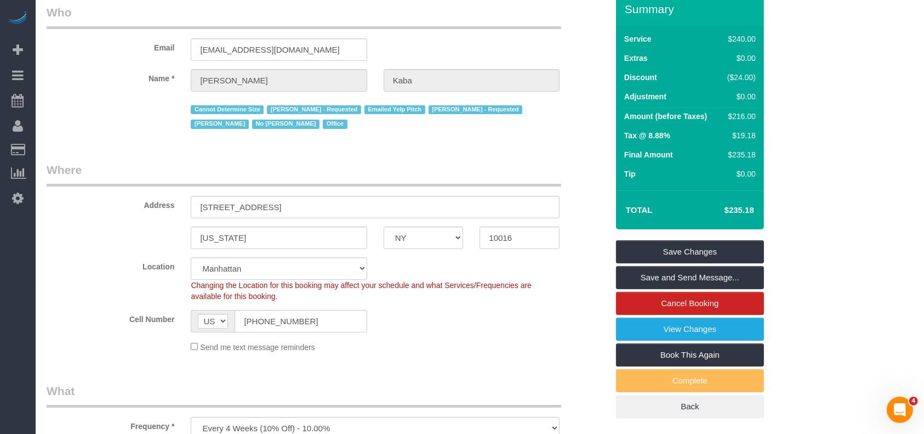
scroll to position [292, 0]
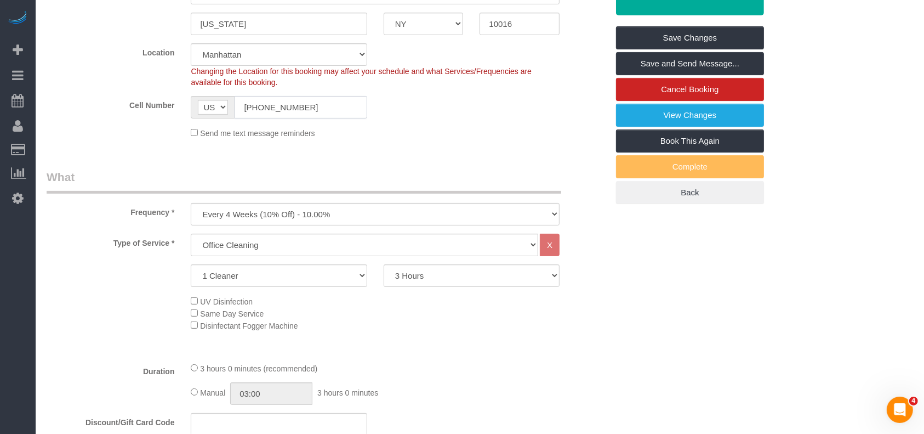
click at [296, 106] on input "(212) 532-2322" at bounding box center [301, 107] width 132 height 22
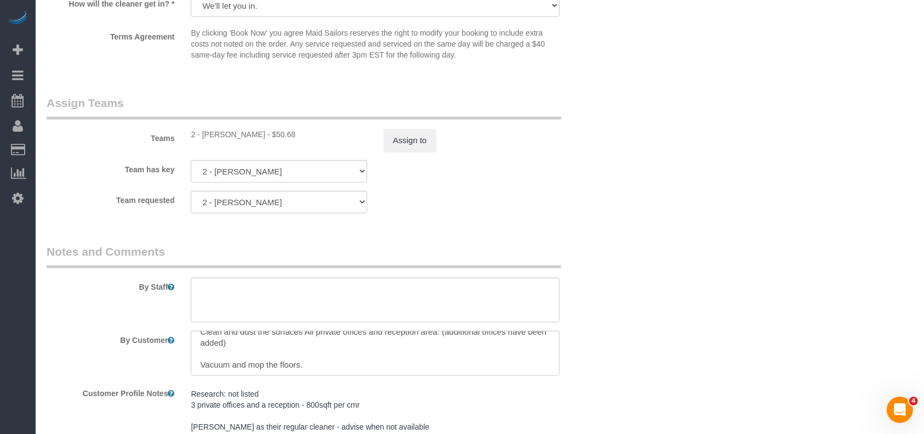
scroll to position [1194, 0]
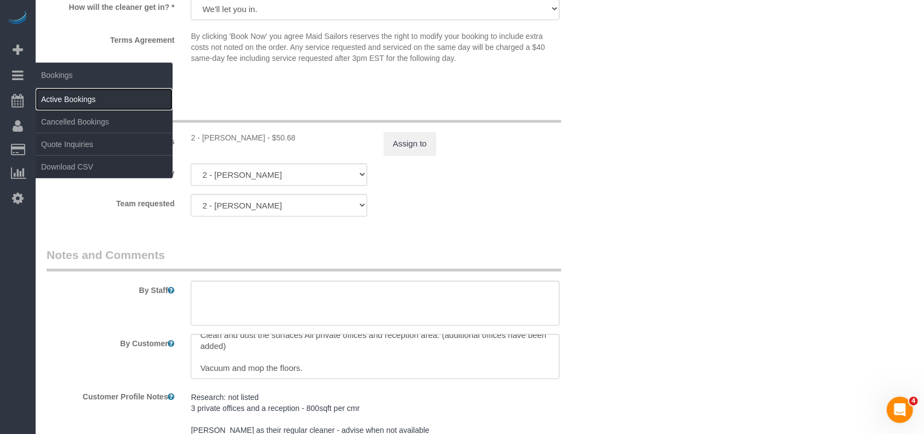
click at [78, 101] on link "Active Bookings" at bounding box center [104, 99] width 137 height 22
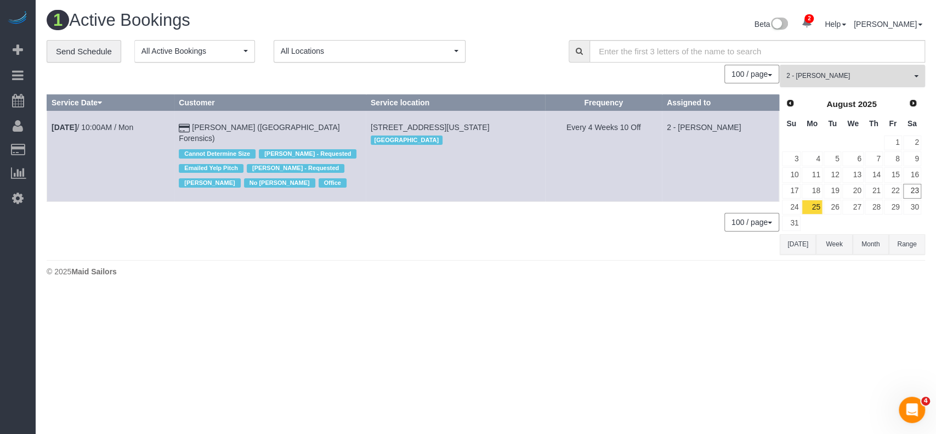
click at [902, 76] on span "2 - [PERSON_NAME]" at bounding box center [848, 75] width 125 height 9
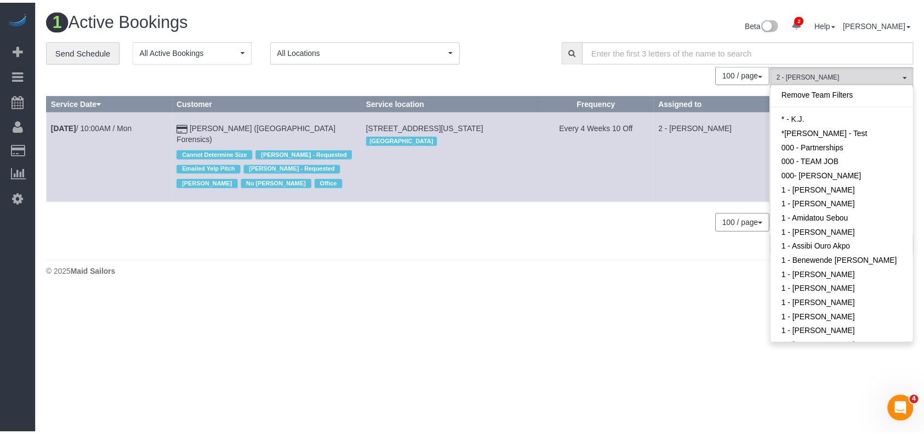
scroll to position [600, 0]
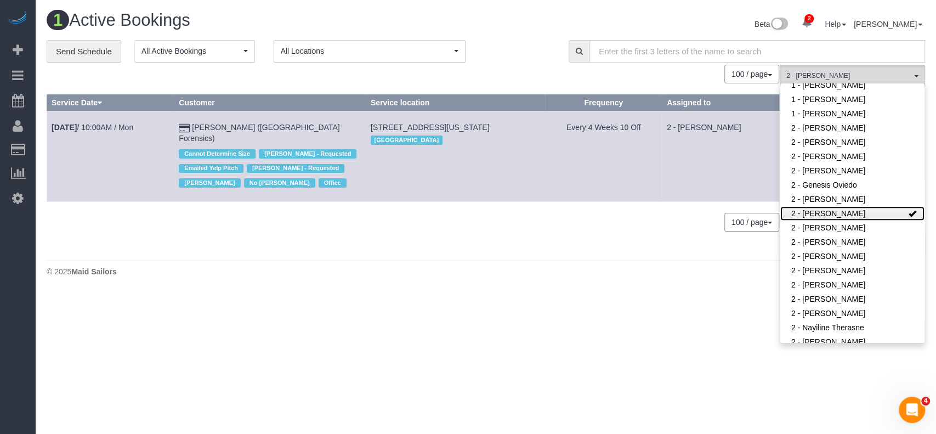
click at [882, 213] on link "2 - [PERSON_NAME]" at bounding box center [852, 213] width 144 height 14
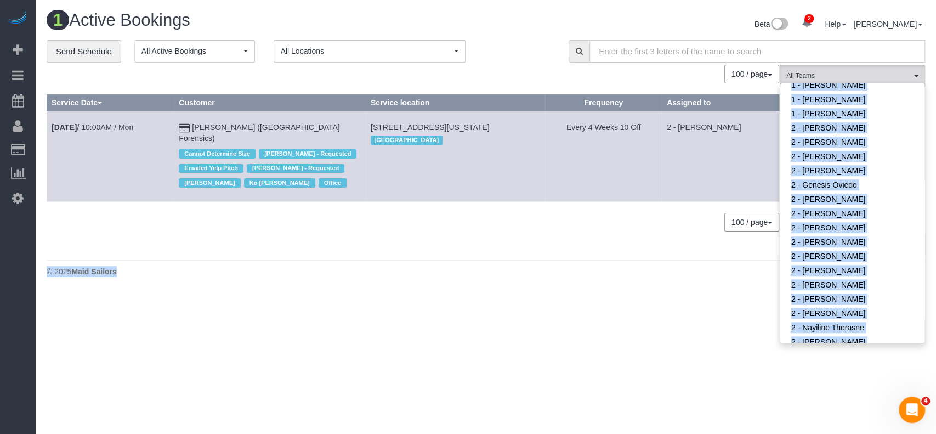
click at [682, 255] on div "1 Active Bookings Beta 2 Your Notifications You have 0 alerts × You have 4 to c…" at bounding box center [486, 146] width 900 height 293
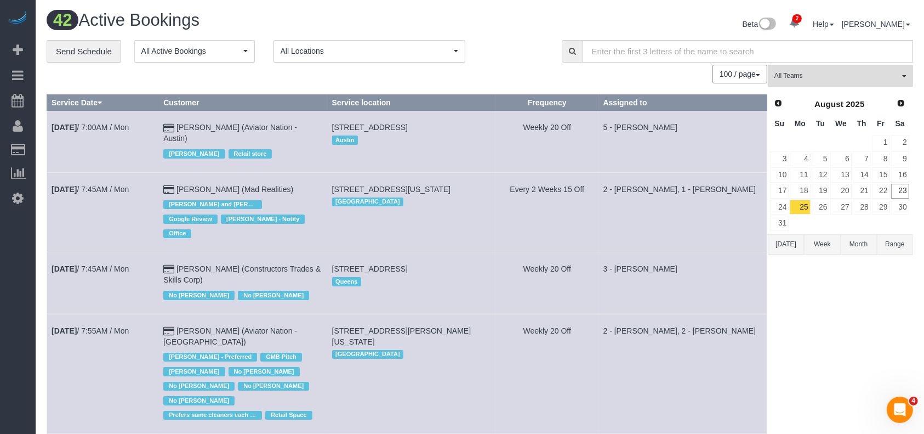
click at [732, 208] on td "2 - Katherine Poveda, 1 - John Harris" at bounding box center [683, 211] width 168 height 79
click at [845, 204] on link "27" at bounding box center [841, 207] width 21 height 15
click at [893, 70] on button "All Teams" at bounding box center [840, 76] width 145 height 22
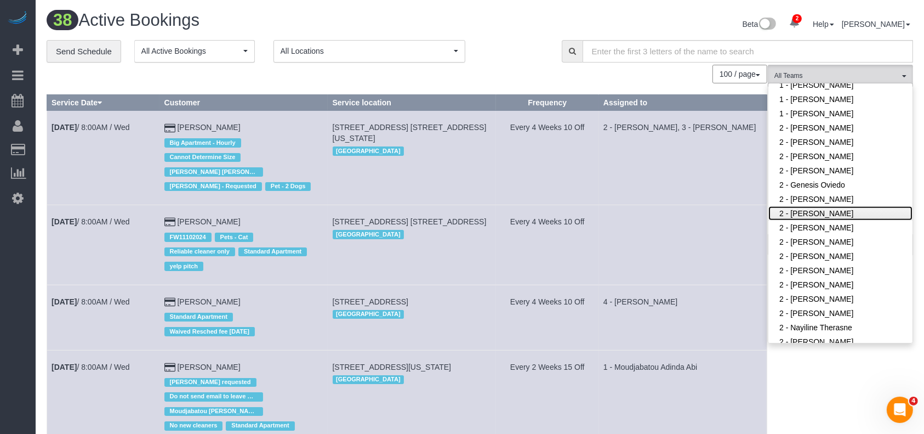
click at [837, 209] on link "2 - [PERSON_NAME]" at bounding box center [841, 213] width 144 height 14
click at [640, 187] on td "2 - Marilu Quintero, 3 - Yenis Mendez" at bounding box center [683, 158] width 168 height 94
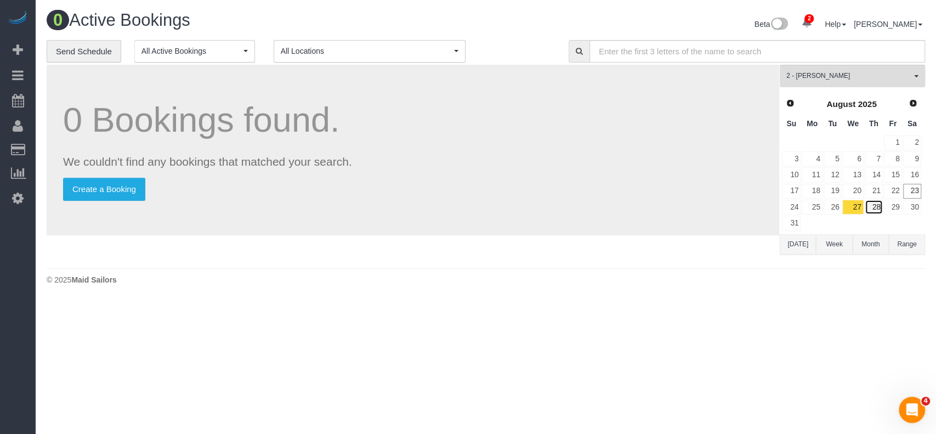
click at [874, 209] on link "28" at bounding box center [874, 207] width 18 height 15
click at [918, 73] on button "2 - Hilda Coleman All Teams" at bounding box center [852, 76] width 145 height 22
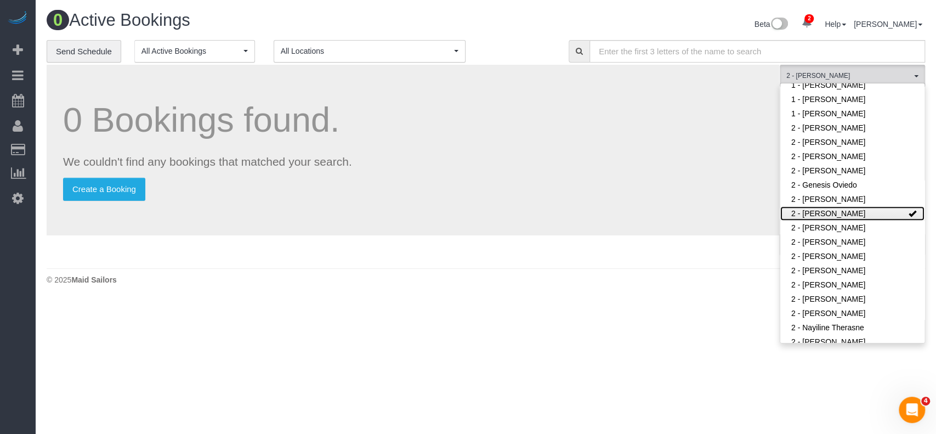
click at [877, 214] on link "2 - [PERSON_NAME]" at bounding box center [852, 213] width 144 height 14
click at [588, 252] on div "0 Bookings found. We couldn't find any bookings that matched your search. Creat…" at bounding box center [413, 164] width 733 height 198
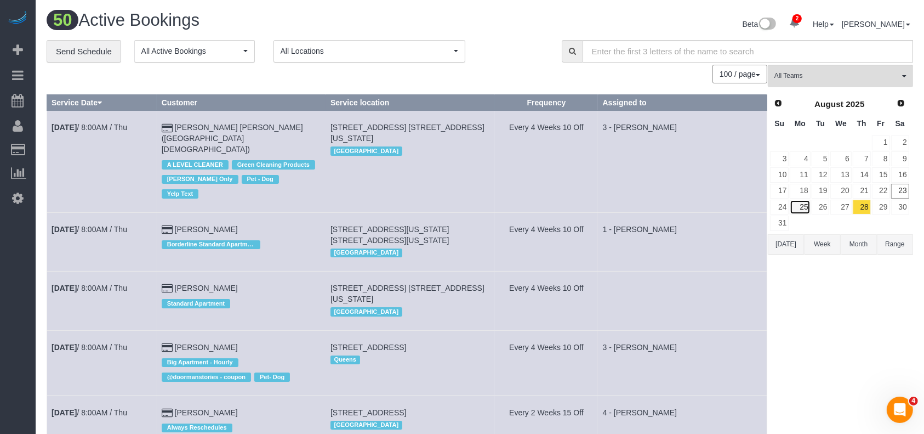
click at [798, 204] on link "25" at bounding box center [800, 207] width 20 height 15
click at [798, 203] on link "25" at bounding box center [800, 207] width 20 height 15
click at [897, 74] on span "All Teams" at bounding box center [837, 75] width 125 height 9
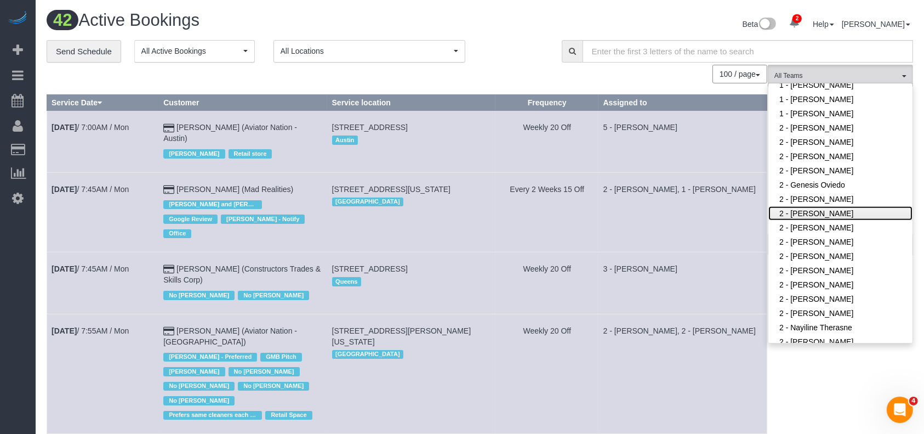
click at [831, 214] on link "2 - [PERSON_NAME]" at bounding box center [841, 213] width 144 height 14
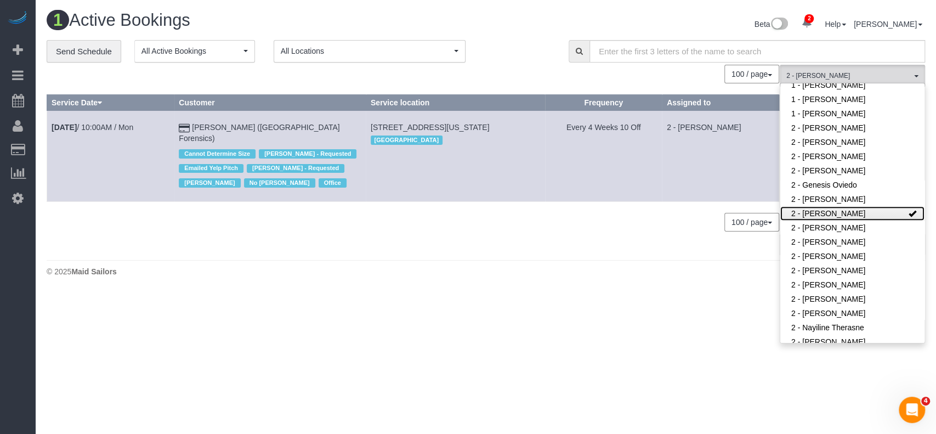
click at [871, 206] on link "2 - [PERSON_NAME]" at bounding box center [852, 213] width 144 height 14
click at [582, 242] on div "0 Bookings found. We couldn't find any bookings that matched your search. Creat…" at bounding box center [413, 160] width 733 height 190
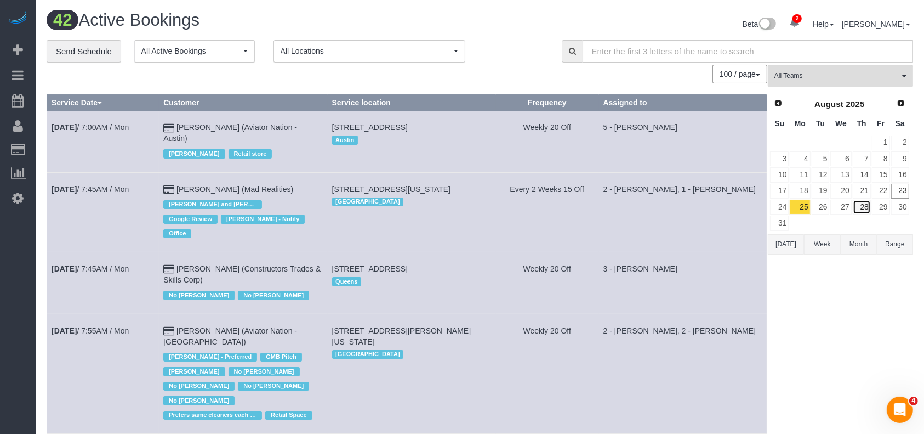
click at [864, 204] on link "28" at bounding box center [862, 207] width 18 height 15
click at [863, 204] on link "28" at bounding box center [862, 207] width 18 height 15
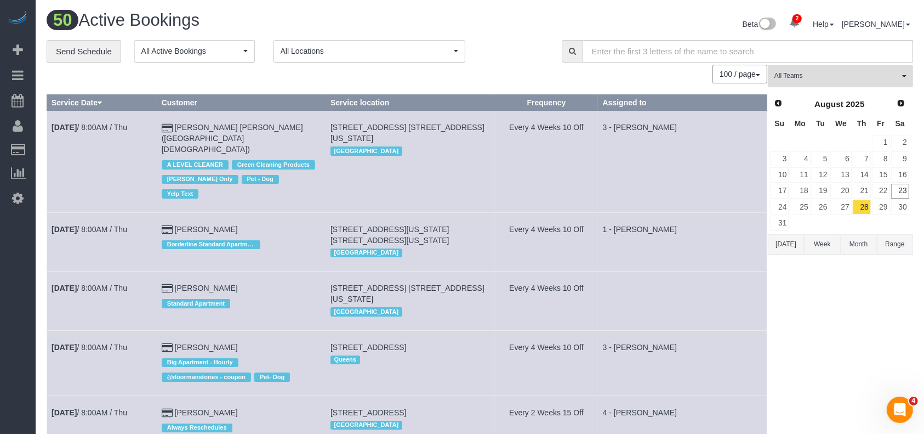
click at [896, 78] on span "All Teams" at bounding box center [837, 75] width 125 height 9
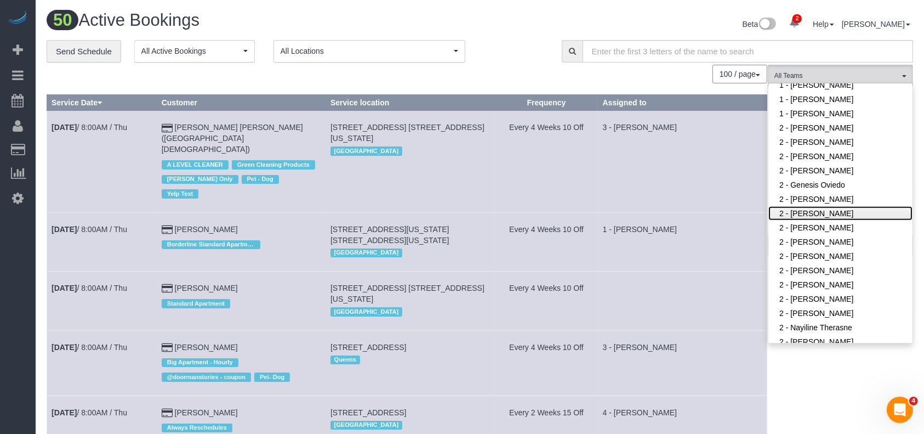
click at [830, 219] on link "2 - [PERSON_NAME]" at bounding box center [841, 213] width 144 height 14
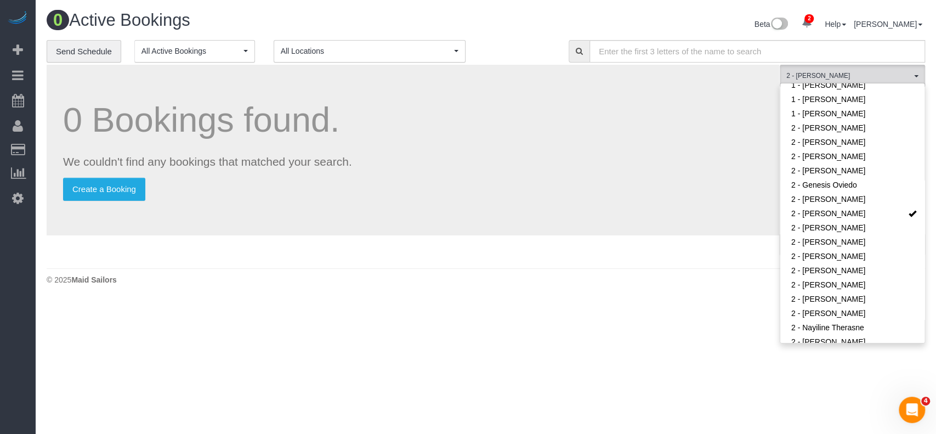
click at [544, 36] on div "Beta 2 Your Notifications You have 0 alerts × You have 4 to charge for 08/22/20…" at bounding box center [709, 25] width 447 height 29
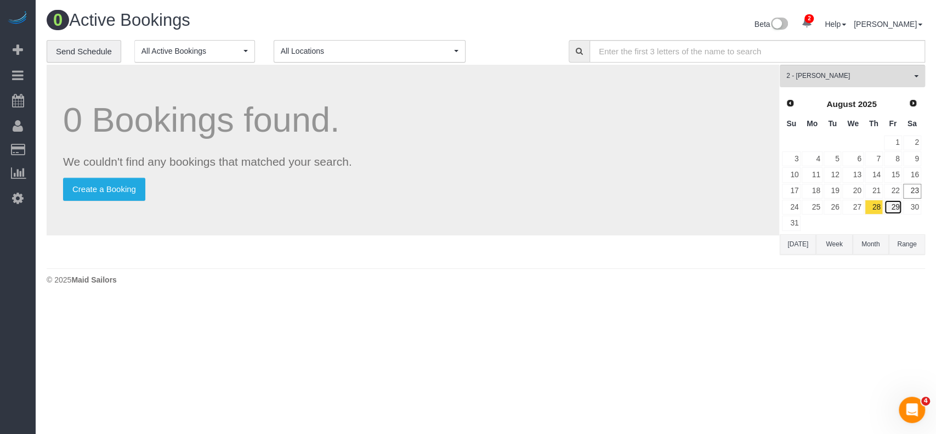
click at [889, 202] on link "29" at bounding box center [893, 207] width 18 height 15
click at [914, 202] on link "30" at bounding box center [912, 207] width 18 height 15
click at [789, 217] on link "31" at bounding box center [791, 222] width 19 height 15
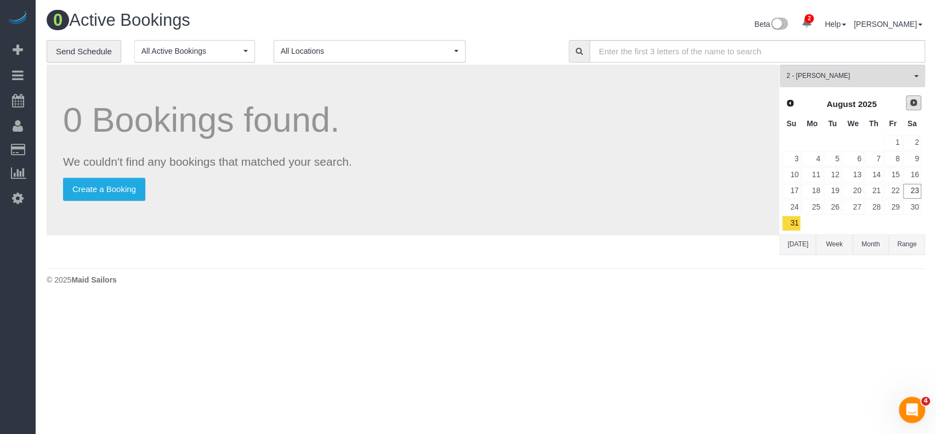
click at [913, 107] on link "Next" at bounding box center [913, 102] width 15 height 15
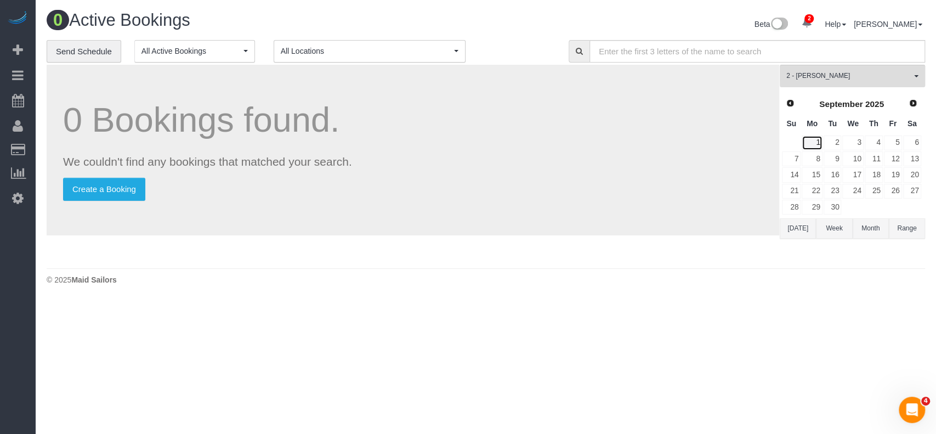
click at [812, 137] on link "1" at bounding box center [812, 142] width 20 height 15
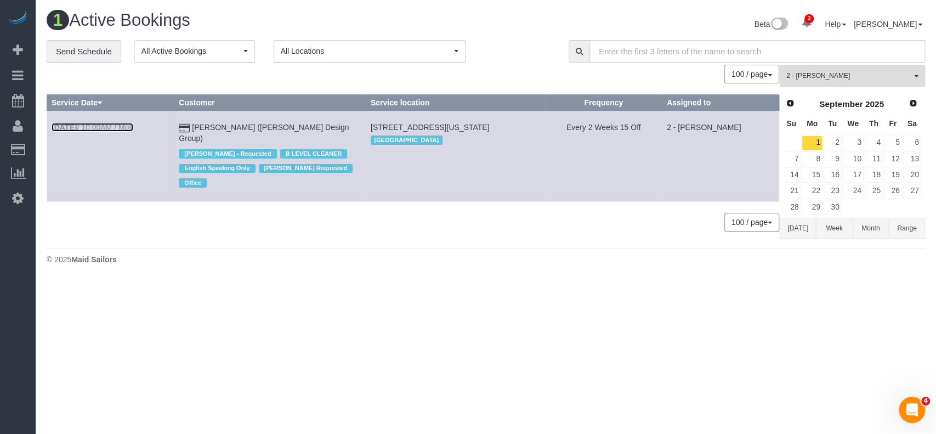
click at [126, 127] on link "Sep 1st / 10:00AM / Mon" at bounding box center [93, 127] width 82 height 9
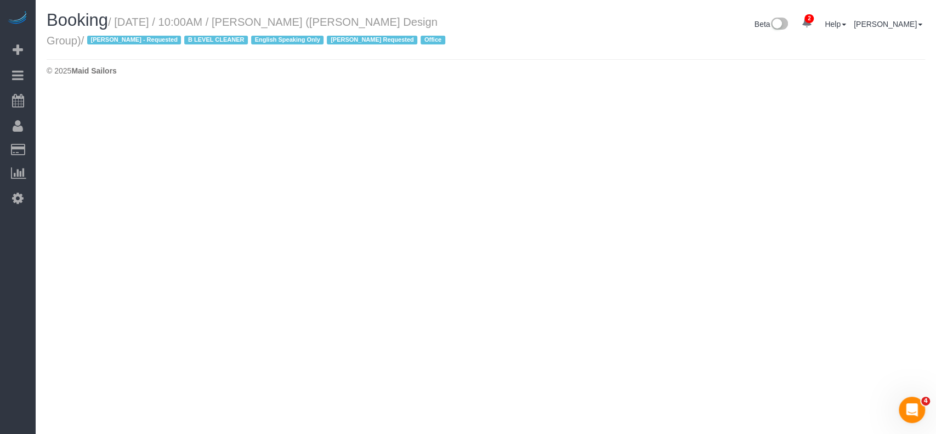
select select "NY"
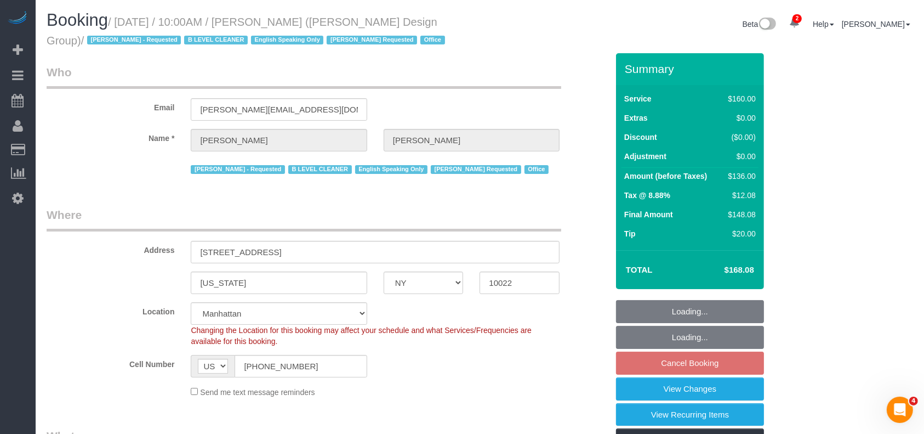
select select "object:28258"
select select "number:89"
select select "number:90"
select select "number:15"
select select "number:5"
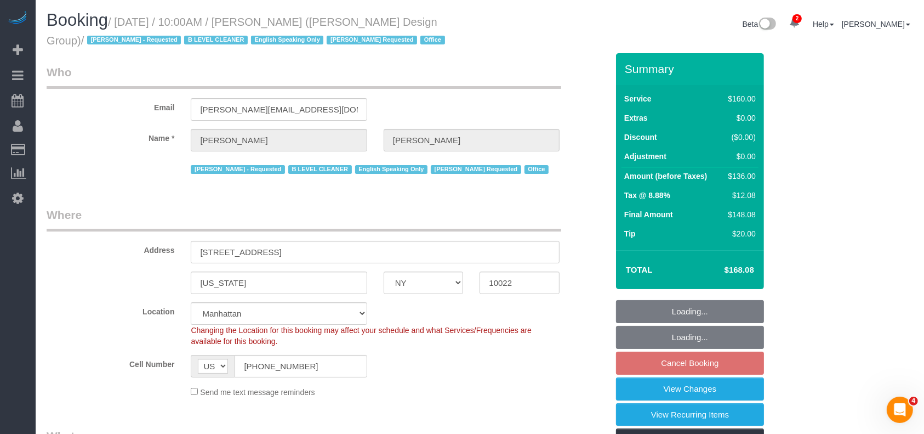
select select "object:28764"
select select "string:stripe-pm_1J1ChU4VGloSiKo7dD0yRKzP"
select select "spot300"
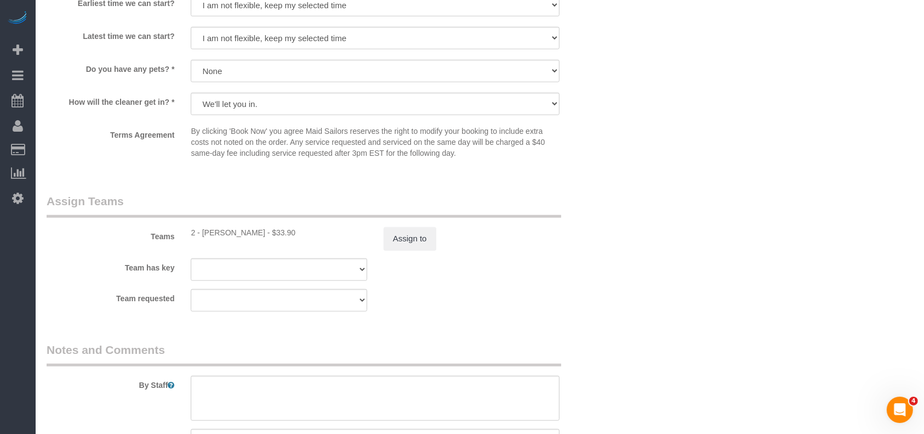
scroll to position [1169, 0]
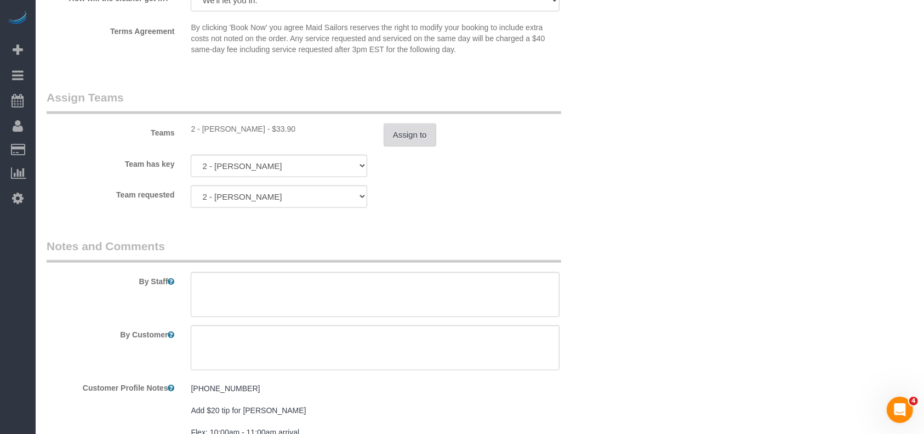
click at [406, 145] on button "Assign to" at bounding box center [410, 134] width 53 height 23
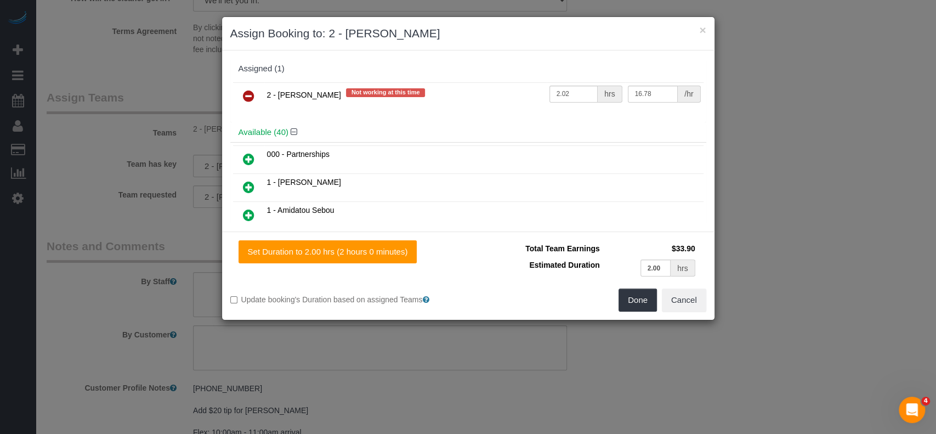
click at [248, 96] on icon at bounding box center [249, 95] width 12 height 13
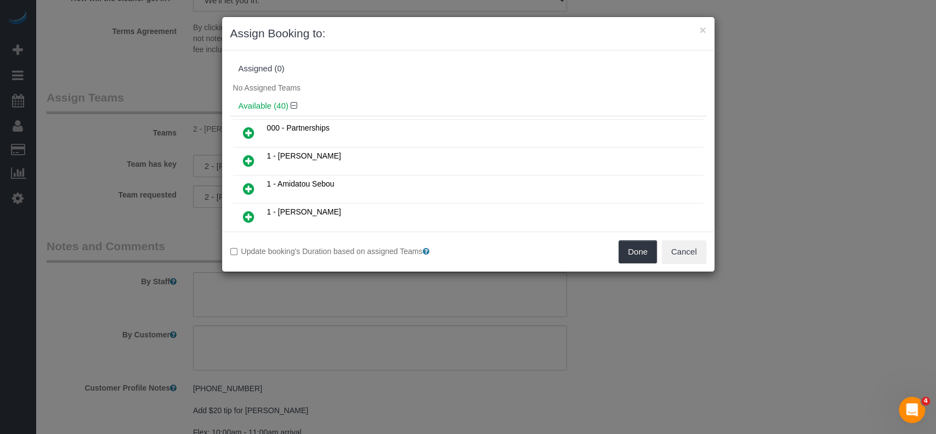
click at [246, 213] on icon at bounding box center [249, 216] width 12 height 13
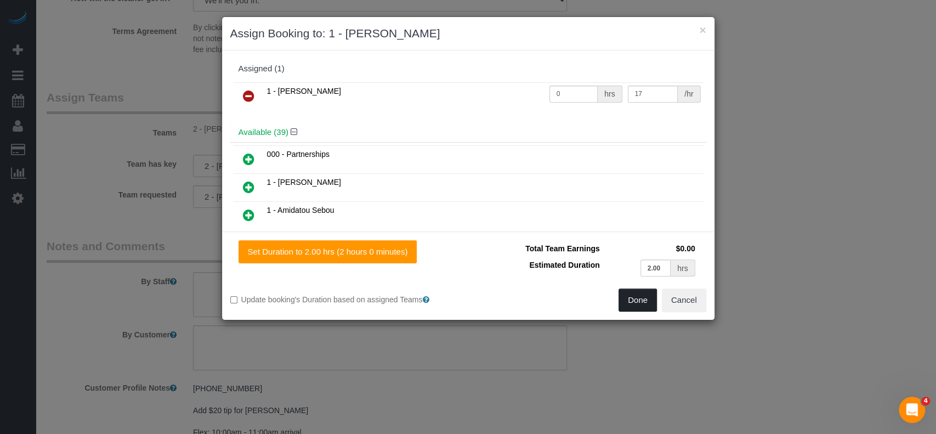
click at [635, 297] on button "Done" at bounding box center [637, 299] width 38 height 23
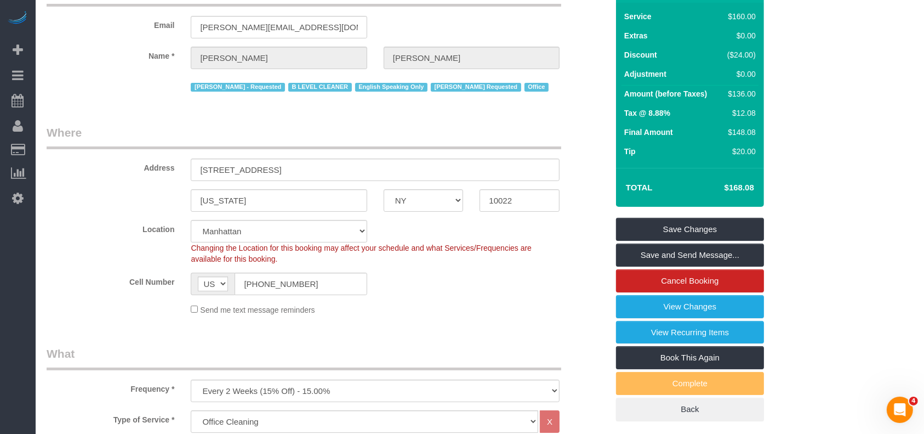
scroll to position [0, 0]
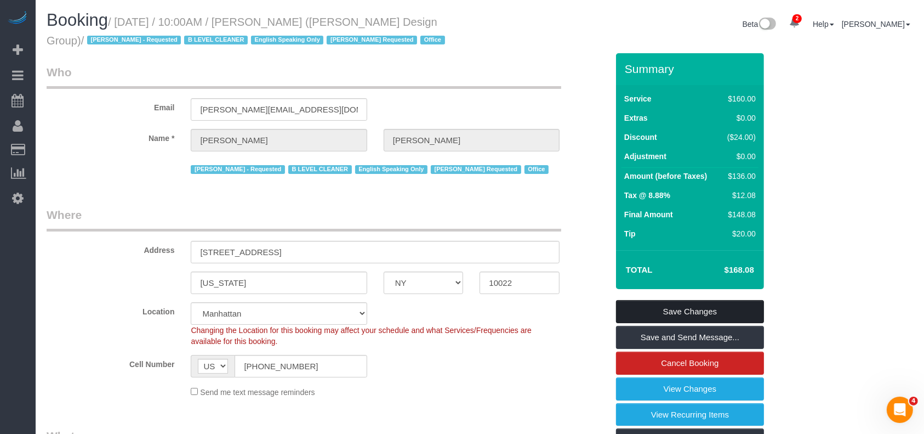
drag, startPoint x: 703, startPoint y: 306, endPoint x: 669, endPoint y: 278, distance: 44.4
click at [705, 307] on link "Save Changes" at bounding box center [690, 311] width 148 height 23
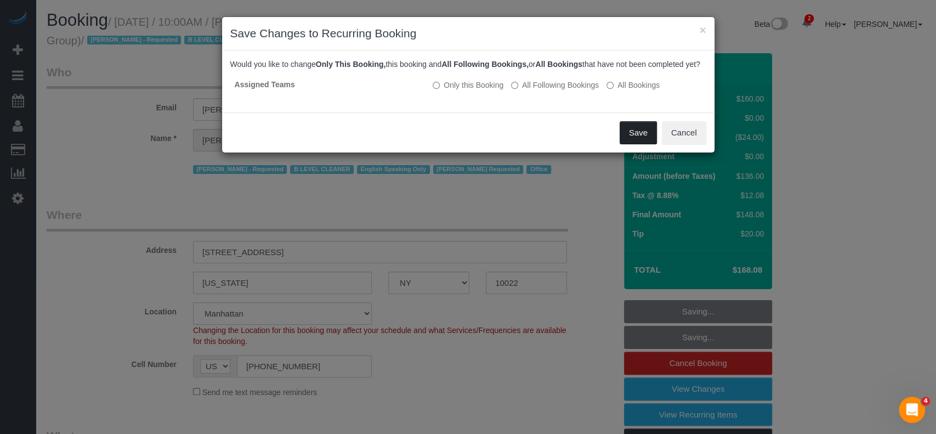
click at [635, 143] on button "Save" at bounding box center [637, 132] width 37 height 23
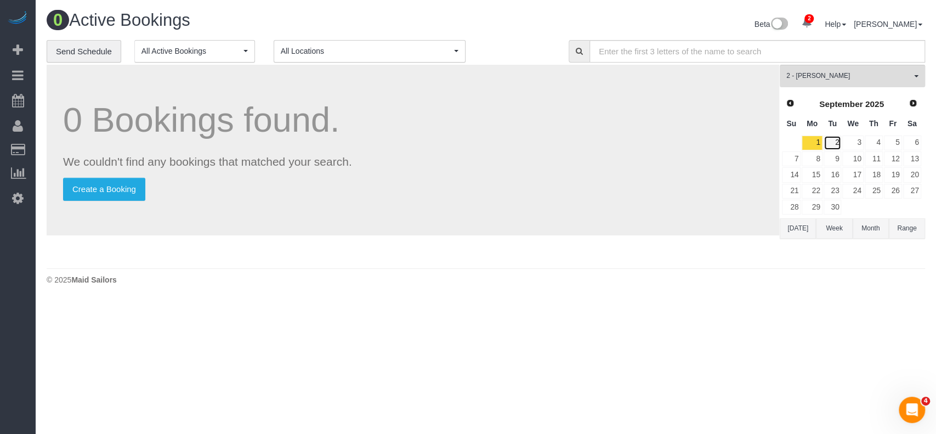
click at [832, 144] on link "2" at bounding box center [832, 142] width 18 height 15
click at [832, 143] on link "2" at bounding box center [832, 142] width 18 height 15
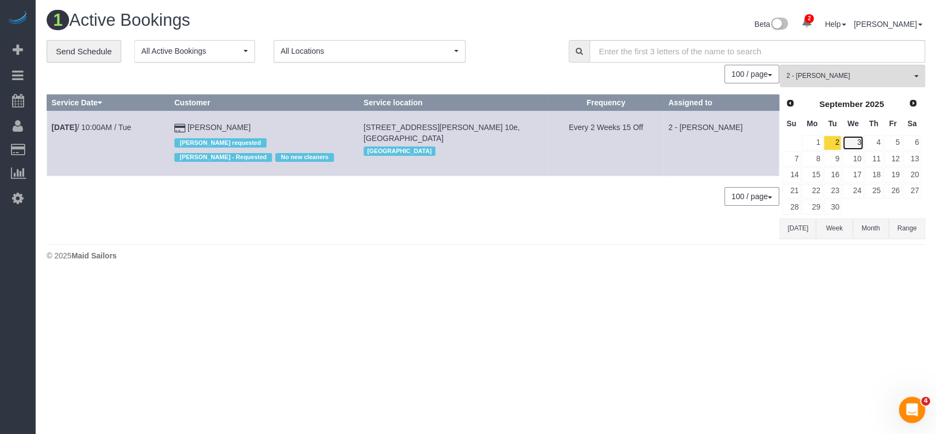
click at [849, 136] on link "3" at bounding box center [852, 142] width 21 height 15
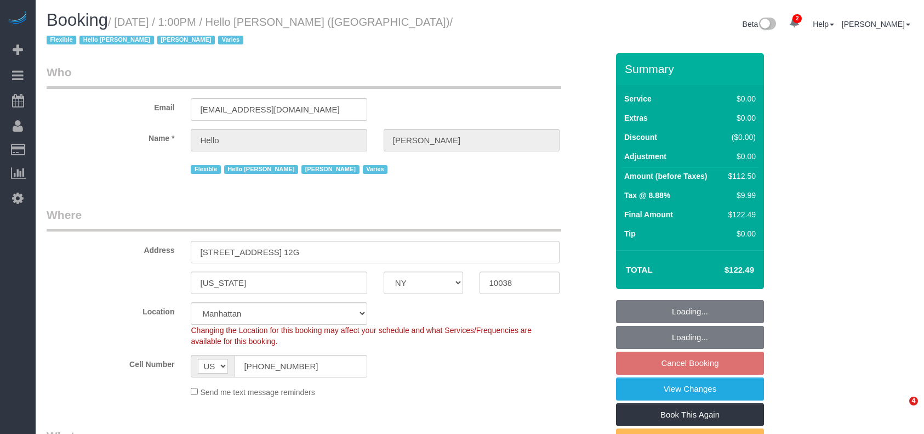
select select "NY"
select select "number:89"
select select "number:90"
select select "number:15"
select select "number:7"
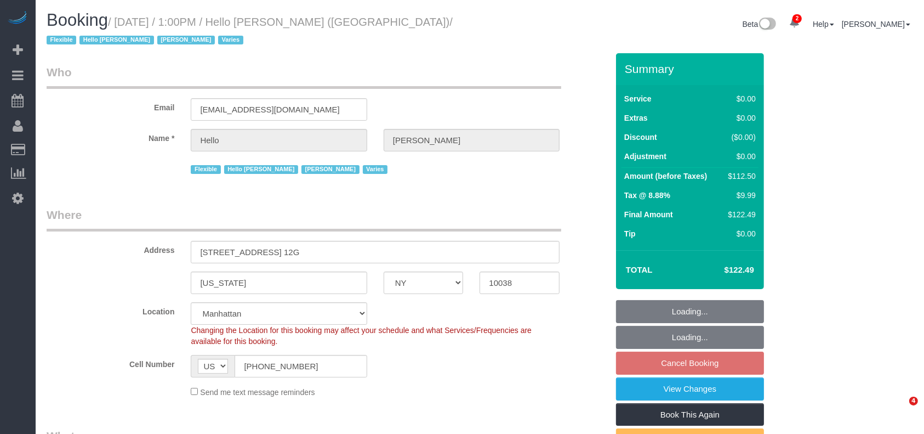
select select "object:878"
select select "spot6"
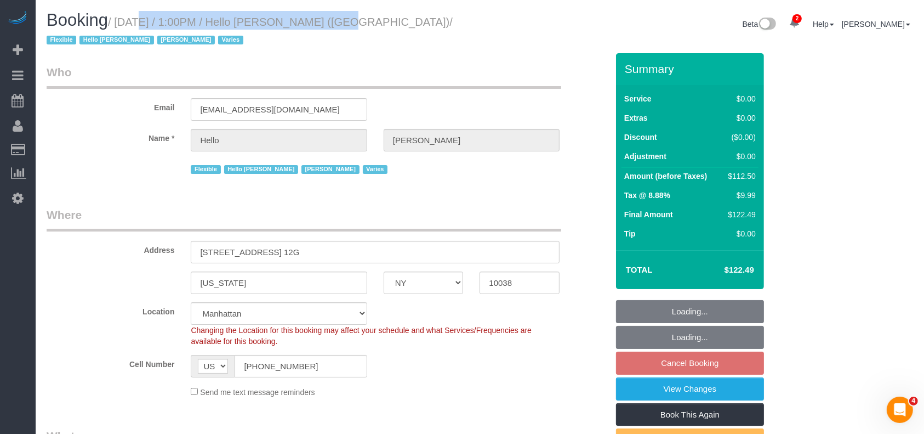
drag, startPoint x: 119, startPoint y: 19, endPoint x: 312, endPoint y: 24, distance: 193.0
click at [312, 24] on small "/ [DATE] / 1:00PM / Hello [PERSON_NAME] ([GEOGRAPHIC_DATA]) / Flexible Hello [P…" at bounding box center [250, 31] width 406 height 31
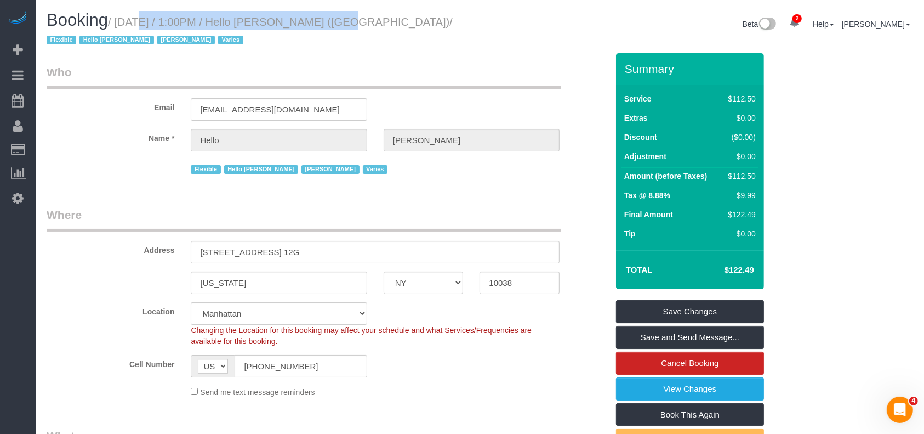
copy small "[DATE] / 1:00PM / Hello [PERSON_NAME]"
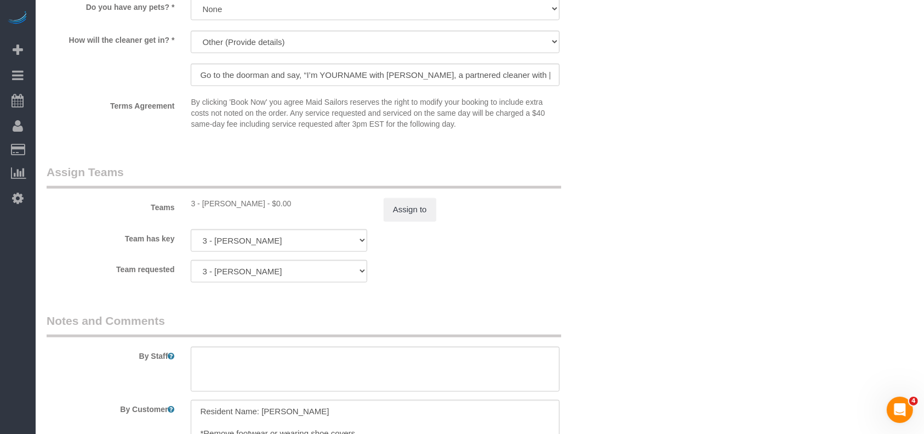
scroll to position [1462, 0]
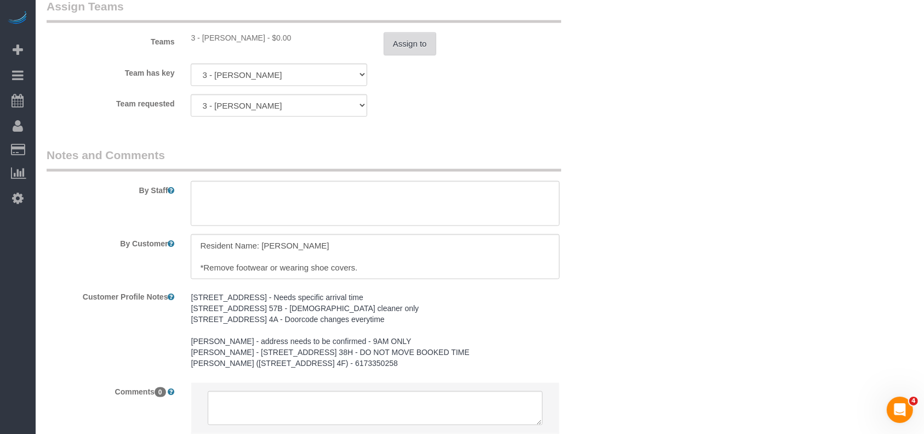
click at [396, 52] on button "Assign to" at bounding box center [410, 43] width 53 height 23
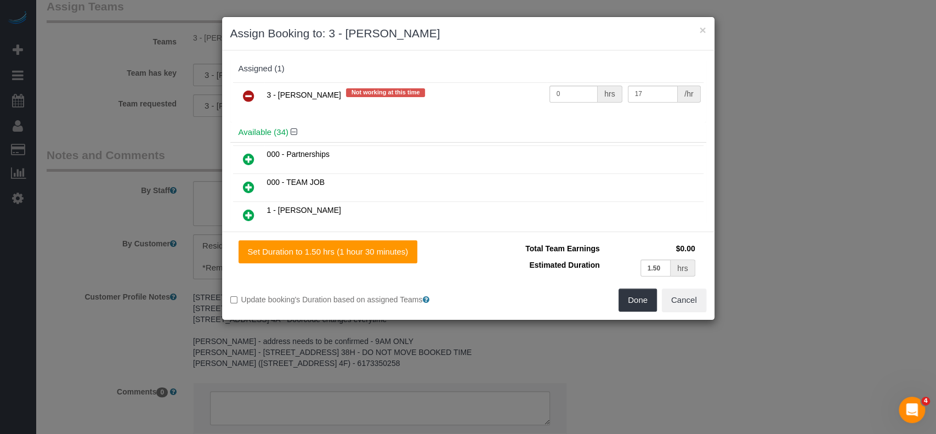
click at [248, 92] on icon at bounding box center [249, 95] width 12 height 13
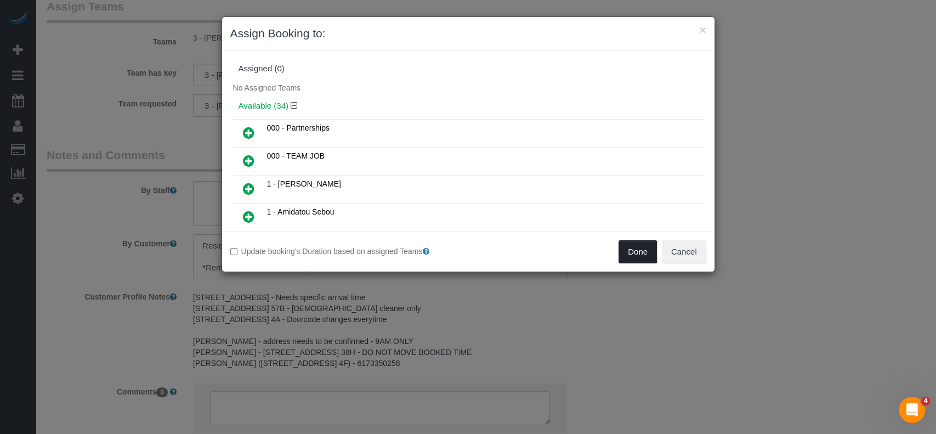
click at [643, 251] on button "Done" at bounding box center [637, 251] width 38 height 23
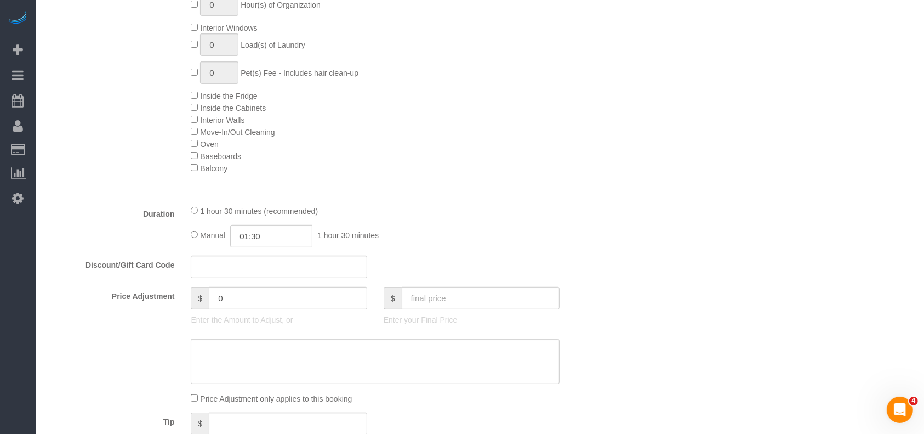
scroll to position [146, 0]
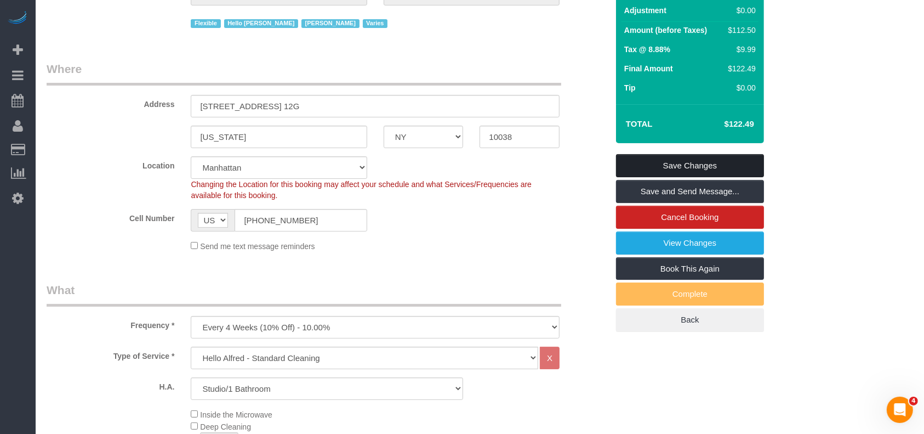
click at [715, 158] on link "Save Changes" at bounding box center [690, 165] width 148 height 23
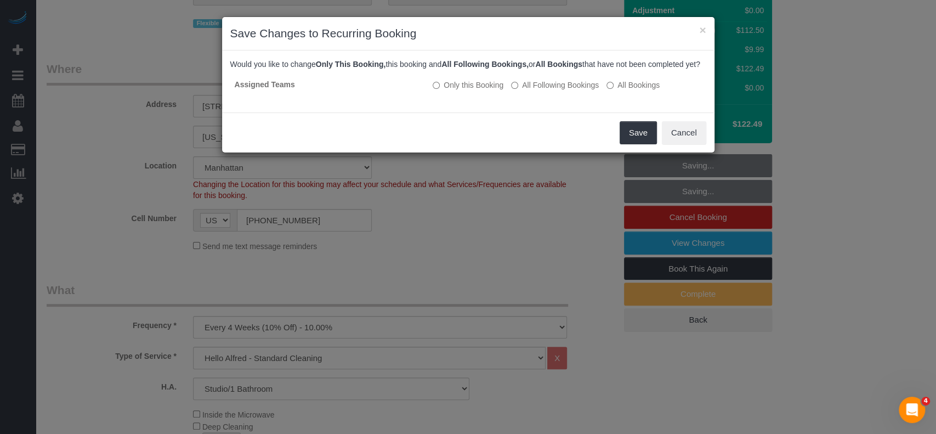
click at [616, 143] on div "Save Cancel" at bounding box center [468, 132] width 492 height 40
click at [632, 144] on button "Save" at bounding box center [637, 132] width 37 height 23
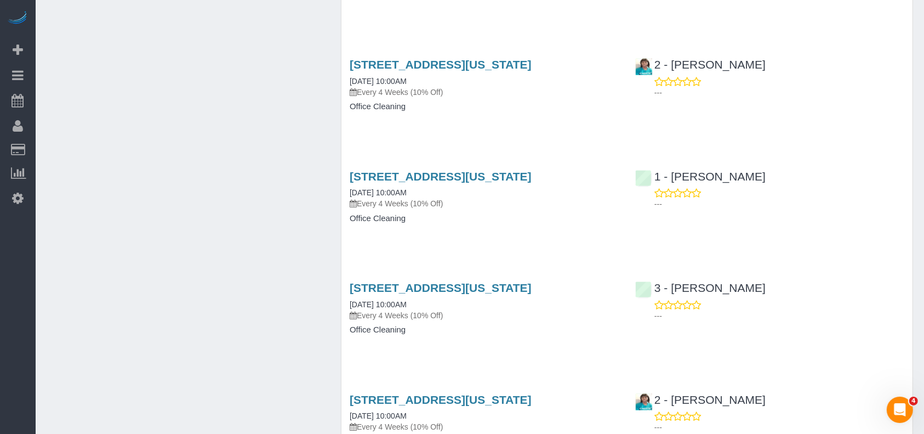
scroll to position [1096, 0]
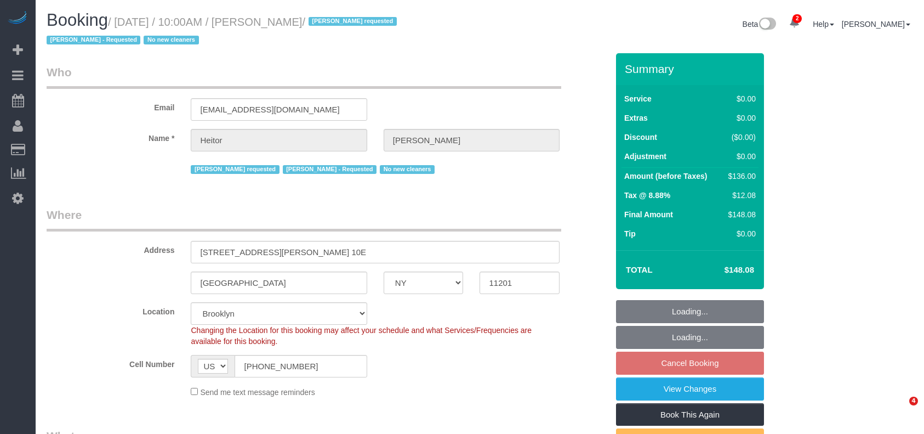
select select "NY"
select select "1"
select select "spot3"
select select "number:89"
select select "number:90"
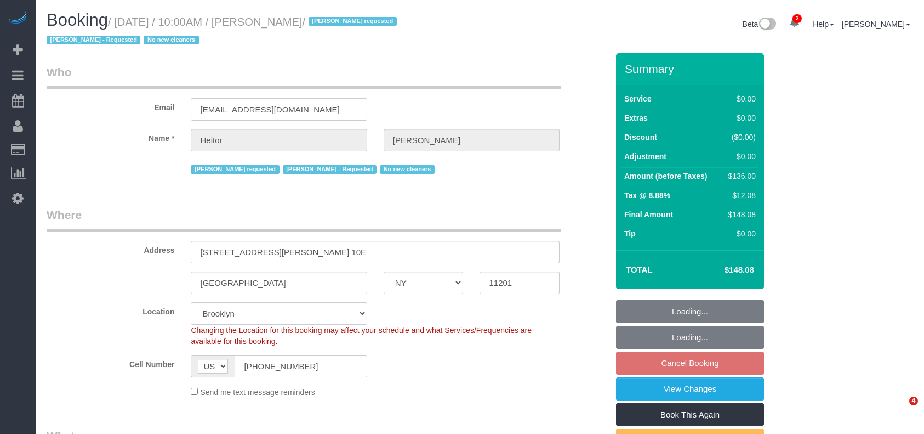
select select "number:15"
select select "number:5"
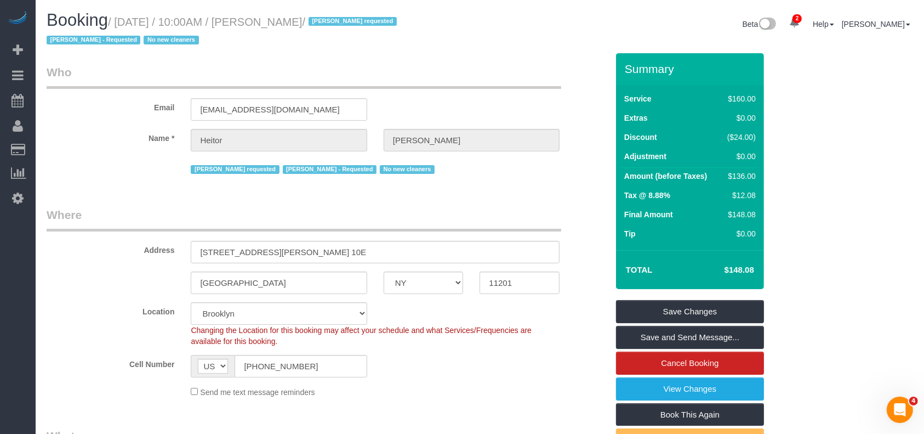
drag, startPoint x: 117, startPoint y: 20, endPoint x: 349, endPoint y: 20, distance: 232.4
click at [349, 20] on small "/ September 02, 2025 / 10:00AM / Heitor Santos / Dayanira Perez requested Hilda…" at bounding box center [224, 31] width 354 height 31
copy small "September 02, 2025 / 10:00AM / Heitor Santos"
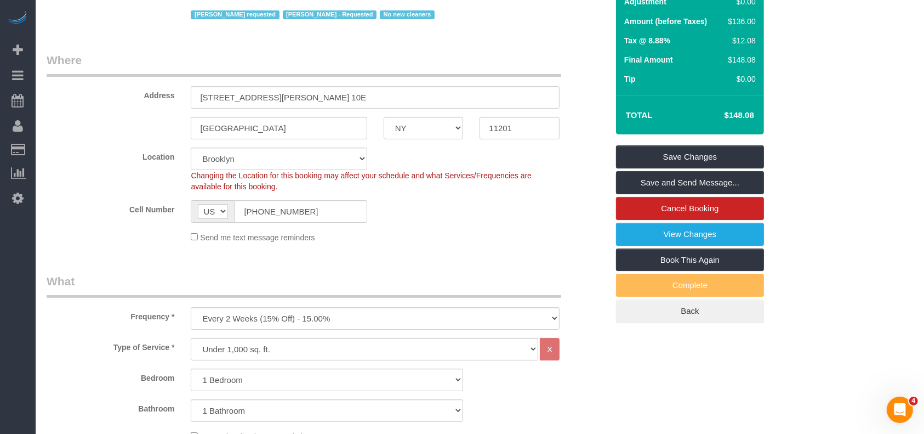
scroll to position [73, 0]
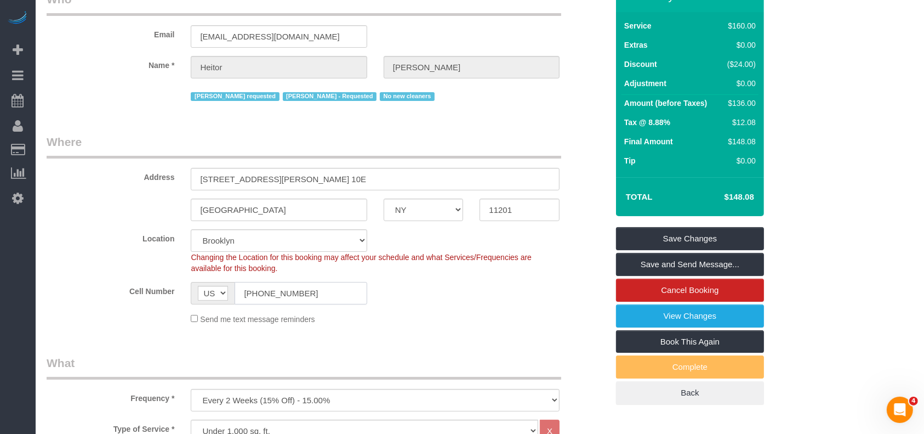
click at [262, 293] on input "1 (954) 225-9738" at bounding box center [301, 293] width 132 height 22
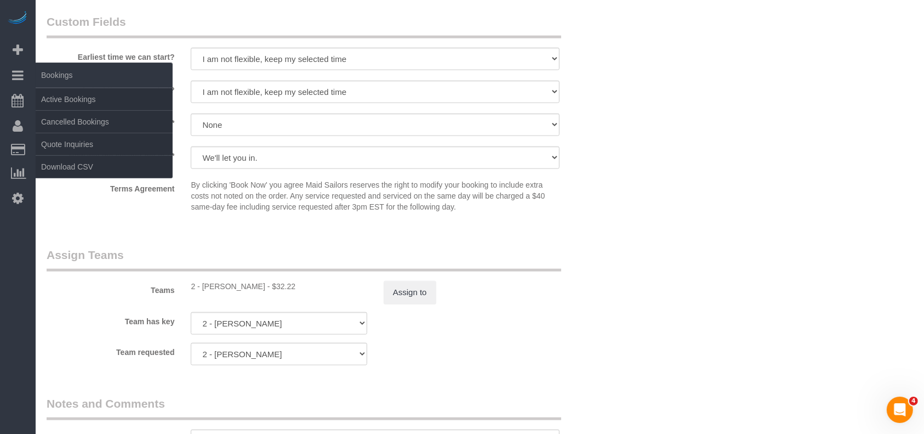
scroll to position [1169, 0]
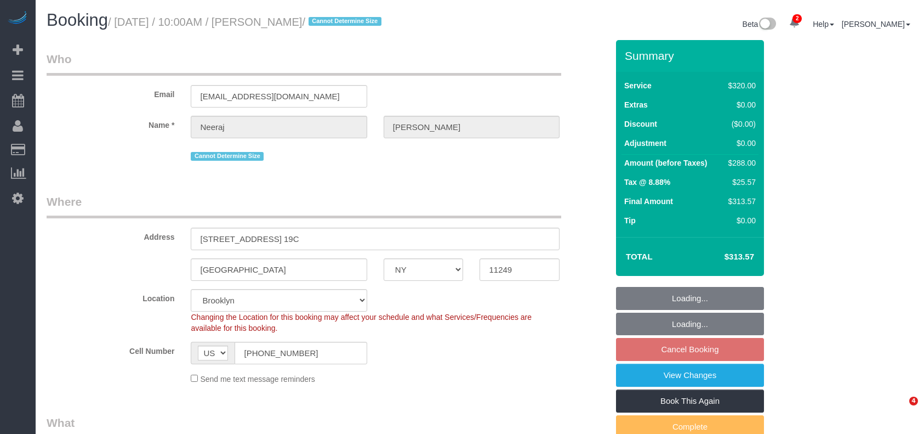
select select "NY"
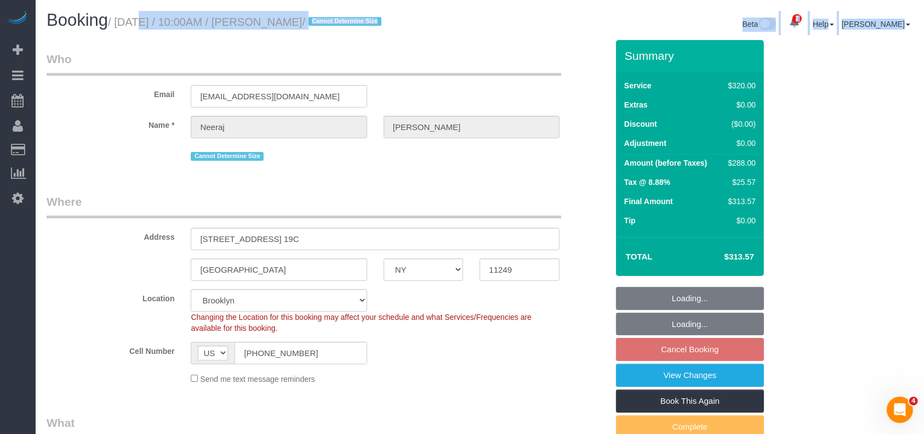
select select "object:644"
select select "string:stripe-pm_1PkTIh4VGloSiKo7Lli34hJt"
select select "spot3"
select select "number:89"
select select "number:90"
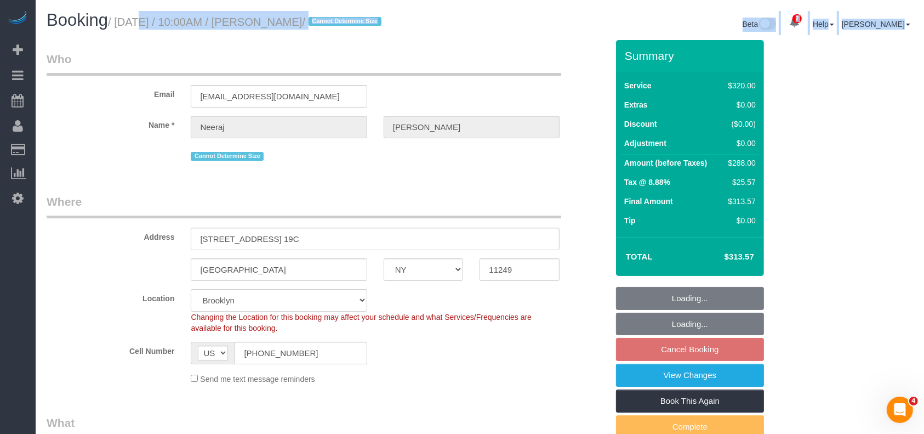
select select "number:15"
select select "number:5"
select select "240"
click at [371, 20] on small "/ September 03, 2025 / 10:00AM / Neeraj Devulapalli / Cannot Determine Size" at bounding box center [246, 22] width 277 height 12
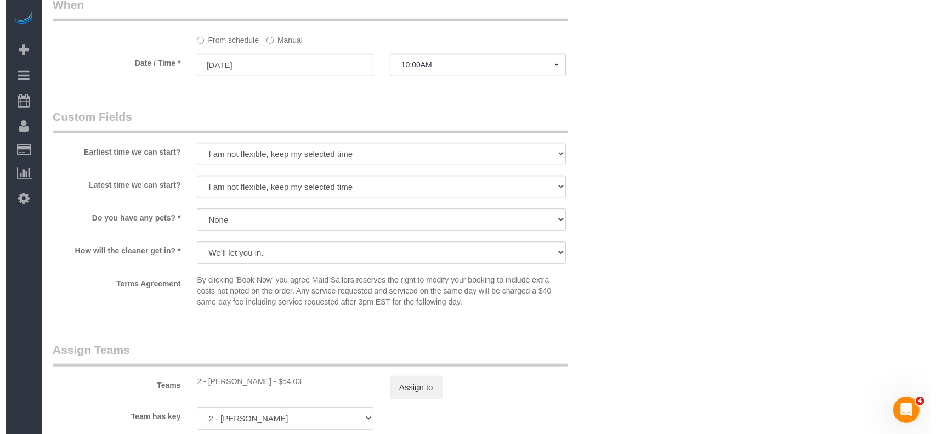
scroll to position [1169, 0]
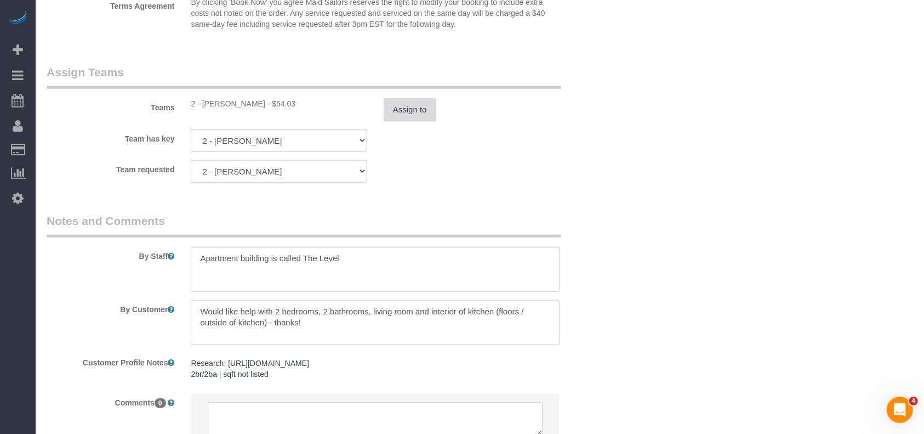
click at [403, 109] on button "Assign to" at bounding box center [410, 109] width 53 height 23
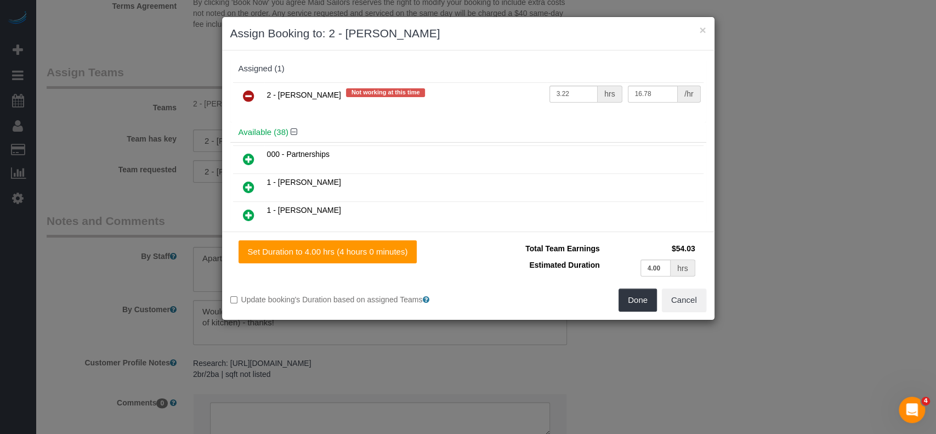
click at [247, 93] on icon at bounding box center [249, 95] width 12 height 13
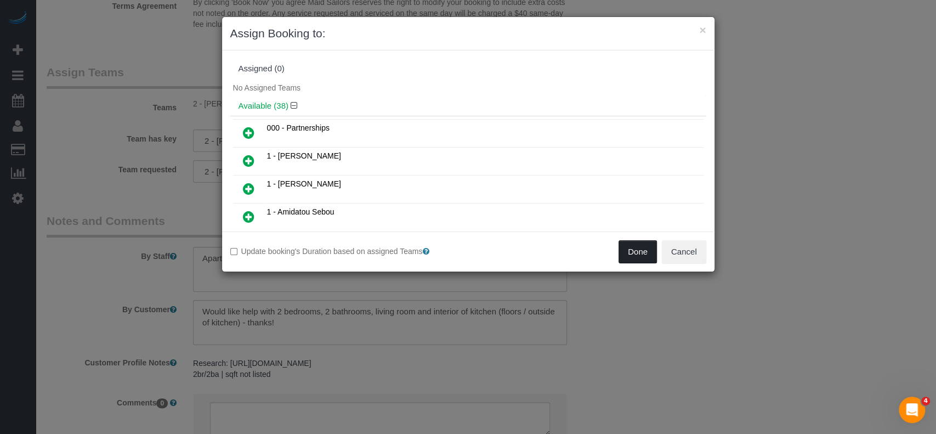
click at [636, 252] on button "Done" at bounding box center [637, 251] width 38 height 23
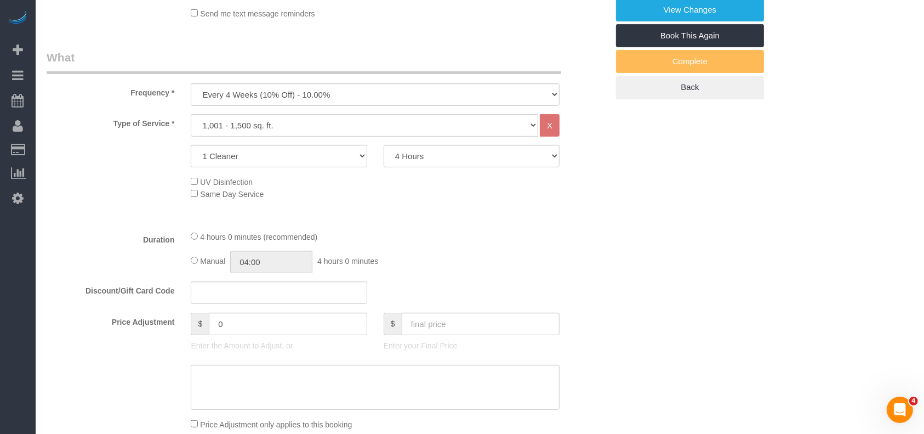
scroll to position [0, 0]
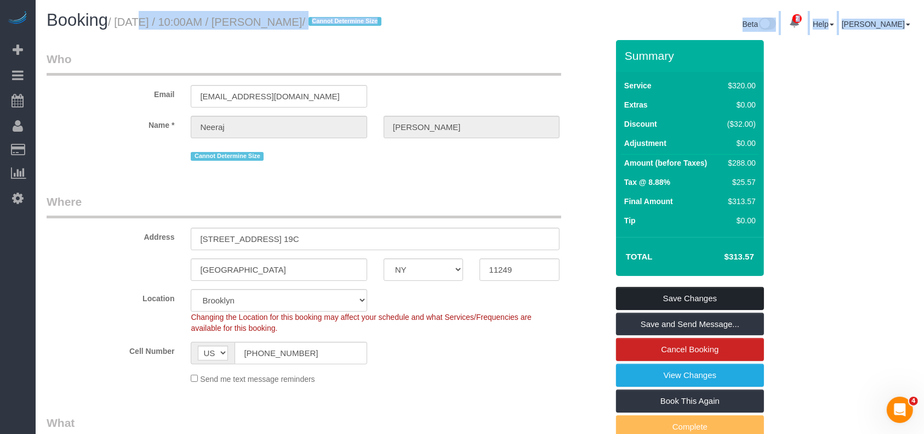
click at [743, 292] on link "Save Changes" at bounding box center [690, 298] width 148 height 23
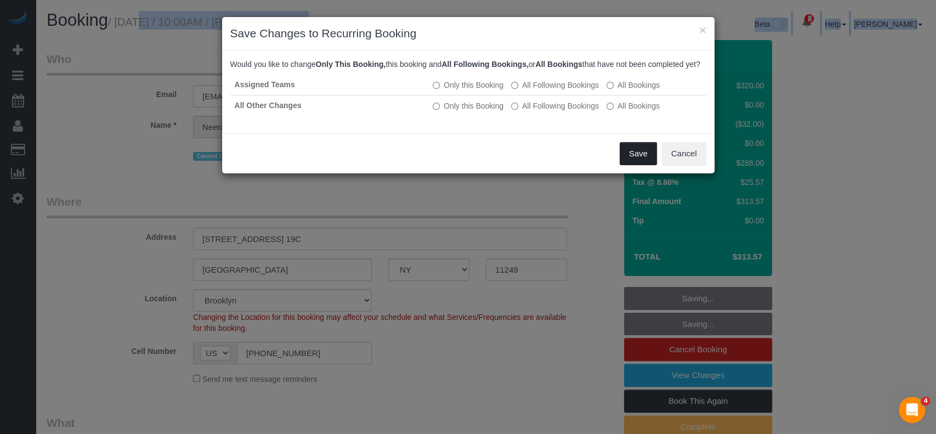
click at [635, 164] on button "Save" at bounding box center [637, 153] width 37 height 23
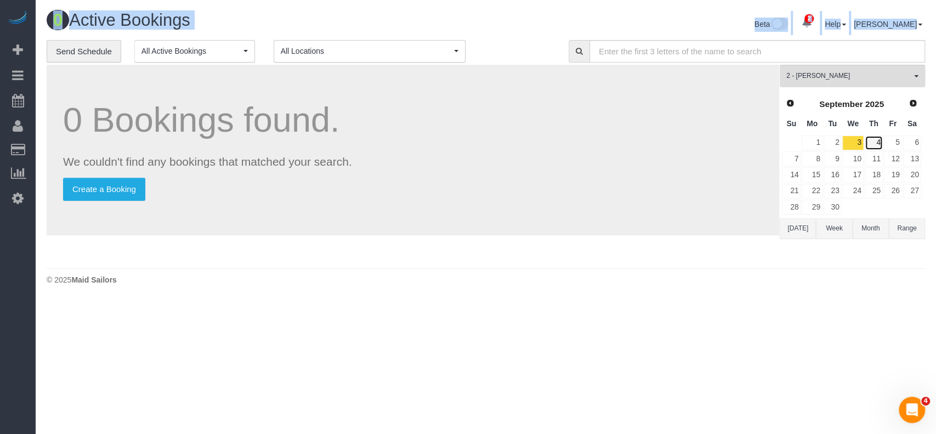
click at [877, 144] on link "4" at bounding box center [874, 142] width 18 height 15
click at [895, 138] on link "5" at bounding box center [893, 142] width 18 height 15
click at [909, 138] on link "6" at bounding box center [912, 142] width 18 height 15
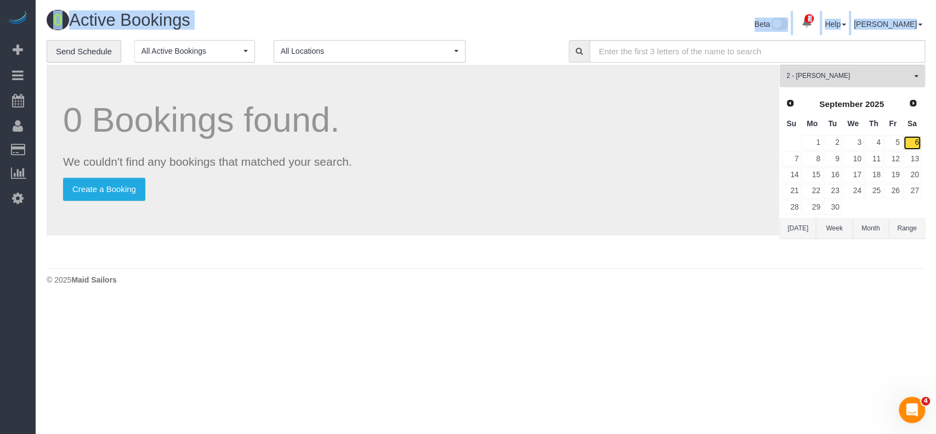
click at [909, 138] on link "6" at bounding box center [912, 142] width 18 height 15
click at [793, 159] on link "7" at bounding box center [791, 158] width 19 height 15
click at [811, 159] on link "8" at bounding box center [812, 158] width 20 height 15
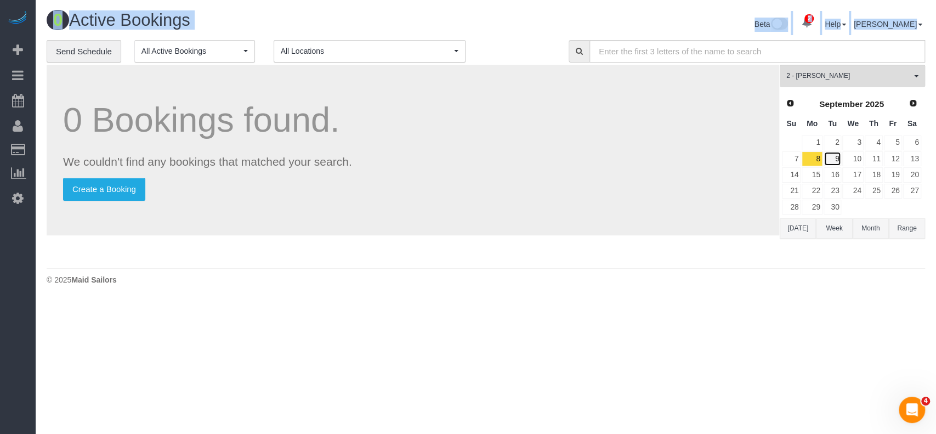
click at [837, 156] on link "9" at bounding box center [832, 158] width 18 height 15
click at [853, 156] on link "10" at bounding box center [852, 158] width 21 height 15
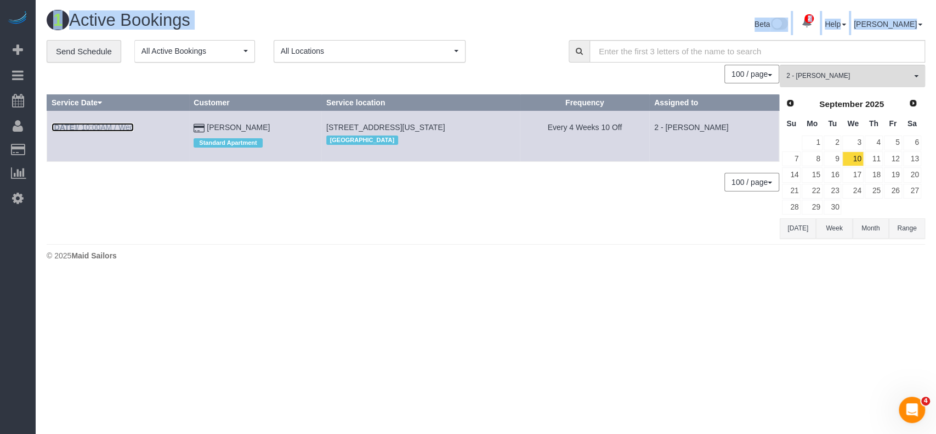
click at [118, 125] on link "Sep 10th / 10:00AM / Wed" at bounding box center [93, 127] width 82 height 9
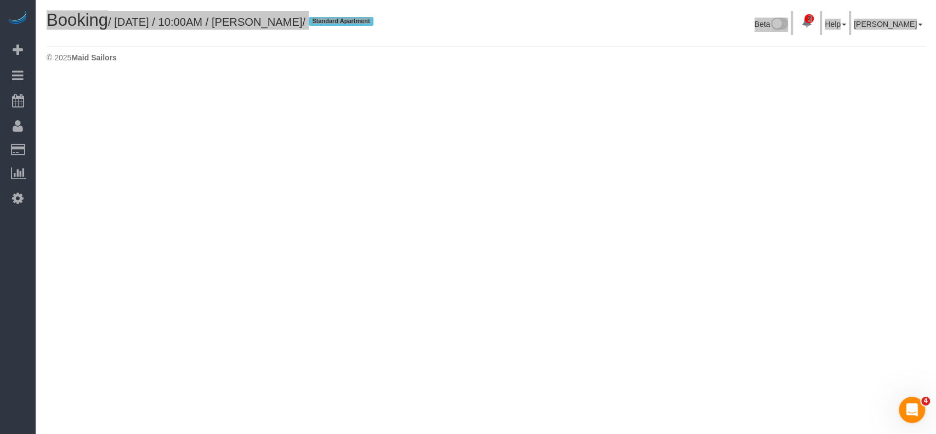
select select "NY"
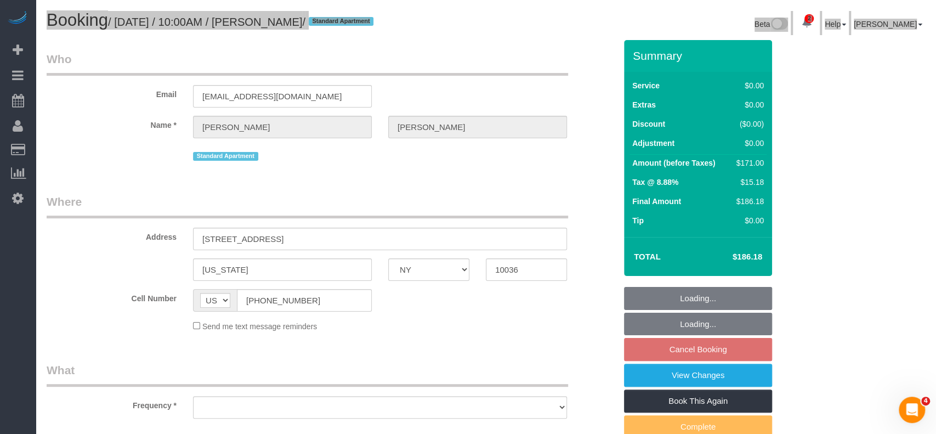
select select "object:3691"
select select "string:stripe-pm_1Q72c14VGloSiKo7iCZKPMYw"
select select "2"
select select "number:89"
select select "number:74"
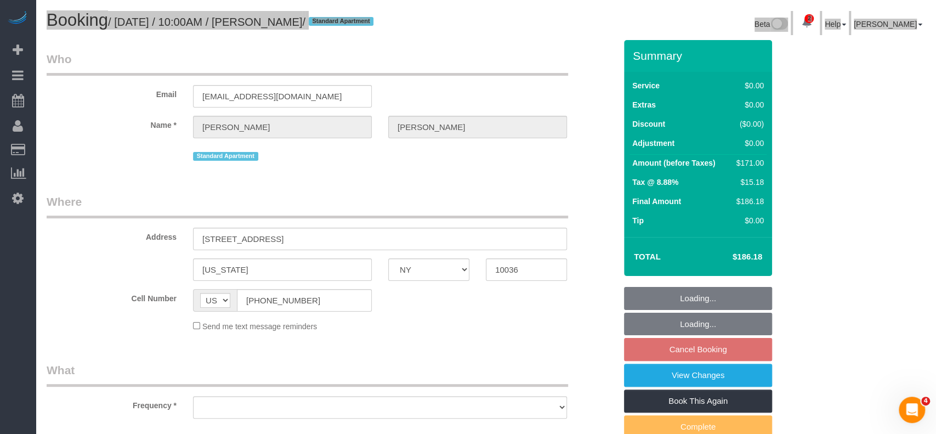
select select "number:15"
select select "number:6"
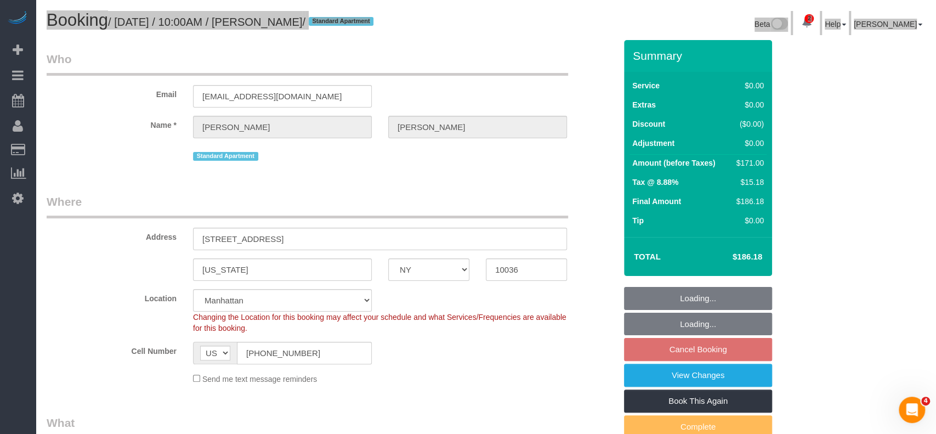
select select "object:4247"
select select "spot62"
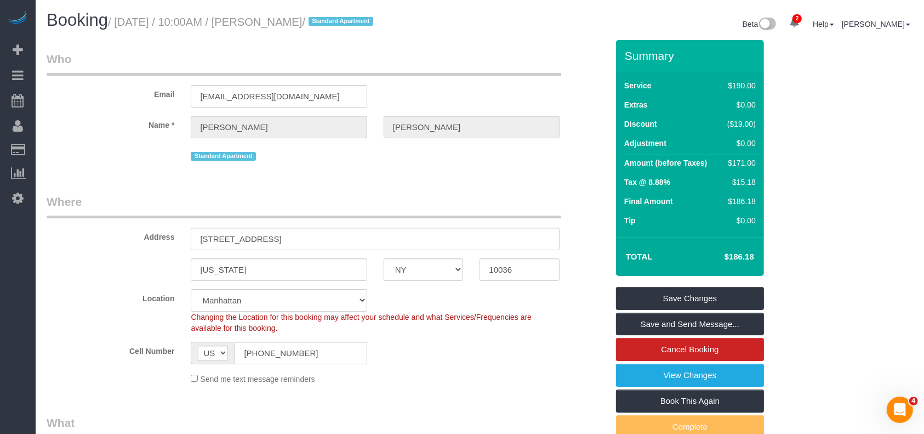
drag, startPoint x: 114, startPoint y: 22, endPoint x: 342, endPoint y: 24, distance: 227.5
click at [342, 24] on small "/ September 10, 2025 / 10:00AM / Sam Hutton / Standard Apartment" at bounding box center [242, 22] width 269 height 12
copy small "September 10, 2025 / 10:00AM / Sam Hutton"
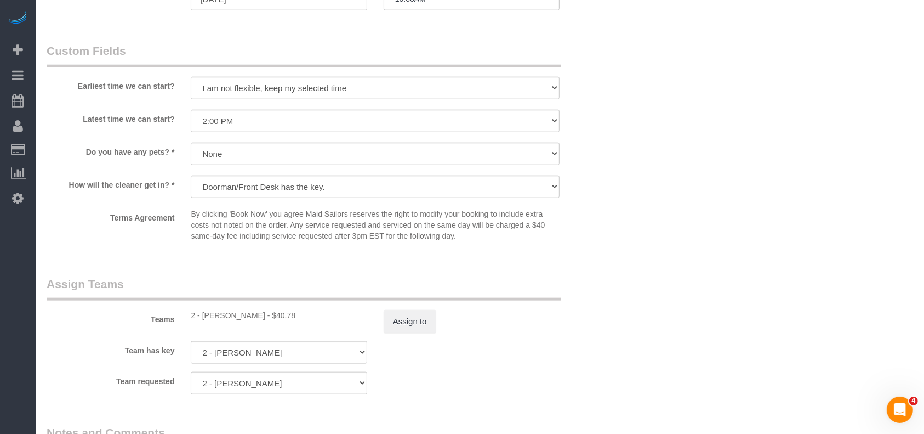
scroll to position [1316, 0]
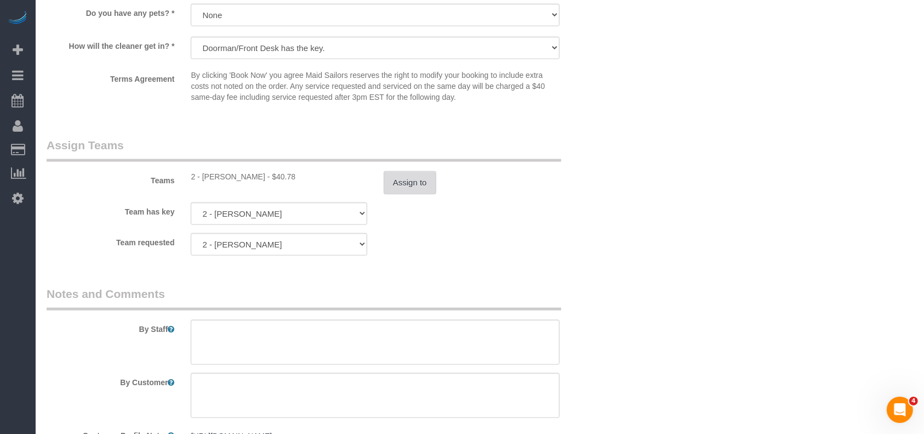
click at [408, 186] on button "Assign to" at bounding box center [410, 182] width 53 height 23
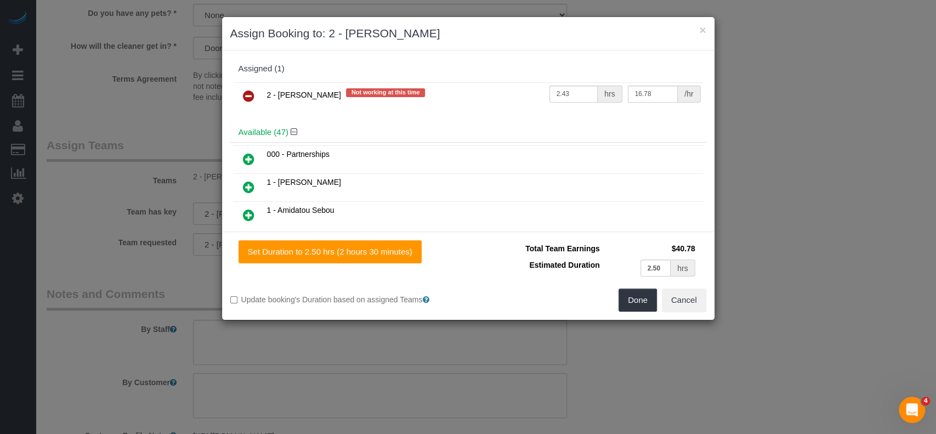
drag, startPoint x: 251, startPoint y: 90, endPoint x: 561, endPoint y: 169, distance: 319.8
click at [251, 90] on icon at bounding box center [249, 95] width 12 height 13
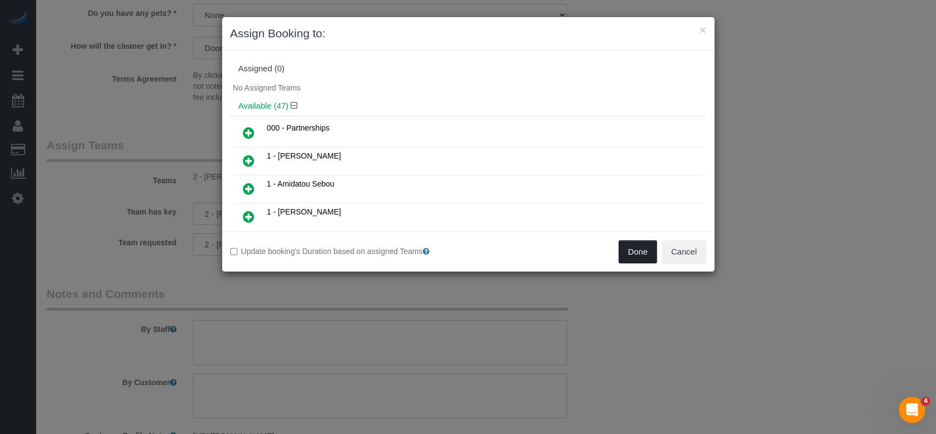
click at [636, 251] on button "Done" at bounding box center [637, 251] width 38 height 23
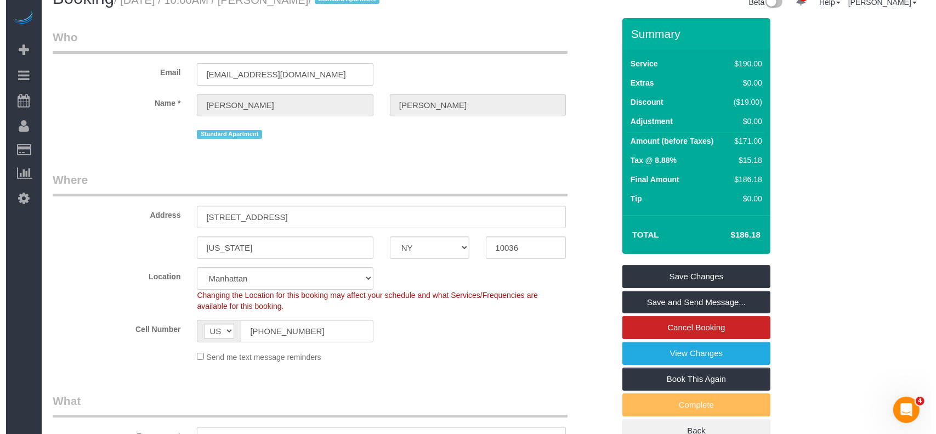
scroll to position [0, 0]
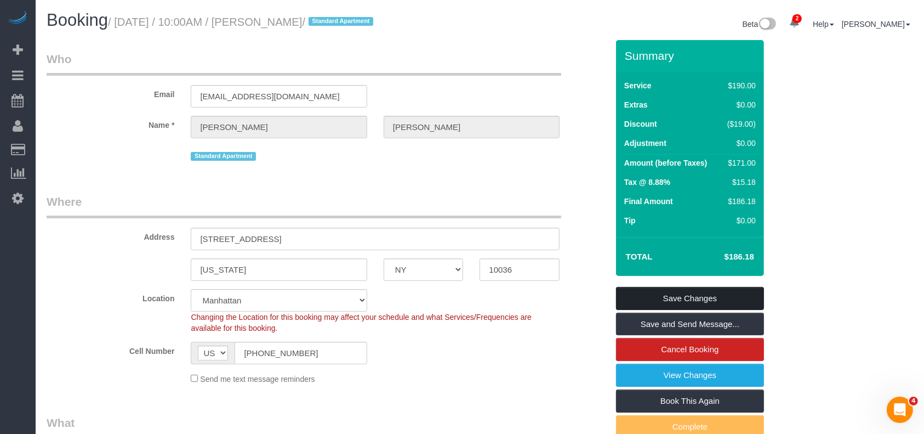
click at [725, 304] on link "Save Changes" at bounding box center [690, 298] width 148 height 23
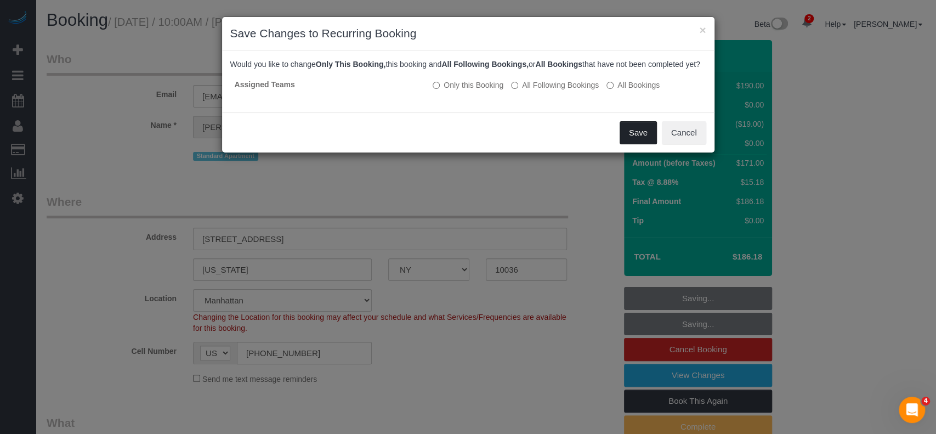
click at [627, 143] on button "Save" at bounding box center [637, 132] width 37 height 23
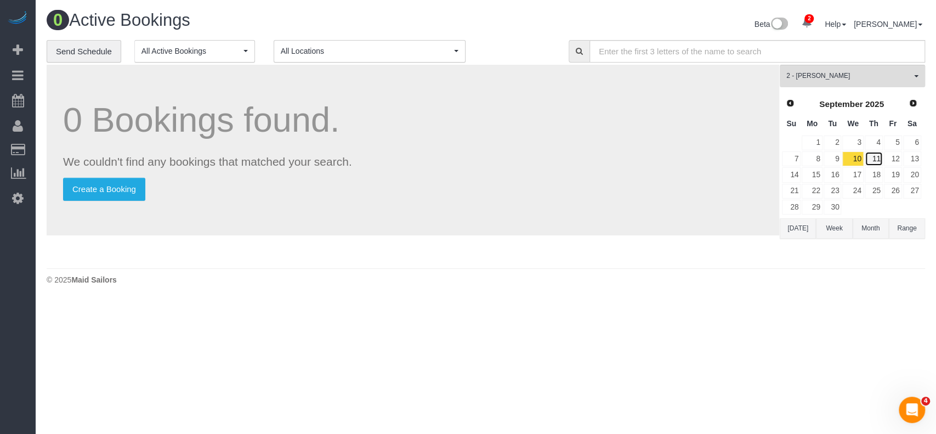
click at [865, 162] on link "11" at bounding box center [874, 158] width 18 height 15
click at [862, 161] on link "10" at bounding box center [852, 158] width 21 height 15
click at [874, 160] on link "11" at bounding box center [874, 158] width 18 height 15
click at [874, 159] on link "11" at bounding box center [874, 158] width 18 height 15
click at [899, 156] on link "12" at bounding box center [893, 158] width 18 height 15
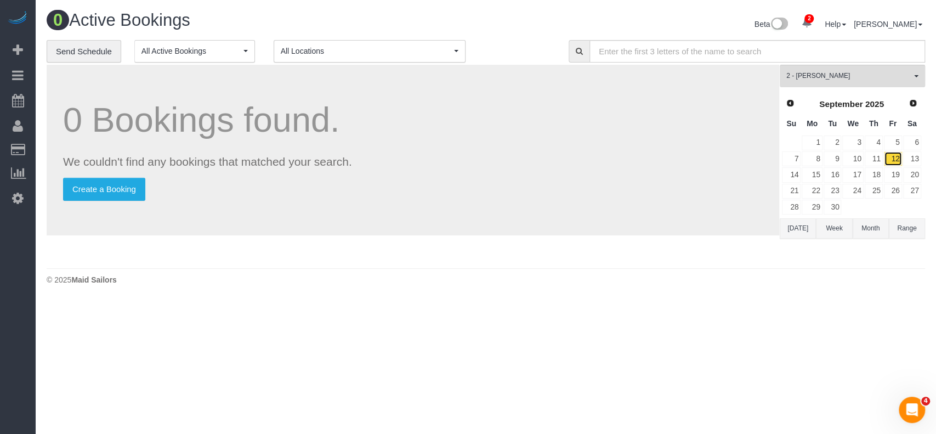
click at [899, 156] on link "12" at bounding box center [893, 158] width 18 height 15
click at [914, 150] on link "6" at bounding box center [912, 142] width 18 height 15
click at [914, 160] on link "13" at bounding box center [912, 158] width 18 height 15
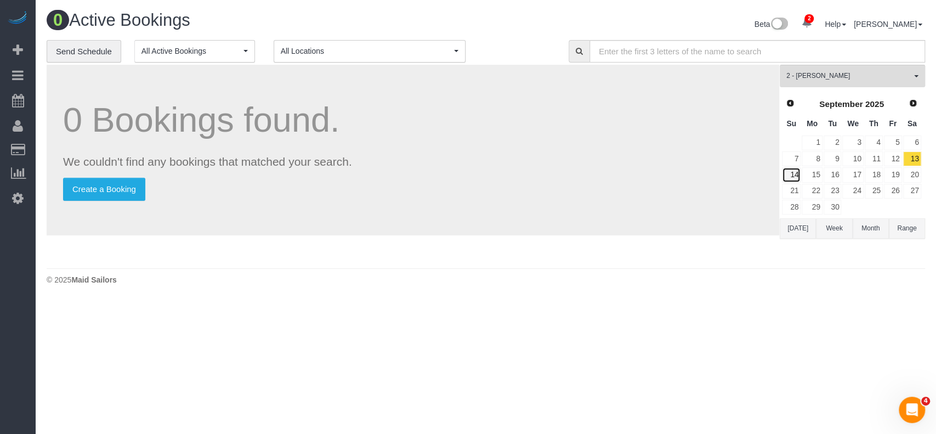
click at [794, 173] on link "14" at bounding box center [791, 174] width 19 height 15
click at [905, 76] on span "2 - [PERSON_NAME]" at bounding box center [848, 75] width 125 height 9
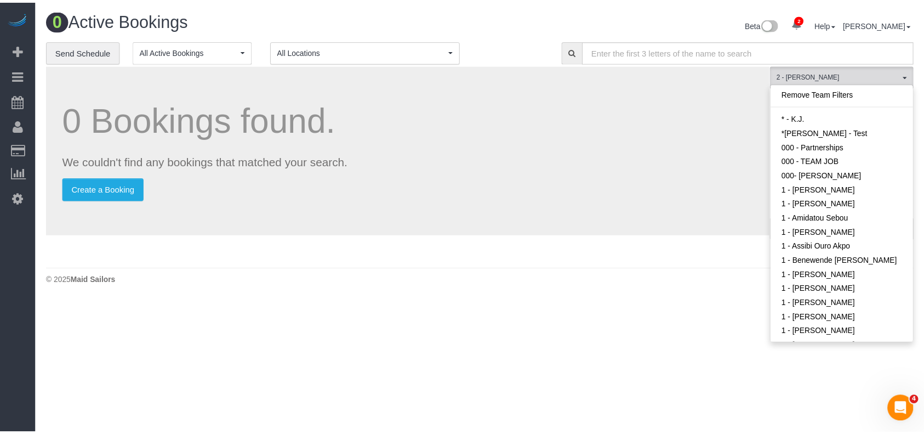
scroll to position [600, 0]
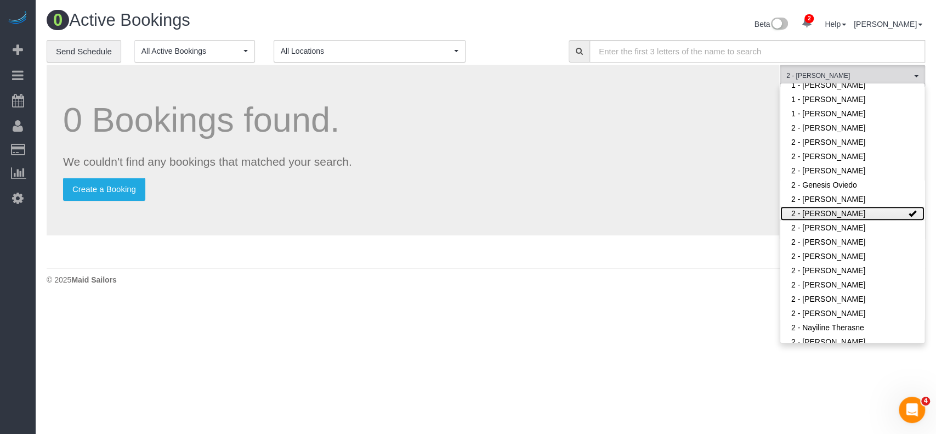
click at [882, 212] on link "2 - [PERSON_NAME]" at bounding box center [852, 213] width 144 height 14
drag, startPoint x: 547, startPoint y: 139, endPoint x: 570, endPoint y: 128, distance: 25.3
click at [547, 138] on h1 "0 Bookings found." at bounding box center [413, 120] width 700 height 38
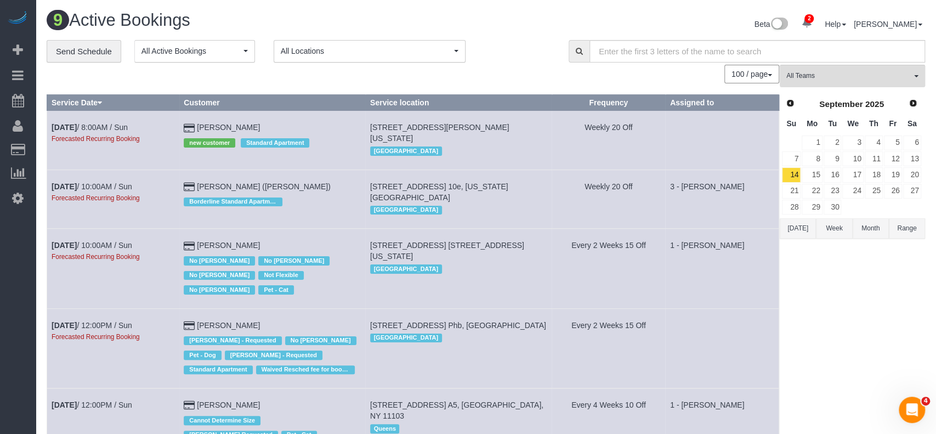
click at [786, 95] on div "Prev Next September 2025" at bounding box center [851, 104] width 140 height 19
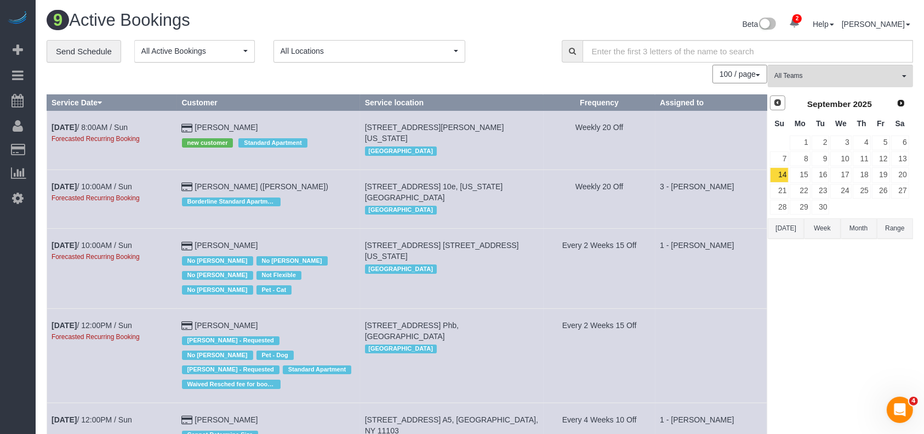
drag, startPoint x: 776, startPoint y: 103, endPoint x: 756, endPoint y: 84, distance: 27.9
click at [776, 103] on span "Prev" at bounding box center [778, 102] width 9 height 9
click at [820, 208] on link "26" at bounding box center [821, 207] width 18 height 15
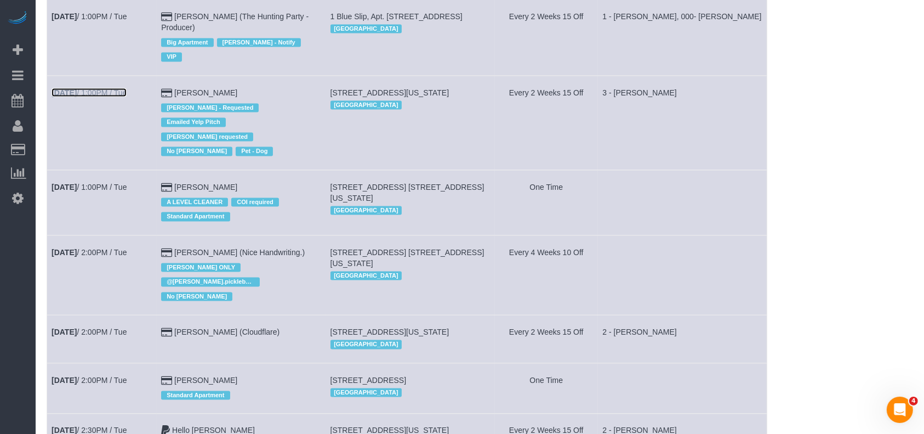
scroll to position [1754, 0]
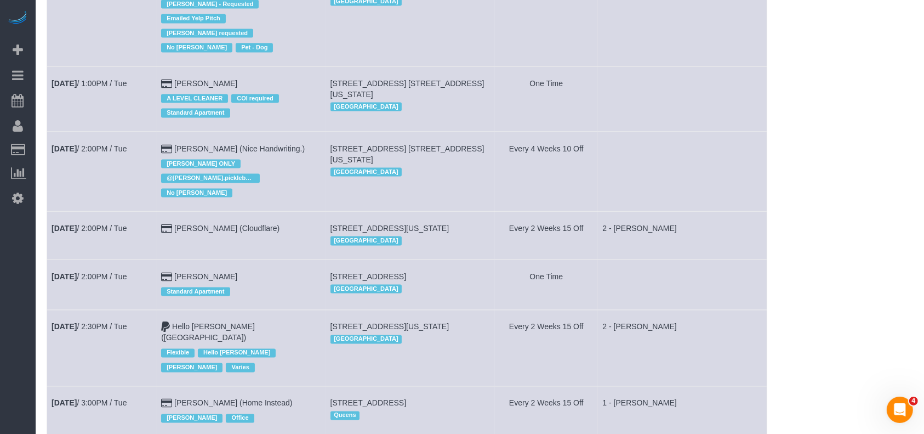
drag, startPoint x: 118, startPoint y: 179, endPoint x: 442, endPoint y: 144, distance: 326.4
click at [442, 144] on td "303 10th Ave, Apt. 5g, New York, NY 10001 Manhattan" at bounding box center [410, 171] width 169 height 79
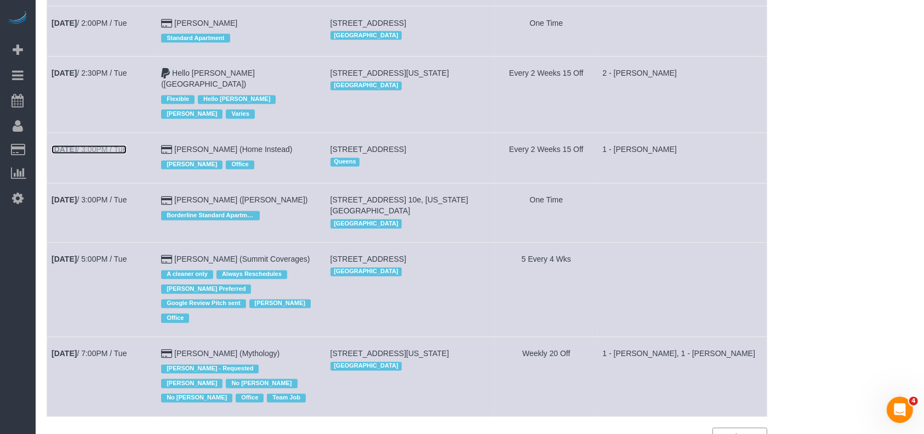
scroll to position [2036, 0]
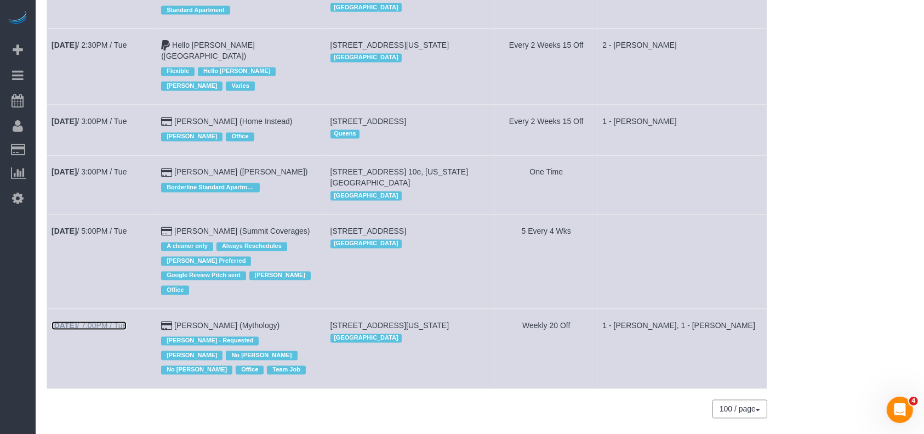
click at [52, 321] on link "Aug 26th / 7:00PM / Tue" at bounding box center [89, 325] width 75 height 9
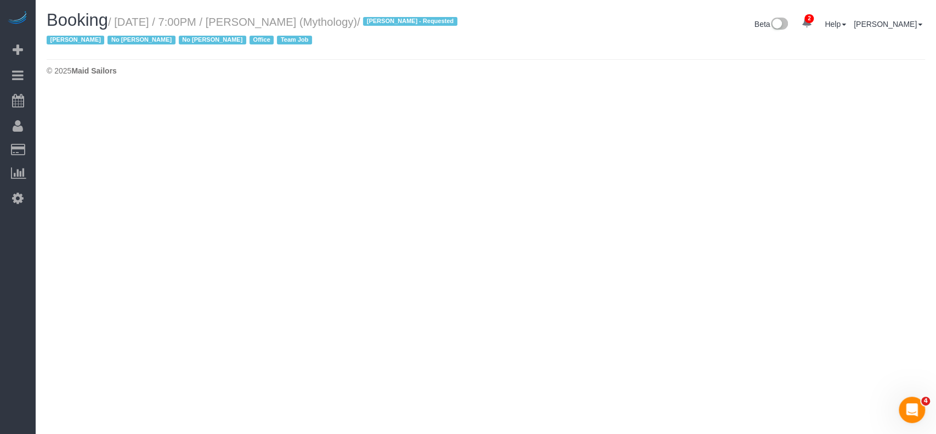
select select "NY"
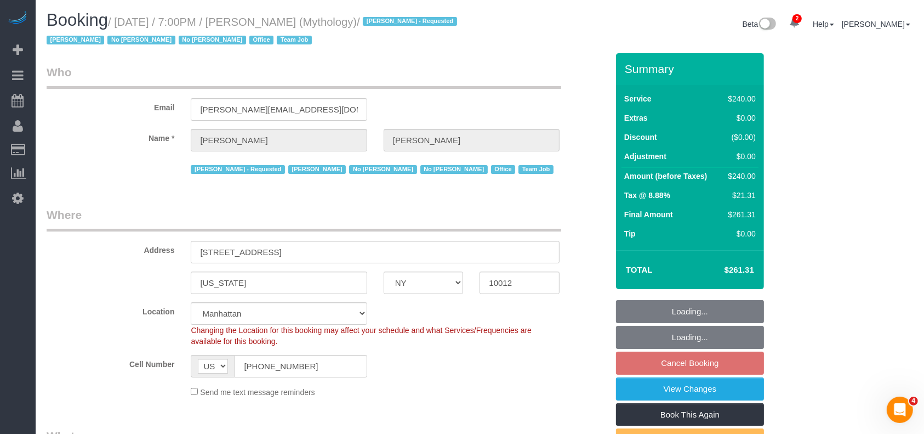
select select "number:89"
select select "number:90"
select select "number:15"
select select "number:7"
select select "string:stripe-card_1F0CXe4VGloSiKo7V7BiKmvB"
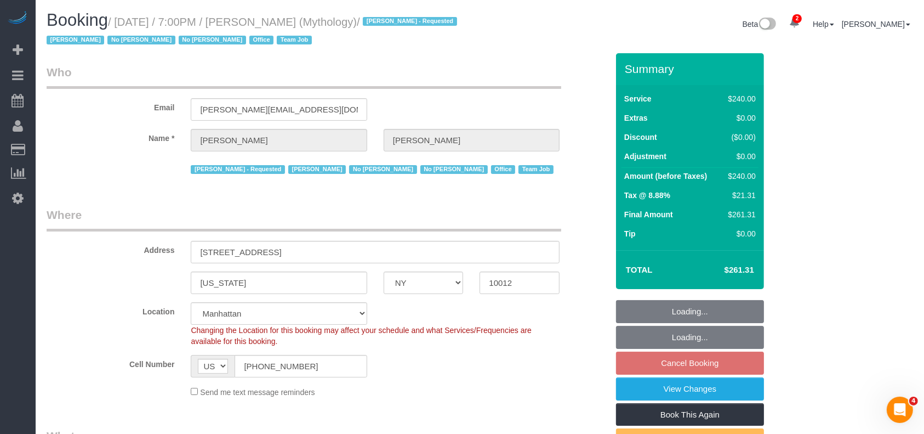
select select "2"
select select "120"
select select "object:8357"
select select "spot131"
select select "object:8776"
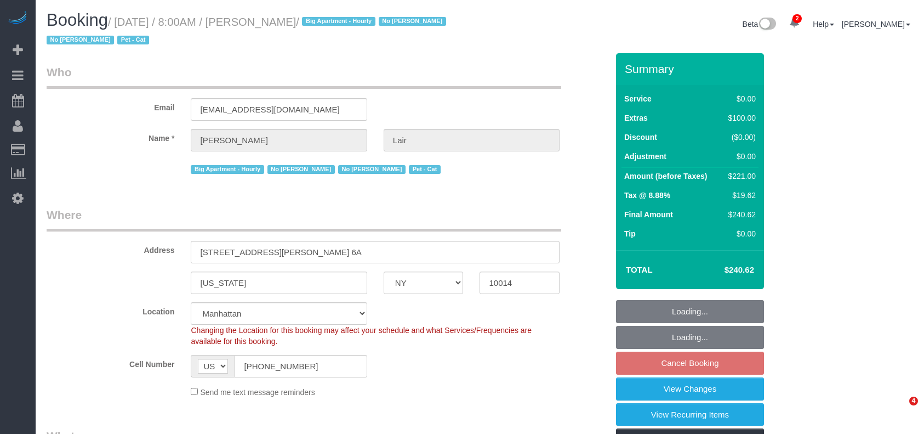
select select "NY"
select select "1"
select select "spot1"
select select "number:89"
select select "number:90"
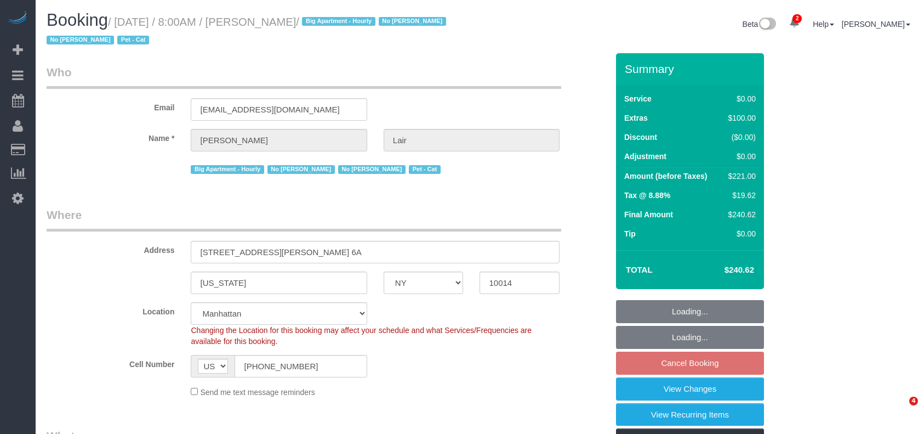
select select "number:13"
select select "number:7"
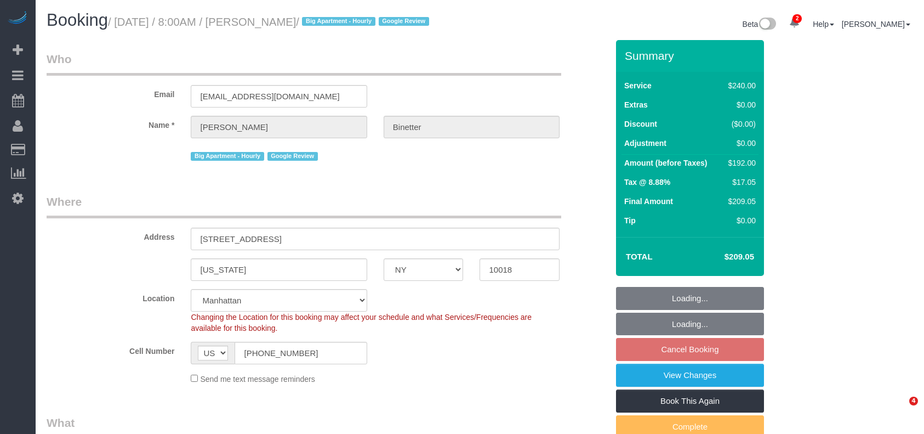
select select "NY"
select select "180"
select select "spot1"
select select "number:89"
select select "number:90"
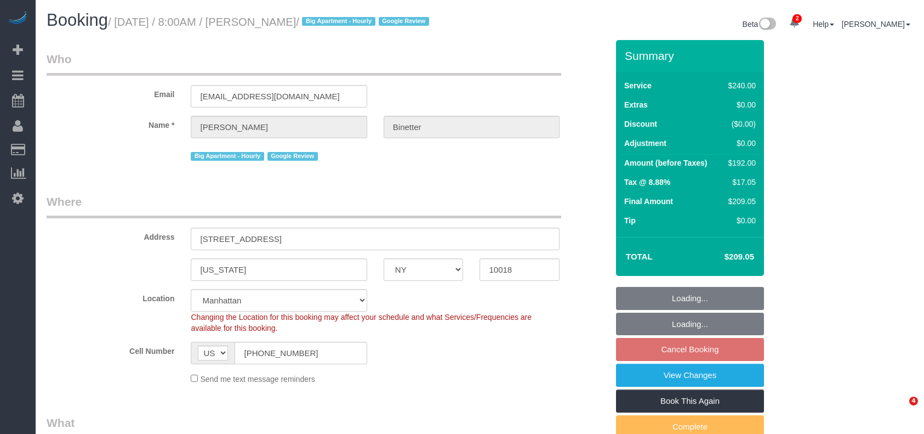
select select "number:15"
select select "number:5"
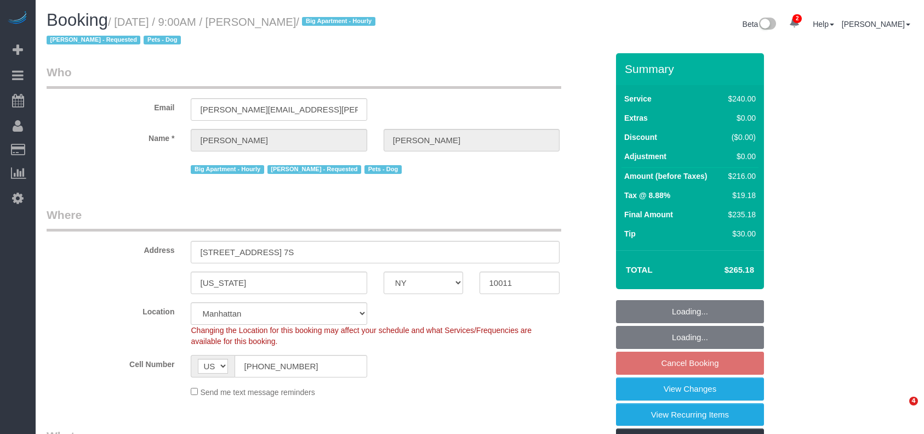
select select "NY"
select select "240"
select select "spot2"
select select "number:89"
select select "number:90"
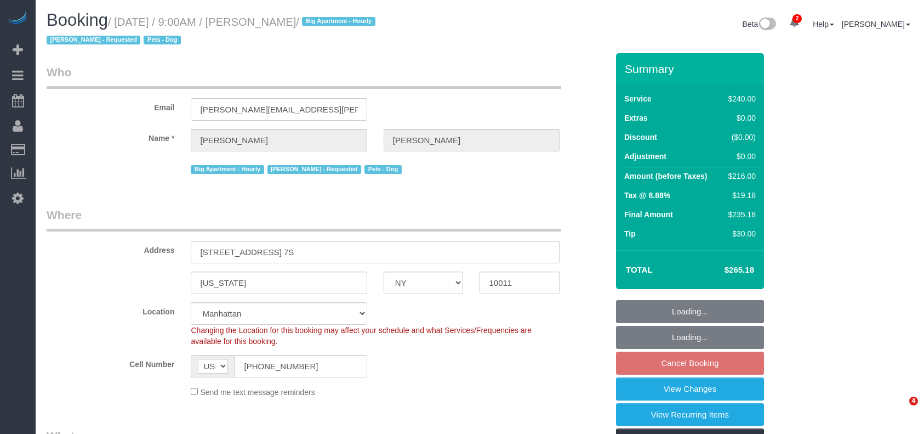
select select "number:13"
select select "number:5"
select select "number:21"
select select "NY"
select select "1"
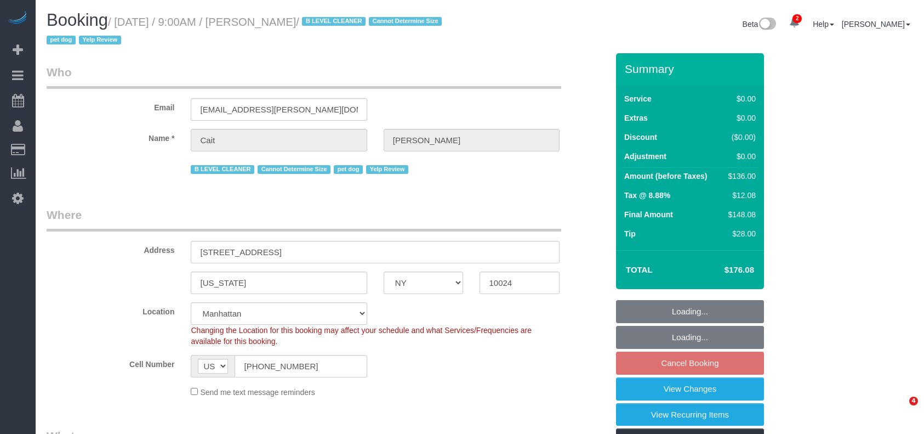
select select "string:stripe-pm_1PtyBH4VGloSiKo7pgkIsidZ"
select select "spot2"
select select "number:89"
select select "number:90"
select select "number:13"
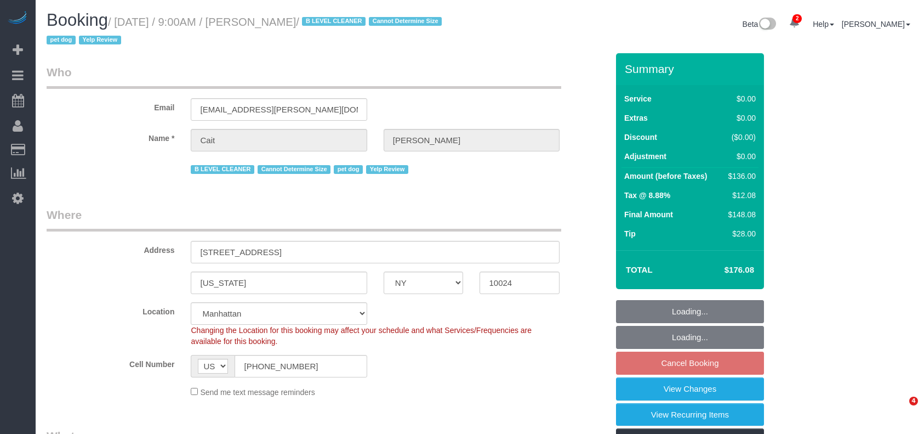
select select "number:6"
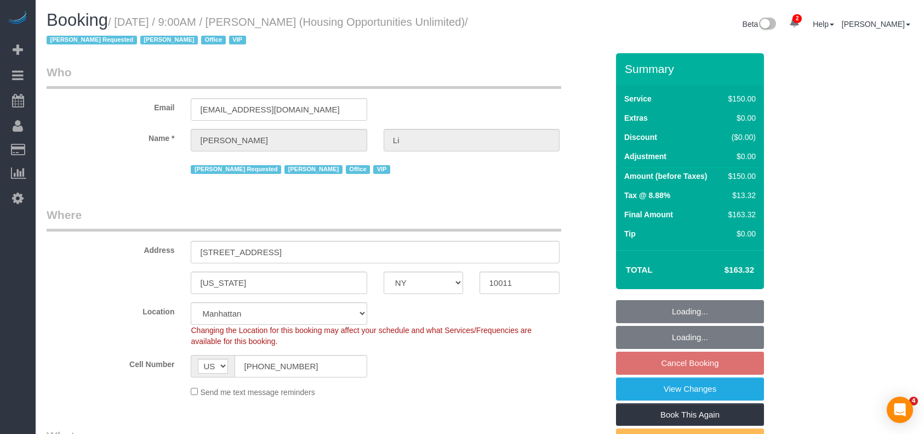
select select "NY"
select select "150"
select select "string:paypal"
select select "spot2"
select select "number:89"
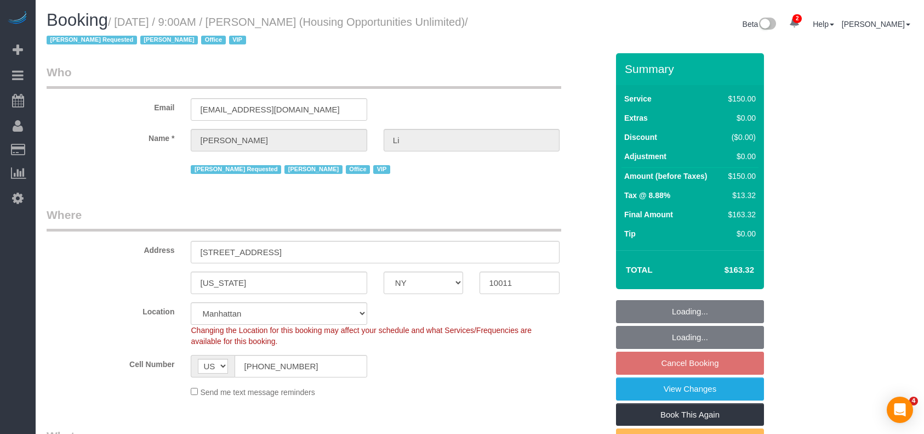
select select "number:90"
select select "number:15"
select select "number:7"
select select "54898"
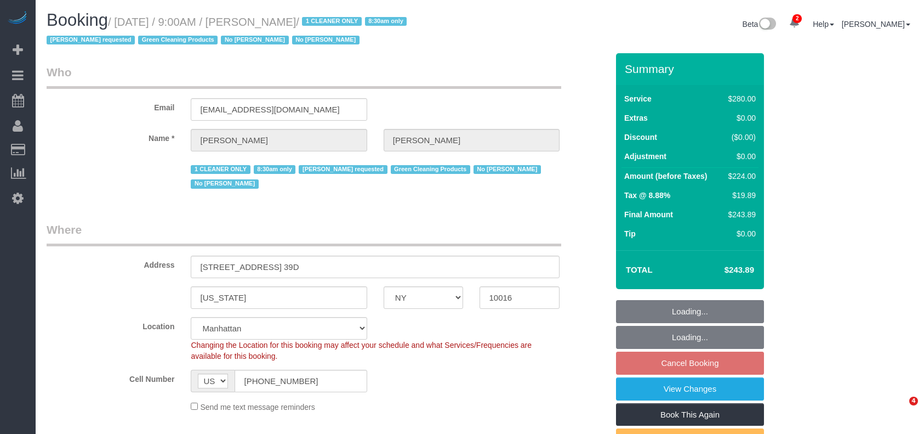
select select "NY"
select select "210"
select select "spot62"
select select "number:89"
select select "number:90"
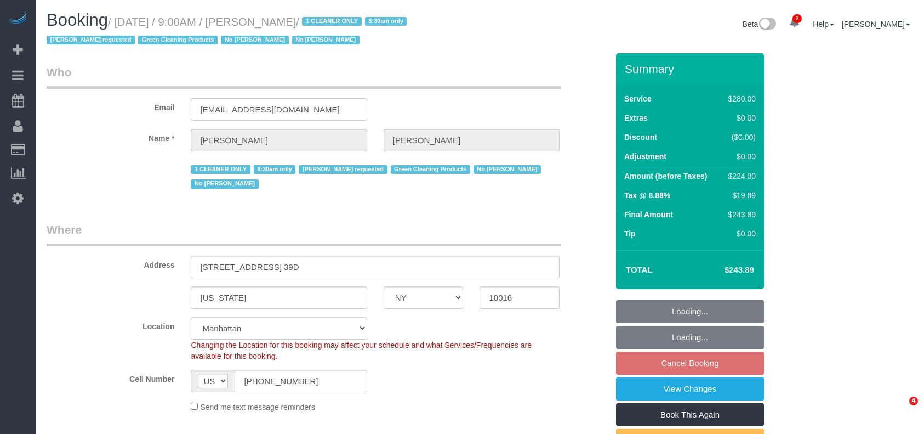
select select "number:15"
select select "number:5"
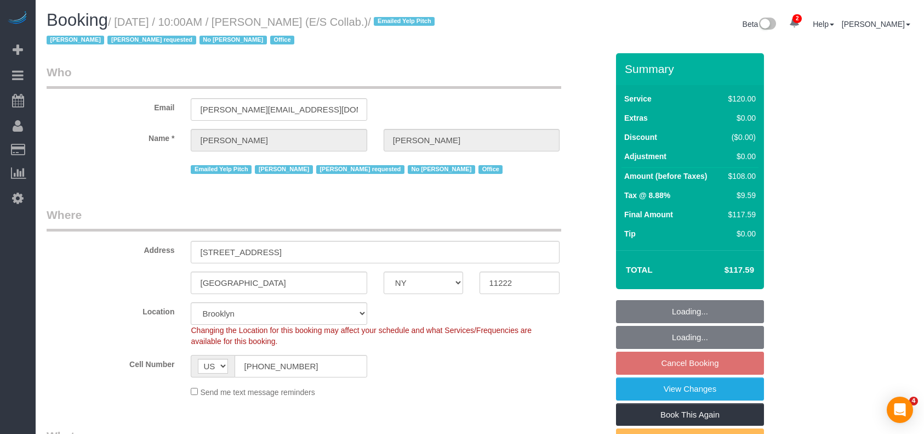
select select "NY"
select select "90"
select select "spot3"
select select "number:89"
select select "number:90"
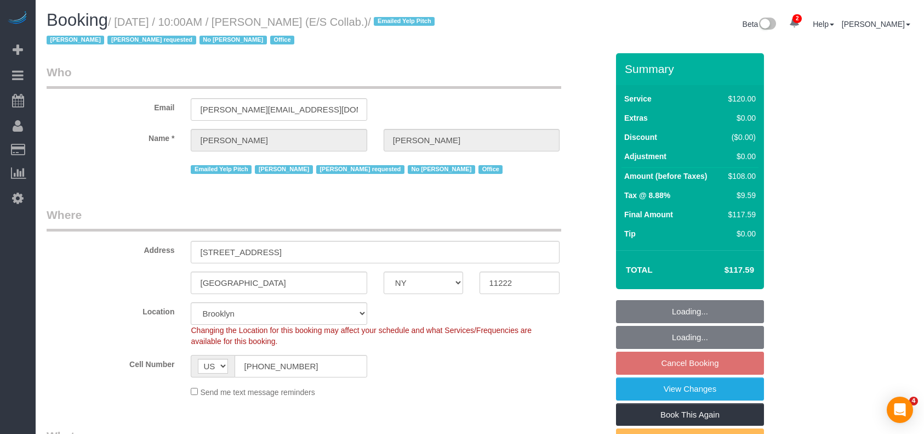
select select "number:15"
select select "number:7"
select select "33972"
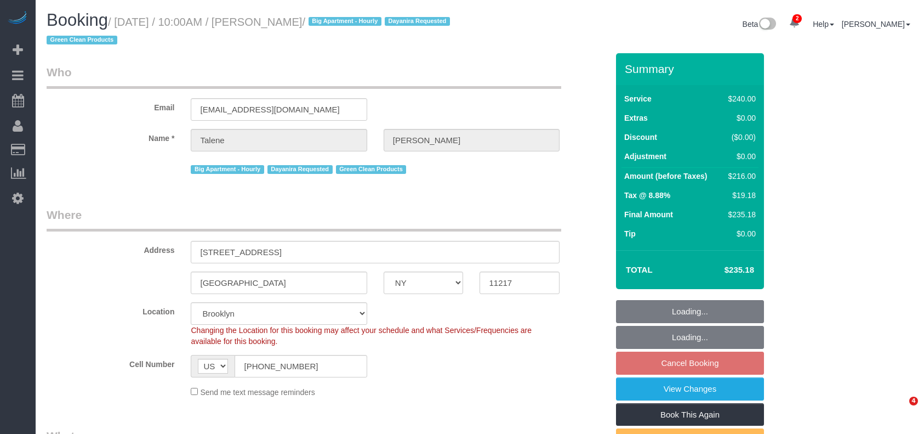
select select "NY"
select select "180"
select select "string:stripe-pm_1Qs4q14VGloSiKo7cKfn8tjg"
select select "number:58"
select select "number:71"
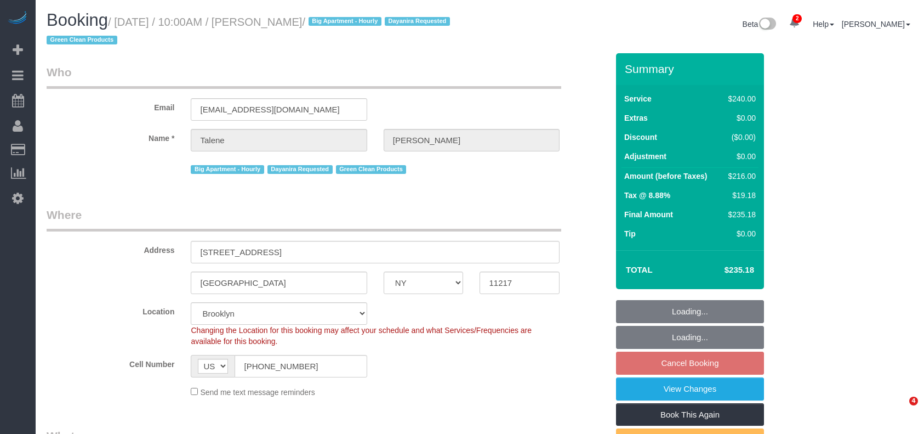
select select "number:15"
select select "number:5"
select select "spot63"
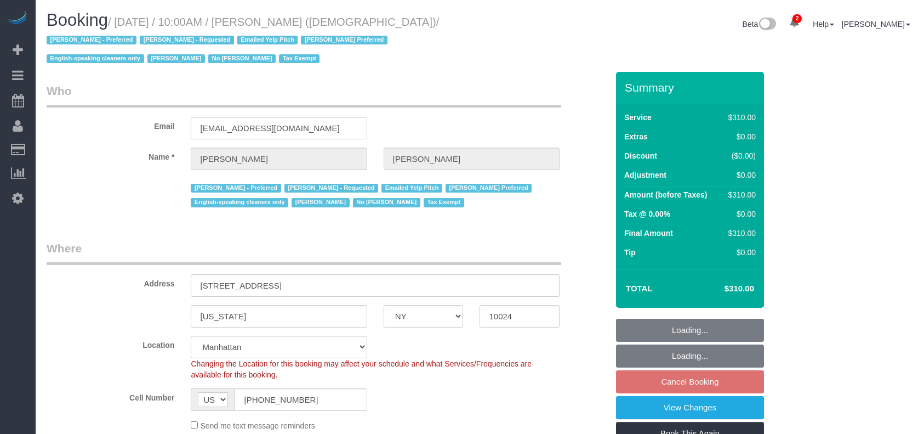
select select "NY"
select select "300"
select select "spot3"
select select "number:89"
select select "number:90"
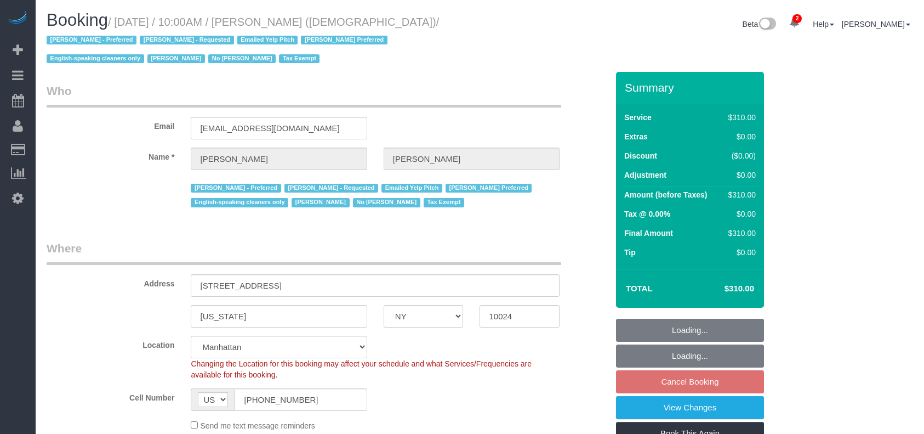
select select "number:15"
select select "number:7"
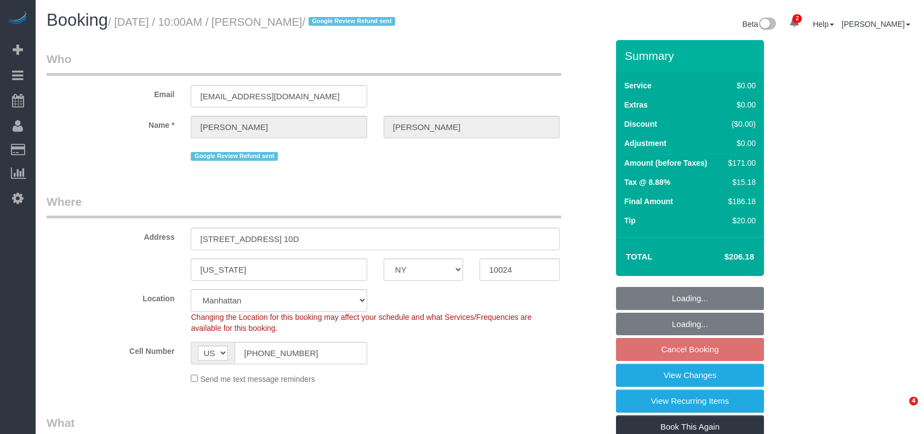
select select "NY"
select select "1"
select select "2"
select select "spot3"
select select "number:58"
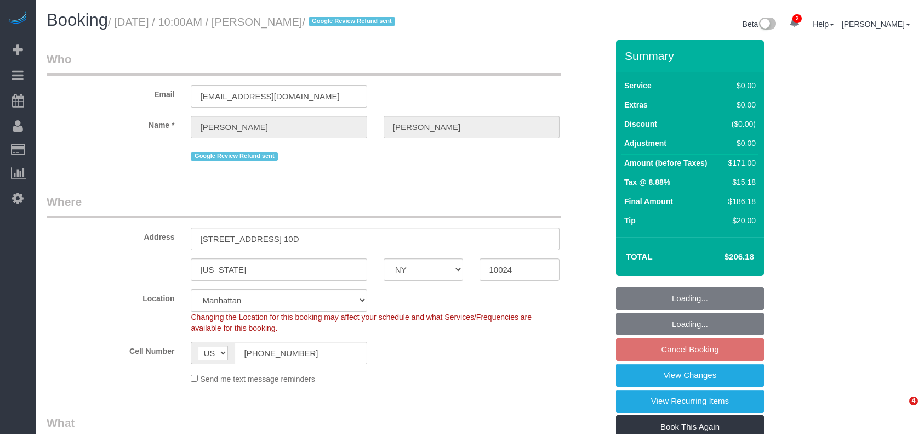
select select "number:73"
select select "number:15"
select select "number:7"
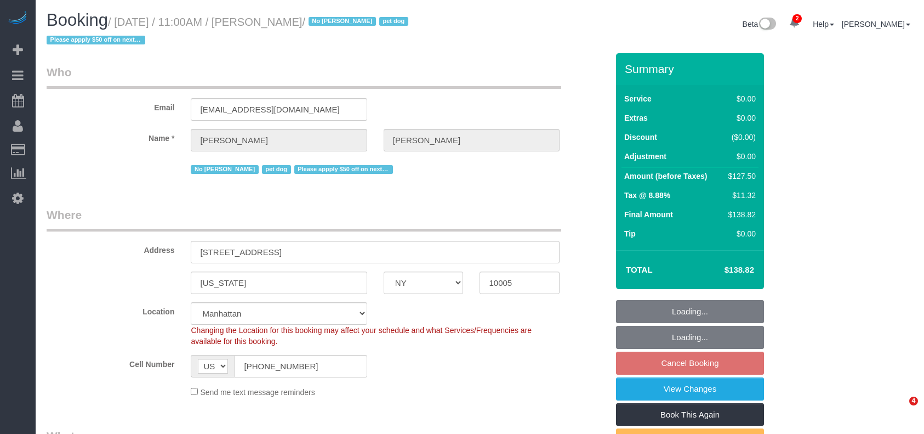
select select "NY"
select select "number:59"
select select "number:72"
select select "number:13"
select select "number:6"
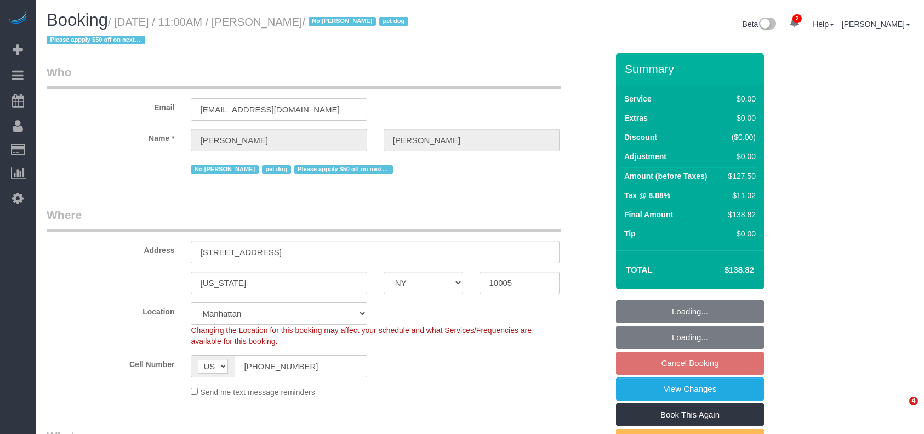
select select "spot64"
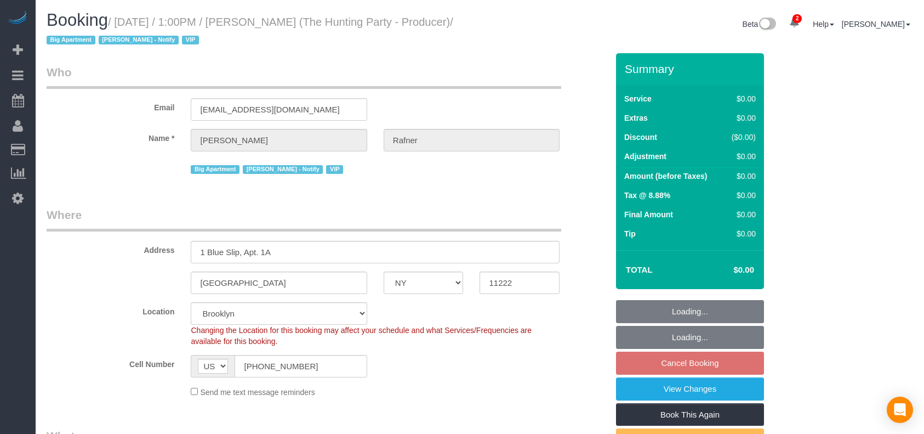
select select "NY"
select select "2"
select select "120"
select select "spot6"
select select "number:58"
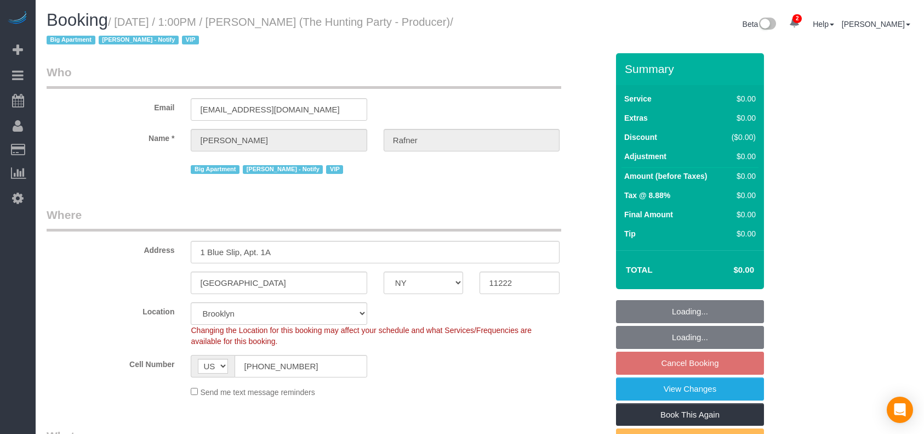
select select "number:76"
select select "number:15"
select select "number:5"
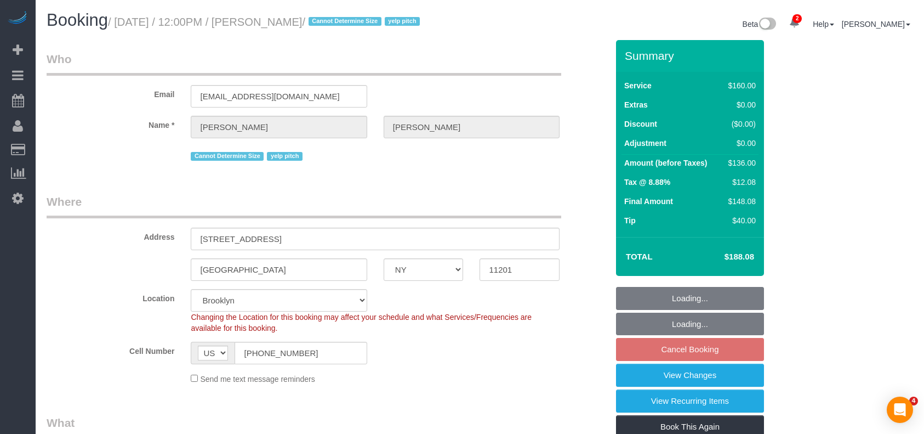
select select "NY"
select select "spot5"
select select "number:89"
select select "number:90"
select select "number:15"
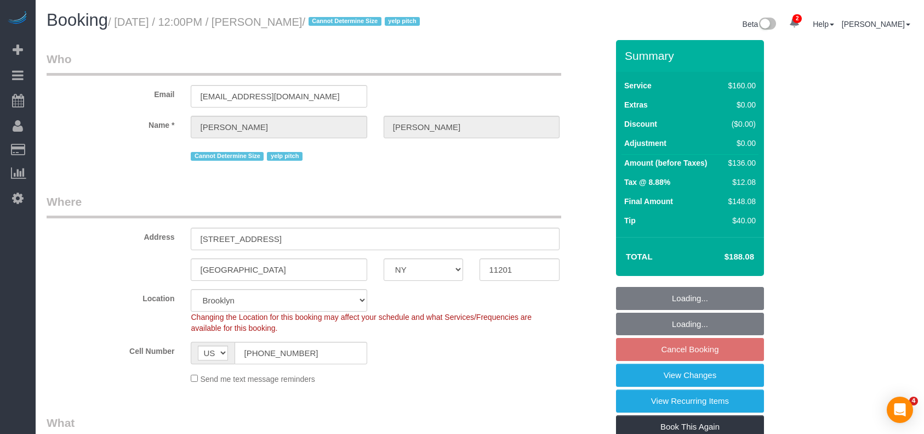
select select "number:6"
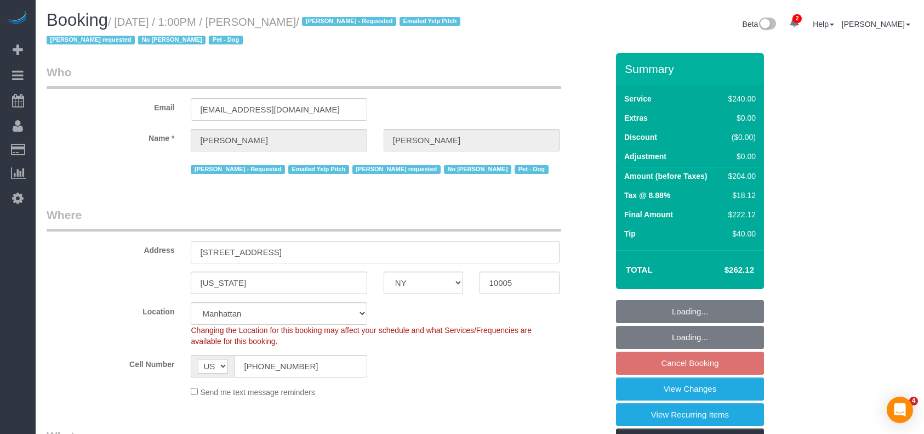
select select "NY"
select select "180"
select select "spot6"
select select "number:60"
select select "number:90"
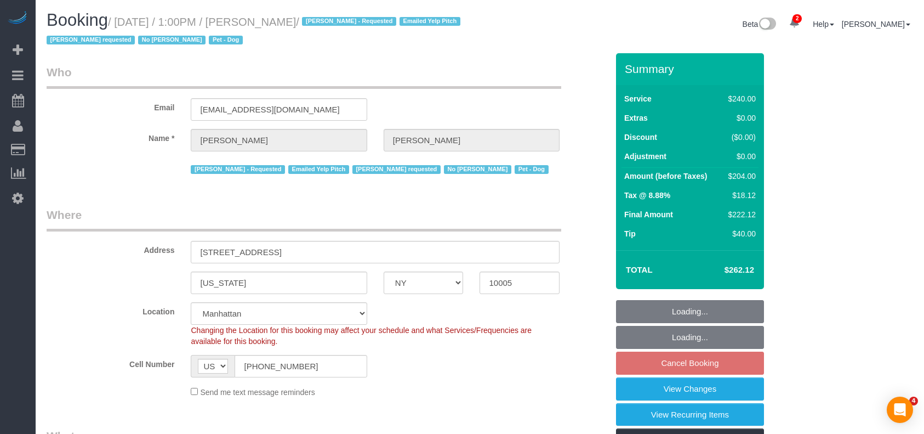
select select "number:13"
select select "number:6"
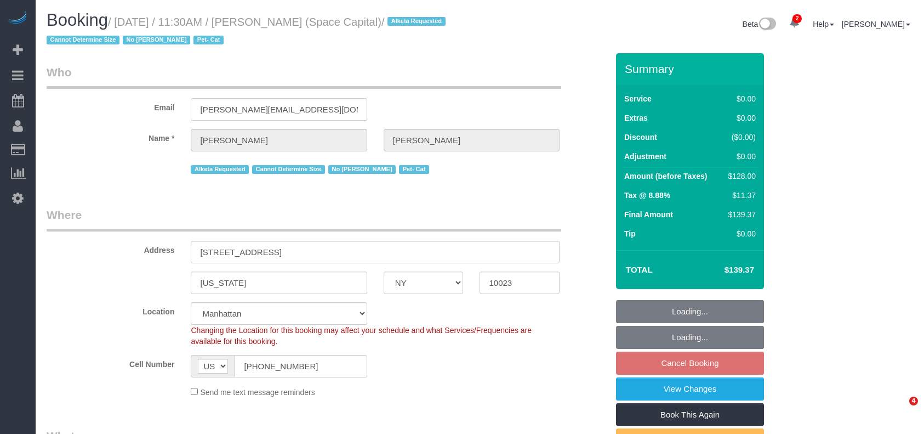
select select "NY"
select select "1"
select select "number:89"
select select "number:90"
select select "number:14"
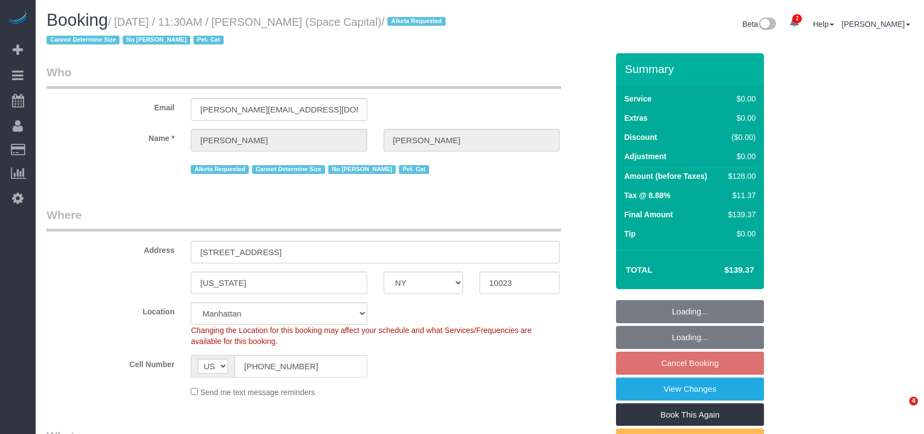
select select "number:6"
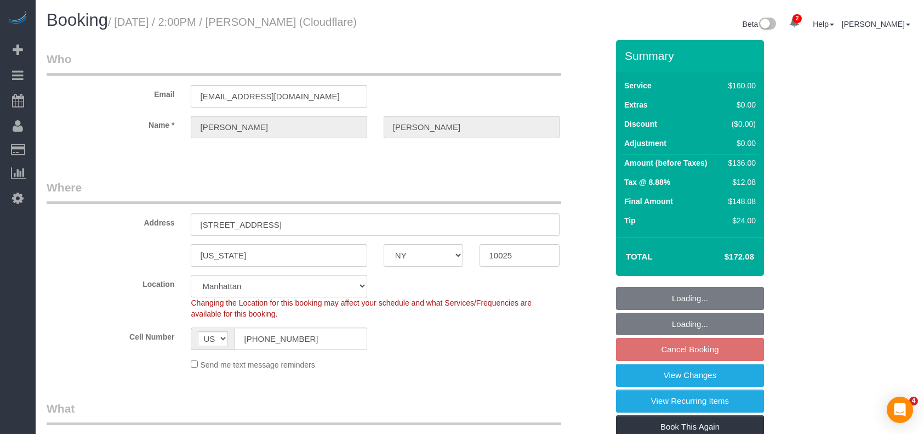
select select "NY"
select select "spot7"
select select "number:89"
select select "number:90"
select select "number:15"
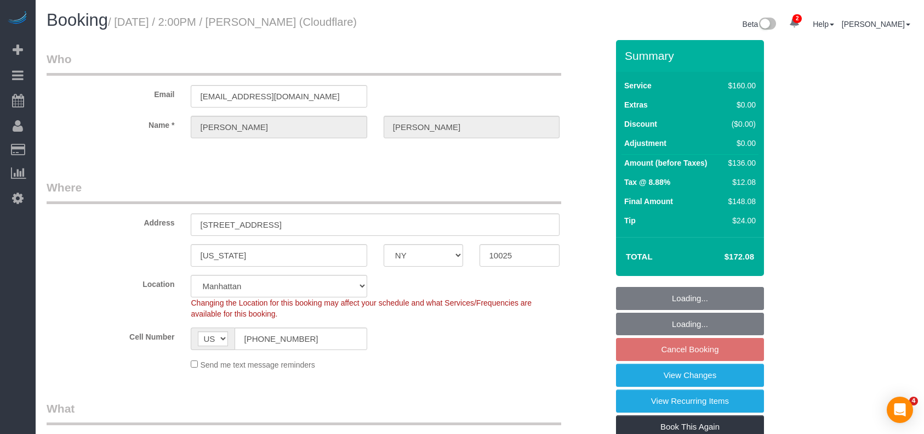
select select "number:5"
select select "object:1281"
select select "spot67"
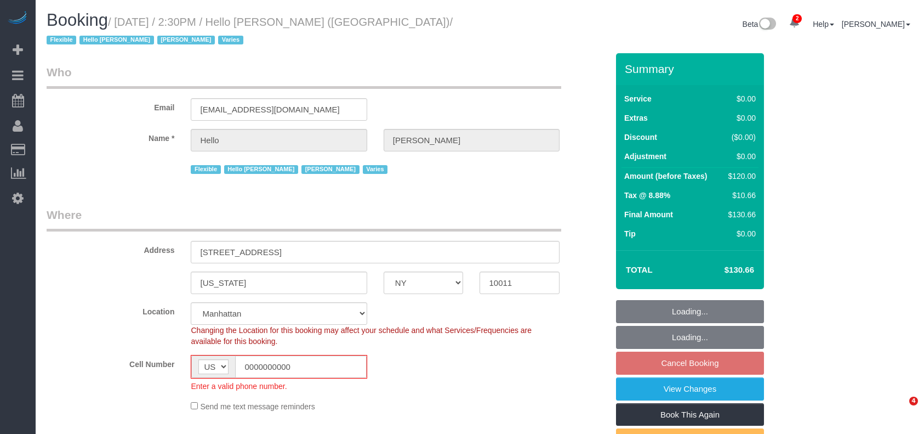
select select "NY"
select select "1"
select select "number:89"
select select "number:90"
select select "number:15"
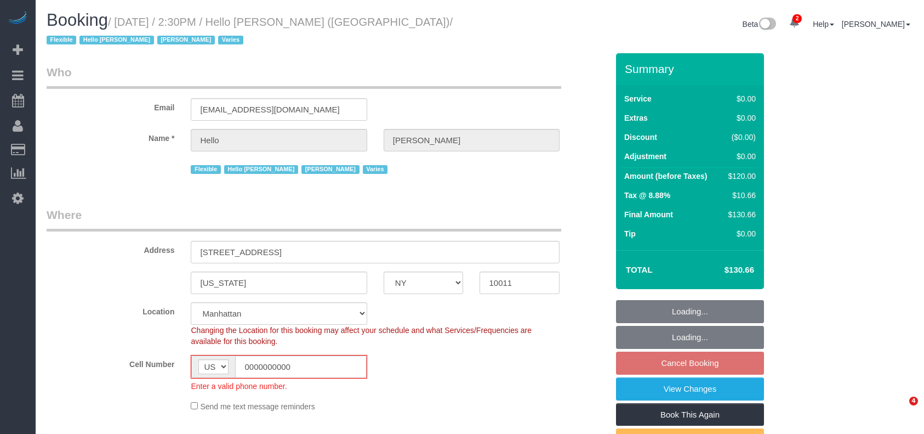
select select "number:6"
select select "number:21"
select select "22348"
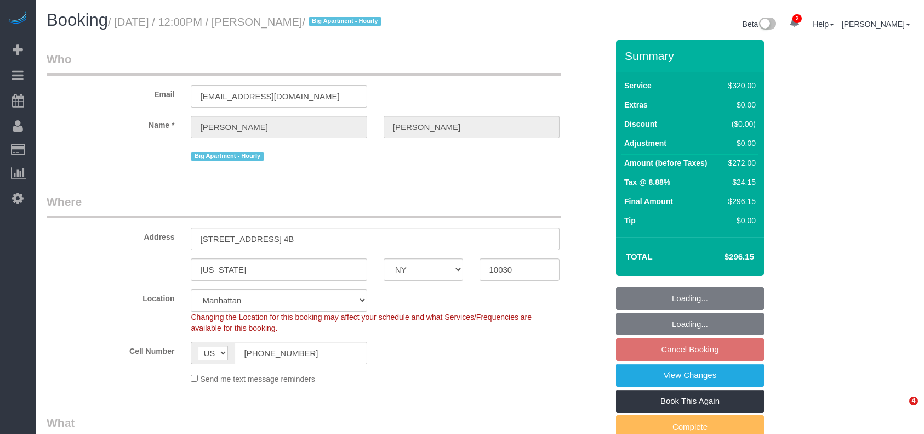
select select "NY"
select select "240"
select select "string:stripe-pm_1Rf2gy4VGloSiKo7S6Ideuvg"
select select "spot65"
select select "number:89"
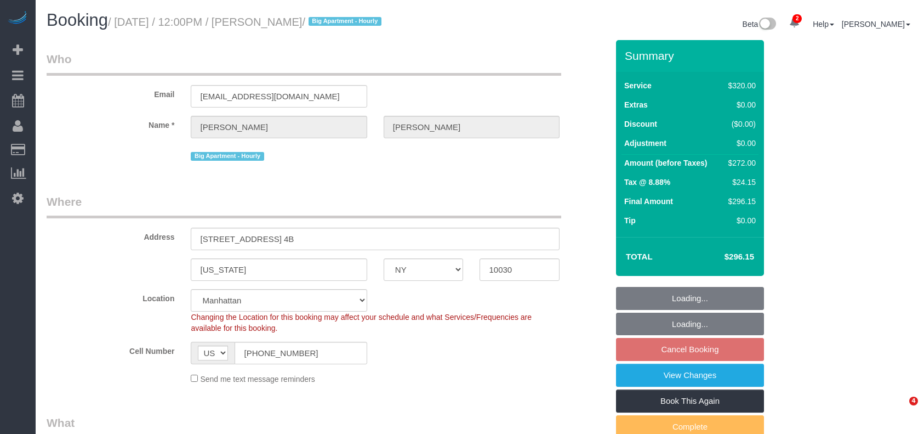
select select "number:90"
select select "number:15"
select select "number:5"
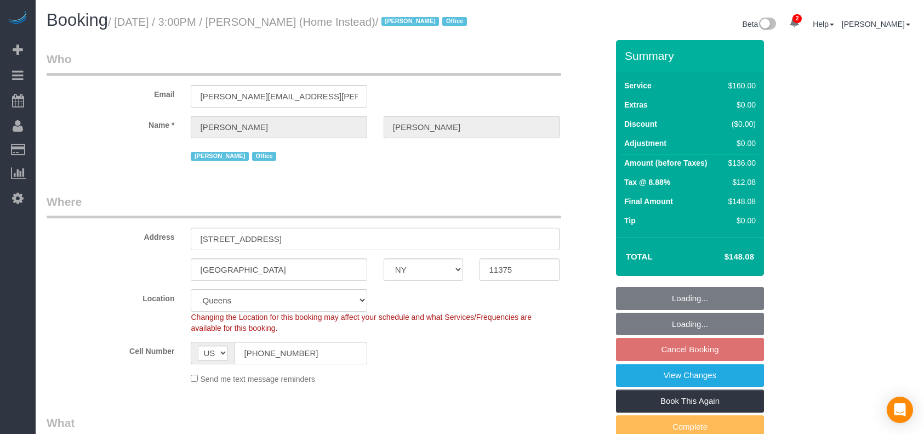
select select "NY"
select select "spot63"
select select "number:61"
select select "number:76"
select select "number:15"
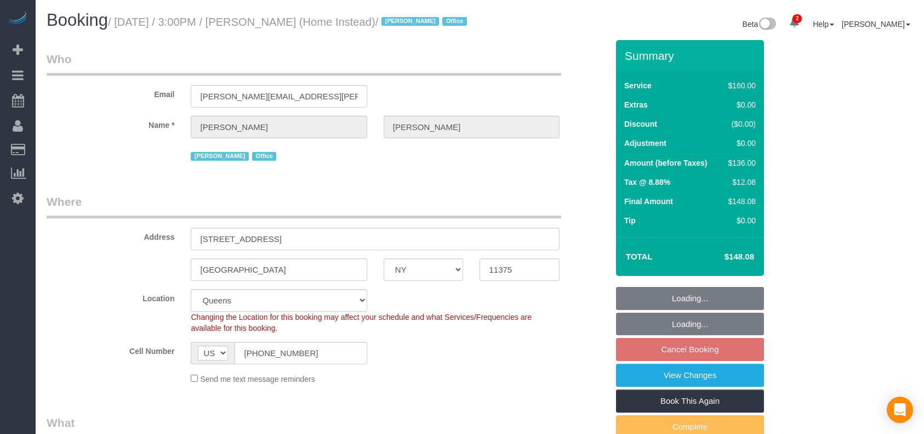
select select "number:7"
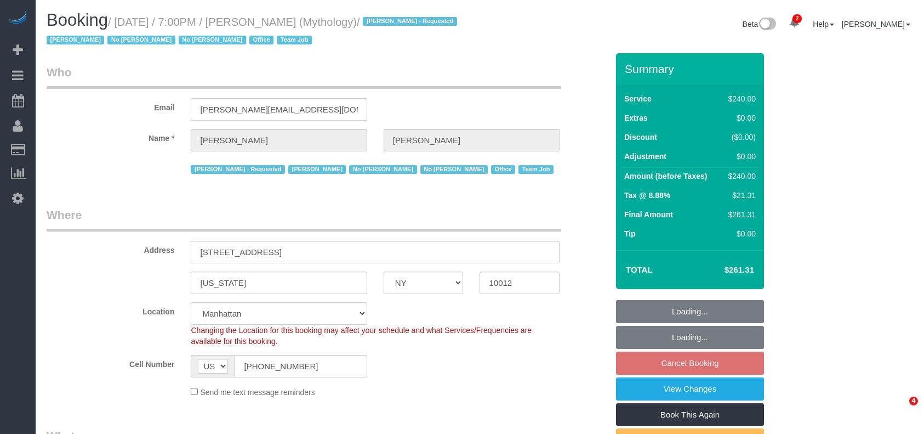
select select "NY"
select select "2"
select select "120"
select select "spot12"
select select "number:89"
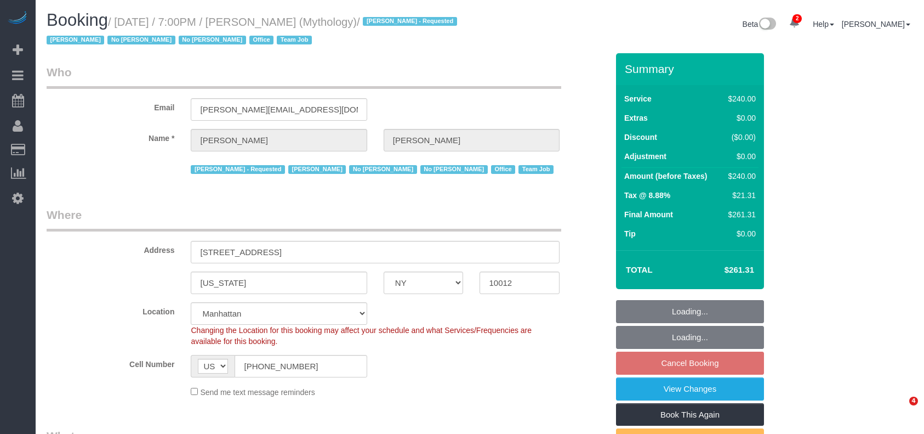
select select "number:90"
select select "number:15"
select select "number:7"
